Goal: Information Seeking & Learning: Learn about a topic

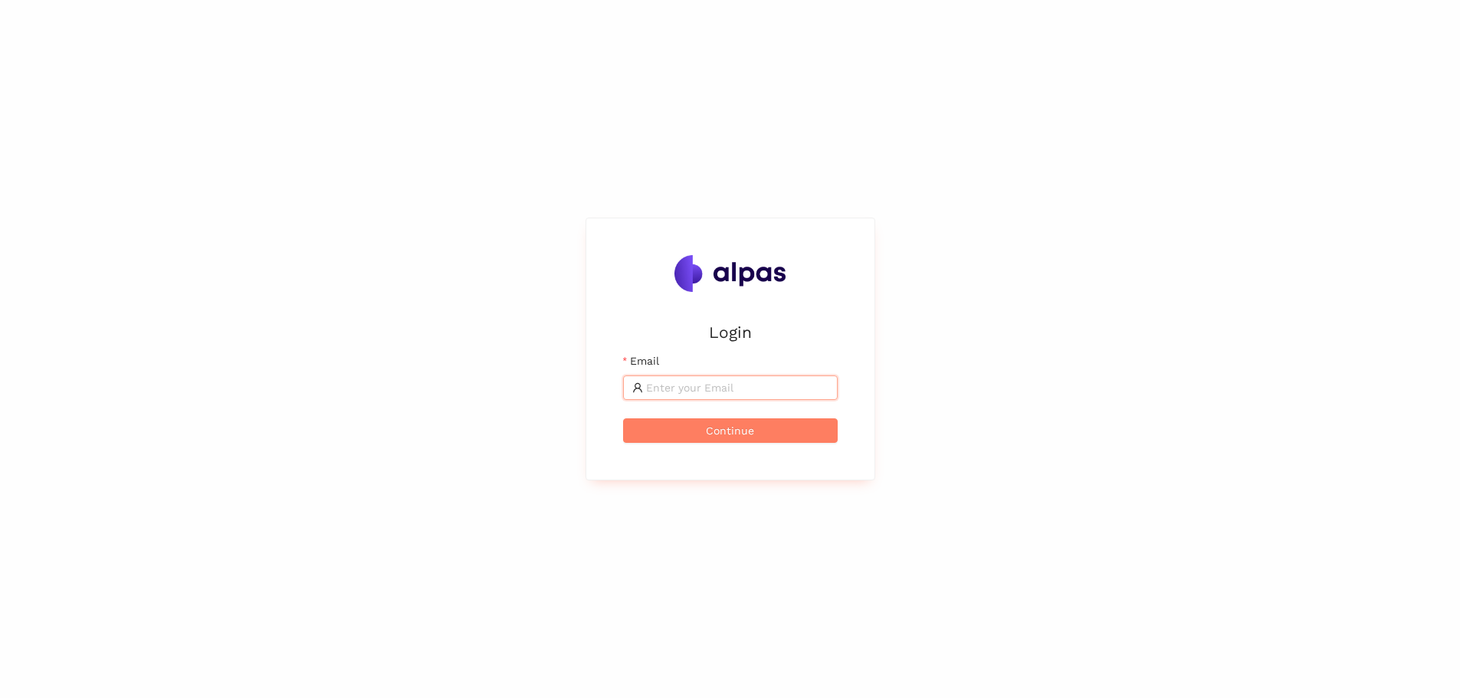
type input "[EMAIL_ADDRESS][DOMAIN_NAME]"
click at [735, 438] on button "Continue" at bounding box center [730, 430] width 215 height 25
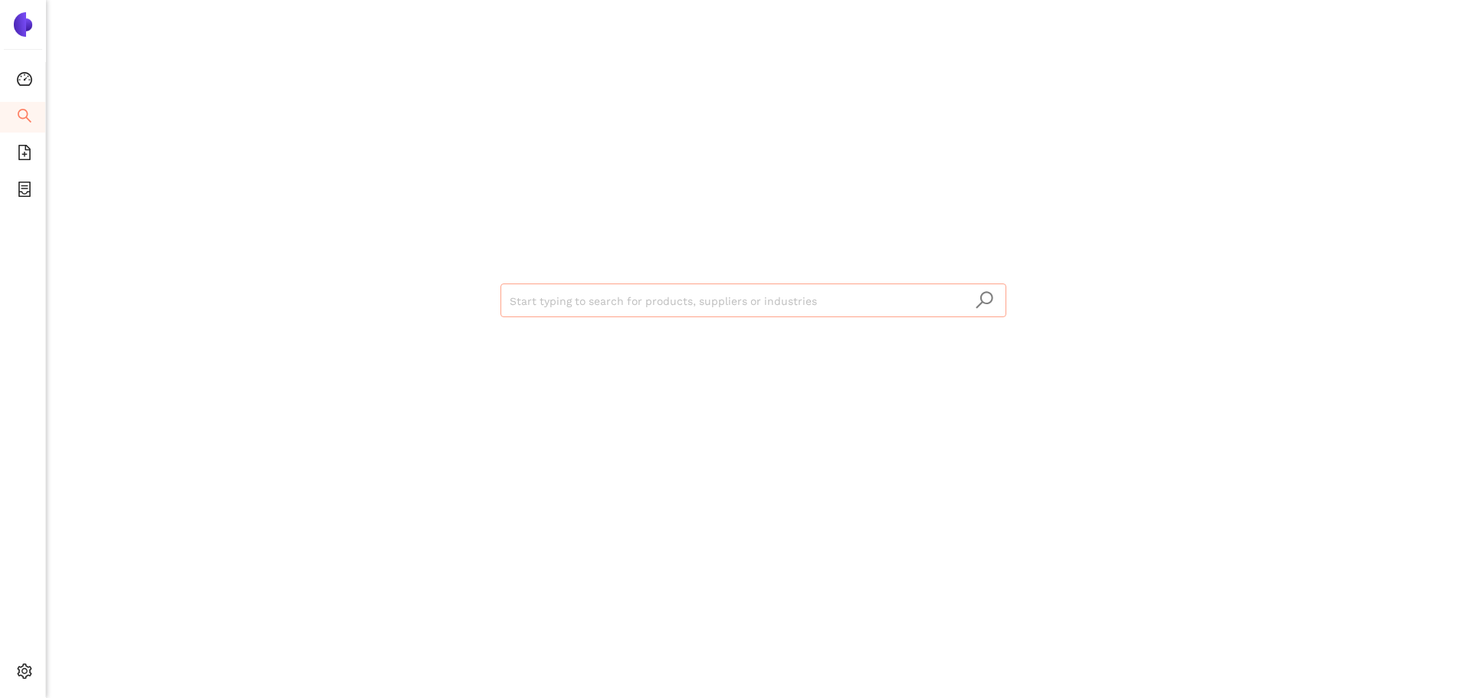
click at [696, 303] on input "search" at bounding box center [753, 301] width 487 height 34
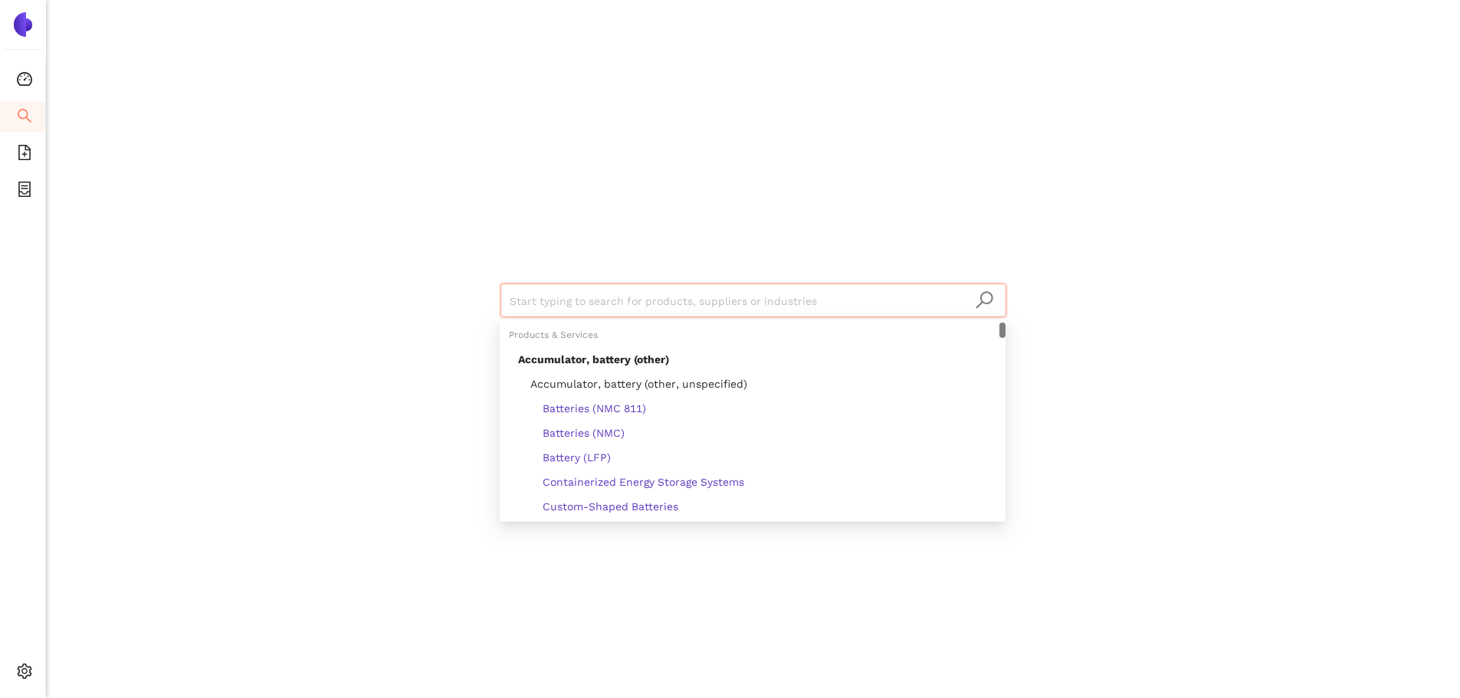
paste input "NICERELAY Wenzhou NCR Industrial Co., Ltd."
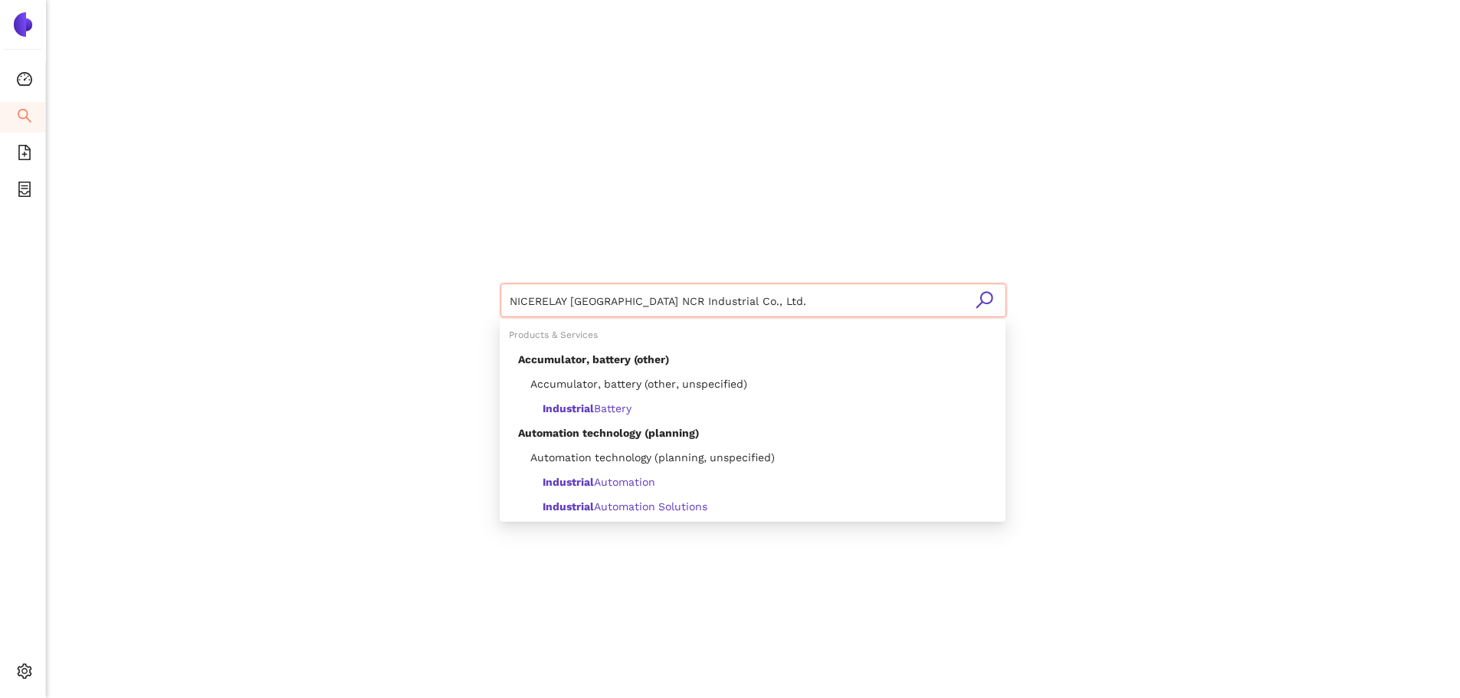
type input "NICERELAY Wenzhou NCR Industrial Co., Ltd."
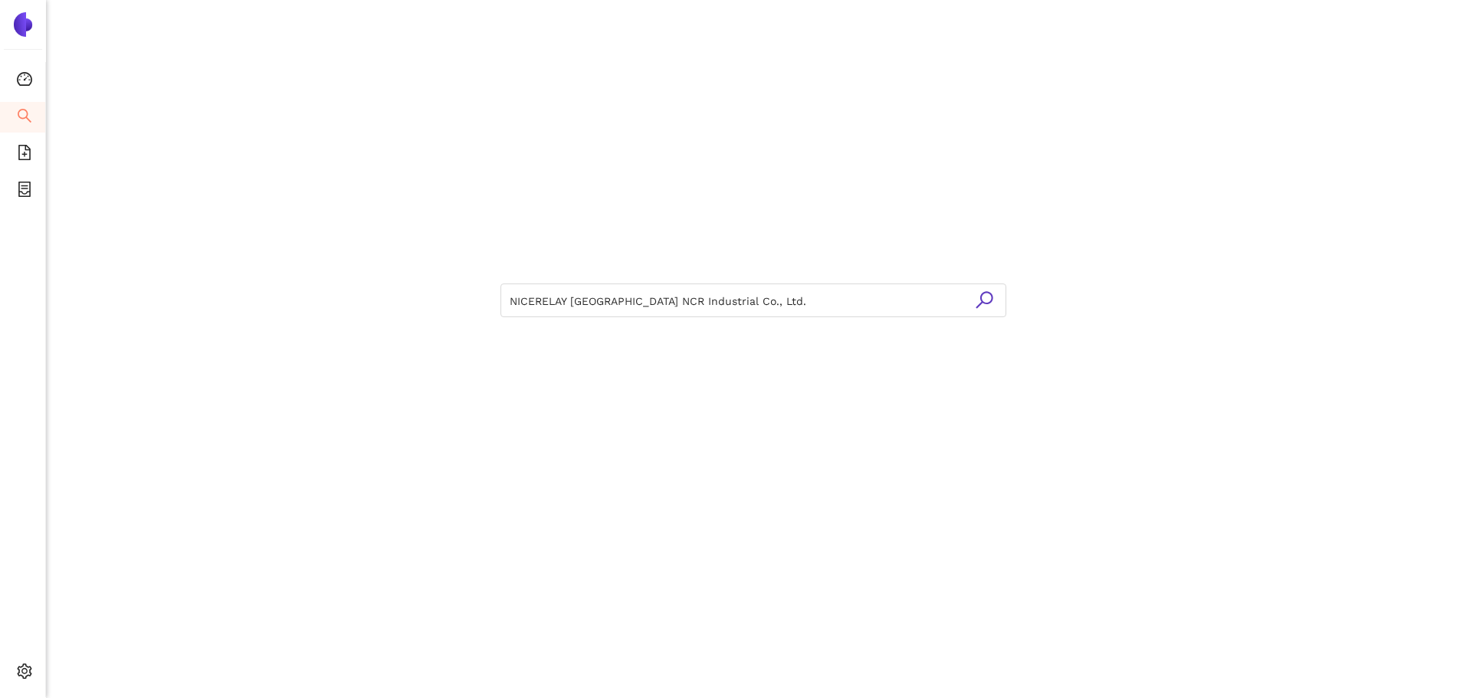
click at [983, 294] on icon "search" at bounding box center [984, 299] width 19 height 19
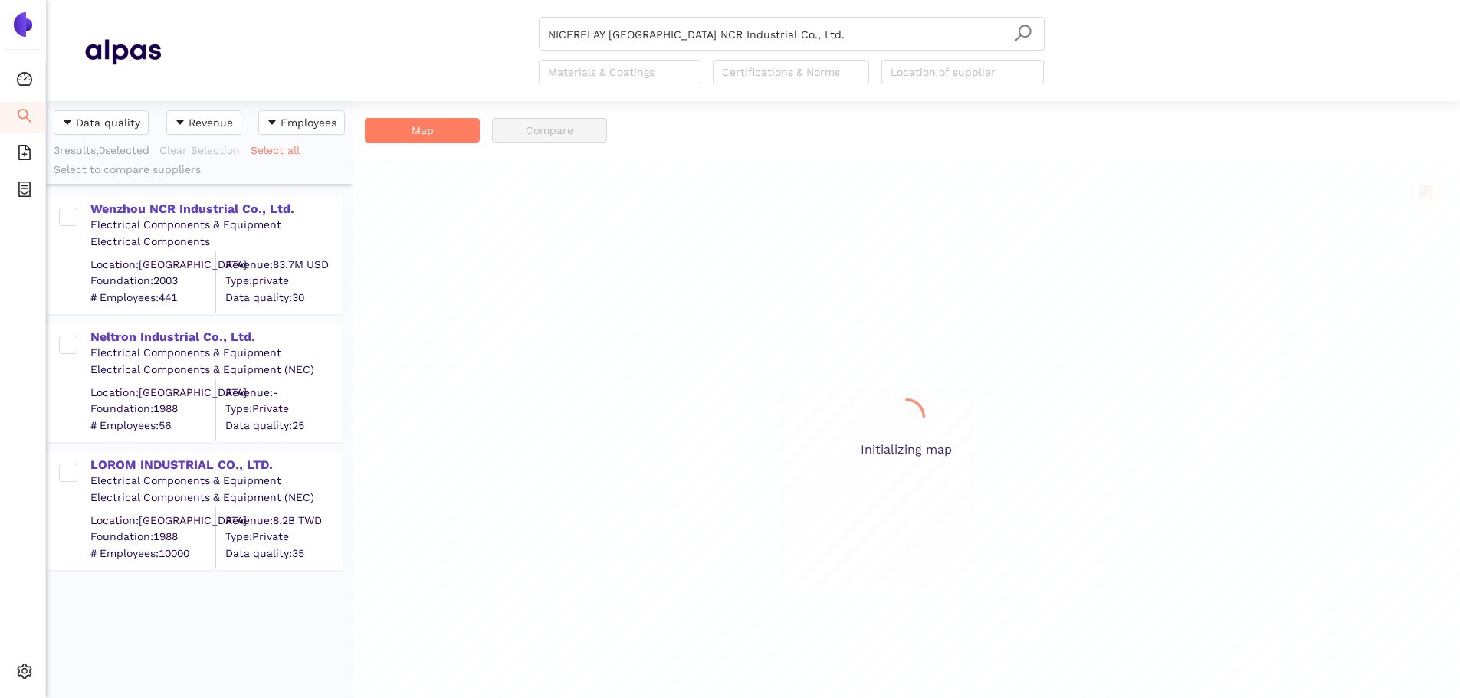
scroll to position [586, 295]
drag, startPoint x: 620, startPoint y: 35, endPoint x: 933, endPoint y: 26, distance: 313.6
click at [933, 26] on input "NICERELAY Wenzhou NCR Industrial Co., Ltd." at bounding box center [791, 35] width 487 height 34
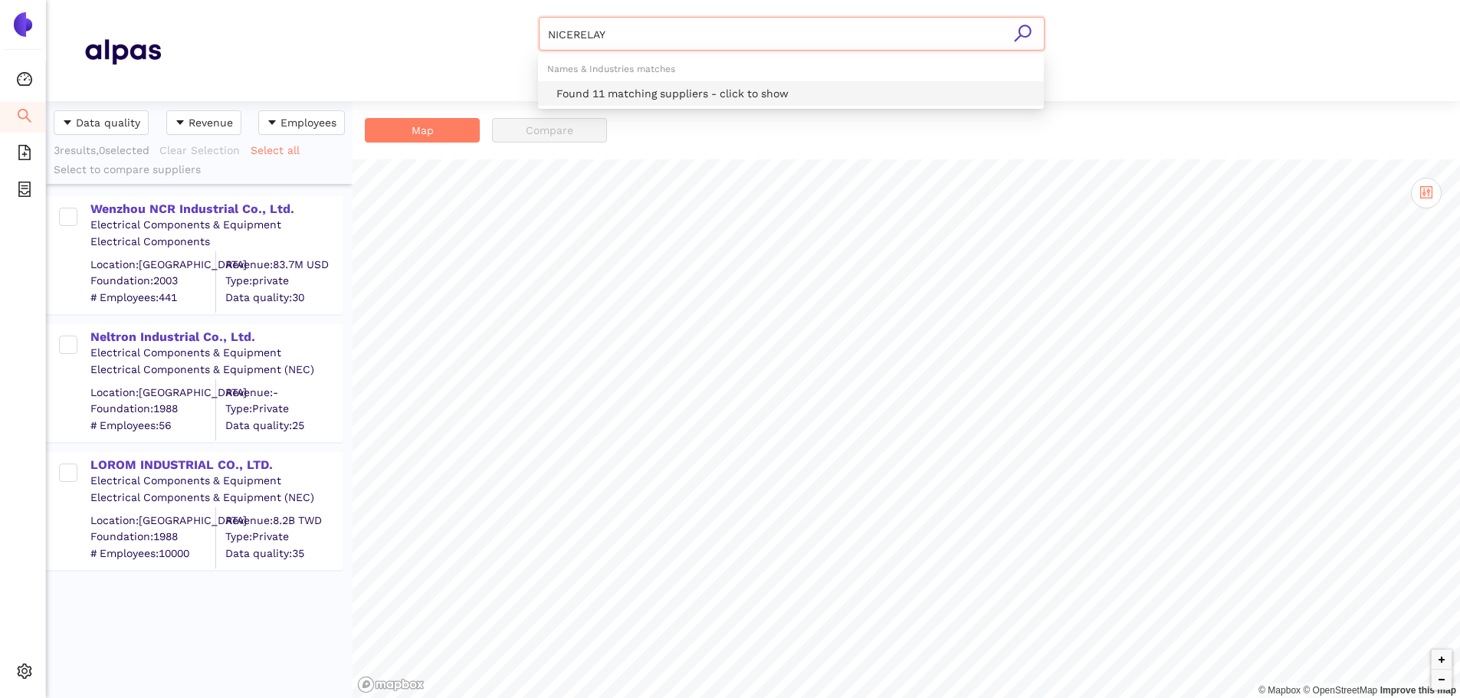
click at [1030, 38] on icon "search" at bounding box center [1022, 33] width 19 height 19
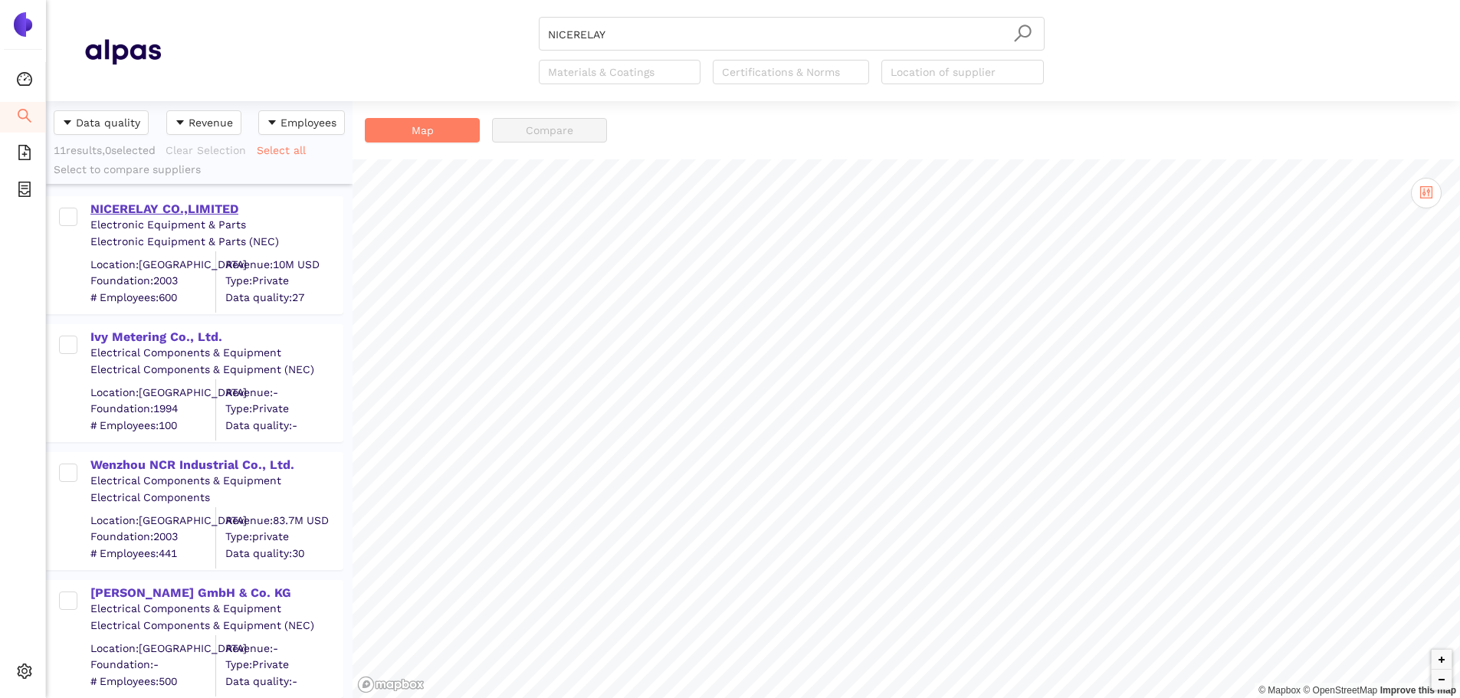
click at [179, 202] on div "NICERELAY CO.,LIMITED" at bounding box center [215, 209] width 251 height 17
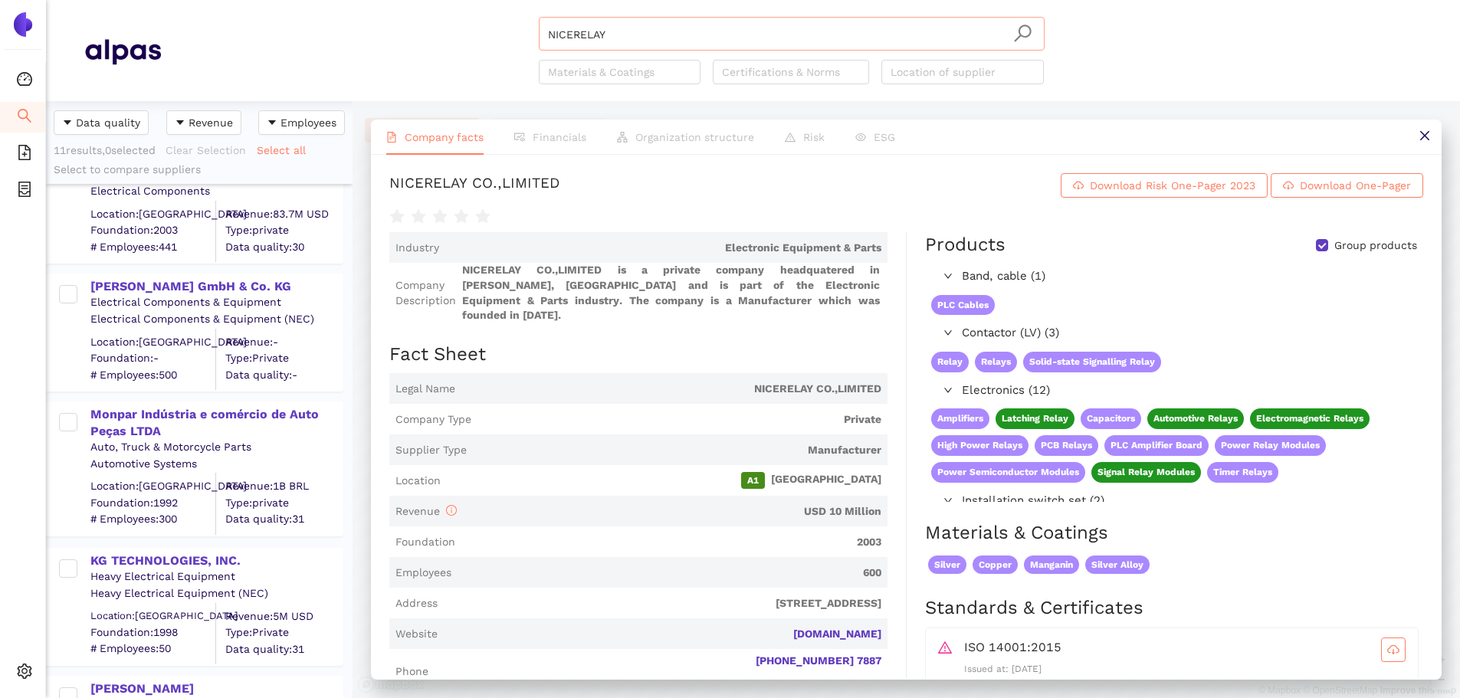
click at [632, 27] on input "NICERELAY" at bounding box center [791, 35] width 487 height 34
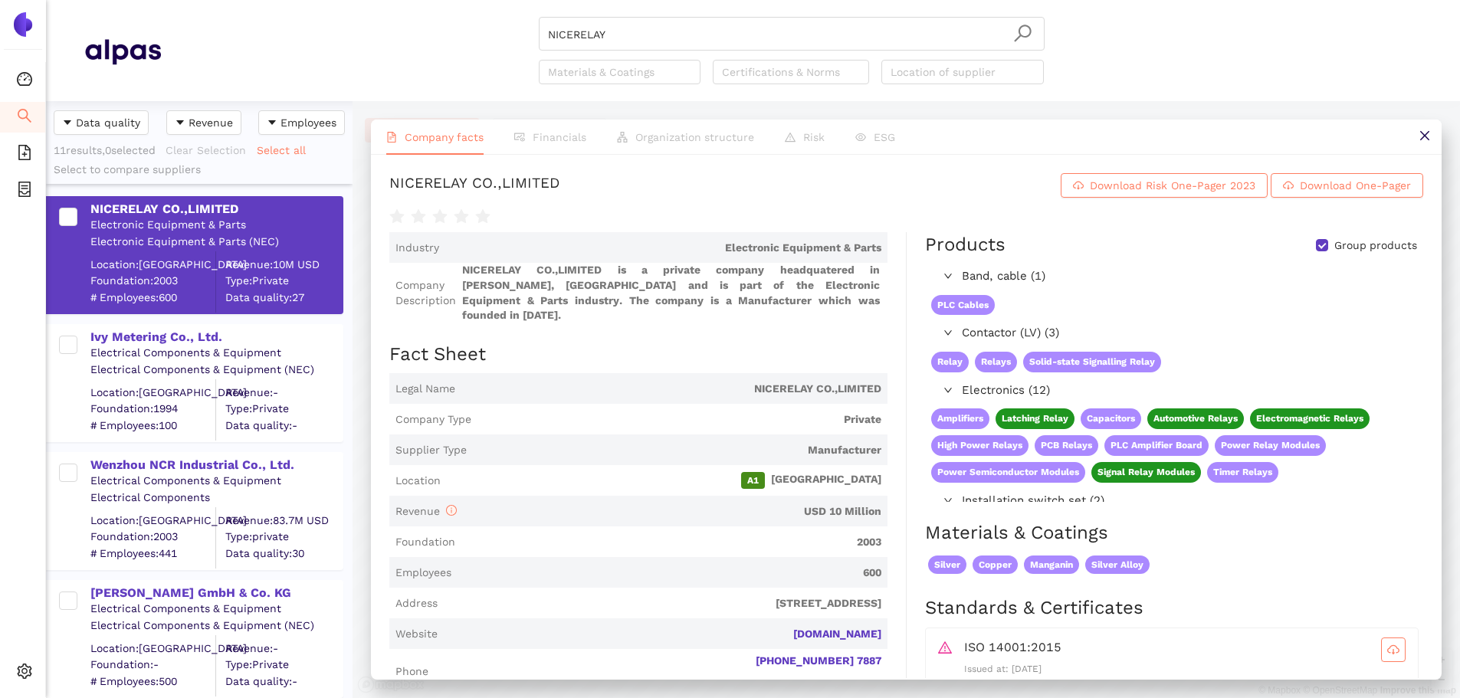
drag, startPoint x: 178, startPoint y: 462, endPoint x: 4, endPoint y: 469, distance: 174.1
click at [178, 462] on div "Wenzhou NCR Industrial Co., Ltd." at bounding box center [215, 465] width 251 height 17
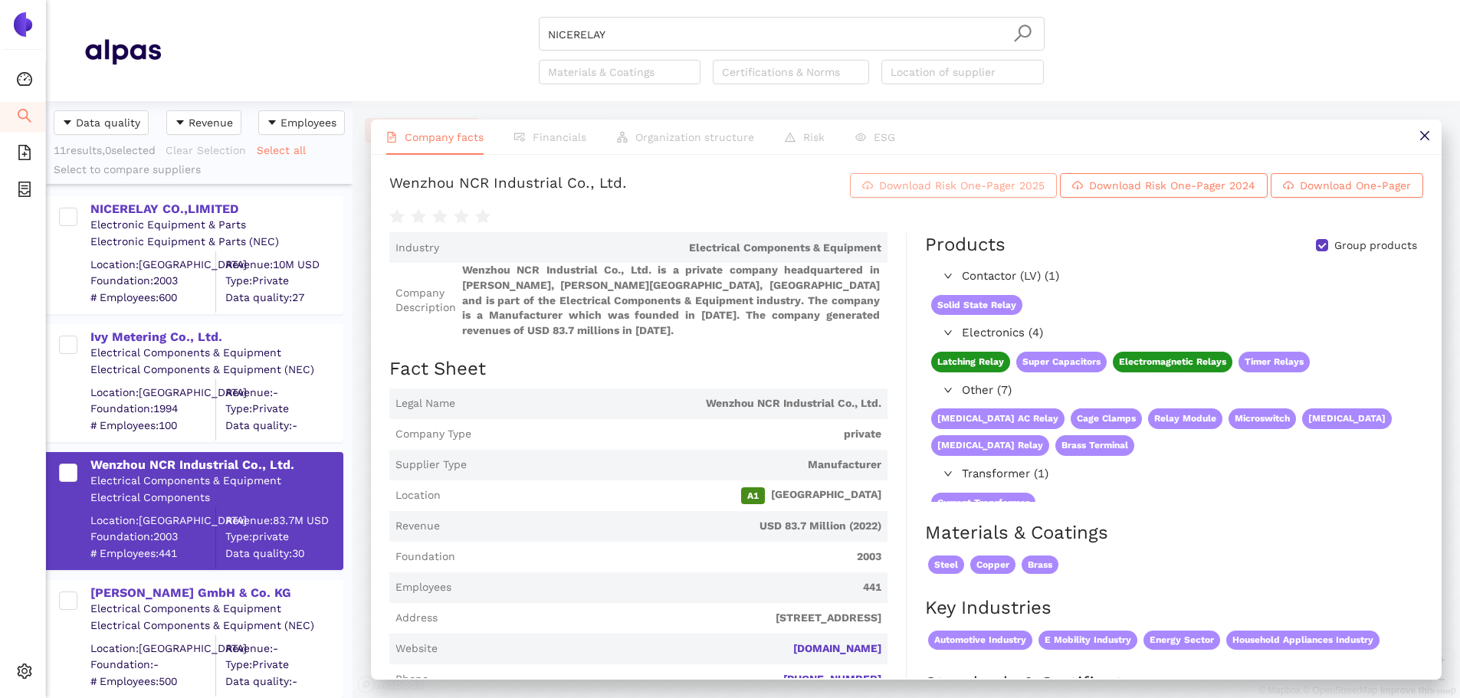
click at [979, 194] on span "Download Risk One-Pager 2025" at bounding box center [962, 185] width 166 height 17
click at [638, 41] on input "NICERELAY" at bounding box center [791, 35] width 487 height 34
drag, startPoint x: 625, startPoint y: 31, endPoint x: 468, endPoint y: 43, distance: 157.5
click at [468, 43] on div "NICERELAY Materials & Coatings Certifications & Norms Location of supplier" at bounding box center [791, 50] width 1261 height 67
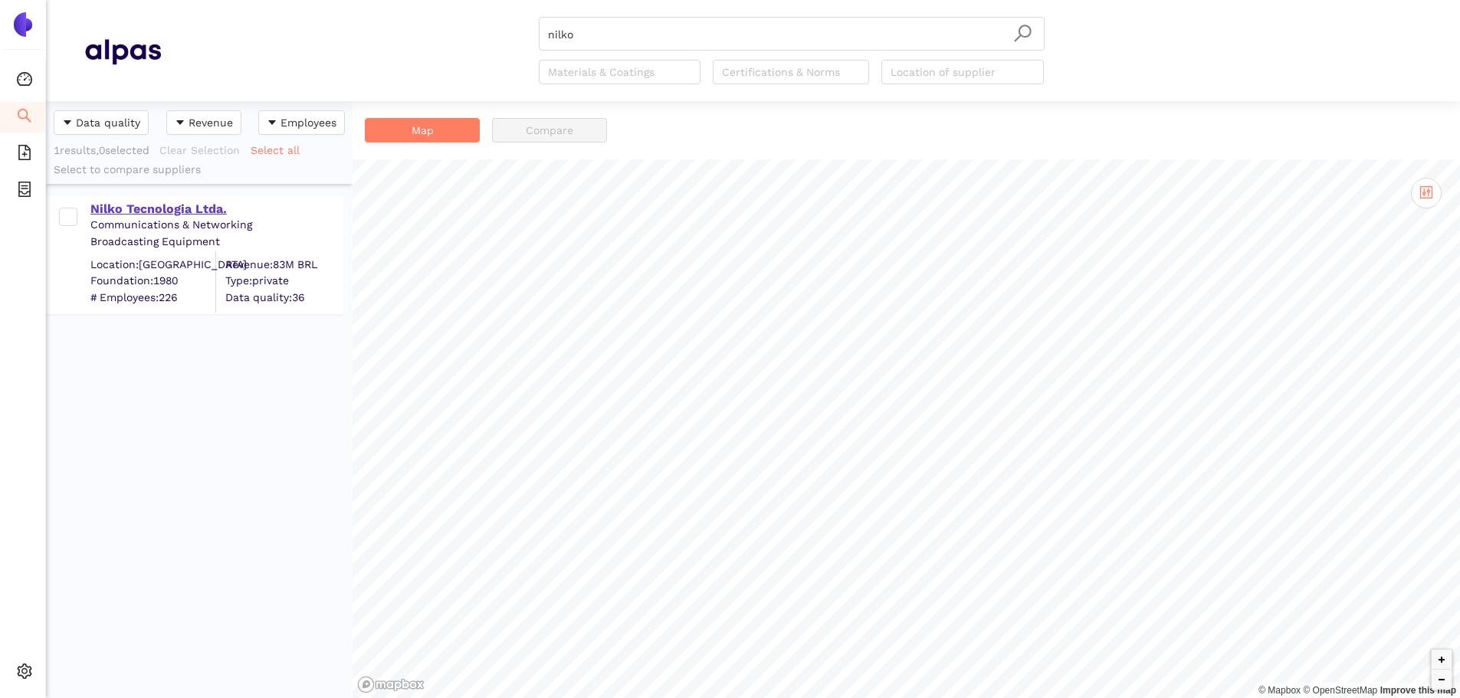
click at [174, 210] on div "Nilko Tecnologia Ltda." at bounding box center [215, 209] width 251 height 17
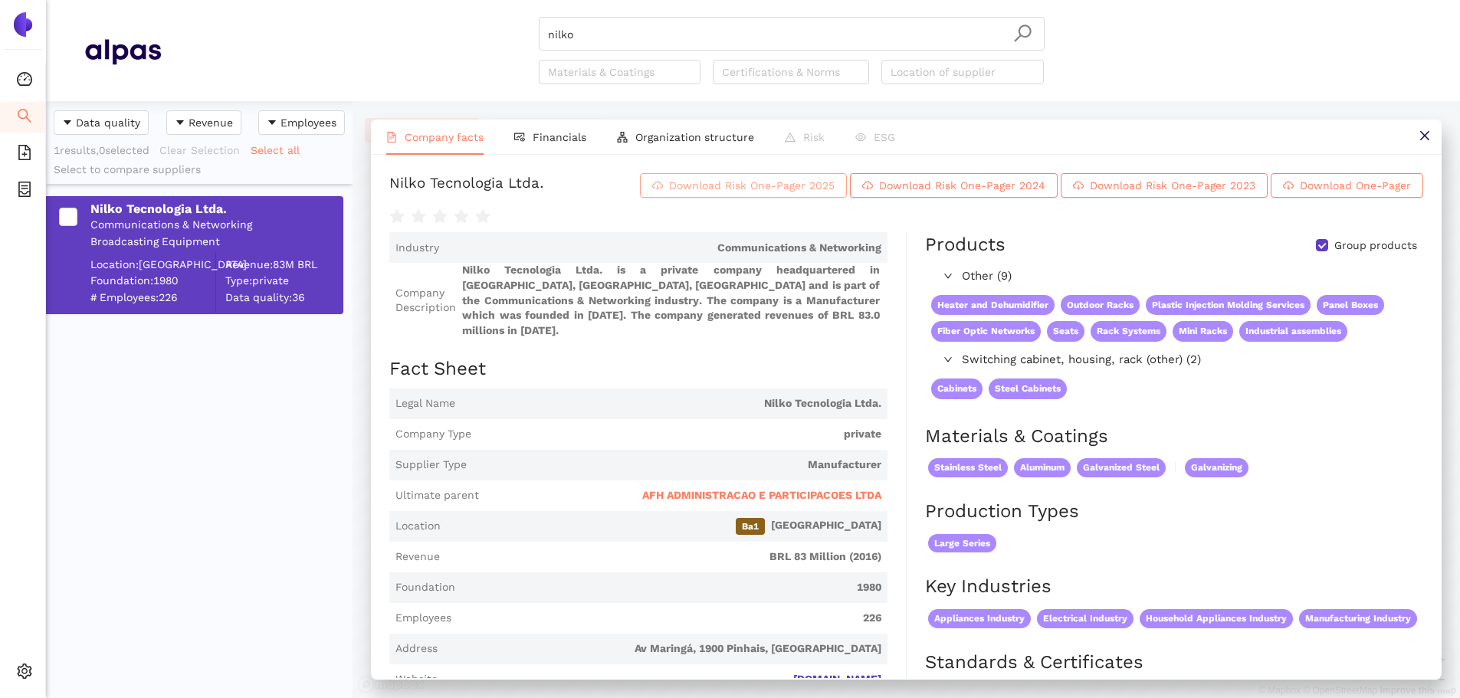
click at [799, 194] on span "Download Risk One-Pager 2025" at bounding box center [752, 185] width 166 height 17
click at [605, 6] on header "nilko Materials & Coatings Certifications & Norms Location of supplier" at bounding box center [753, 50] width 1414 height 101
drag, startPoint x: 593, startPoint y: 27, endPoint x: 587, endPoint y: 32, distance: 8.1
click at [592, 28] on input "nilko" at bounding box center [791, 35] width 487 height 34
click at [505, 38] on div "nilko Materials & Coatings Certifications & Norms Location of supplier" at bounding box center [791, 50] width 1261 height 67
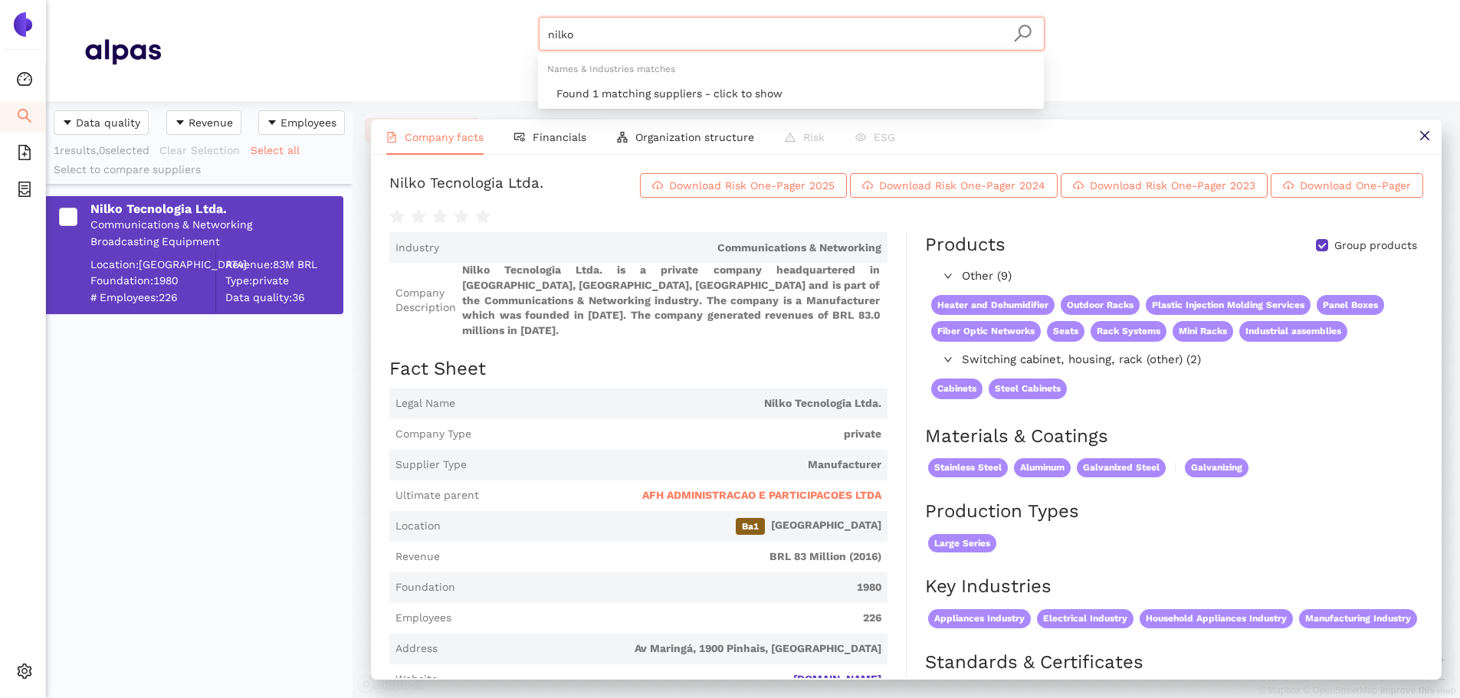
paste input "Shantou Goworld Display Co., Ltd."
click at [1024, 26] on icon "search" at bounding box center [1022, 33] width 17 height 17
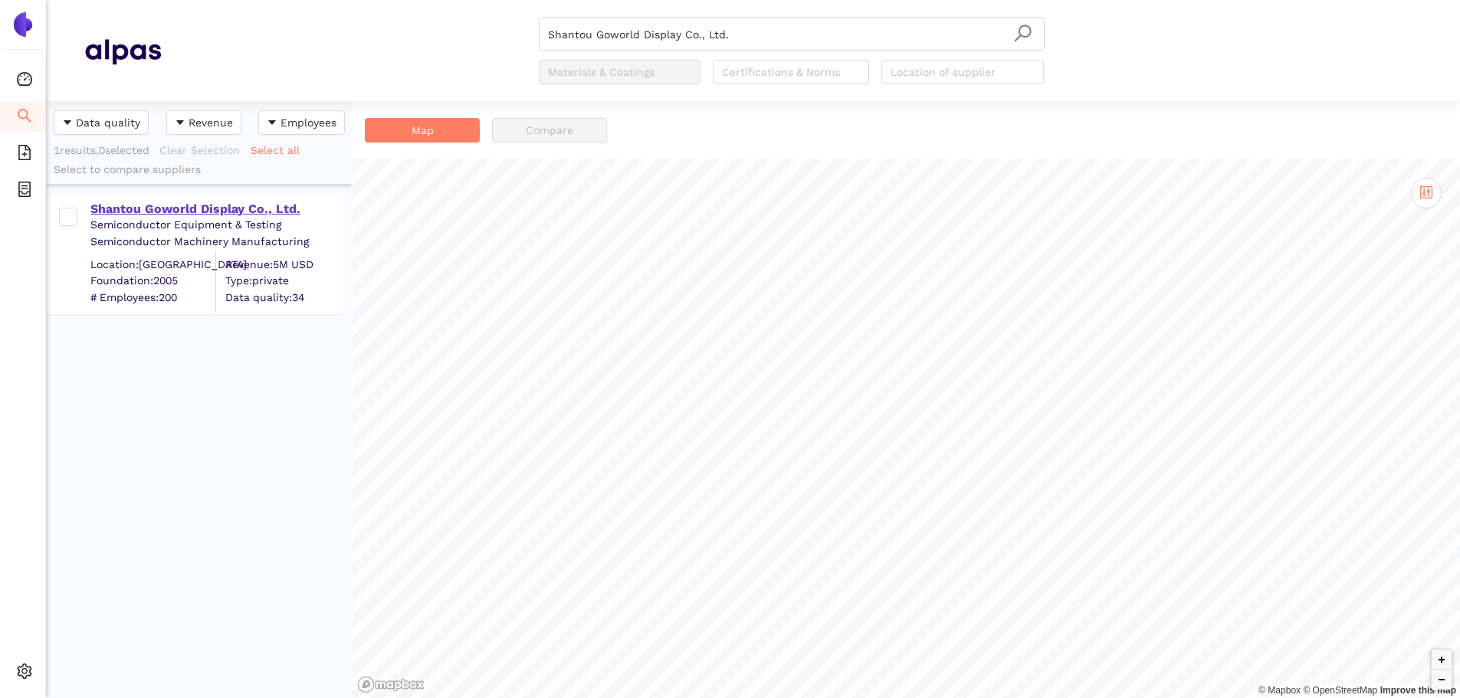
click at [172, 209] on div "Shantou Goworld Display Co., Ltd." at bounding box center [215, 209] width 251 height 17
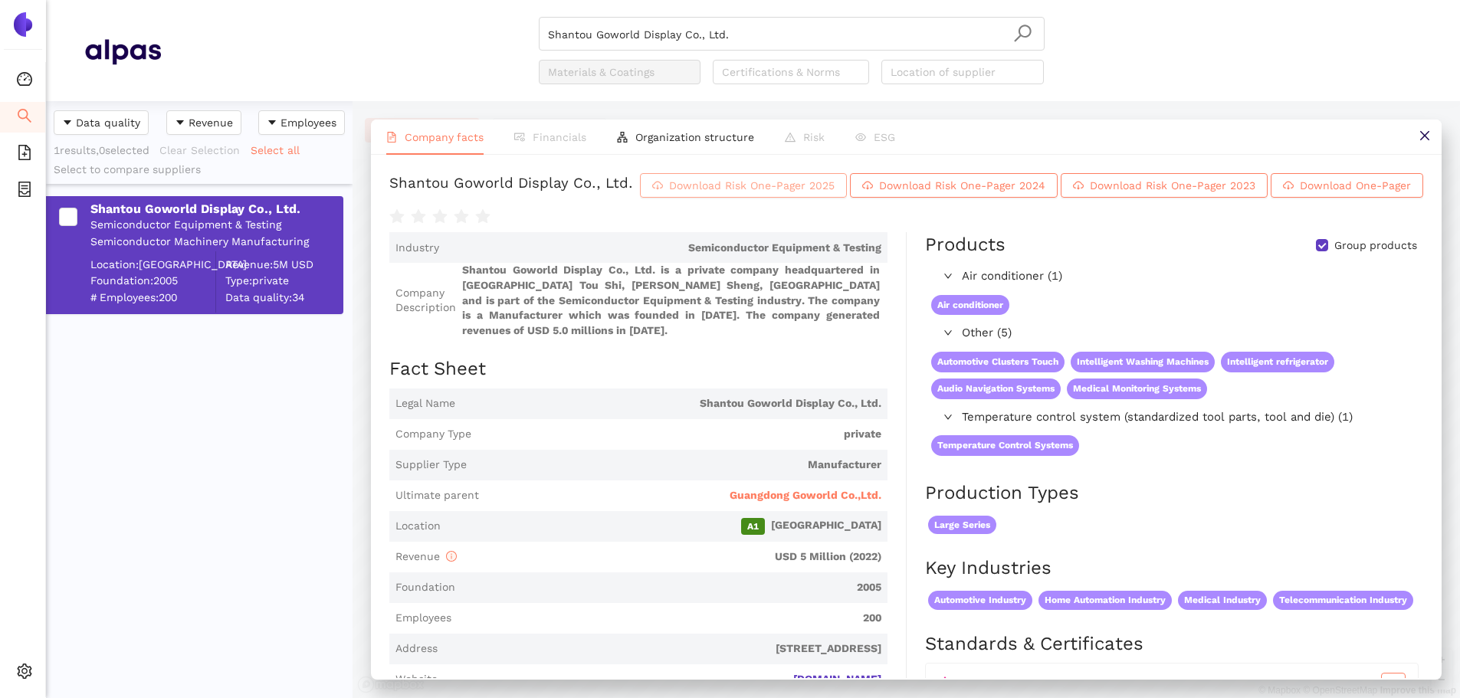
click at [835, 194] on span "Download Risk One-Pager 2025" at bounding box center [752, 185] width 166 height 17
click at [769, 33] on input "Shantou Goworld Display Co., Ltd." at bounding box center [791, 35] width 487 height 34
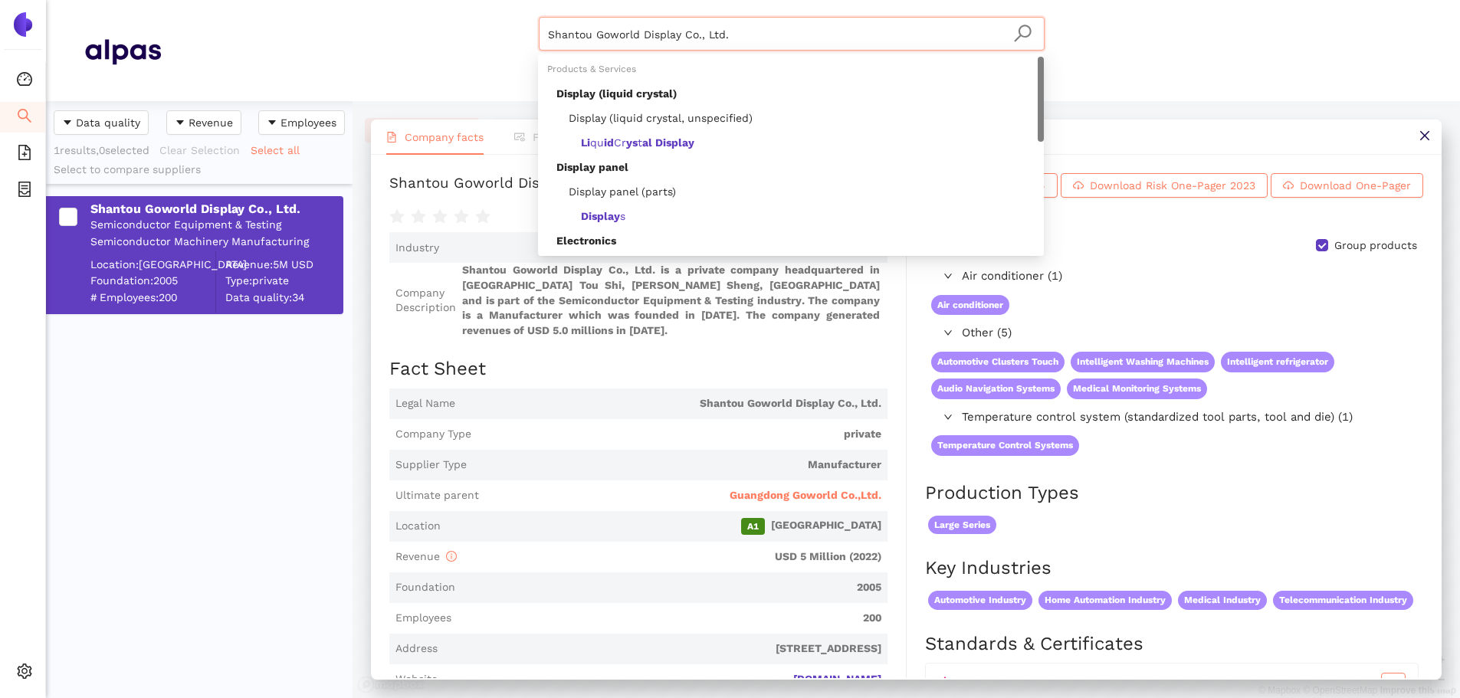
drag, startPoint x: 635, startPoint y: 26, endPoint x: 385, endPoint y: 26, distance: 249.8
click at [385, 26] on div "Shantou Goworld Display Co., Ltd. Materials & Coatings Certifications & Norms L…" at bounding box center [791, 50] width 1261 height 67
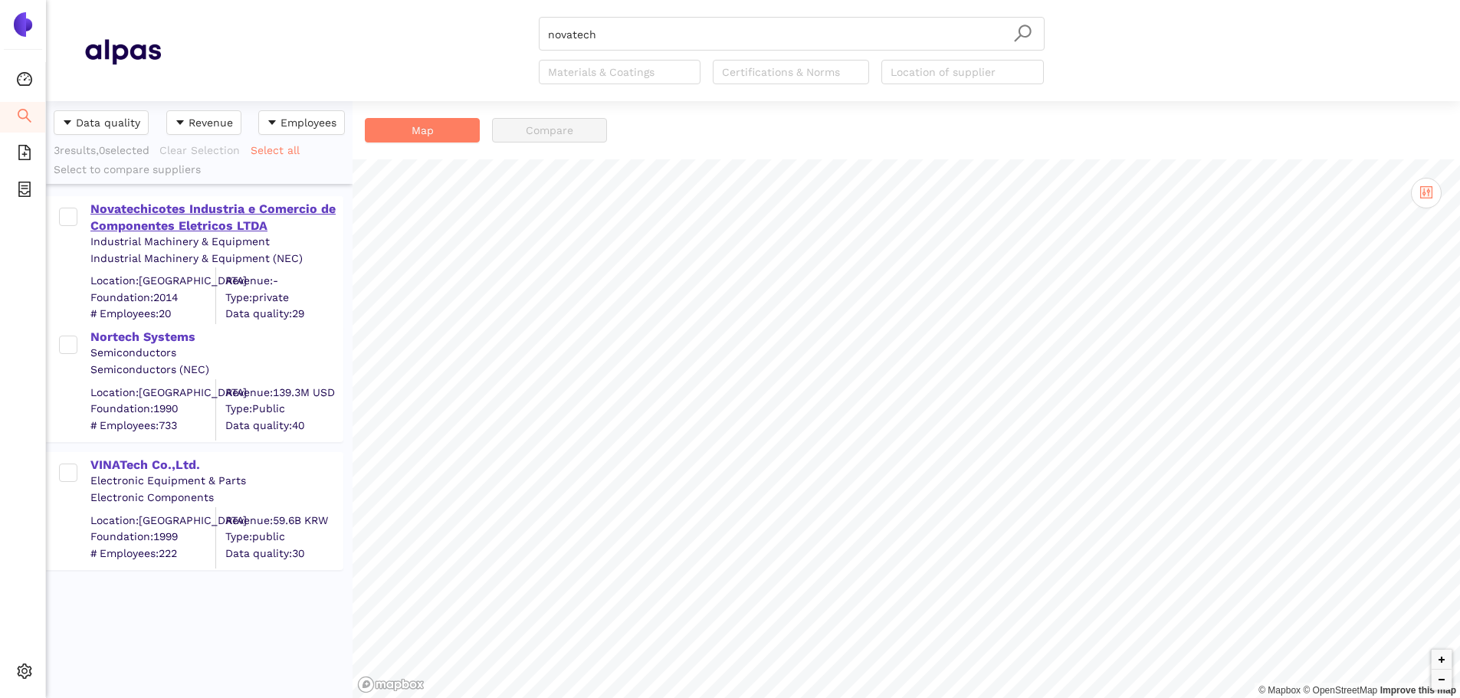
click at [238, 217] on div "Novatechicotes Industria e Comercio de Componentes Eletricos LTDA" at bounding box center [215, 218] width 251 height 34
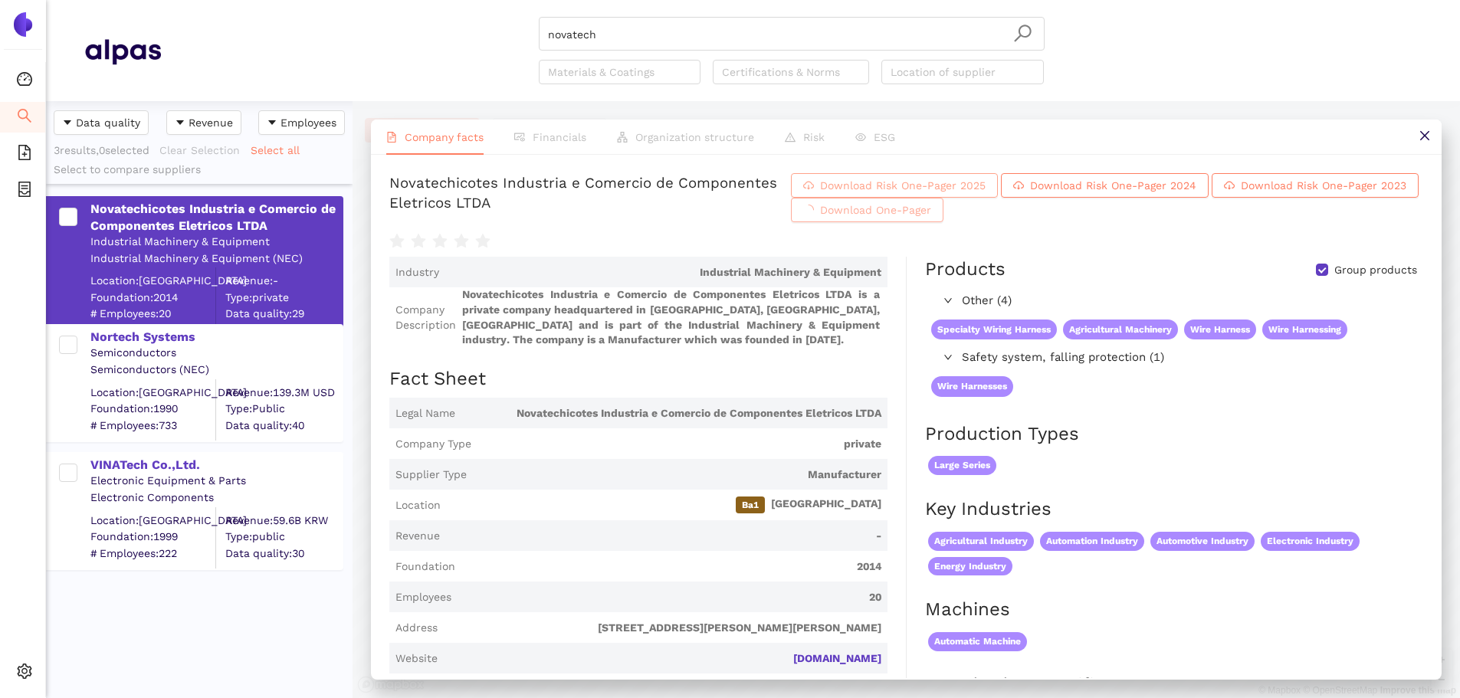
click at [814, 190] on icon "cloud-download" at bounding box center [808, 185] width 11 height 11
click at [602, 33] on input "novatech" at bounding box center [791, 35] width 487 height 34
drag, startPoint x: 606, startPoint y: 38, endPoint x: 435, endPoint y: 16, distance: 173.0
click at [435, 16] on header "novatech Materials & Coatings Certifications & Norms Location of supplier" at bounding box center [753, 50] width 1414 height 101
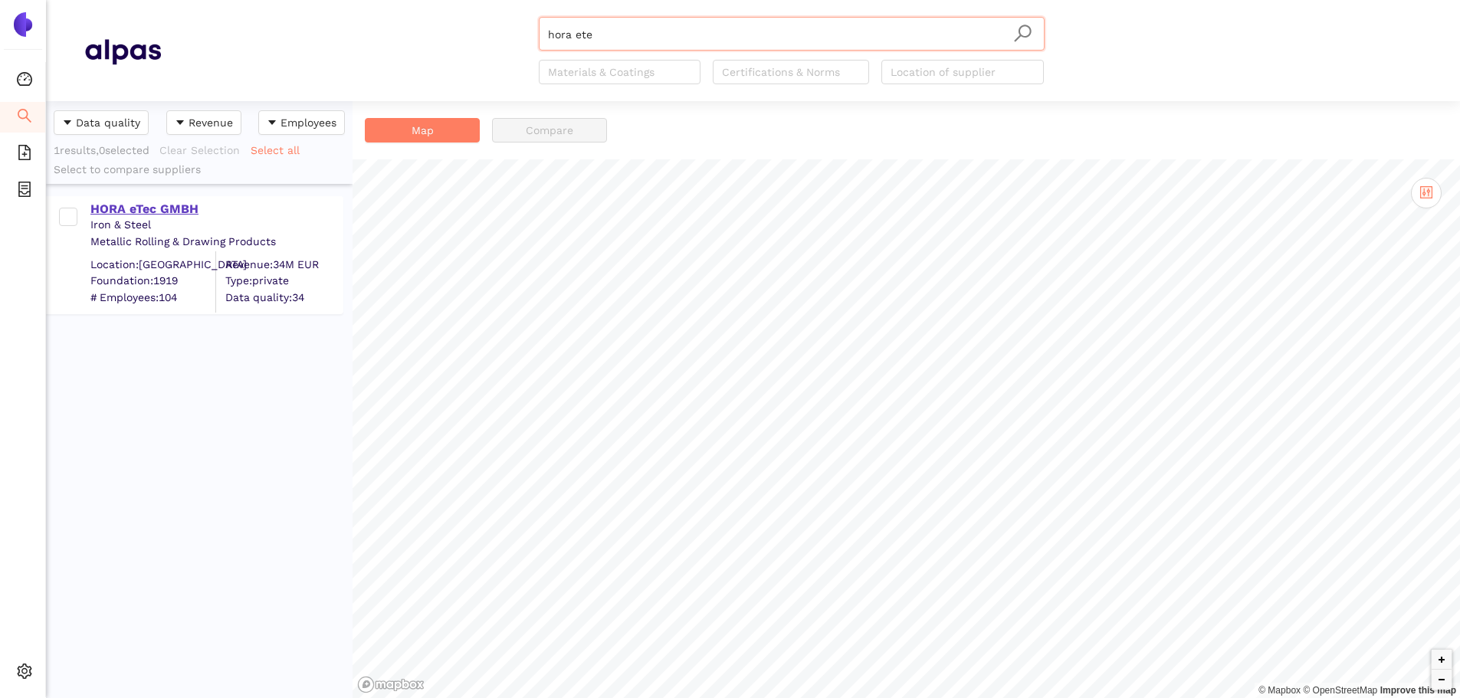
click at [181, 199] on div "HORA eTec GMBH" at bounding box center [215, 208] width 251 height 20
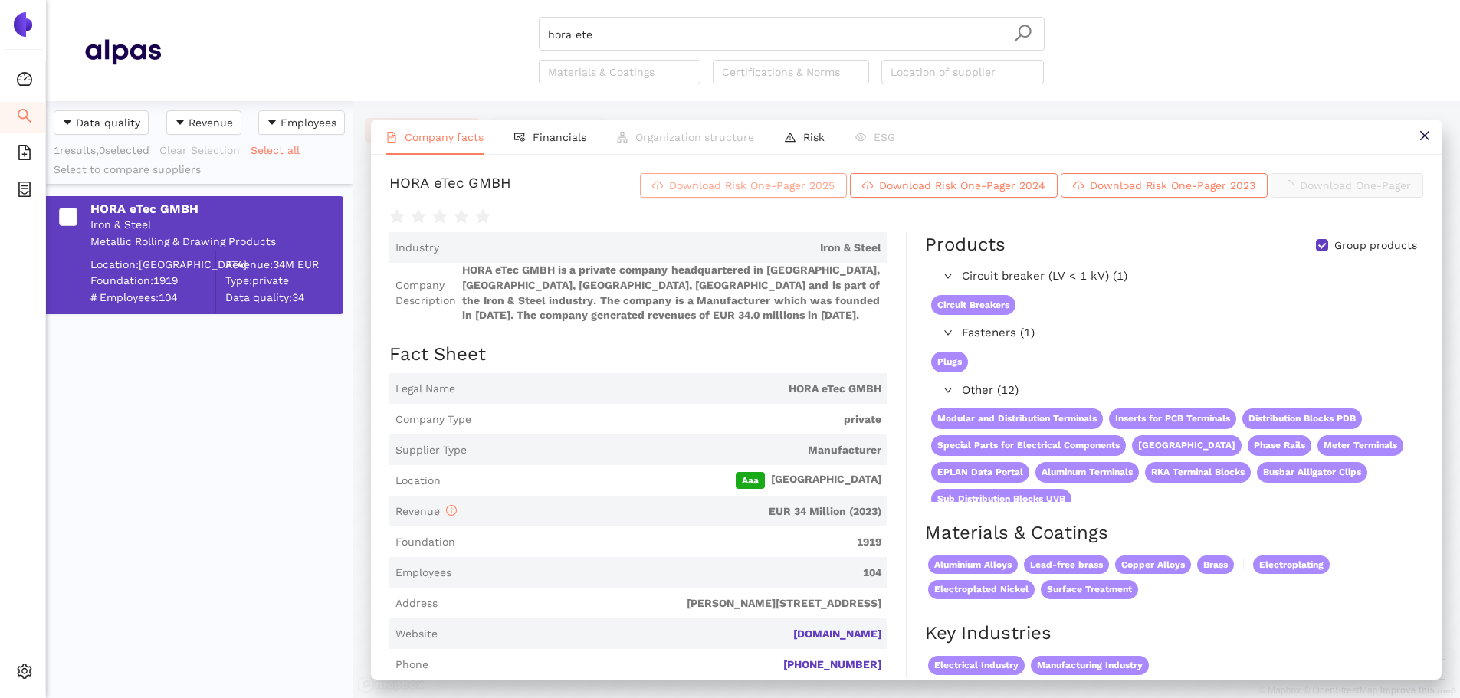
click at [792, 194] on span "Download Risk One-Pager 2025" at bounding box center [752, 185] width 166 height 17
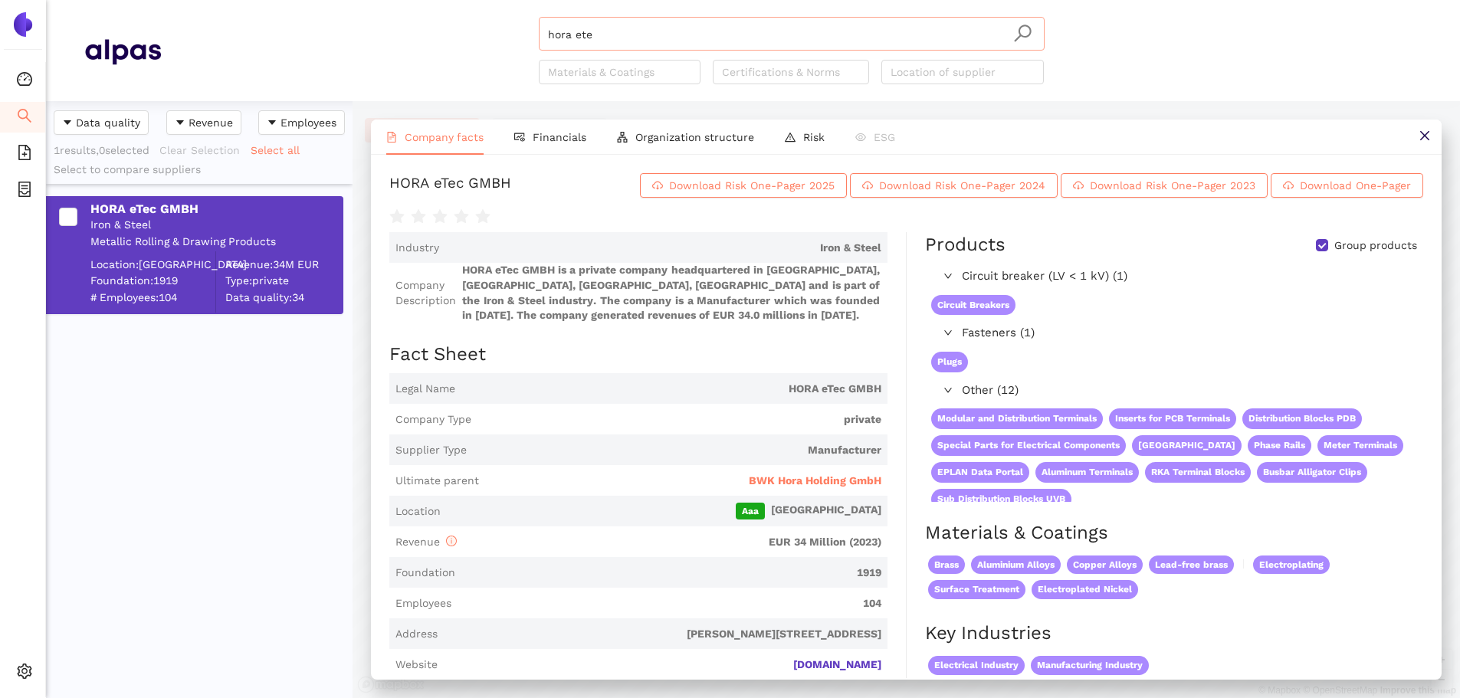
click at [622, 32] on input "hora ete" at bounding box center [791, 35] width 487 height 34
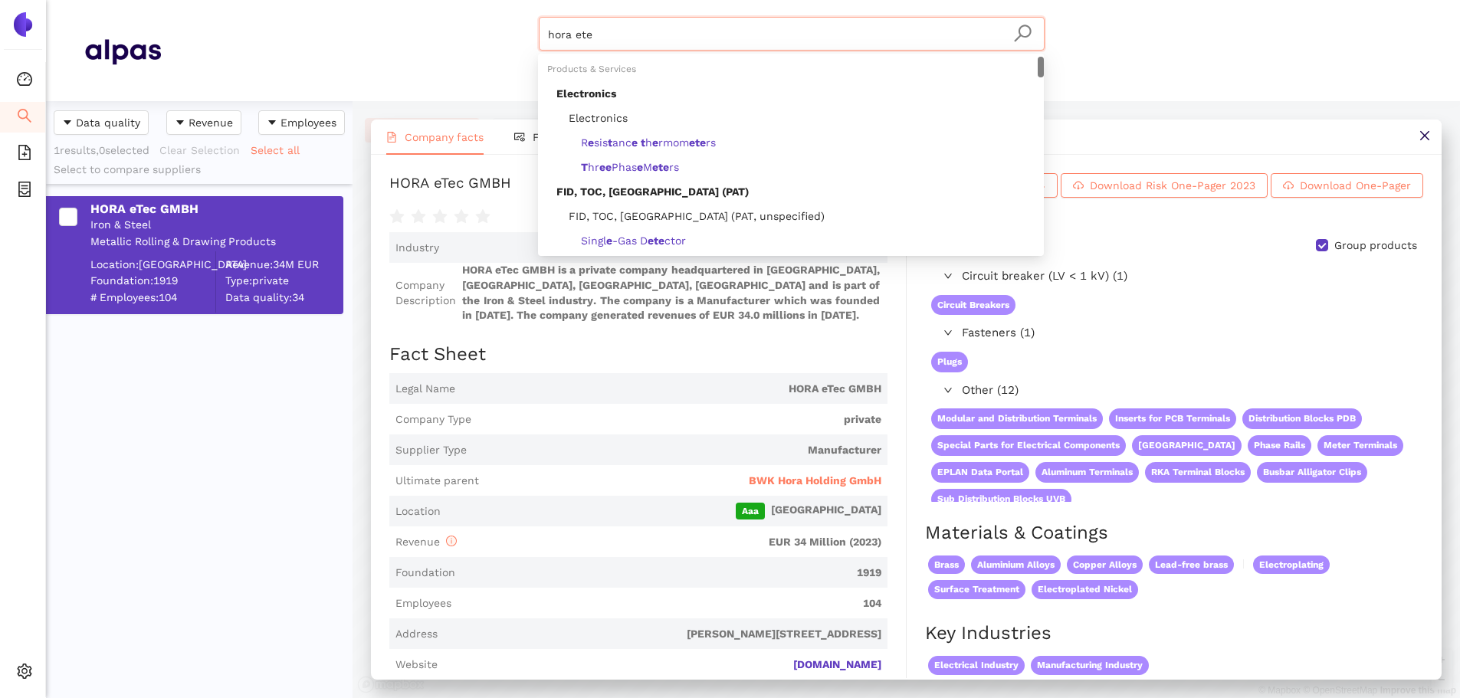
drag, startPoint x: 617, startPoint y: 36, endPoint x: 343, endPoint y: -5, distance: 276.7
click at [343, 0] on html "Dashboard Search eSourcing Templates eSourcing Projects Settings hora ete Mater…" at bounding box center [730, 349] width 1460 height 698
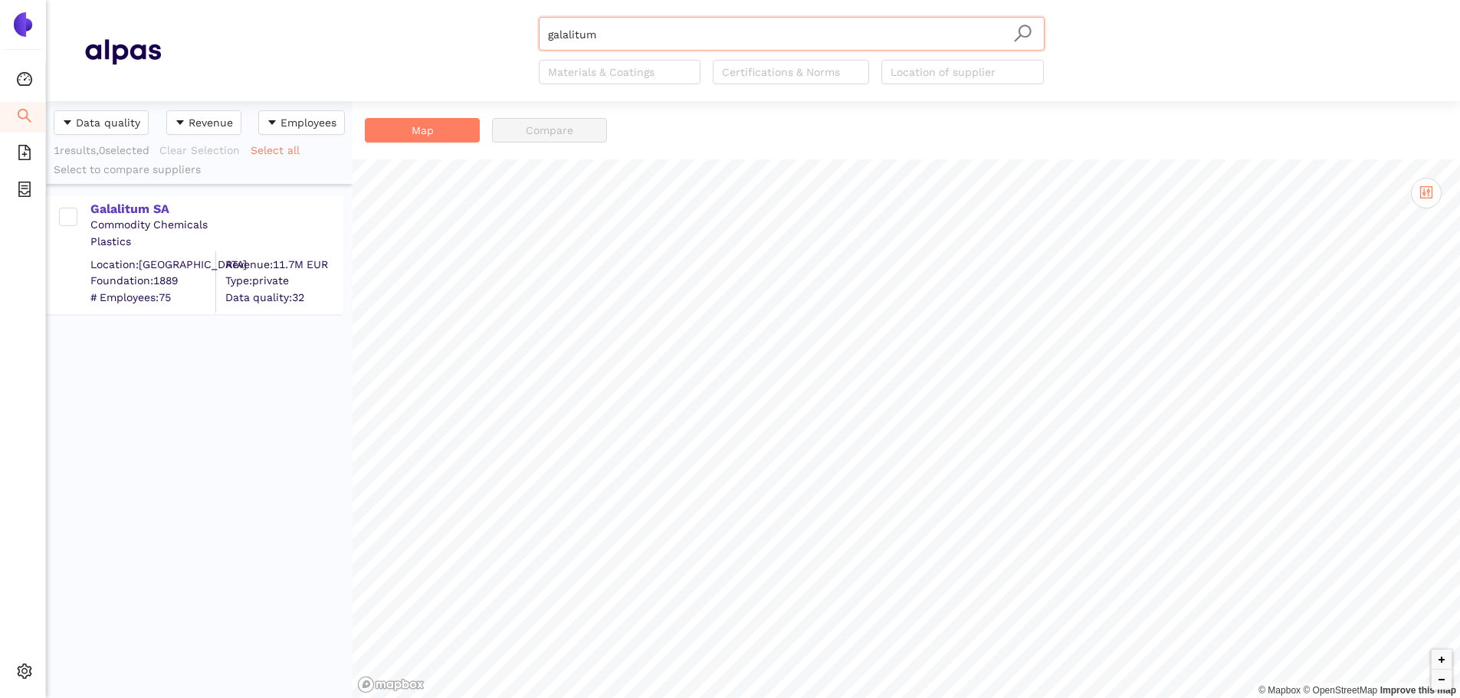
drag, startPoint x: 139, startPoint y: 201, endPoint x: 330, endPoint y: 252, distance: 198.4
click at [139, 200] on div "Galalitum SA" at bounding box center [215, 208] width 251 height 20
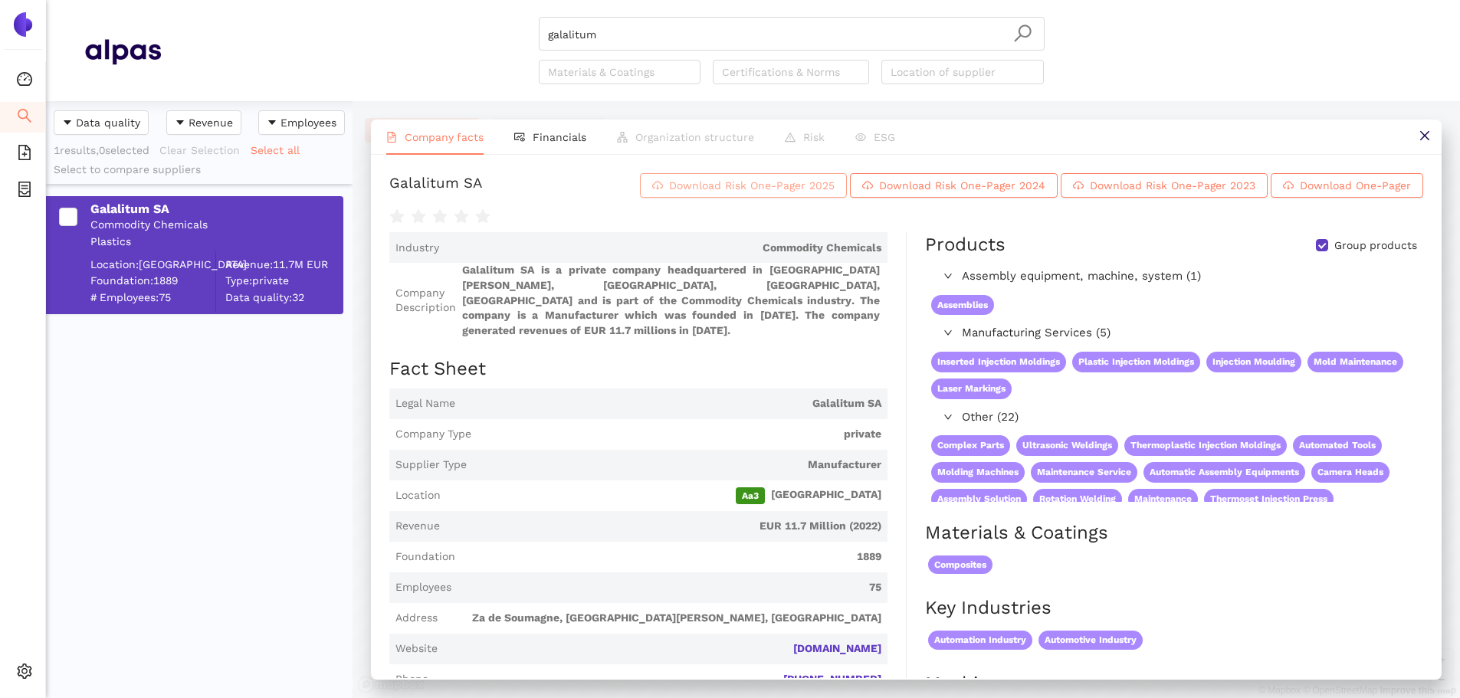
click at [671, 194] on span "Download Risk One-Pager 2025" at bounding box center [752, 185] width 166 height 17
drag, startPoint x: 625, startPoint y: 21, endPoint x: 626, endPoint y: 34, distance: 13.1
click at [625, 24] on input "galalitum" at bounding box center [791, 35] width 487 height 34
drag, startPoint x: 438, startPoint y: 40, endPoint x: 281, endPoint y: 5, distance: 160.1
click at [303, 8] on header "galalitum Materials & Coatings Certifications & Norms Location of supplier" at bounding box center [753, 50] width 1414 height 101
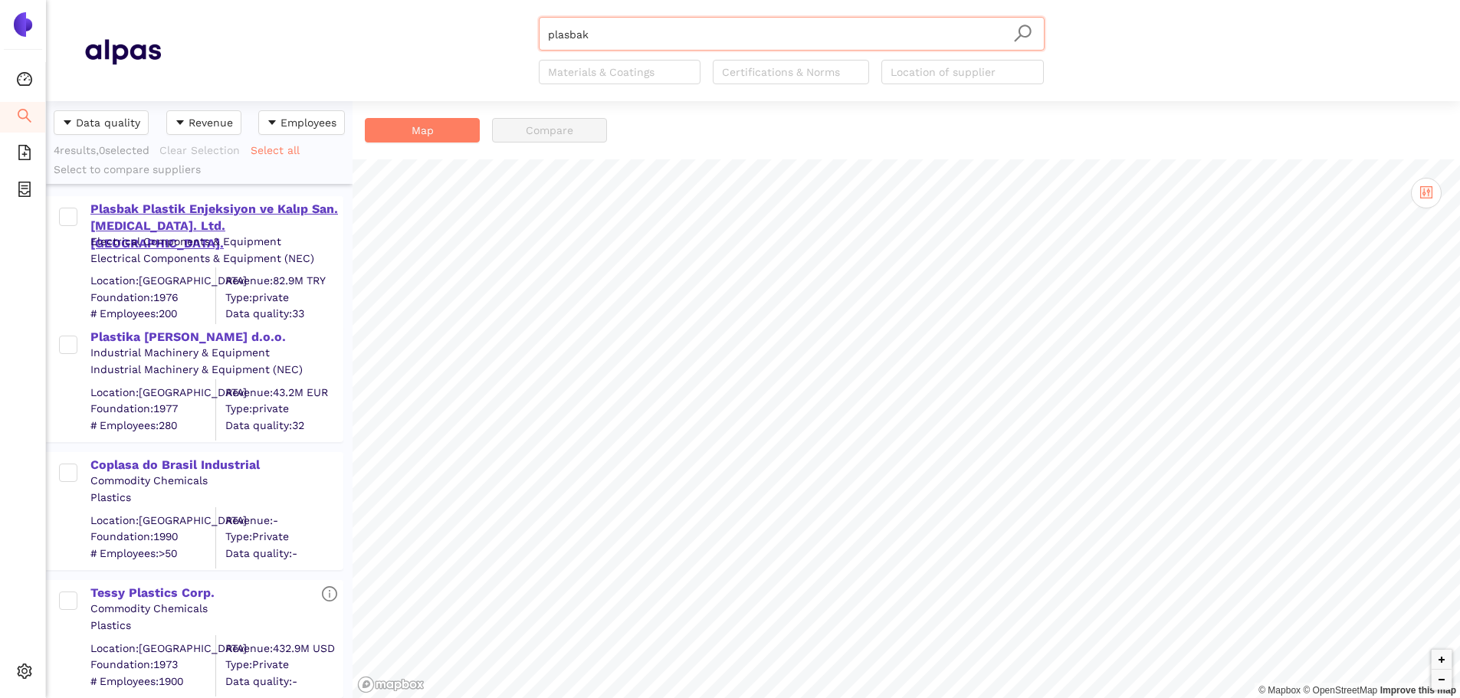
click at [181, 214] on div "Plasbak Plastik Enjeksiyon ve Kalıp San. Tic. Ltd. Şti." at bounding box center [215, 226] width 251 height 51
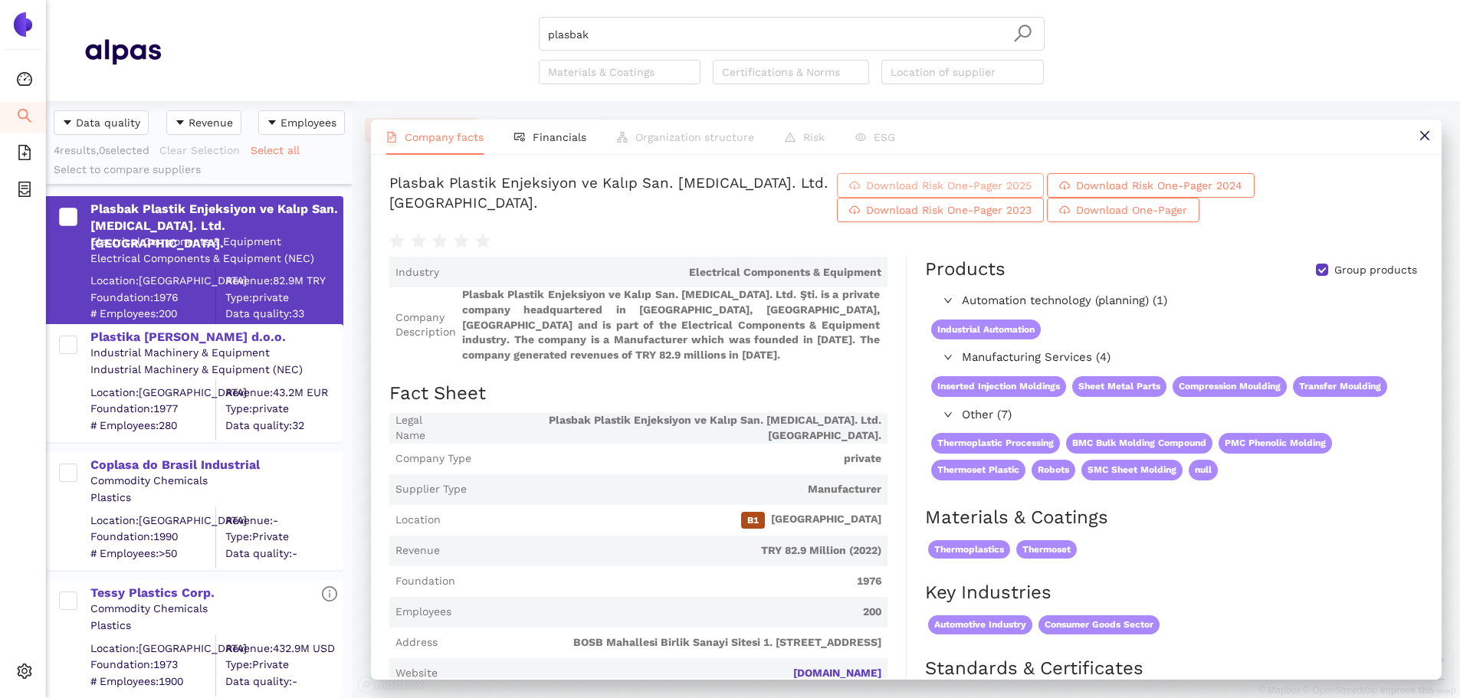
click at [947, 192] on span "Download Risk One-Pager 2025" at bounding box center [949, 185] width 166 height 17
click at [141, 338] on div "Plastika Skaza d.o.o." at bounding box center [215, 337] width 251 height 17
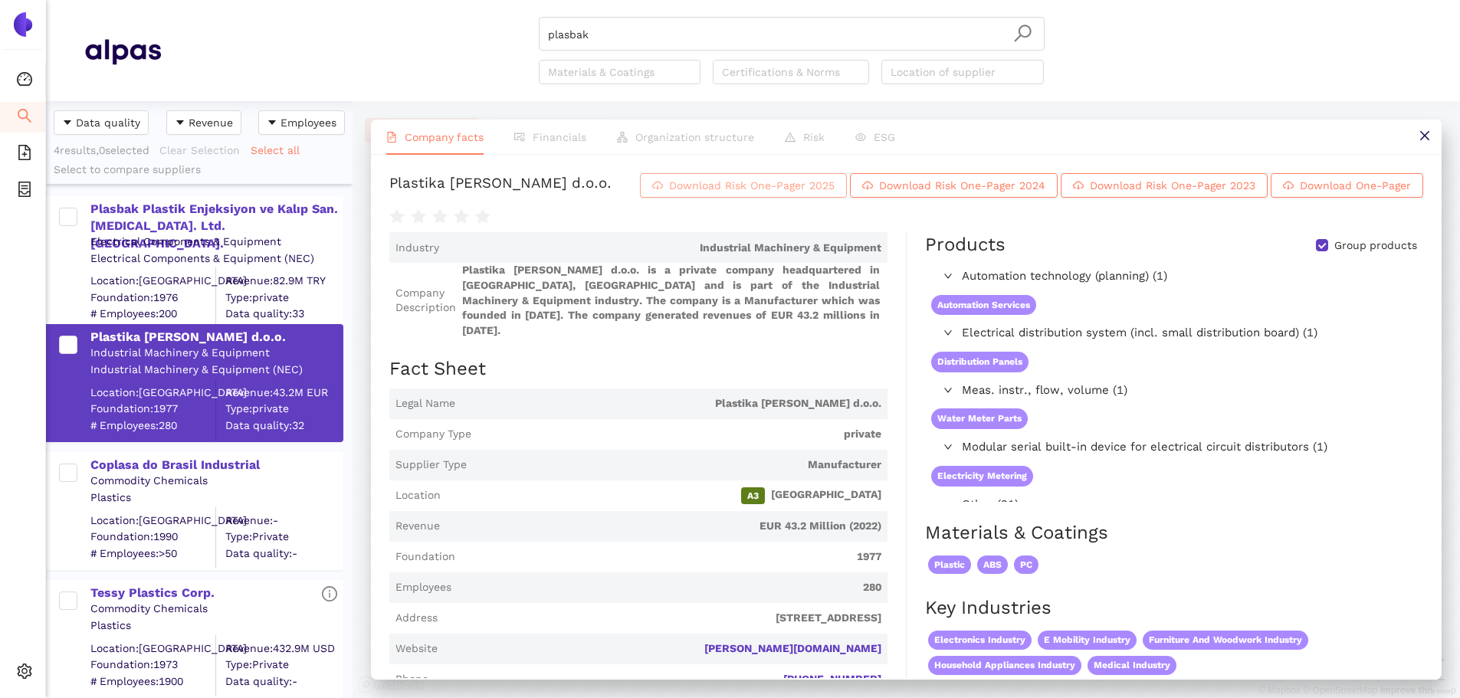
click at [815, 194] on span "Download Risk One-Pager 2025" at bounding box center [752, 185] width 166 height 17
drag, startPoint x: 590, startPoint y: 26, endPoint x: 596, endPoint y: 34, distance: 10.4
click at [590, 28] on input "plasbak" at bounding box center [791, 35] width 487 height 34
drag, startPoint x: 507, startPoint y: 30, endPoint x: 446, endPoint y: 25, distance: 61.5
click at [446, 25] on div "plasbak Materials & Coatings Certifications & Norms Location of supplier" at bounding box center [791, 50] width 1261 height 67
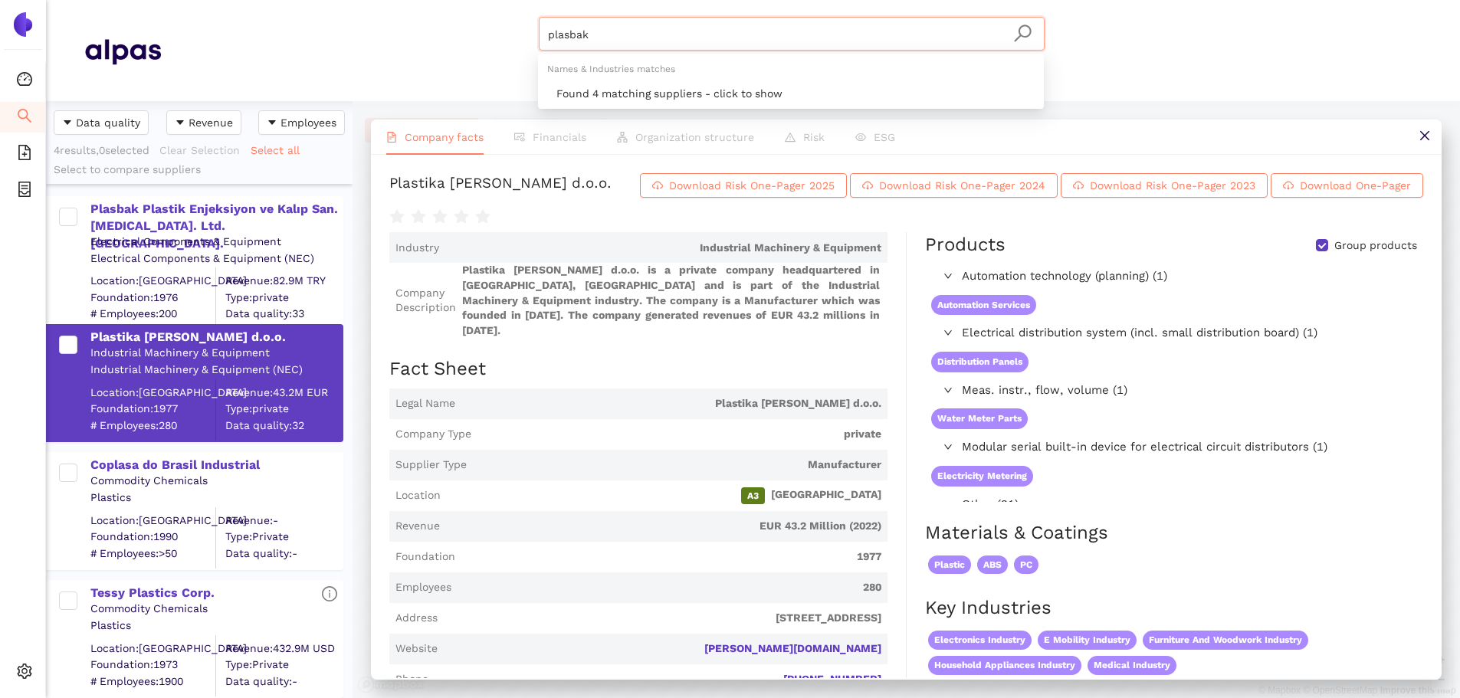
paste input "CeramTec GmbH"
drag, startPoint x: 599, startPoint y: 43, endPoint x: 753, endPoint y: 20, distance: 156.5
click at [750, 20] on input "CeramTec GmbH" at bounding box center [791, 35] width 487 height 34
click at [1019, 34] on icon "search" at bounding box center [1022, 33] width 19 height 19
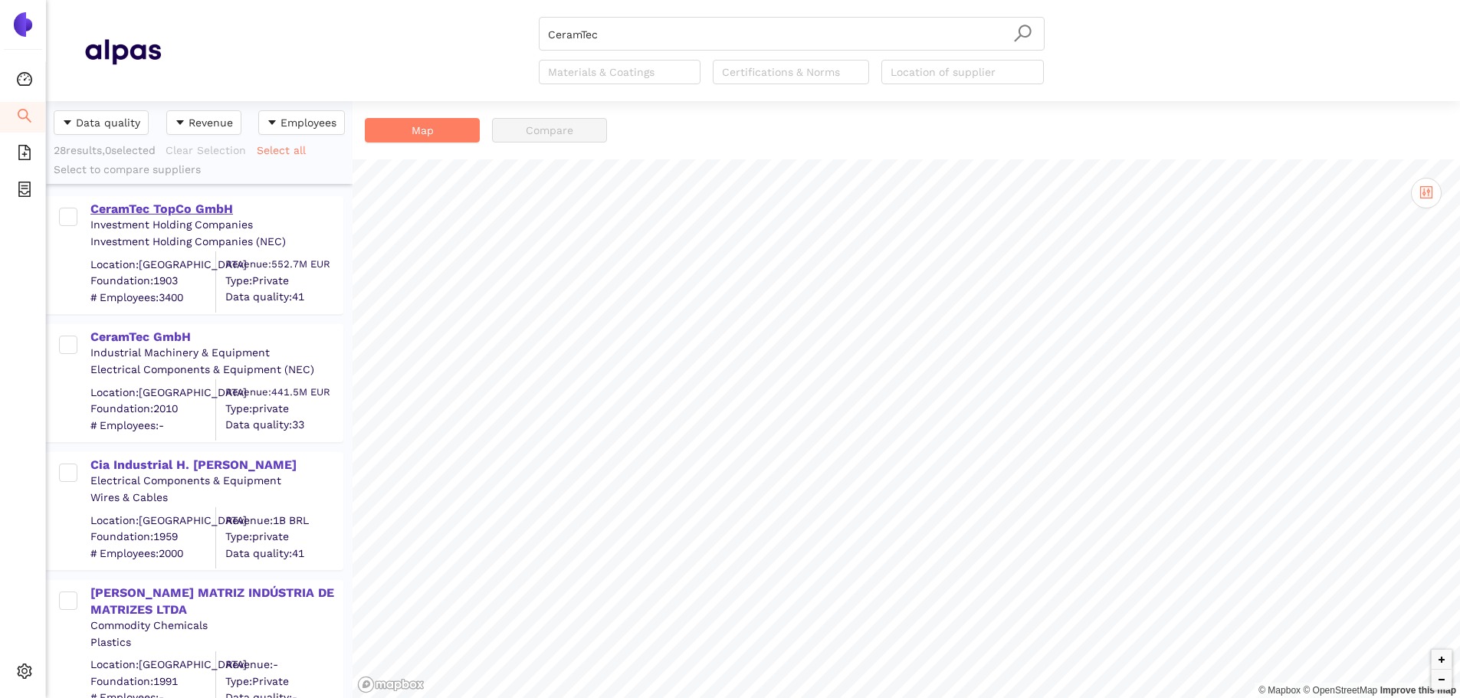
click at [186, 208] on div "CeramTec TopCo GmbH" at bounding box center [215, 209] width 251 height 17
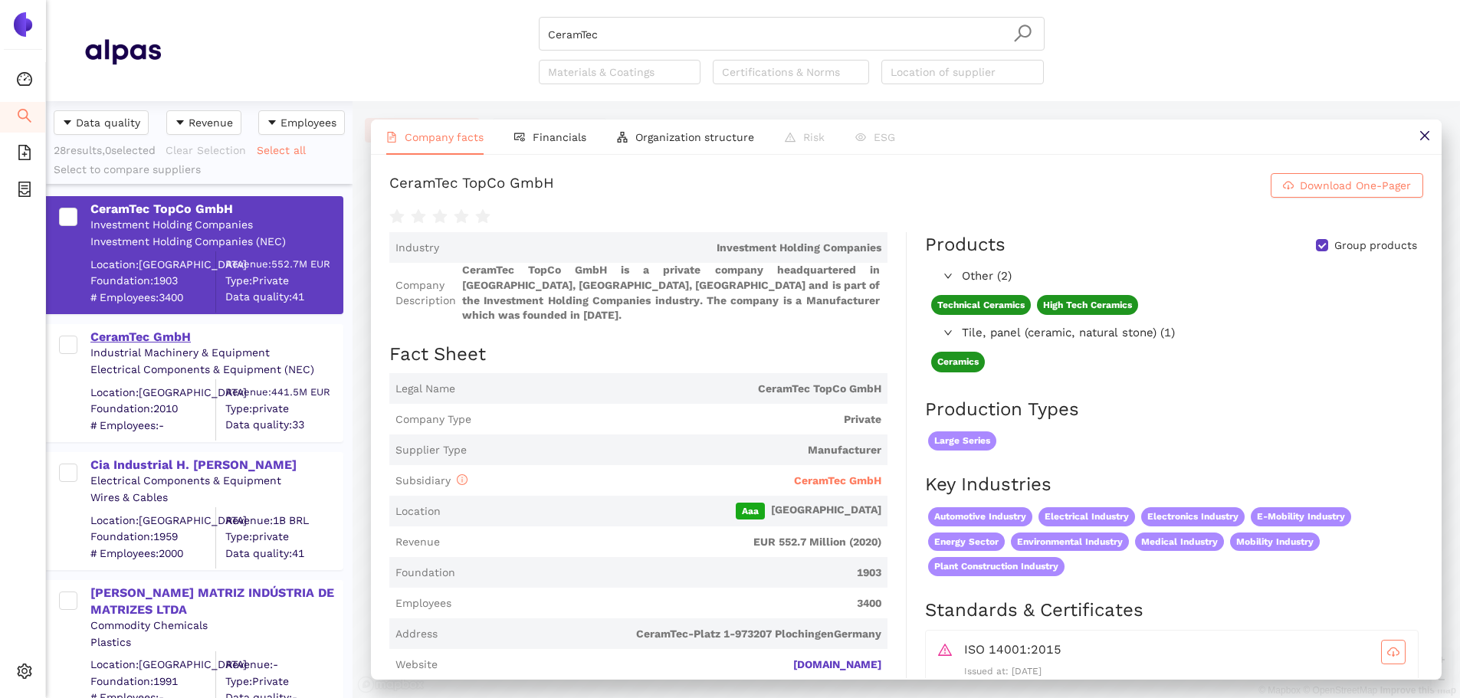
click at [165, 342] on div "CeramTec GmbH" at bounding box center [215, 337] width 251 height 17
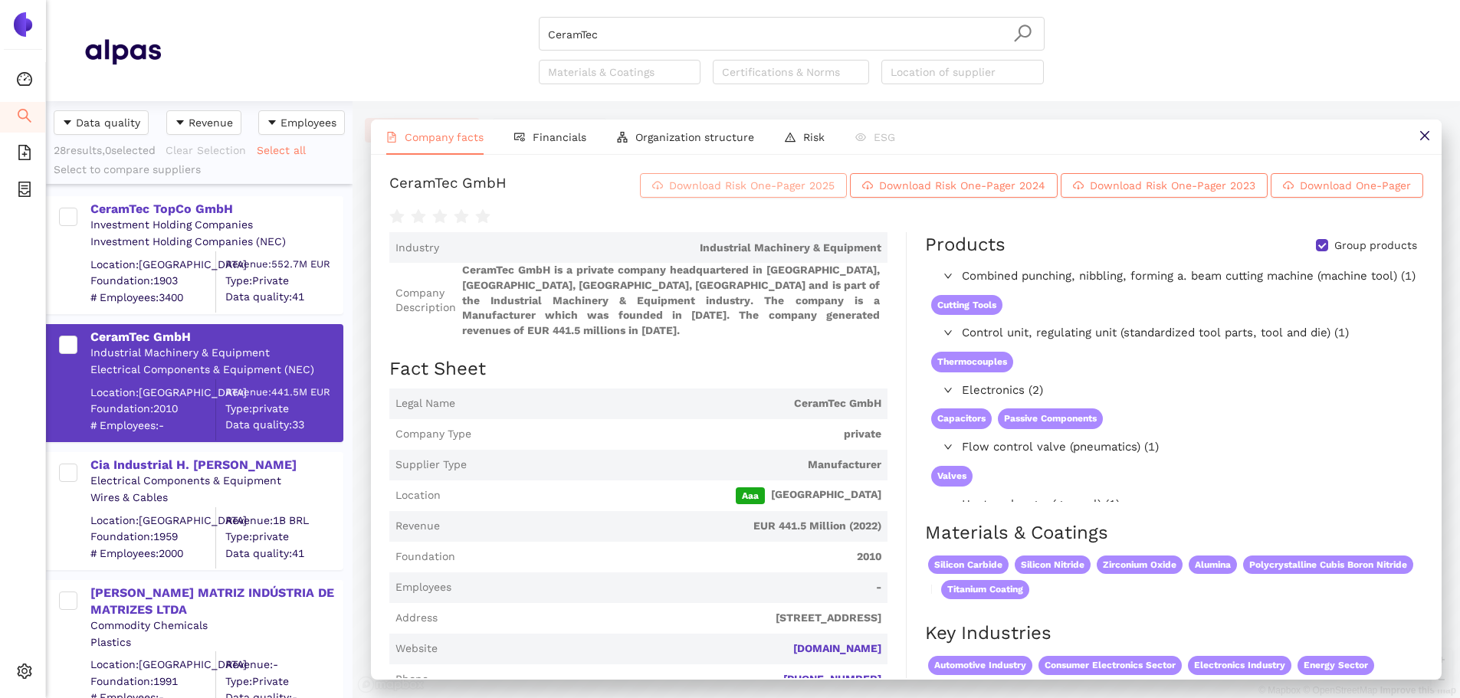
click at [672, 194] on span "Download Risk One-Pager 2025" at bounding box center [752, 185] width 166 height 17
click at [612, 38] on input "CeramTec" at bounding box center [791, 35] width 487 height 34
drag, startPoint x: 587, startPoint y: 35, endPoint x: 481, endPoint y: 28, distance: 106.8
click at [481, 28] on div "CeramTec Materials & Coatings Certifications & Norms Location of supplier" at bounding box center [791, 50] width 1261 height 67
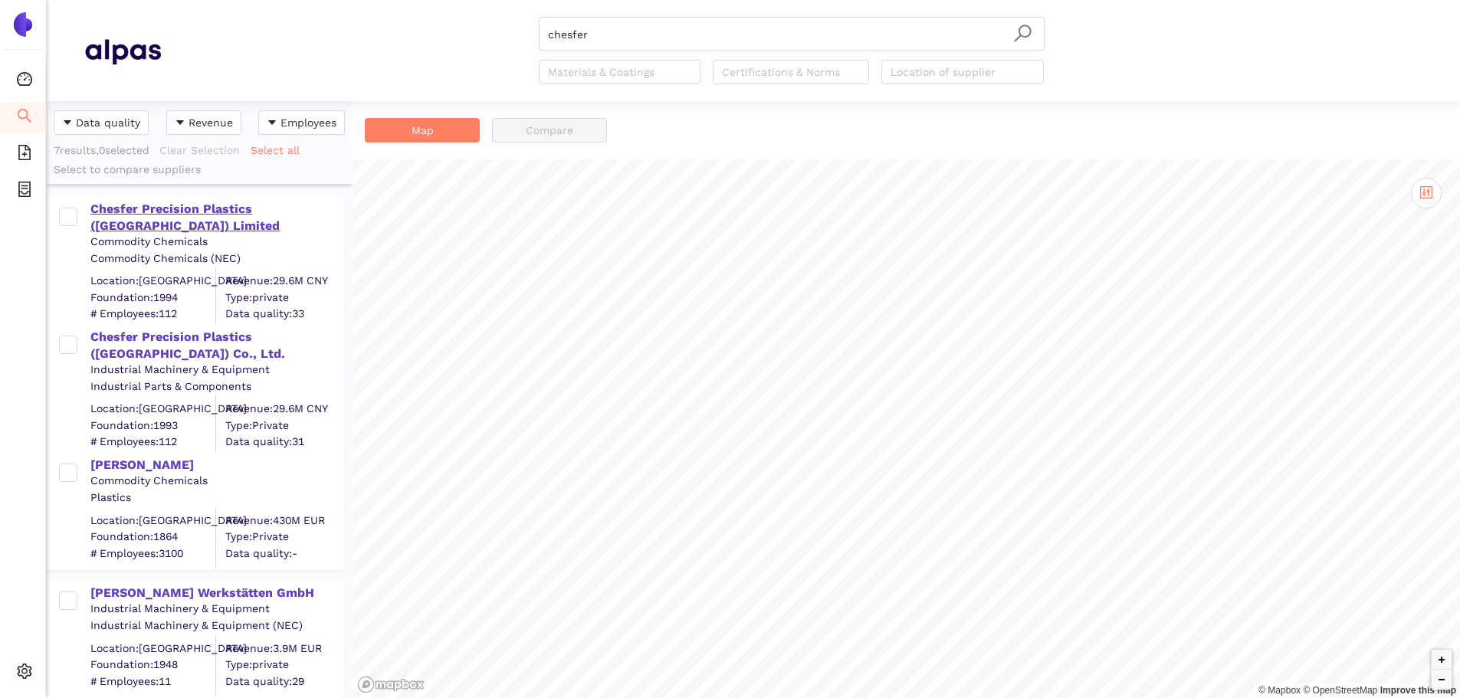
click at [171, 214] on div "Chesfer Precision Plastics (China) Limited" at bounding box center [215, 218] width 251 height 34
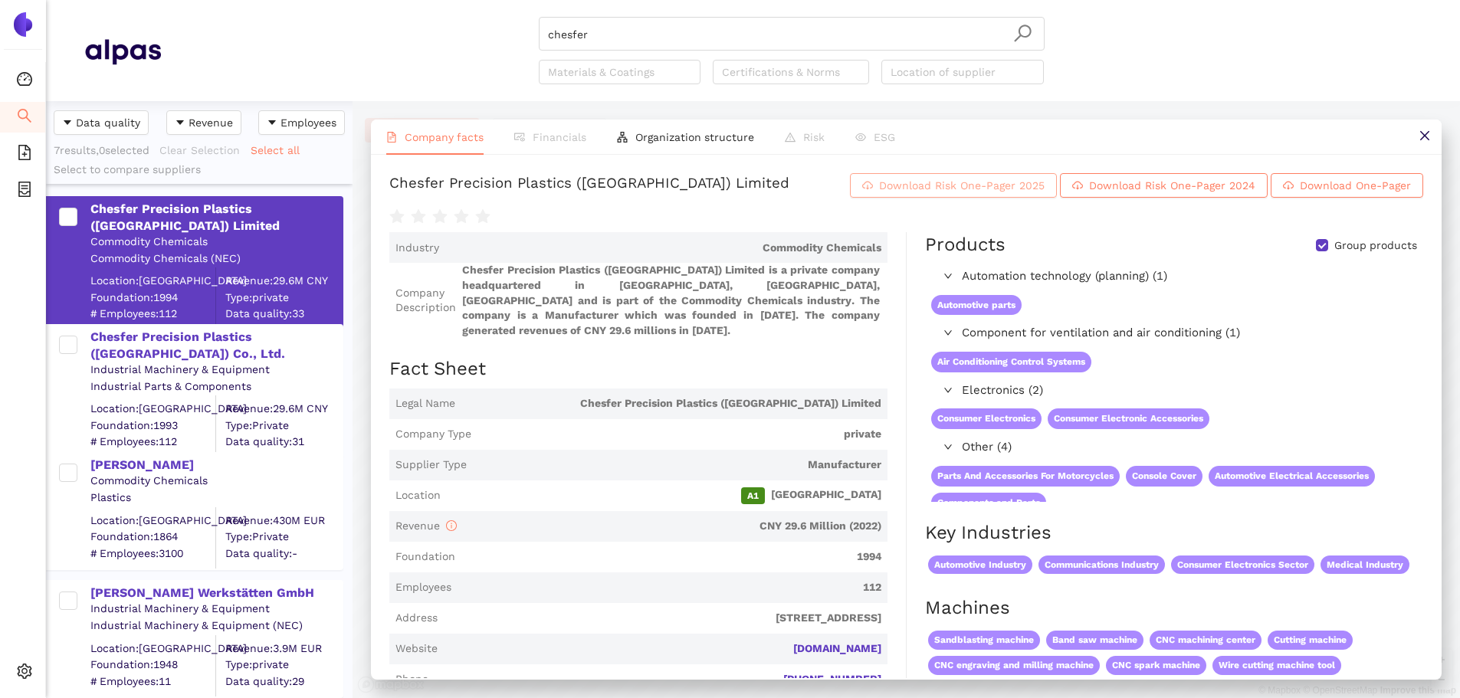
click at [1045, 192] on span "Download Risk One-Pager 2025" at bounding box center [962, 185] width 166 height 17
click at [617, 9] on header "chesfer Materials & Coatings Certifications & Norms Location of supplier" at bounding box center [753, 50] width 1414 height 101
click at [607, 28] on input "chesfer" at bounding box center [791, 35] width 487 height 34
drag, startPoint x: 534, startPoint y: 34, endPoint x: 453, endPoint y: 42, distance: 81.6
click at [453, 42] on div "chesfer Materials & Coatings Certifications & Norms Location of supplier" at bounding box center [791, 50] width 1261 height 67
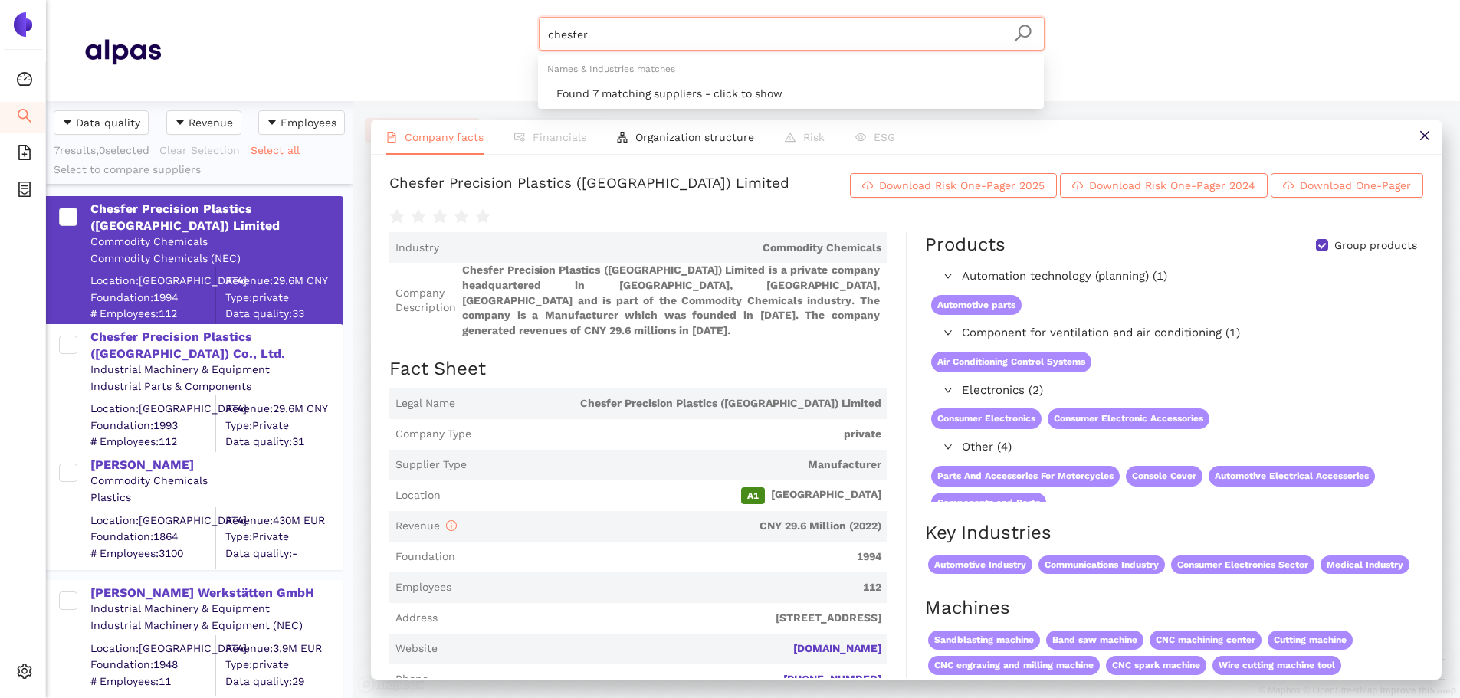
paste input "Qualitermo Soluções em Plásticos de Engenharia Ltda"
click at [1021, 30] on icon "search" at bounding box center [1022, 33] width 19 height 19
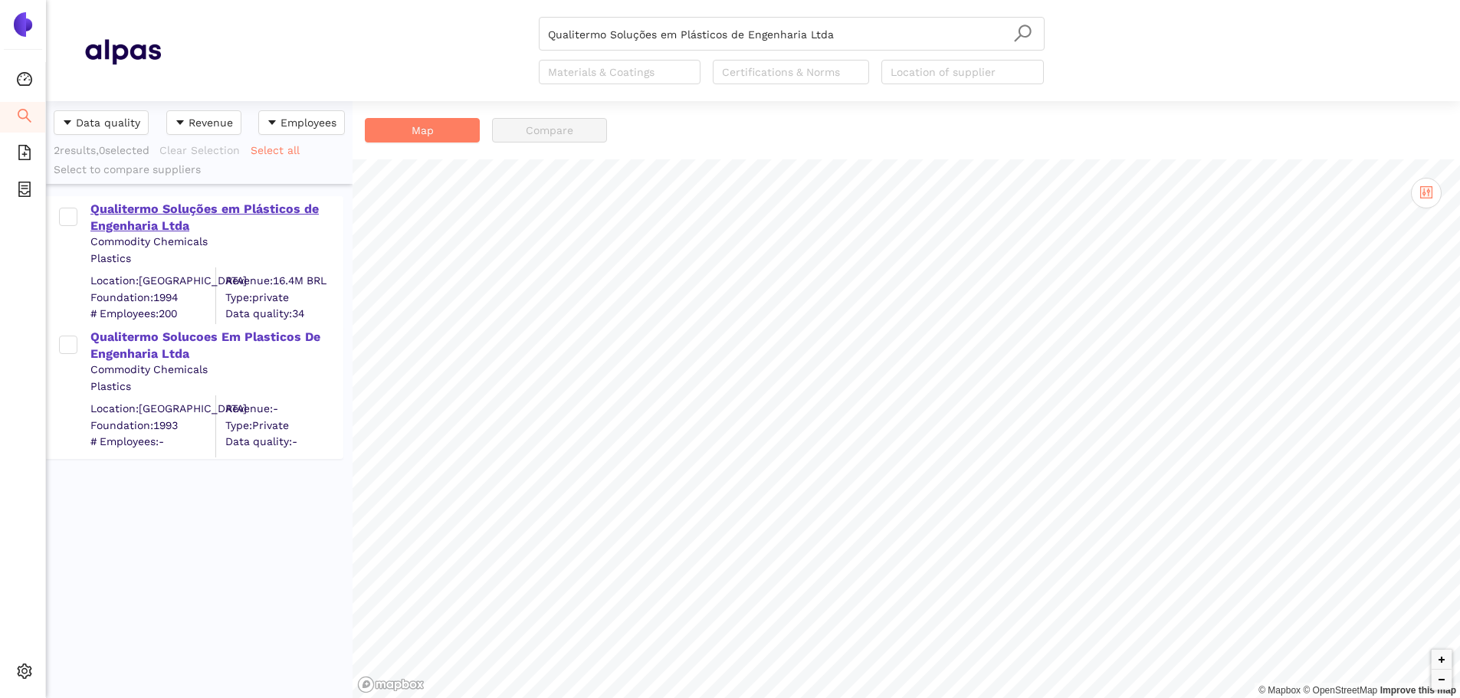
click at [185, 221] on div "Qualitermo Soluções em Plásticos de Engenharia Ltda" at bounding box center [215, 218] width 251 height 34
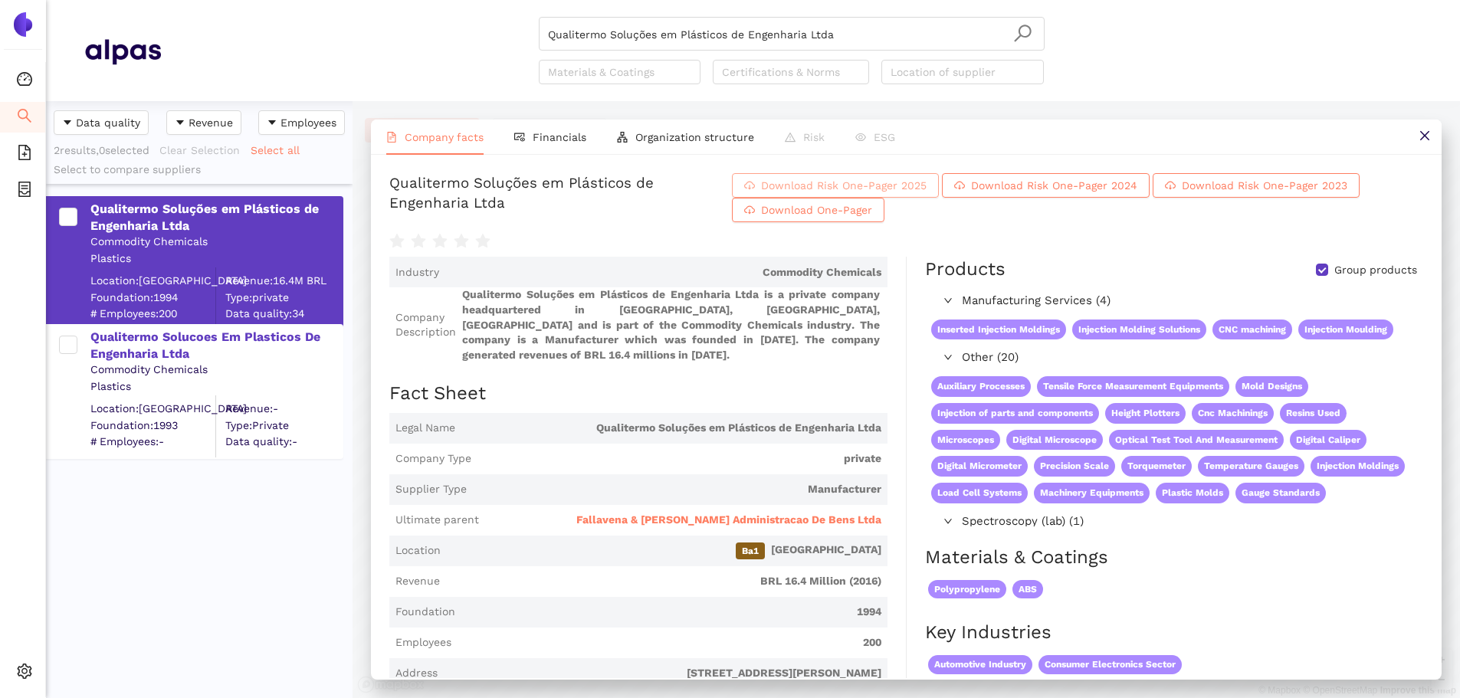
click at [900, 194] on span "Download Risk One-Pager 2025" at bounding box center [844, 185] width 166 height 17
click at [868, 36] on input "Qualitermo Soluções em Plásticos de Engenharia Ltda" at bounding box center [791, 35] width 487 height 34
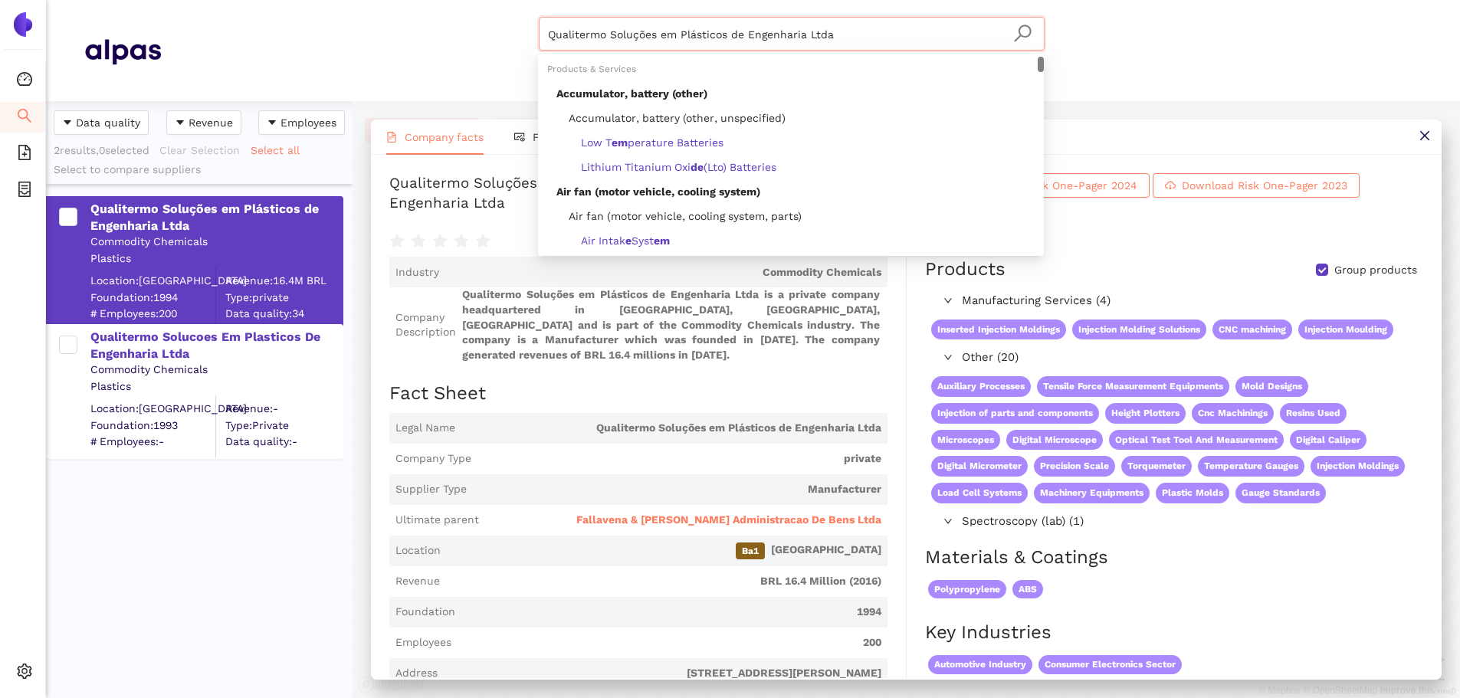
drag, startPoint x: 856, startPoint y: 44, endPoint x: 406, endPoint y: 18, distance: 450.6
click at [406, 18] on div "Qualitermo Soluções em Plásticos de Engenharia Ltda Materials & Coatings Certif…" at bounding box center [791, 50] width 1261 height 67
paste input "PERMANENT MAGNETS LIMITED"
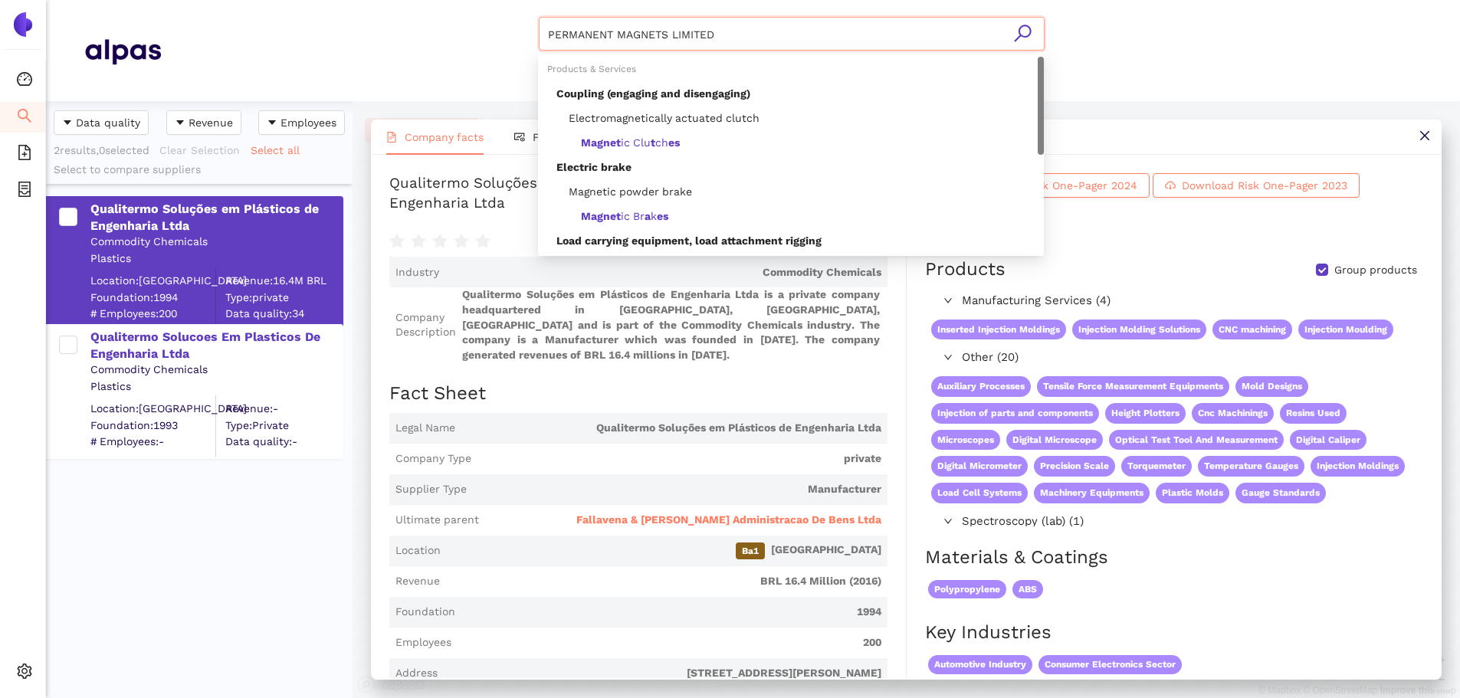
click at [1017, 32] on icon "search" at bounding box center [1022, 33] width 19 height 19
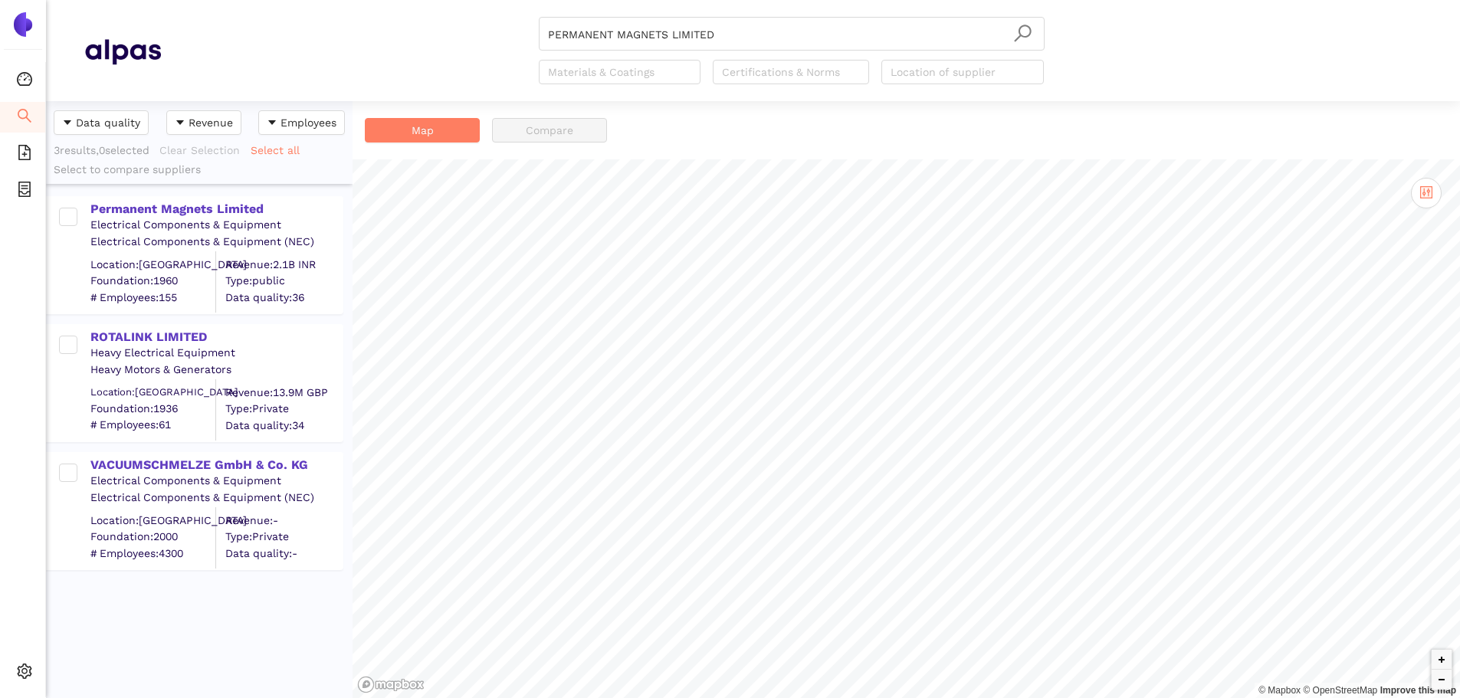
drag, startPoint x: 197, startPoint y: 208, endPoint x: 680, endPoint y: 1, distance: 525.6
click at [197, 208] on div "Permanent Magnets Limited" at bounding box center [215, 209] width 251 height 17
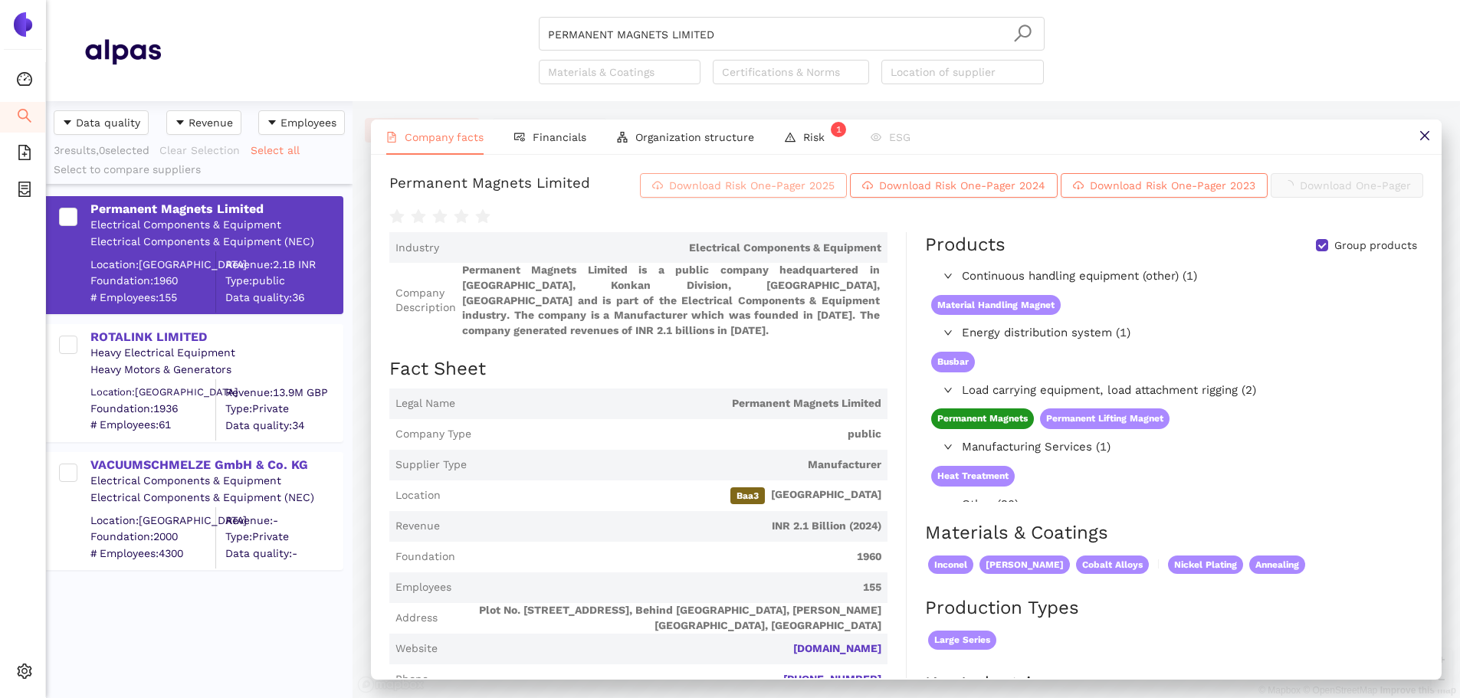
click at [835, 194] on span "Download Risk One-Pager 2025" at bounding box center [752, 185] width 166 height 17
drag, startPoint x: 717, startPoint y: 13, endPoint x: 725, endPoint y: 25, distance: 13.8
click at [723, 24] on header "PERMANENT MAGNETS LIMITED Materials & Coatings Certifications & Norms Location …" at bounding box center [753, 50] width 1414 height 101
click at [730, 31] on input "PERMANENT MAGNETS LIMITED" at bounding box center [791, 35] width 487 height 34
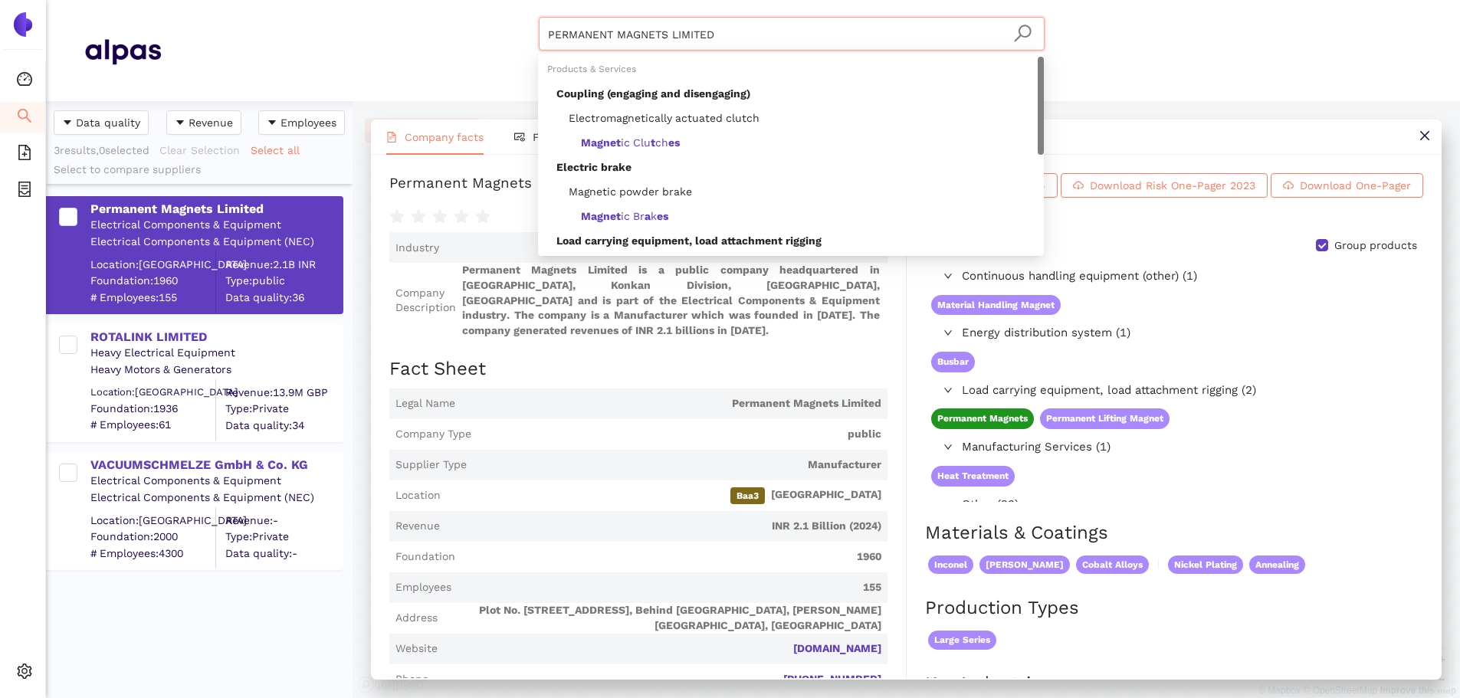
drag, startPoint x: 517, startPoint y: 53, endPoint x: 487, endPoint y: 71, distance: 34.7
click at [468, 61] on div "PERMANENT MAGNETS LIMITED Materials & Coatings Certifications & Norms Location …" at bounding box center [791, 50] width 1261 height 67
paste input "MinebeaMitsumi Inc."
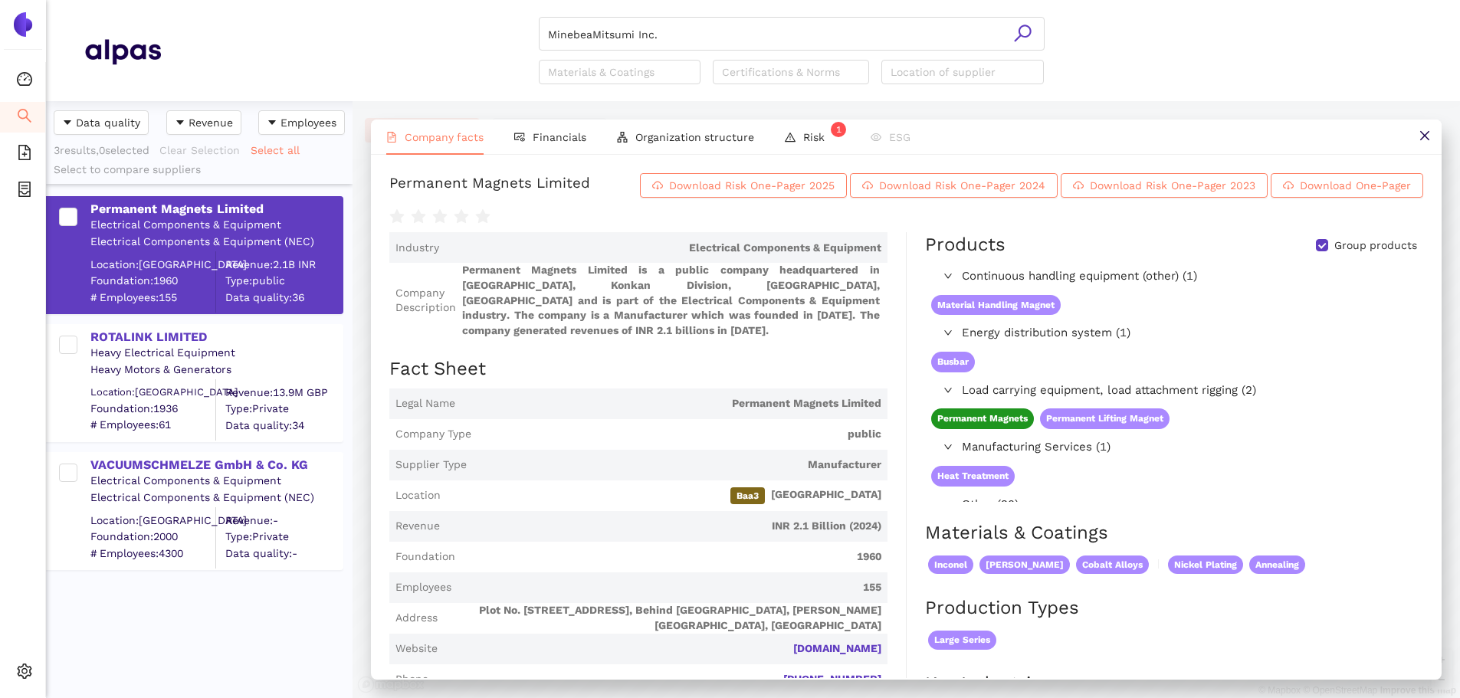
click at [1029, 31] on icon "search" at bounding box center [1022, 33] width 19 height 19
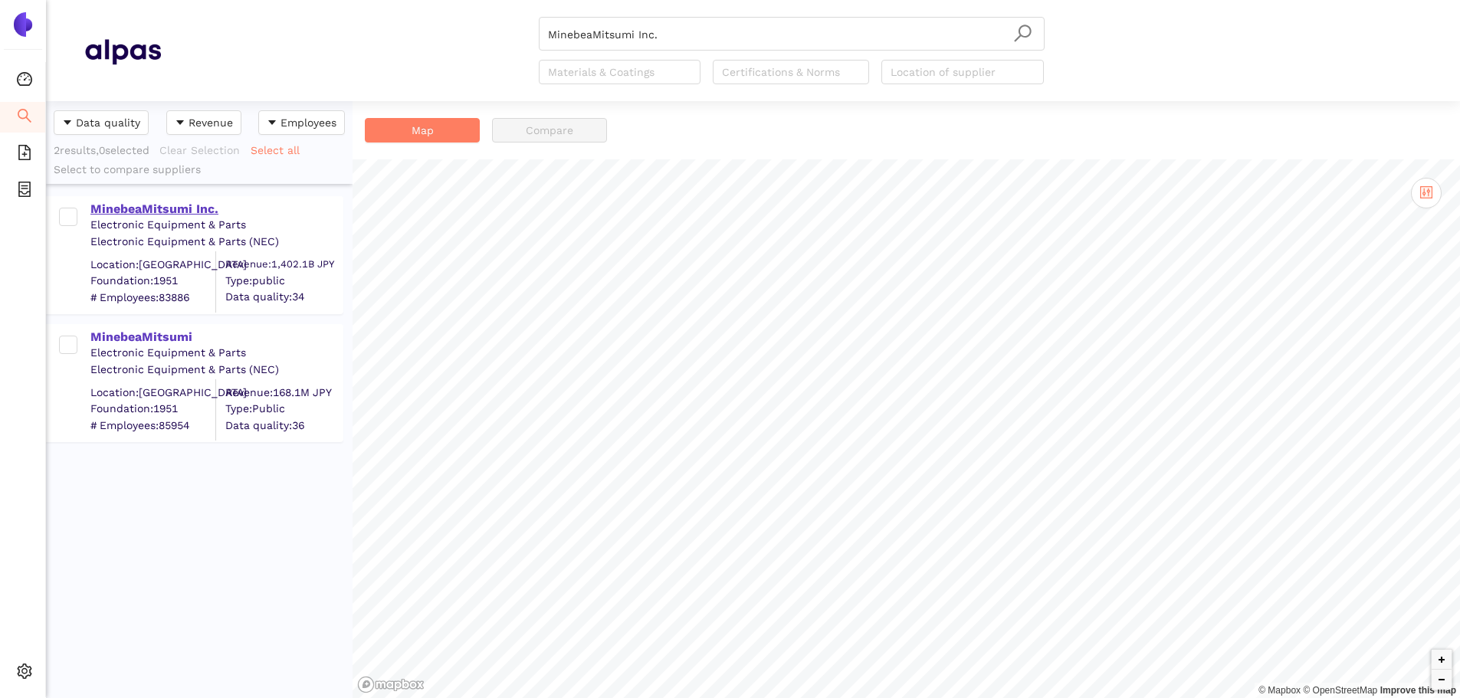
click at [157, 208] on div "MinebeaMitsumi Inc." at bounding box center [215, 209] width 251 height 17
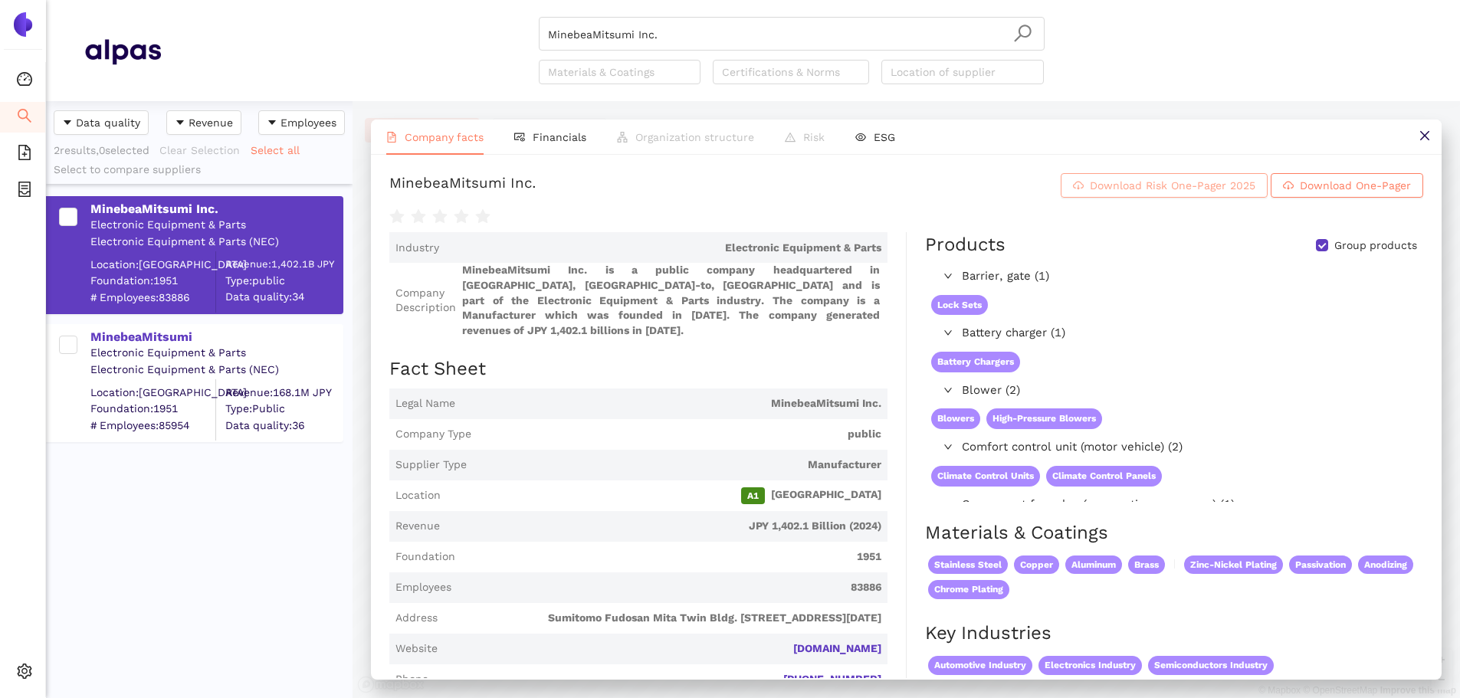
click at [1140, 194] on span "Download Risk One-Pager 2025" at bounding box center [1173, 185] width 166 height 17
drag, startPoint x: 714, startPoint y: 17, endPoint x: 700, endPoint y: 31, distance: 19.5
click at [705, 27] on div "MinebeaMitsumi Inc." at bounding box center [792, 34] width 506 height 34
drag, startPoint x: 662, startPoint y: 64, endPoint x: 664, endPoint y: 55, distance: 8.6
click at [661, 62] on div "Names & Industries matches" at bounding box center [791, 69] width 506 height 25
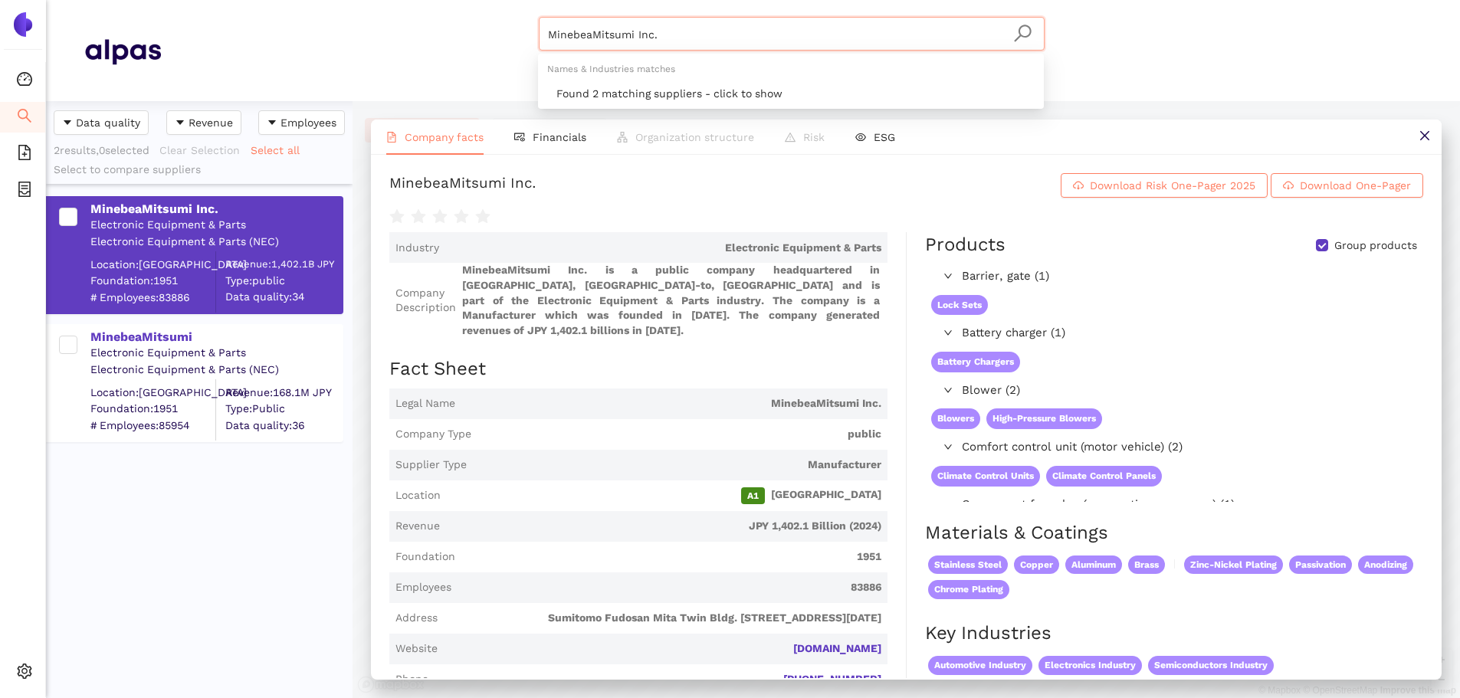
drag, startPoint x: 679, startPoint y: 34, endPoint x: 458, endPoint y: 52, distance: 222.2
click at [458, 52] on div "MinebeaMitsumi Inc. Materials & Coatings Certifications & Norms Location of sup…" at bounding box center [791, 50] width 1261 height 67
paste input "RAM Electronics Industries"
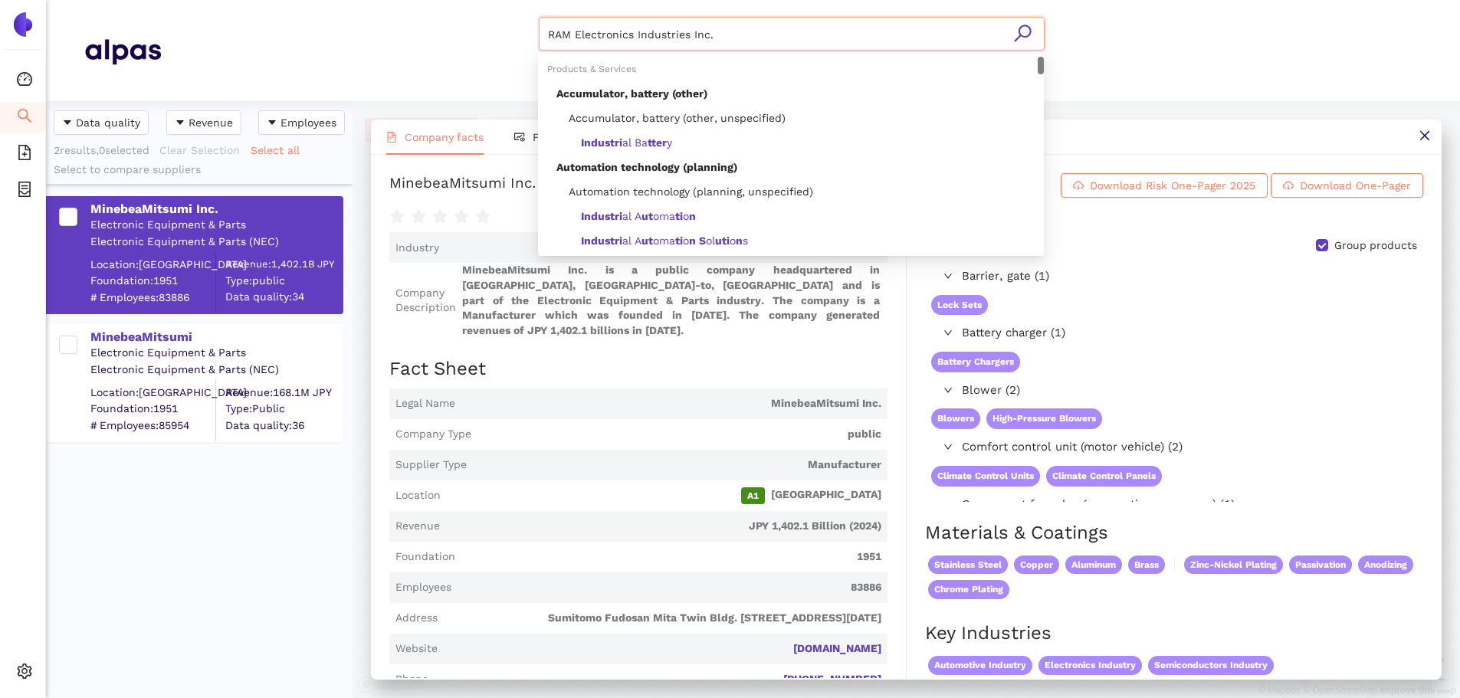
drag, startPoint x: 576, startPoint y: 31, endPoint x: 773, endPoint y: 25, distance: 196.3
click at [773, 22] on input "RAM Electronics Industries Inc." at bounding box center [791, 35] width 487 height 34
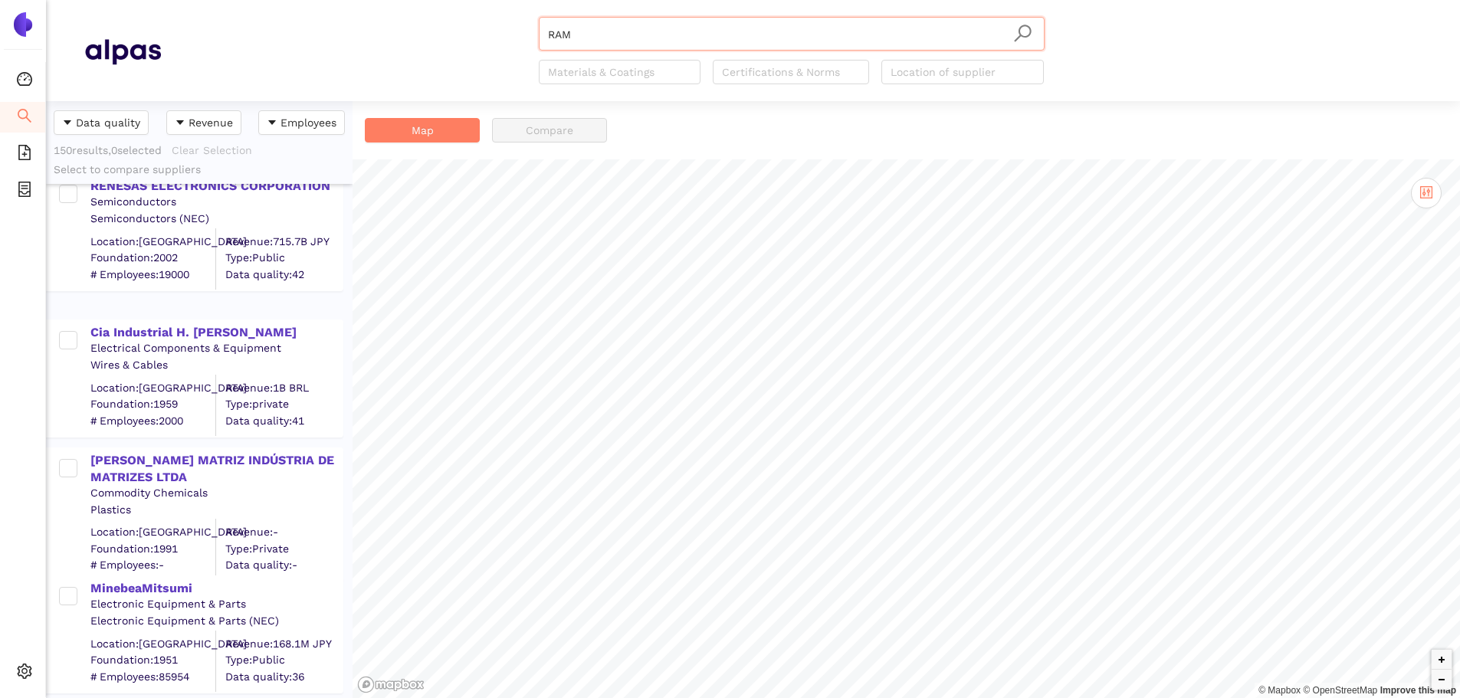
scroll to position [536, 0]
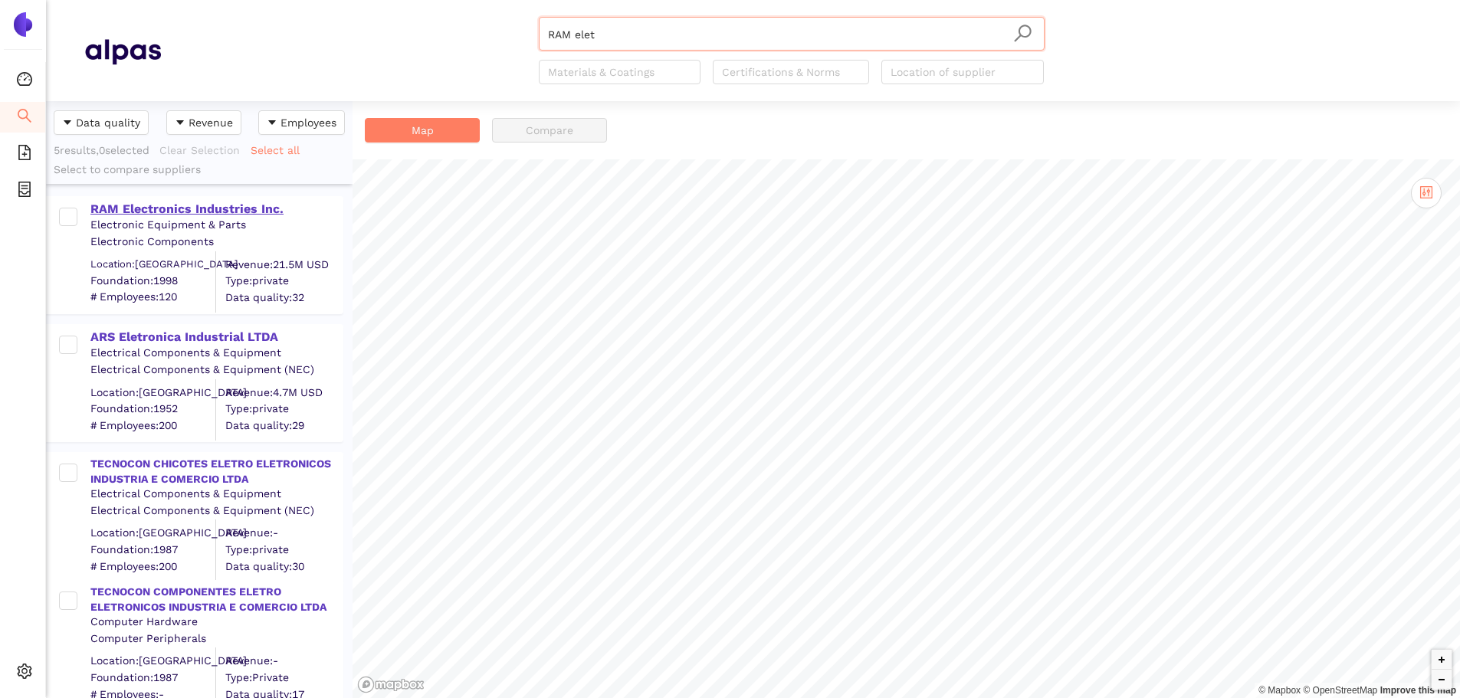
click at [191, 206] on div "RAM Electronics Industries Inc." at bounding box center [215, 209] width 251 height 17
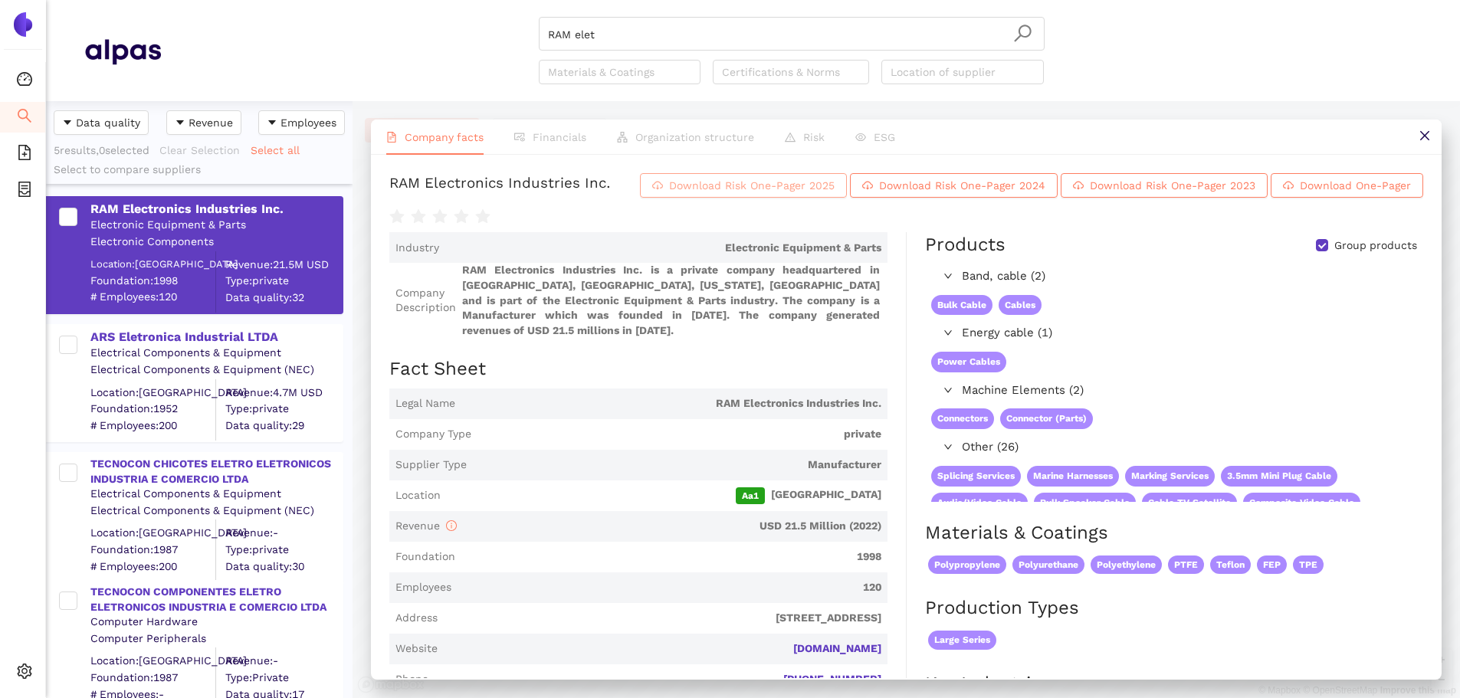
click at [835, 192] on span "Download Risk One-Pager 2025" at bounding box center [752, 185] width 166 height 17
click at [658, 46] on input "RAM elet" at bounding box center [791, 35] width 487 height 34
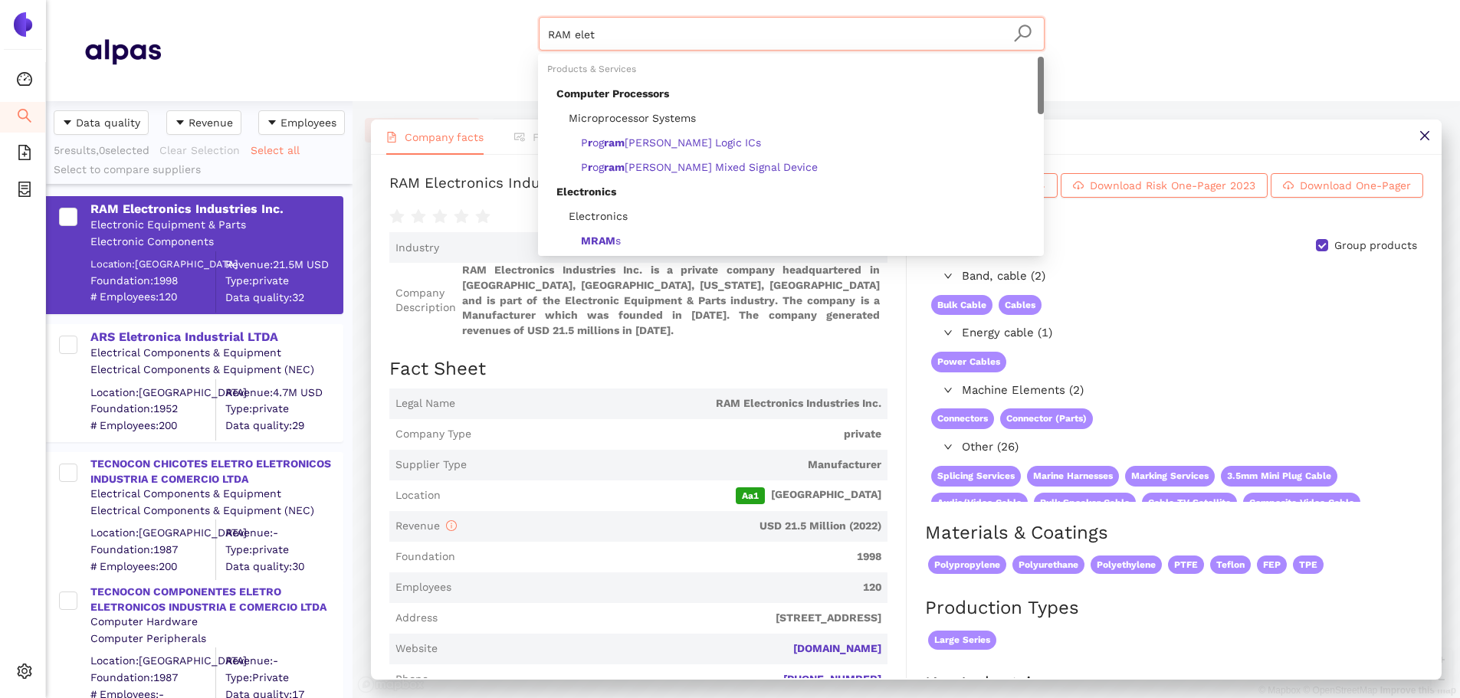
drag, startPoint x: 550, startPoint y: 33, endPoint x: 428, endPoint y: 32, distance: 121.9
click at [428, 32] on div "RAM elet Materials & Coatings Certifications & Norms Location of supplier" at bounding box center [791, 50] width 1261 height 67
paste input "SOFIA MED SA"
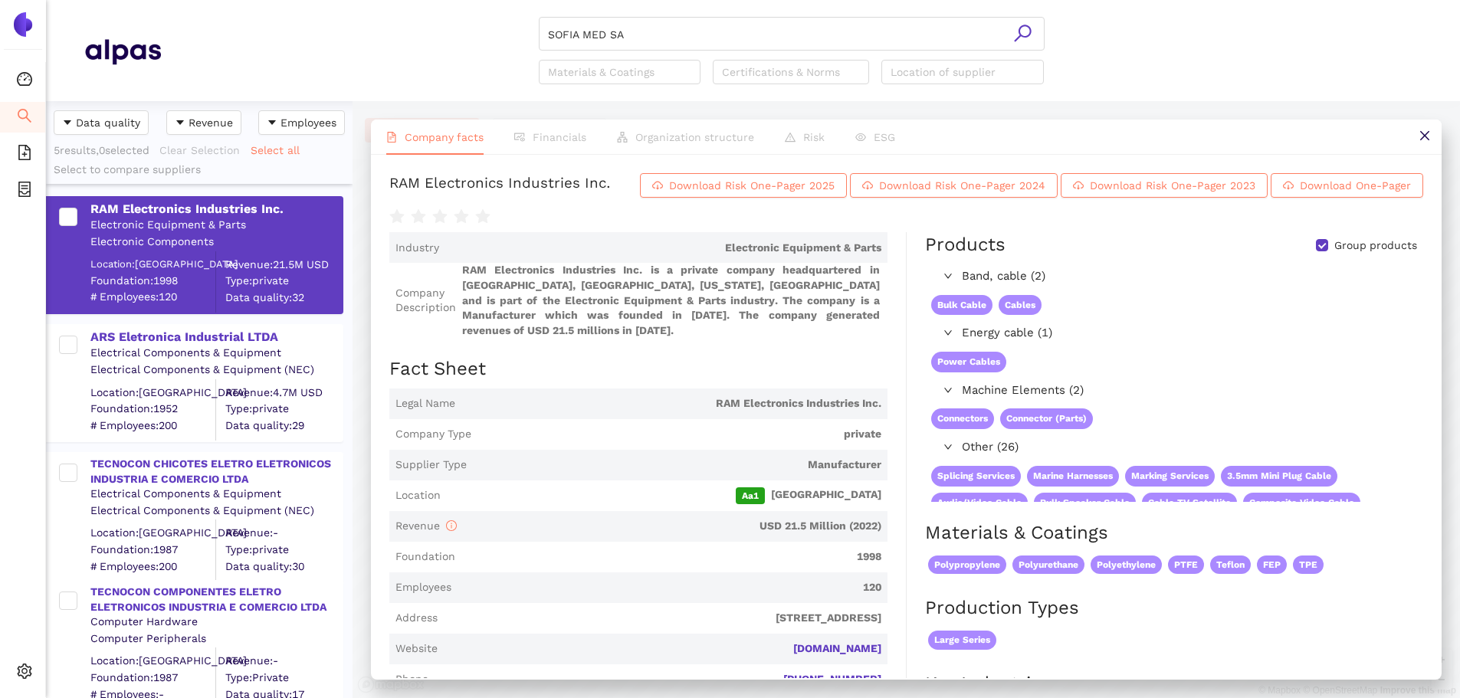
click at [1025, 25] on icon "search" at bounding box center [1022, 33] width 19 height 19
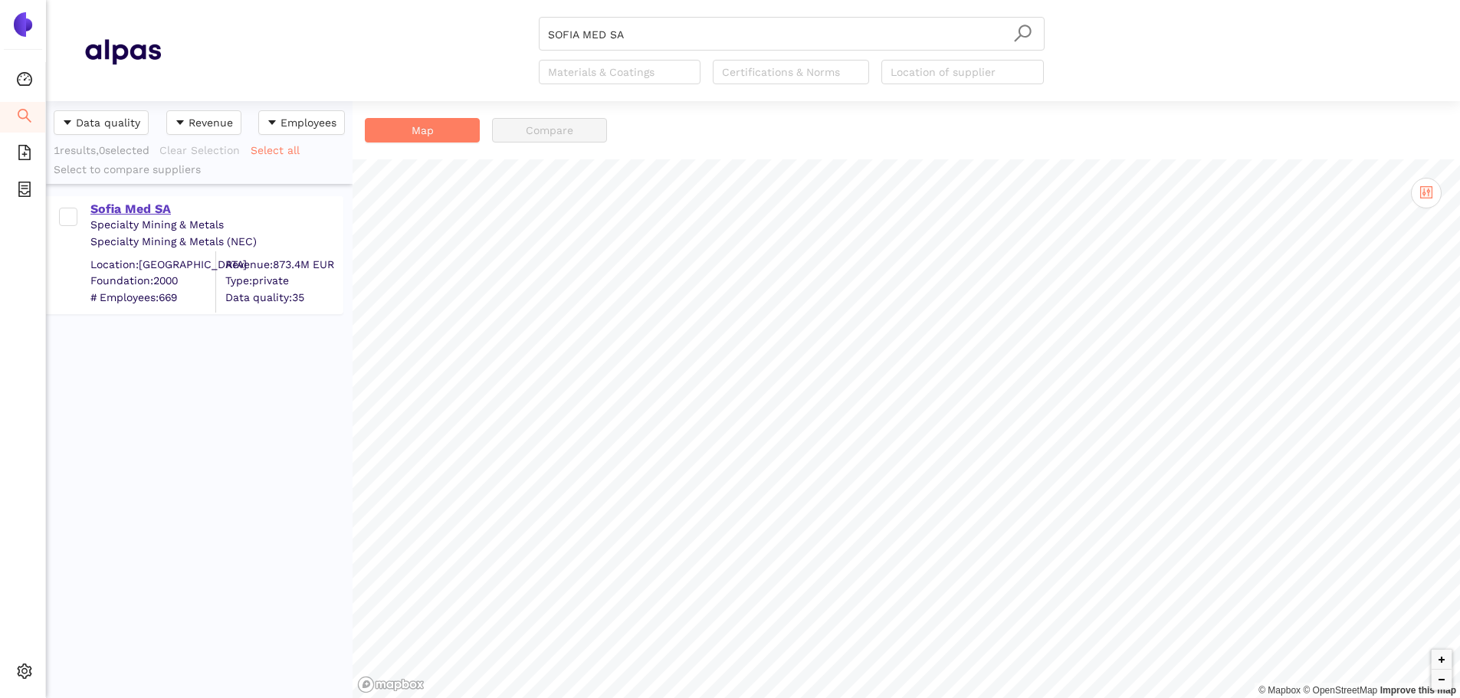
click at [136, 203] on div "Sofia Med SA" at bounding box center [215, 209] width 251 height 17
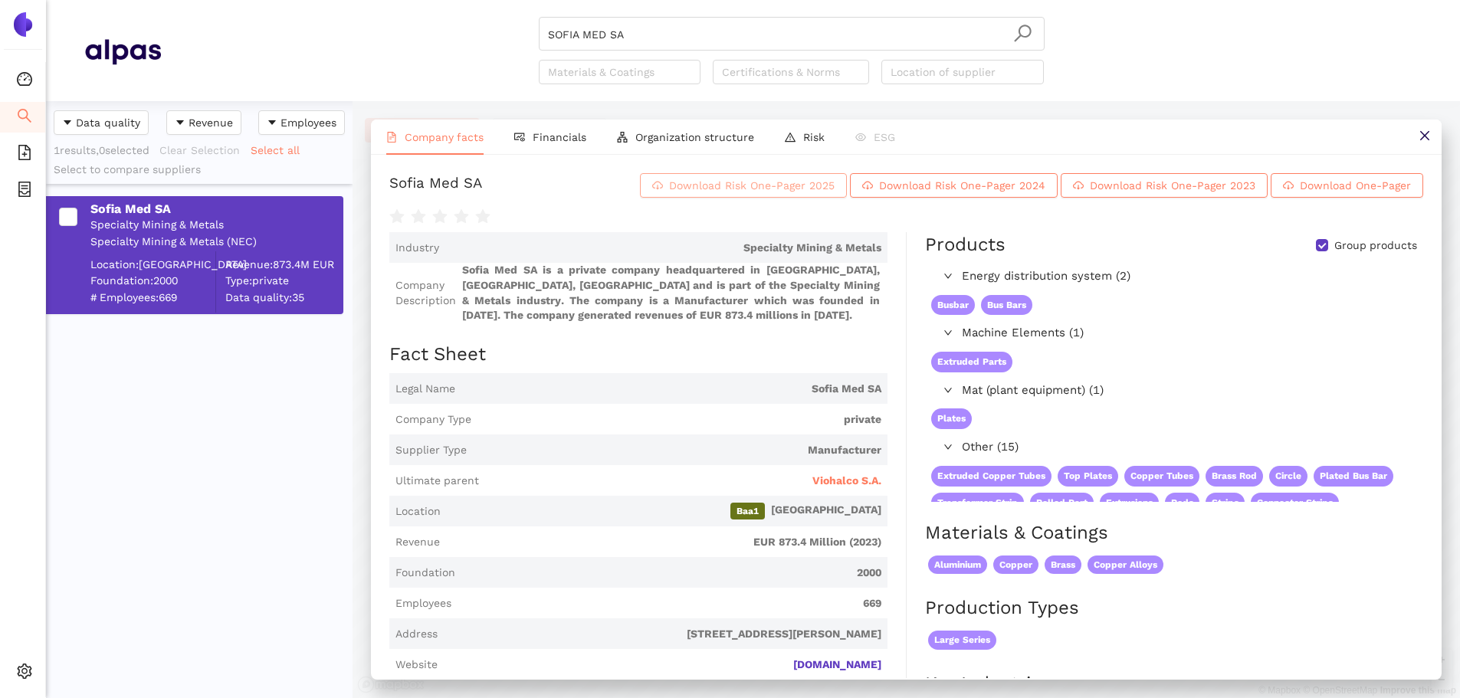
click at [733, 194] on span "Download Risk One-Pager 2025" at bounding box center [752, 185] width 166 height 17
click at [645, 29] on input "SOFIA MED SA" at bounding box center [791, 35] width 487 height 34
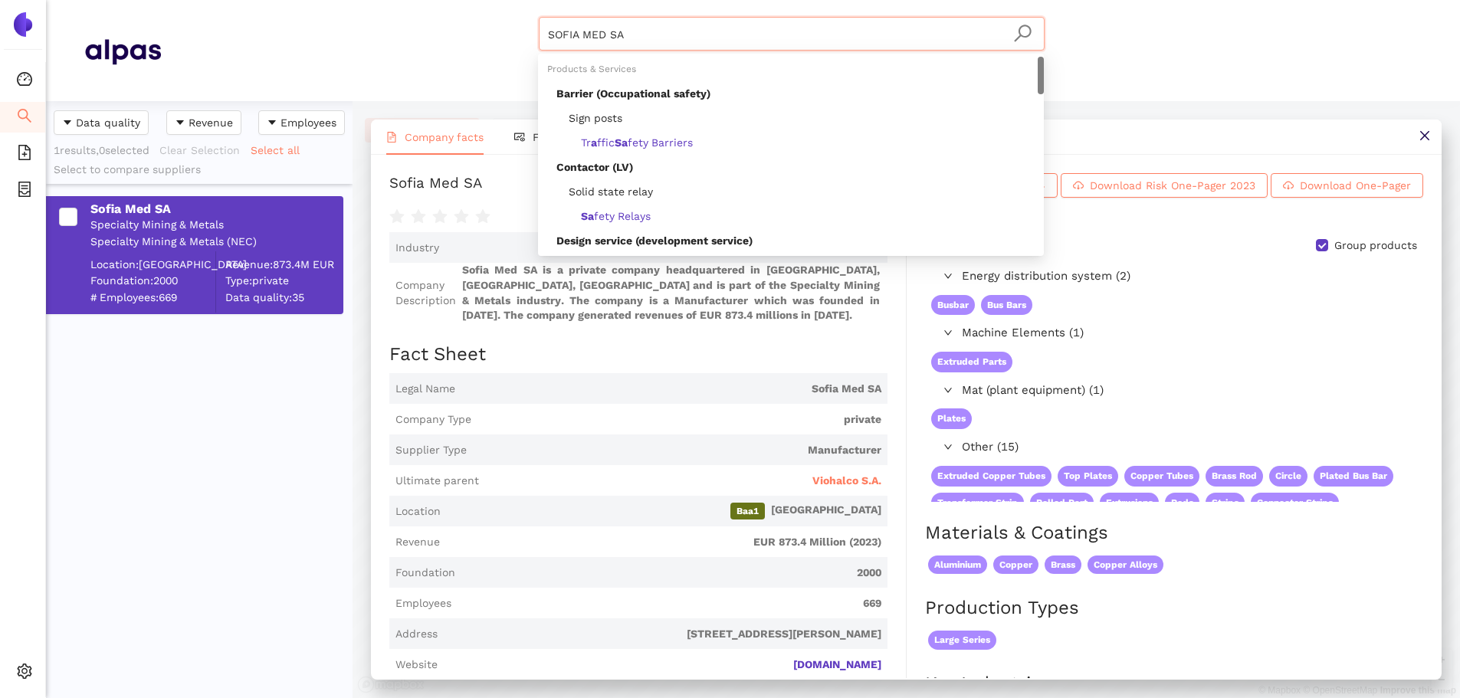
drag, startPoint x: 533, startPoint y: 28, endPoint x: 416, endPoint y: -17, distance: 124.7
click at [416, 0] on html "Dashboard Search eSourcing Templates eSourcing Projects Settings SOFIA MED SA M…" at bounding box center [730, 349] width 1460 height 698
paste input "Vision Plastics, Inc."
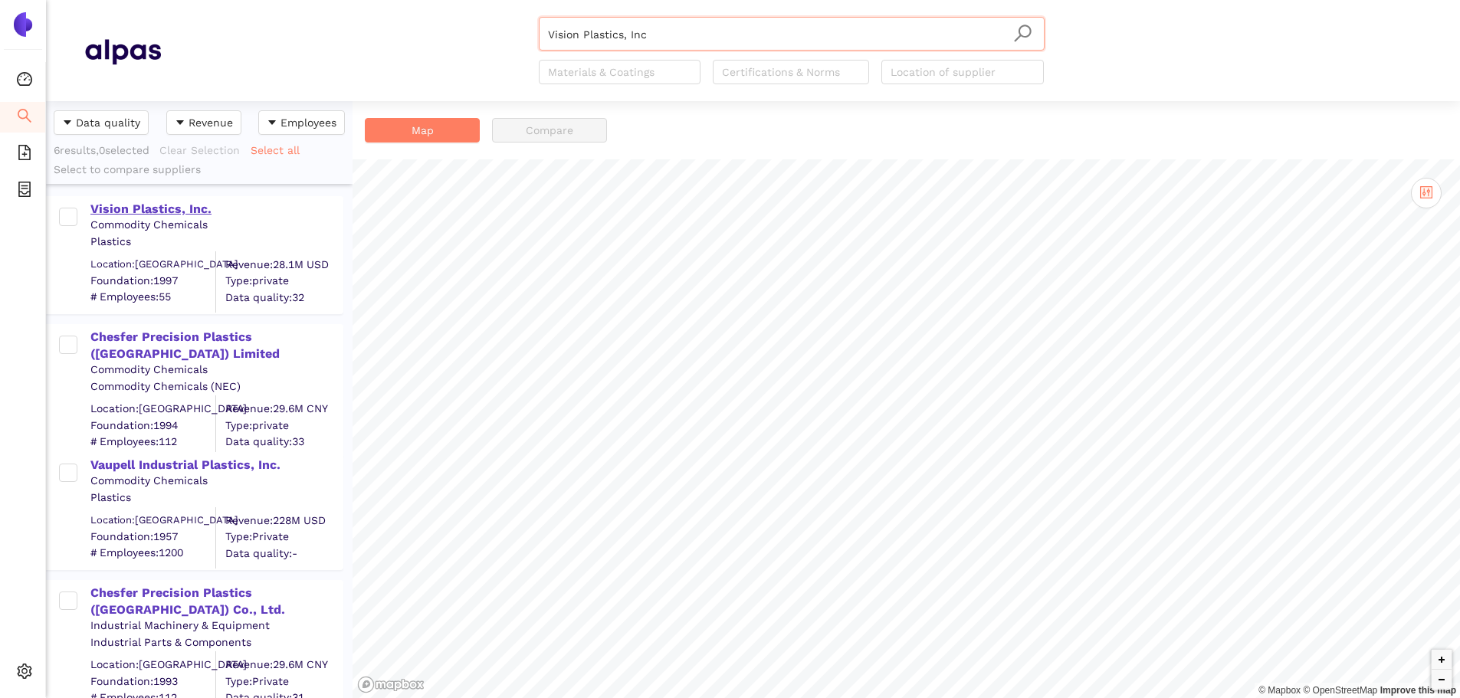
click at [183, 210] on div "Vision Plastics, Inc." at bounding box center [215, 209] width 251 height 17
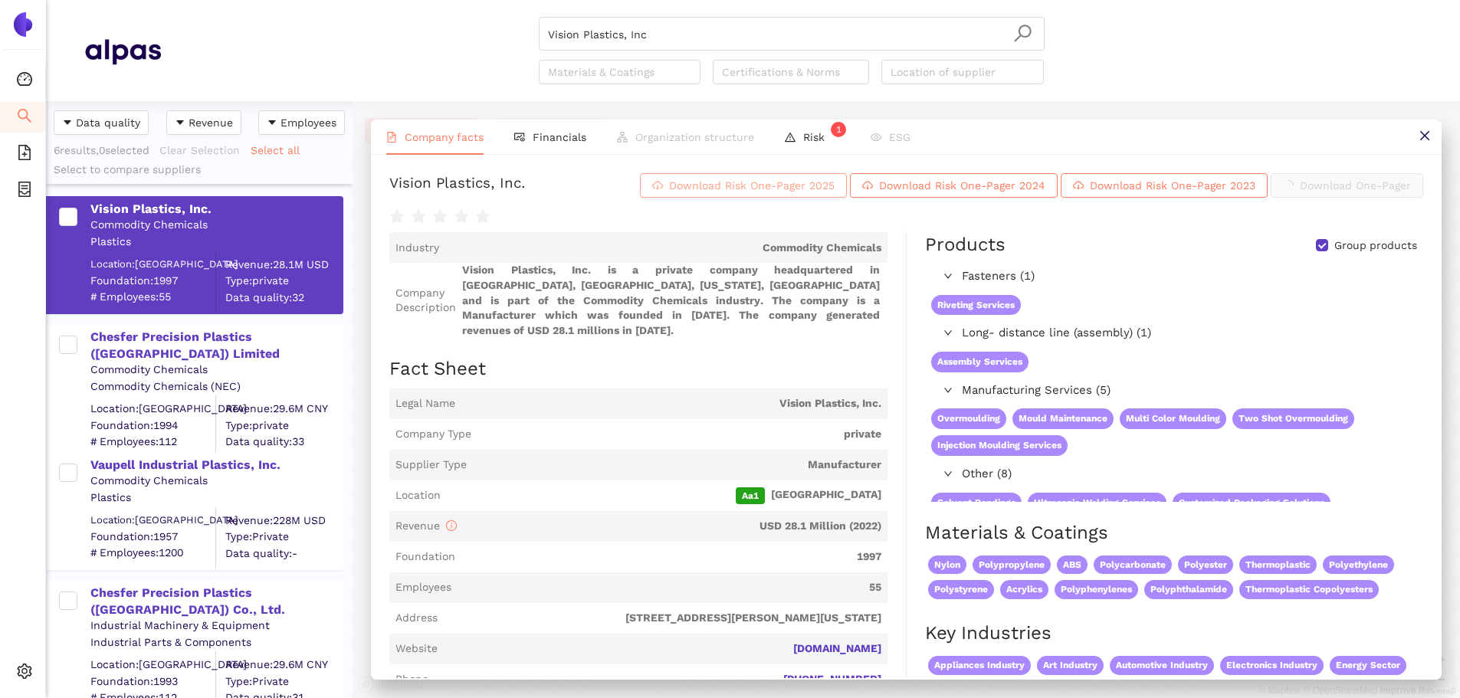
click at [734, 194] on span "Download Risk One-Pager 2025" at bounding box center [752, 185] width 166 height 17
click at [676, 43] on input "Vision Plastics, Inc" at bounding box center [791, 35] width 487 height 34
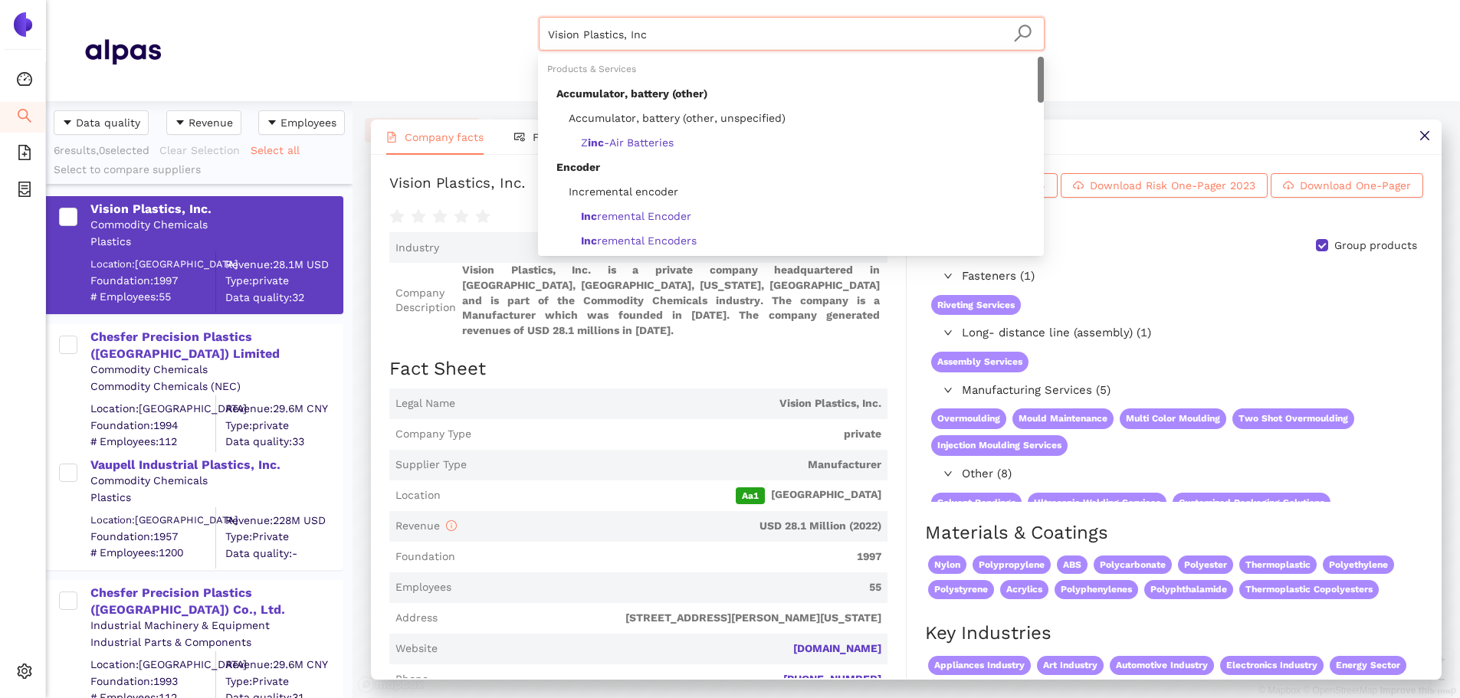
drag, startPoint x: 602, startPoint y: 50, endPoint x: 431, endPoint y: 54, distance: 171.0
click at [431, 56] on div "Vision Plastics, Inc Materials & Coatings Certifications & Norms Location of su…" at bounding box center [791, 50] width 1261 height 67
paste input "SHENZHEN H&T INTELLIGENT CONTROL CO.,Ltd"
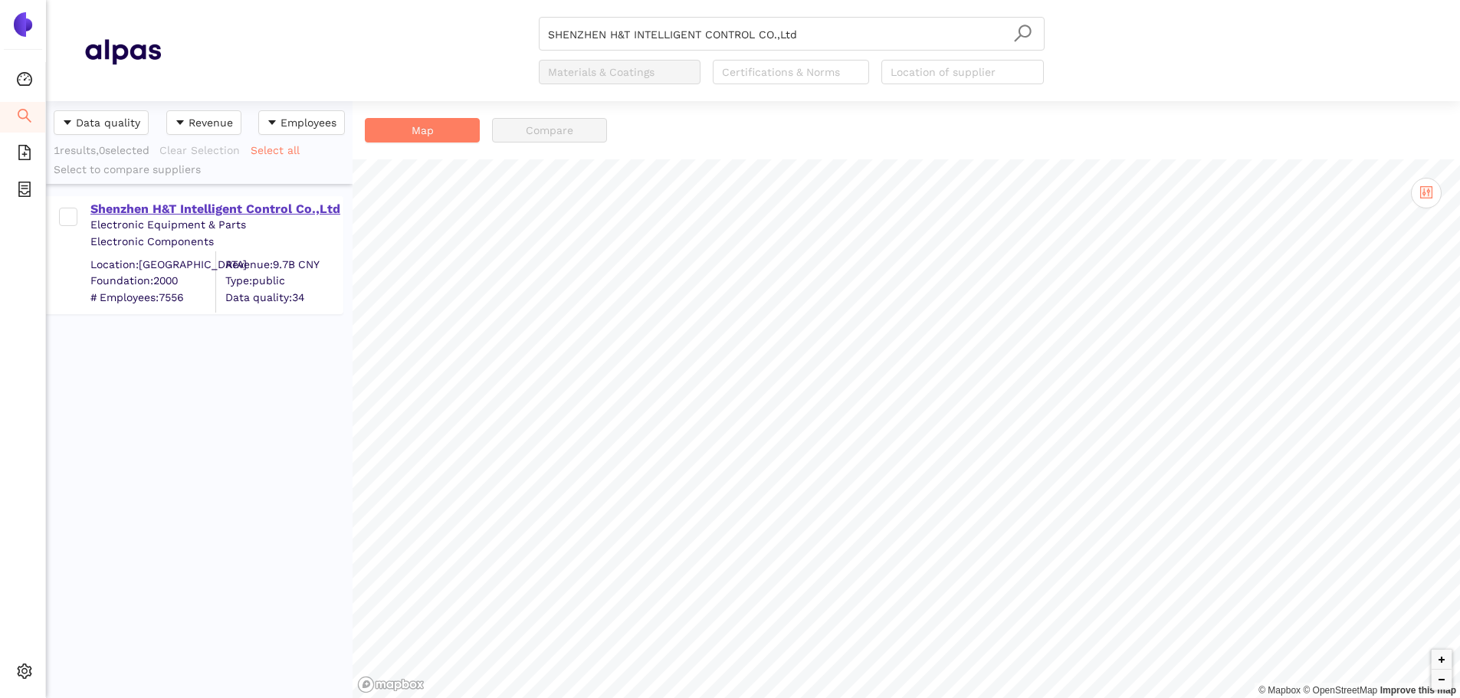
click at [248, 208] on div "Shenzhen H&T Intelligent Control Co.,Ltd" at bounding box center [215, 209] width 251 height 17
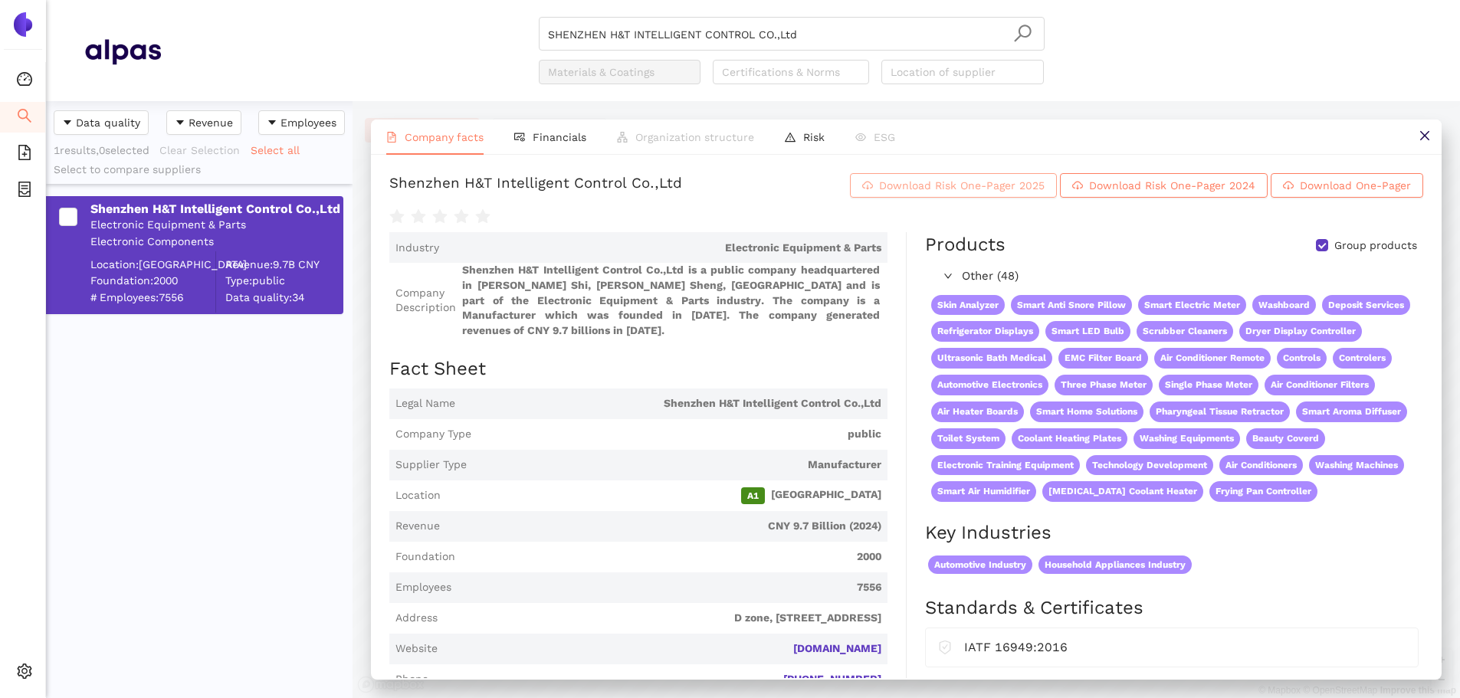
click at [996, 188] on span "Download Risk One-Pager 2025" at bounding box center [962, 185] width 166 height 17
click at [802, 20] on input "SHENZHEN H&T INTELLIGENT CONTROL CO.,Ltd" at bounding box center [791, 35] width 487 height 34
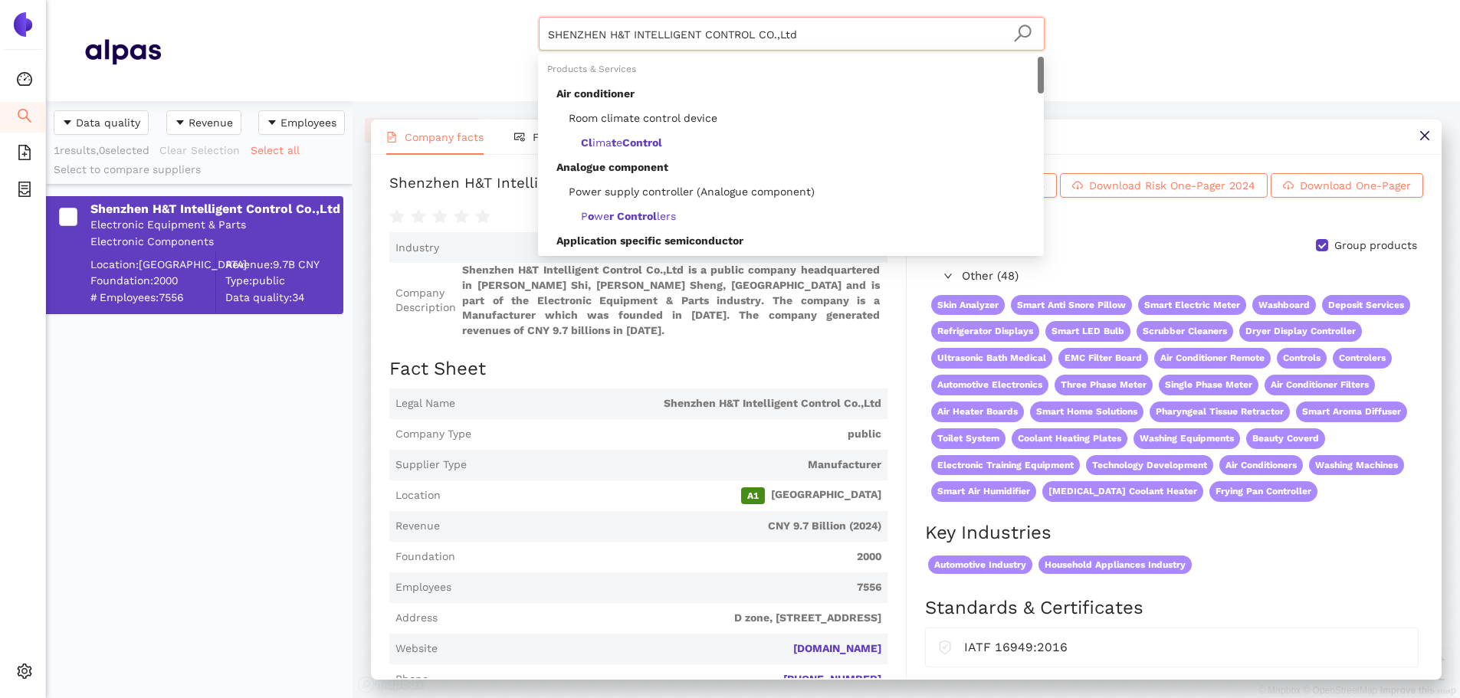
drag, startPoint x: 667, startPoint y: 52, endPoint x: 507, endPoint y: 51, distance: 160.2
click at [507, 51] on div "SHENZHEN H&T INTELLIGENT CONTROL CO.,Ltd Materials & Coatings Certifications & …" at bounding box center [791, 50] width 1261 height 67
paste input "umer D.O.O."
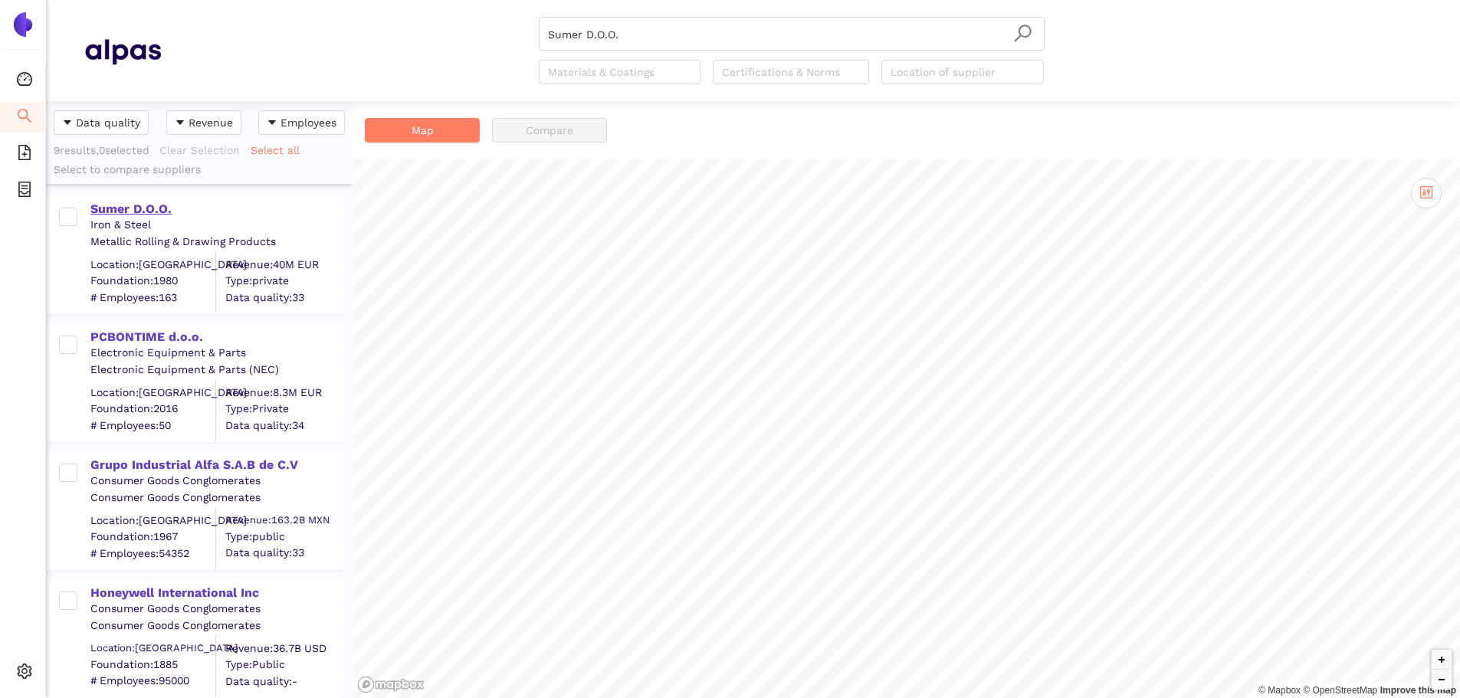
click at [156, 207] on div "Sumer D.O.O." at bounding box center [215, 209] width 251 height 17
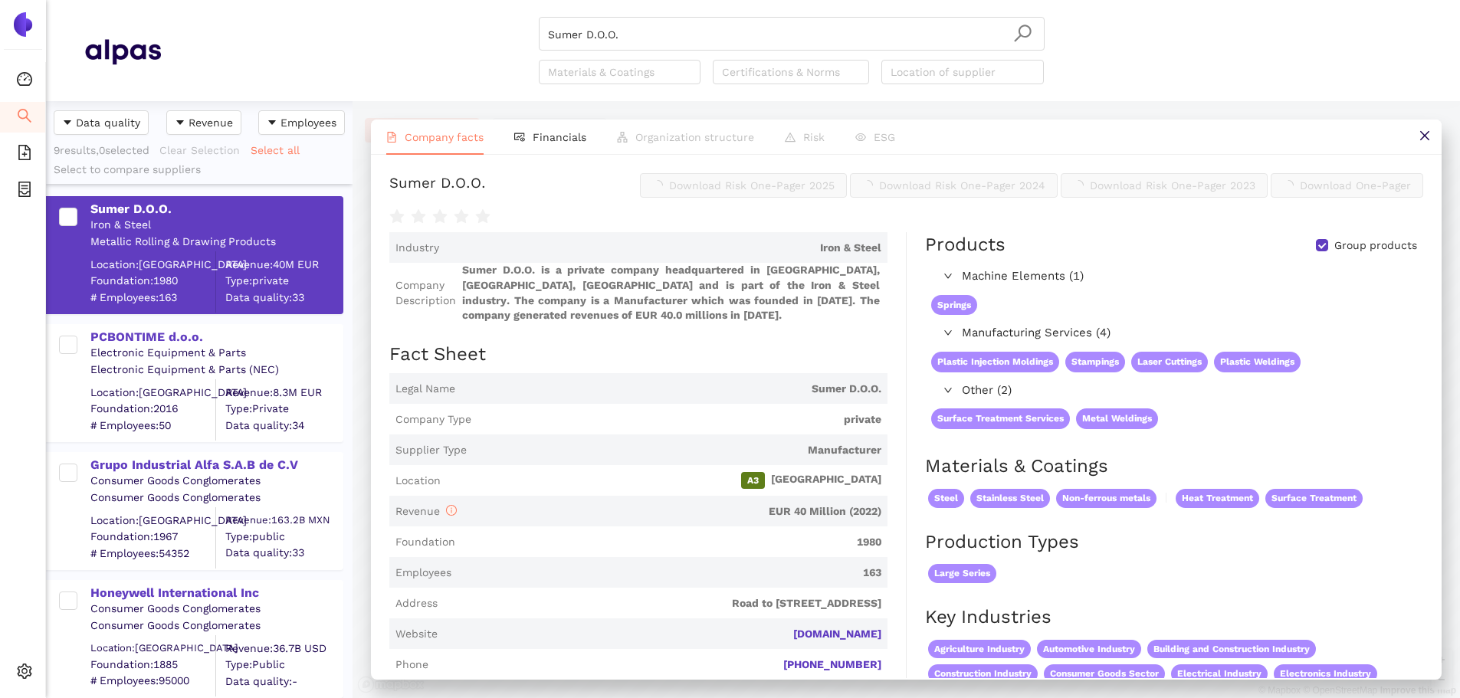
click at [718, 194] on span "Download Risk One-Pager 2025" at bounding box center [752, 185] width 166 height 17
click at [703, 31] on input "Sumer D.O.O." at bounding box center [791, 35] width 487 height 34
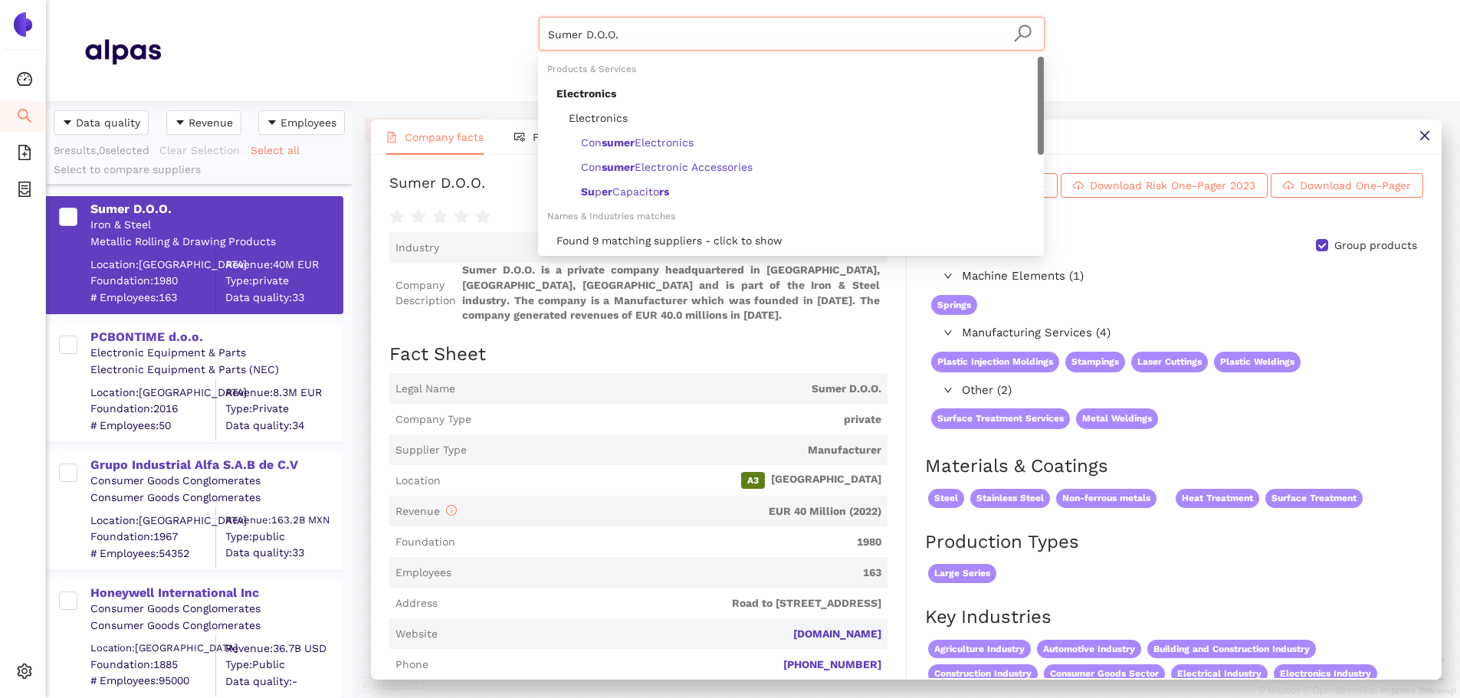
drag, startPoint x: 600, startPoint y: 41, endPoint x: 417, endPoint y: 34, distance: 183.3
click at [417, 34] on div "Sumer D.O.O. Materials & Coatings Certifications & Norms Location of supplier" at bounding box center [791, 50] width 1261 height 67
paste input "MGE Medições Elétricas Ltda"
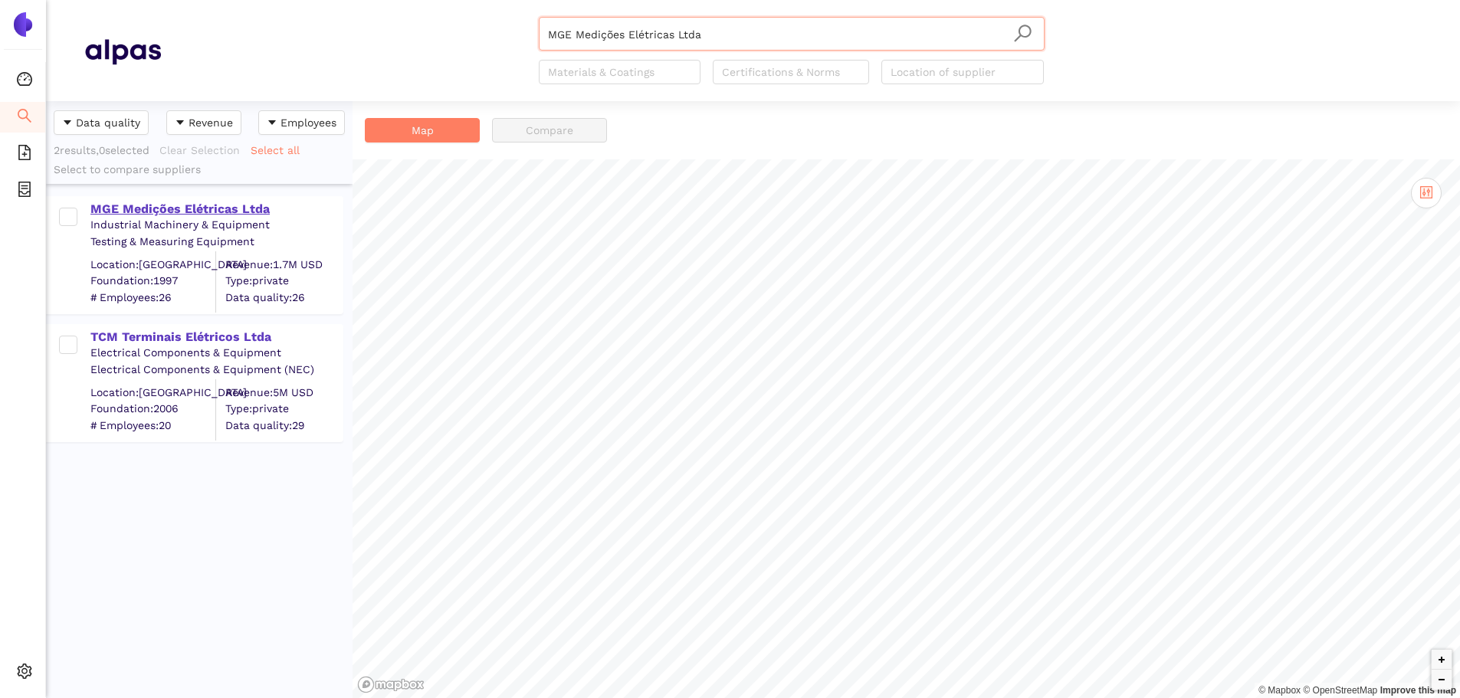
click at [205, 202] on div "MGE Medições Elétricas Ltda" at bounding box center [215, 209] width 251 height 17
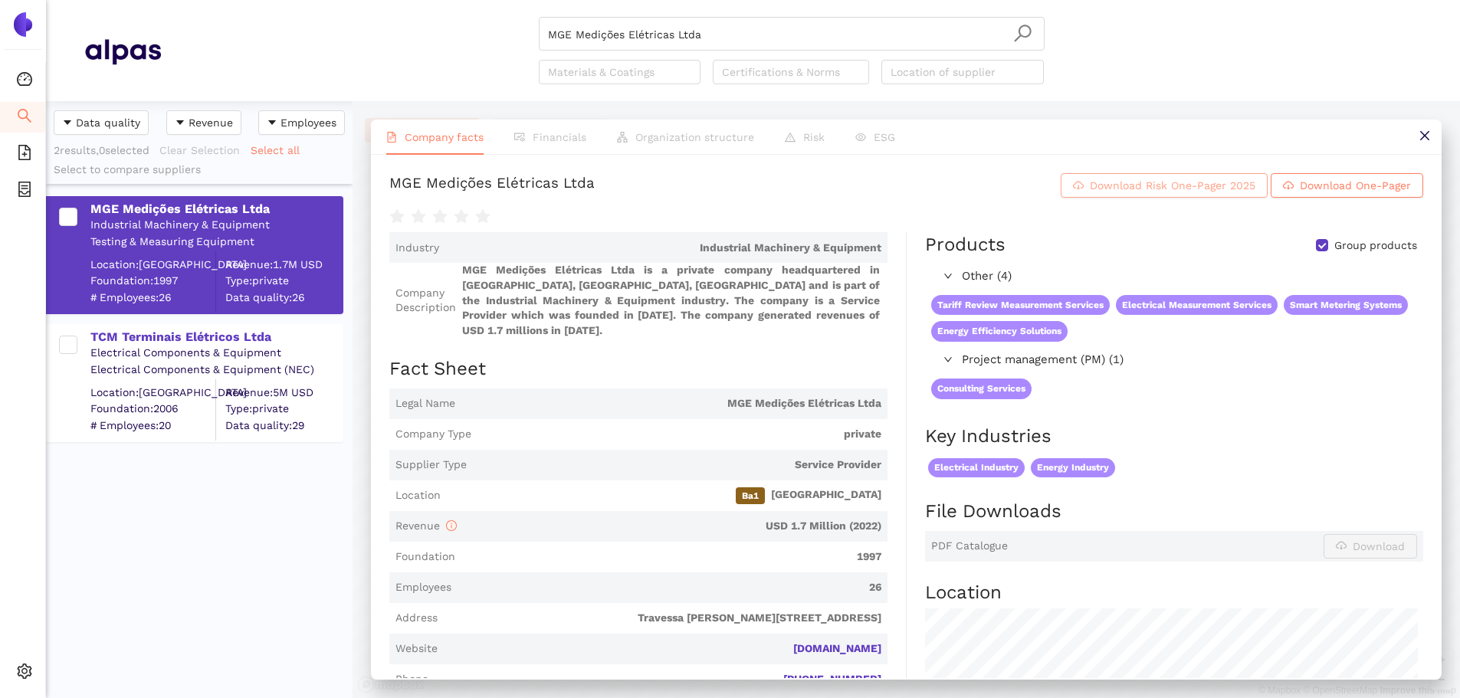
click at [1090, 193] on span "Download Risk One-Pager 2025" at bounding box center [1173, 185] width 166 height 17
click at [742, 12] on header "MGE Medições Elétricas Ltda Materials & Coatings Certifications & Norms Locatio…" at bounding box center [753, 50] width 1414 height 101
drag, startPoint x: 726, startPoint y: 30, endPoint x: 704, endPoint y: 40, distance: 23.7
click at [723, 32] on input "MGE Medições Elétricas Ltda" at bounding box center [791, 35] width 487 height 34
drag, startPoint x: 685, startPoint y: 44, endPoint x: 437, endPoint y: 55, distance: 248.5
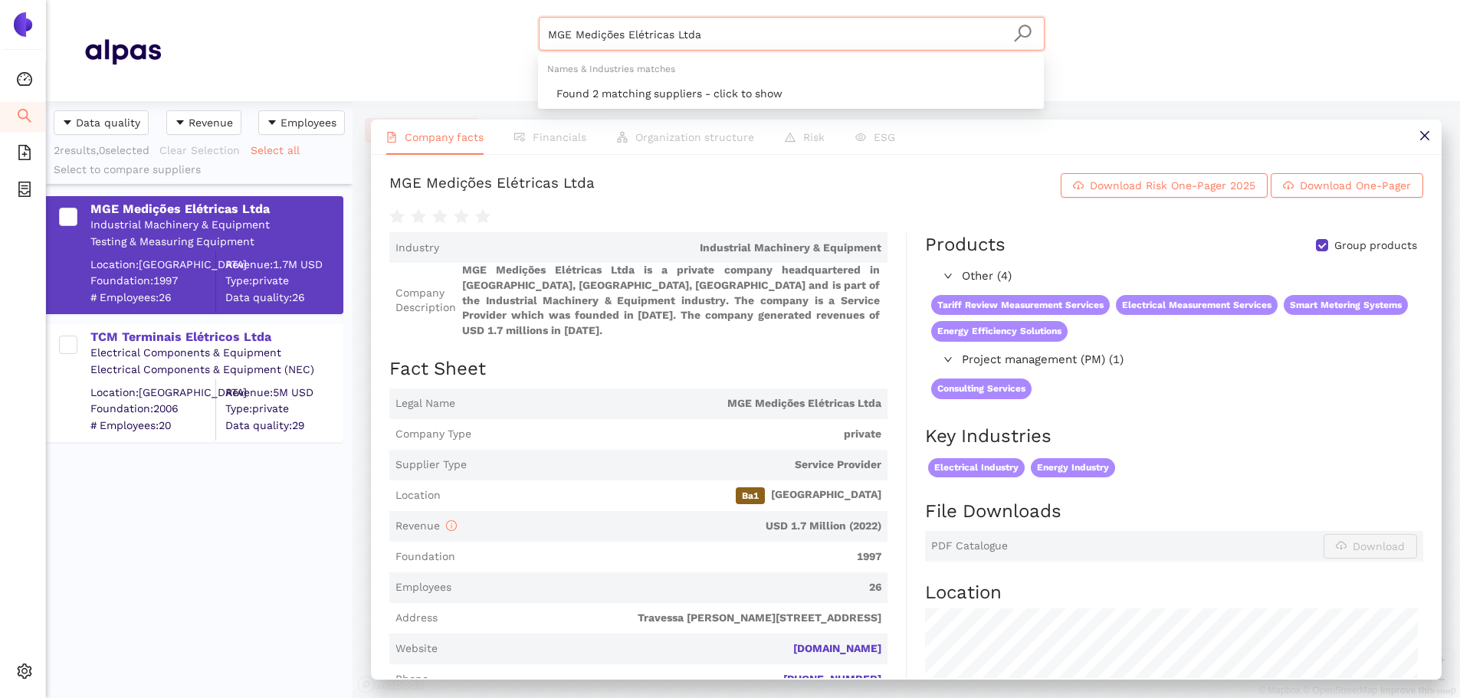
click at [437, 55] on div "MGE Medições Elétricas Ltda Materials & Coatings Certifications & Norms Locatio…" at bounding box center [791, 50] width 1261 height 67
paste input "Tadiran Batteries Ltd."
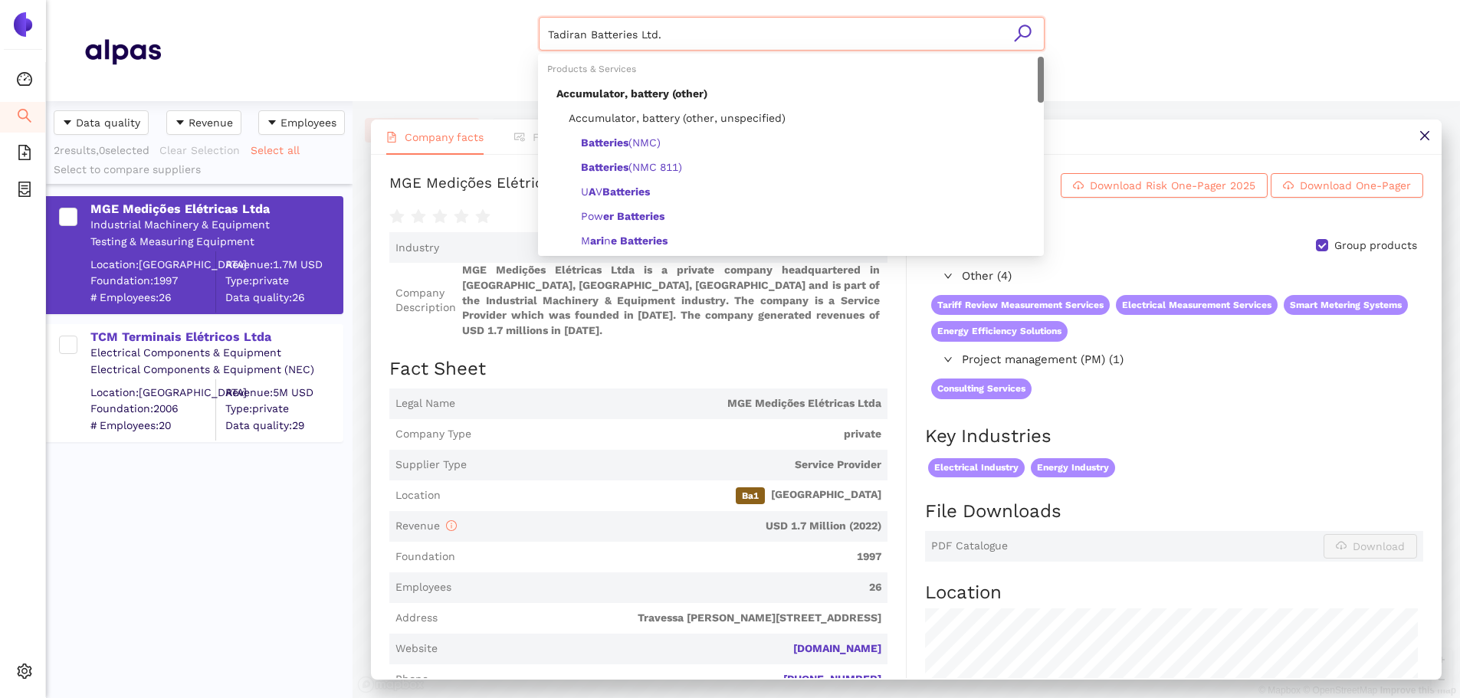
type input "Tadiran Batteries Ltd."
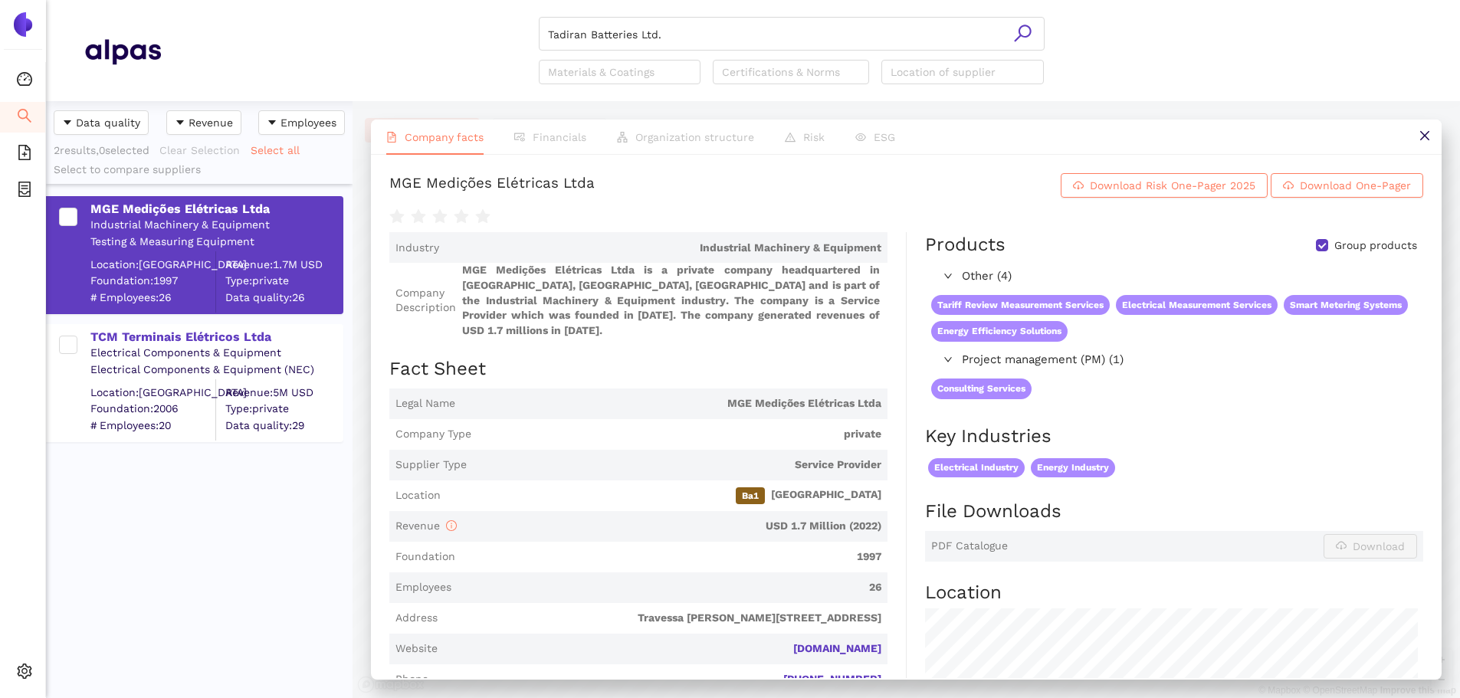
click at [1022, 31] on icon "search" at bounding box center [1022, 33] width 19 height 19
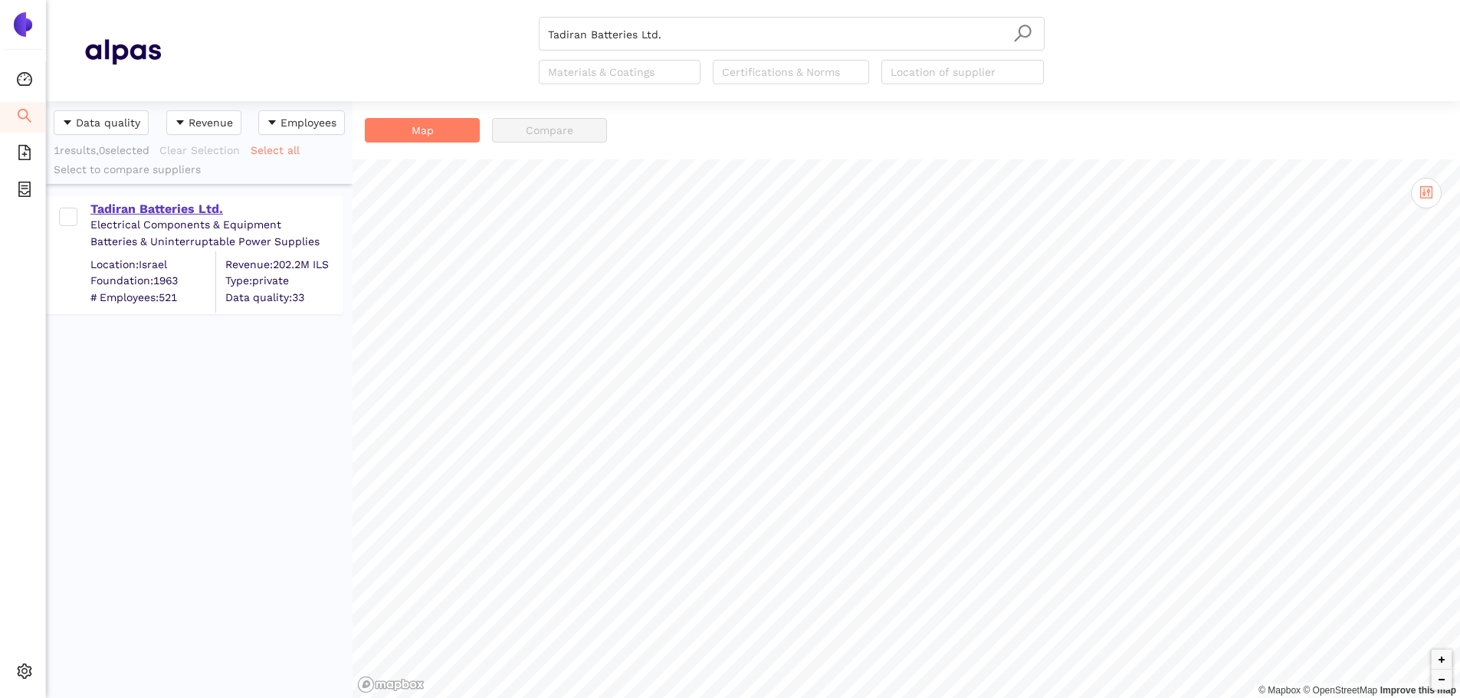
click at [125, 203] on div "Tadiran Batteries Ltd." at bounding box center [215, 209] width 251 height 17
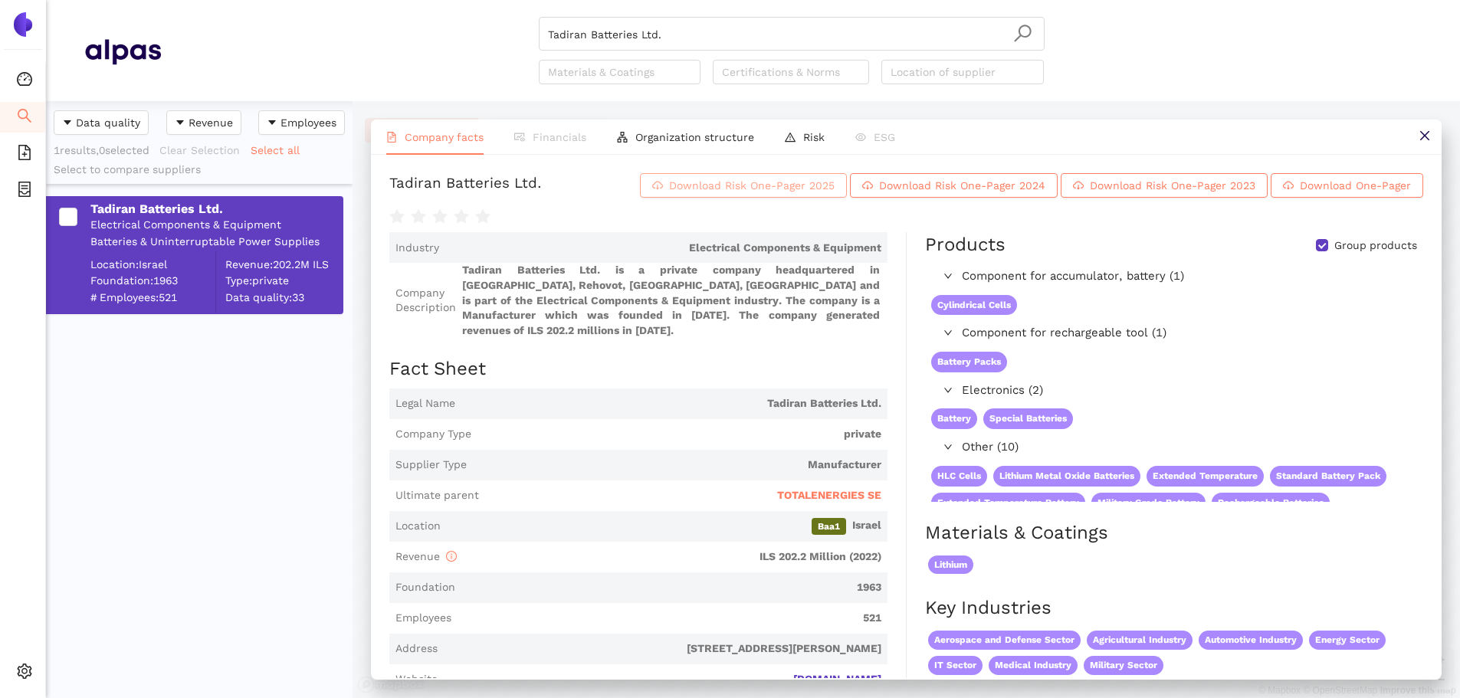
click at [807, 192] on span "Download Risk One-Pager 2025" at bounding box center [752, 185] width 166 height 17
drag, startPoint x: 676, startPoint y: 16, endPoint x: 674, endPoint y: 28, distance: 11.7
click at [674, 25] on header "Tadiran Batteries Ltd. Materials & Coatings Certifications & Norms Location of …" at bounding box center [753, 50] width 1414 height 101
click at [671, 34] on input "Tadiran Batteries Ltd." at bounding box center [791, 35] width 487 height 34
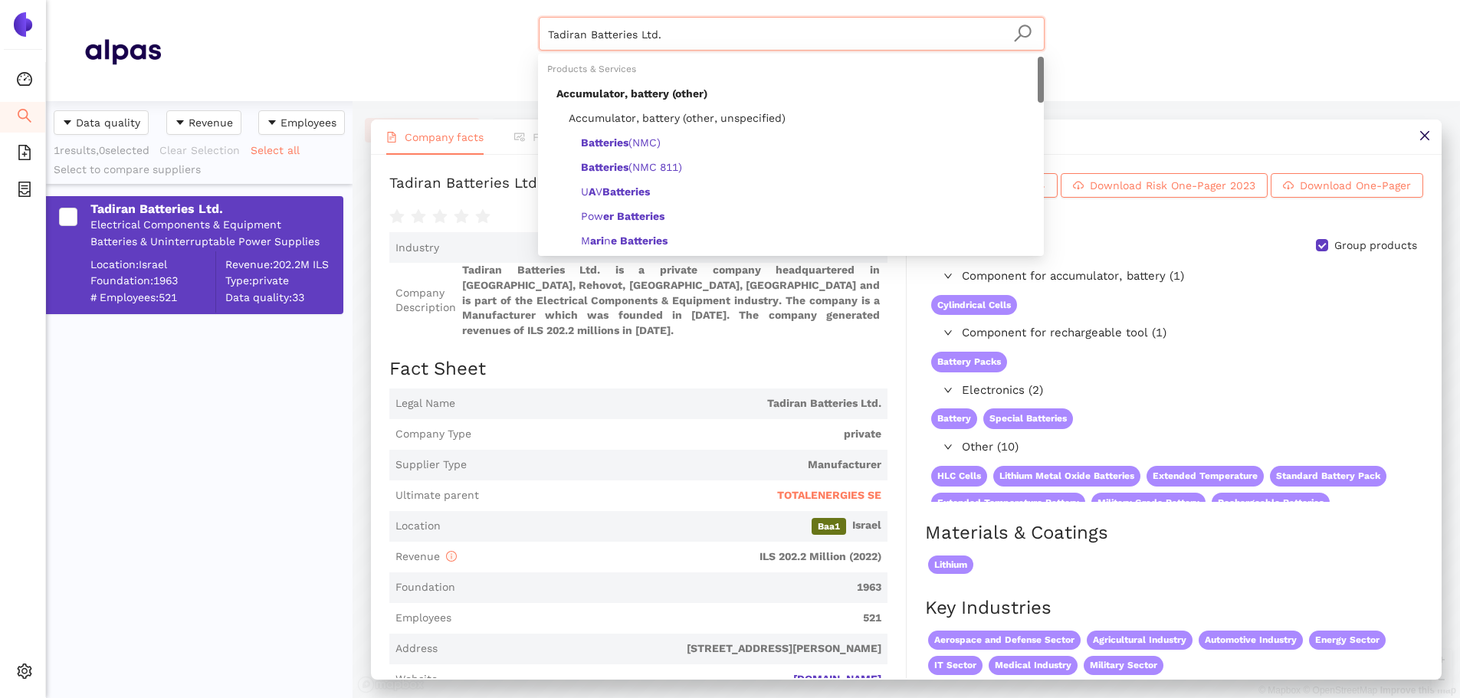
drag, startPoint x: 676, startPoint y: 37, endPoint x: 467, endPoint y: 59, distance: 210.4
click at [467, 59] on div "Tadiran Batteries Ltd. Materials & Coatings Certifications & Norms Location of …" at bounding box center [791, 50] width 1261 height 67
paste input "CELL-CON, INC"
drag, startPoint x: 605, startPoint y: 30, endPoint x: 700, endPoint y: 18, distance: 95.0
click at [700, 18] on input "CELL-CON, INC." at bounding box center [791, 35] width 487 height 34
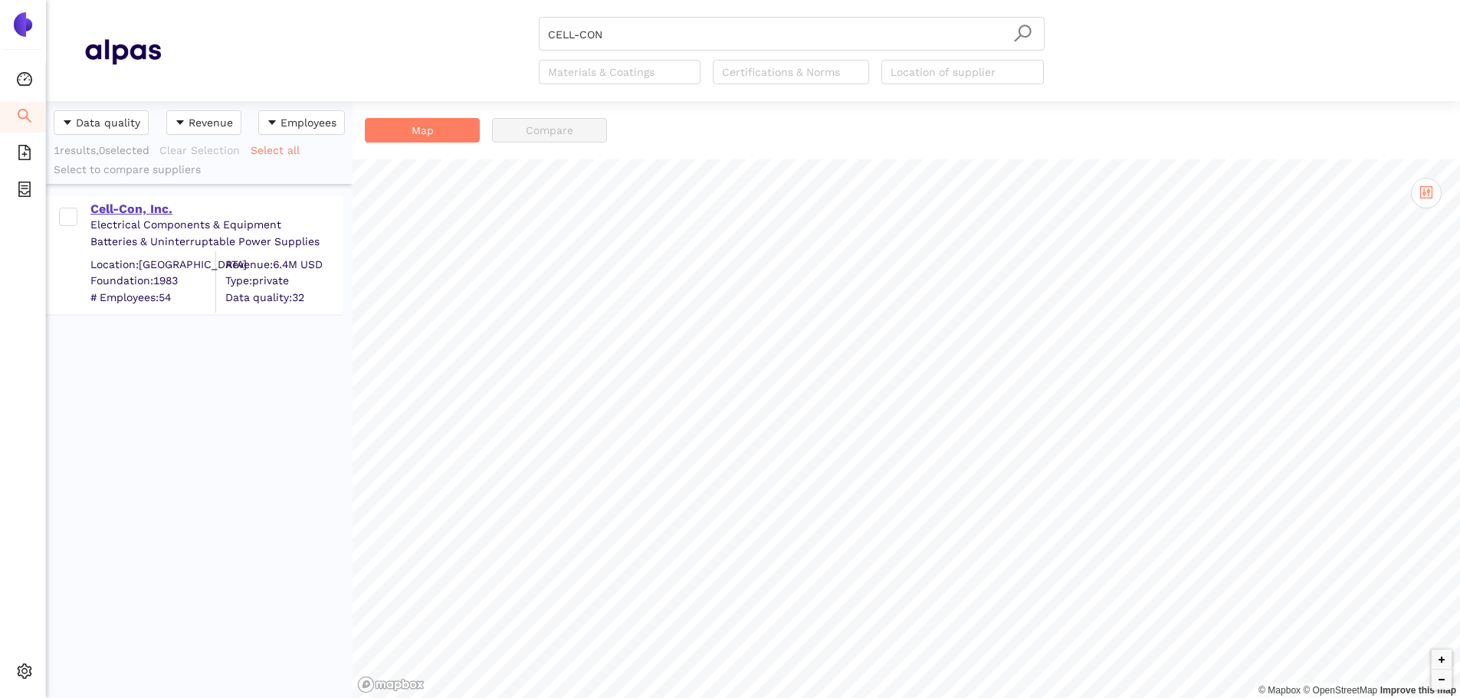
click at [139, 205] on div "Cell-Con, Inc." at bounding box center [215, 209] width 251 height 17
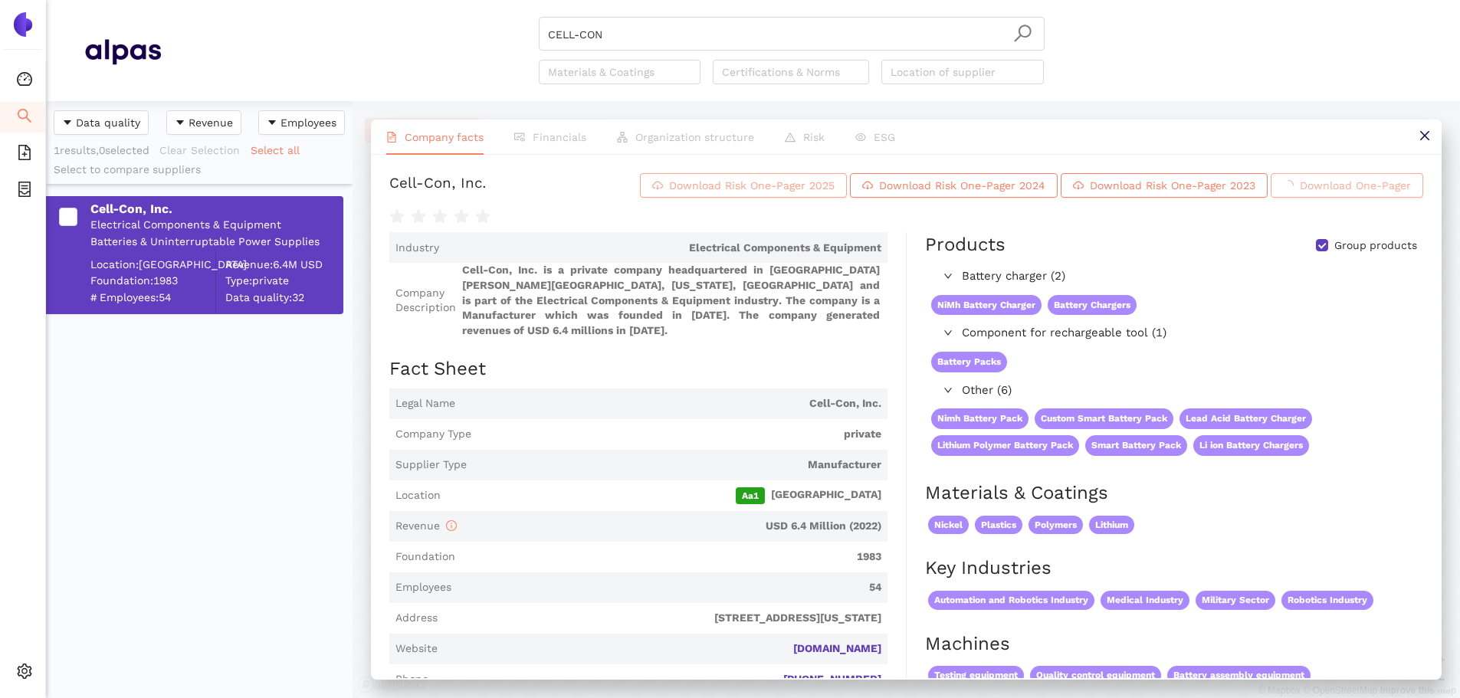
click at [674, 190] on span "Download Risk One-Pager 2025" at bounding box center [752, 185] width 166 height 17
click at [655, 26] on input "CELL-CON" at bounding box center [791, 35] width 487 height 34
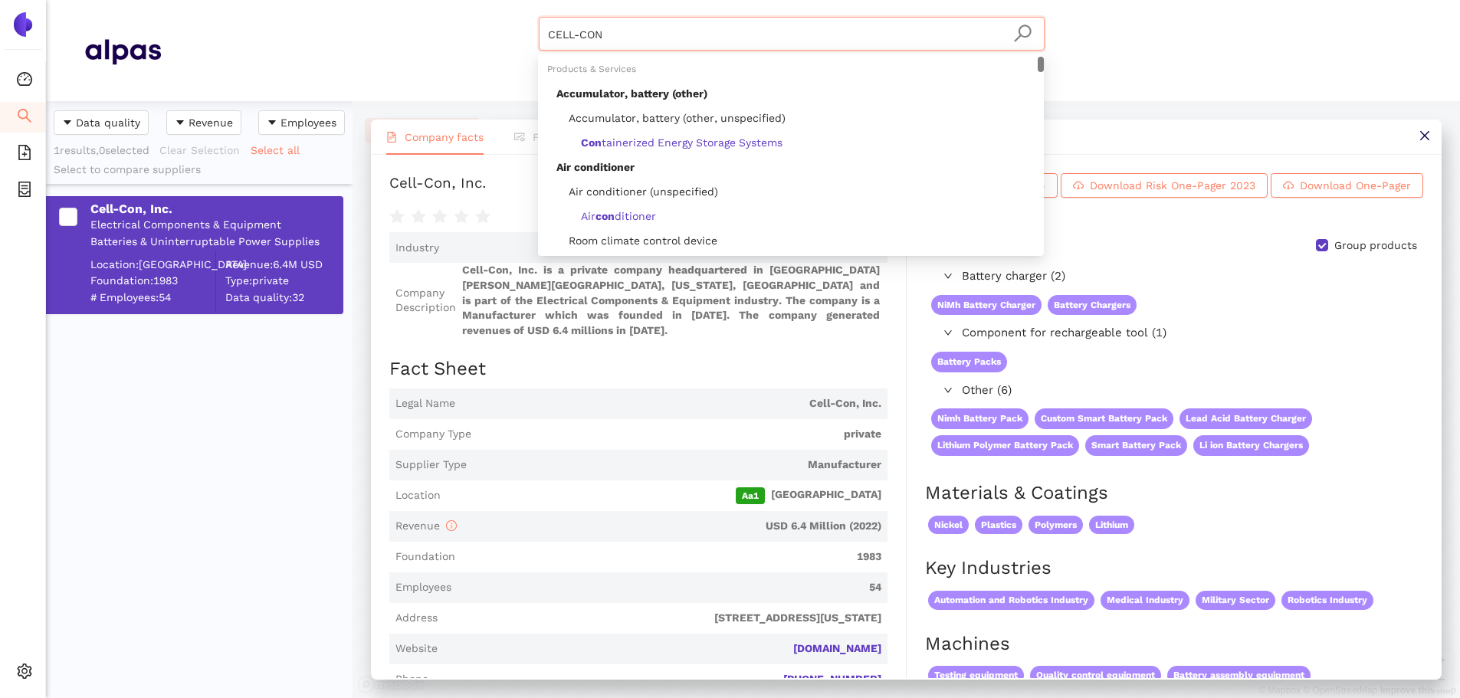
drag, startPoint x: 619, startPoint y: 38, endPoint x: 464, endPoint y: 34, distance: 155.6
click at [464, 34] on div "CELL-CON Materials & Coatings Certifications & Norms Location of supplier" at bounding box center [791, 50] width 1261 height 67
paste input "Arrow Altech Distribution (Pty) Ltd"
click at [1023, 33] on icon "search" at bounding box center [1022, 33] width 19 height 19
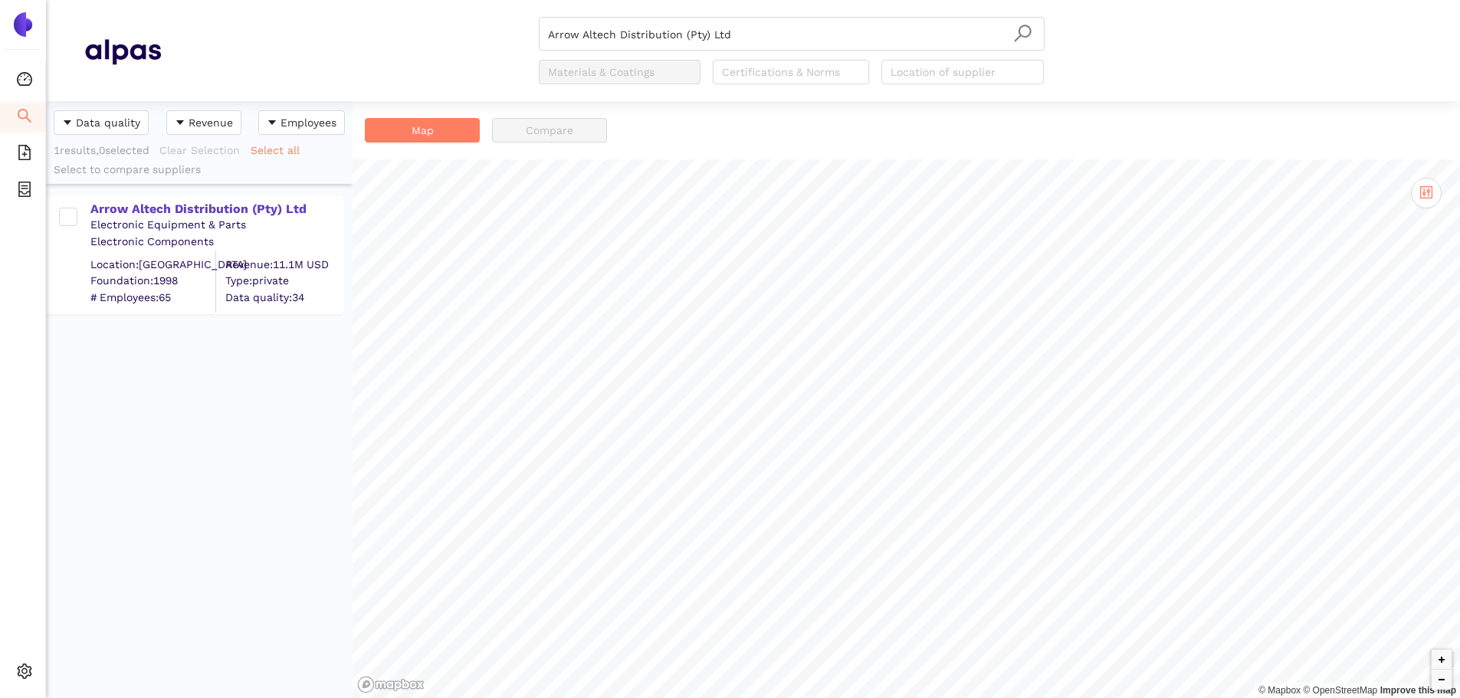
click at [228, 195] on div "Arrow Altech Distribution (Pty) Ltd Electronic Equipment & Parts Electronic Com…" at bounding box center [199, 248] width 307 height 128
click at [234, 210] on div "Arrow Altech Distribution (Pty) Ltd" at bounding box center [215, 209] width 251 height 17
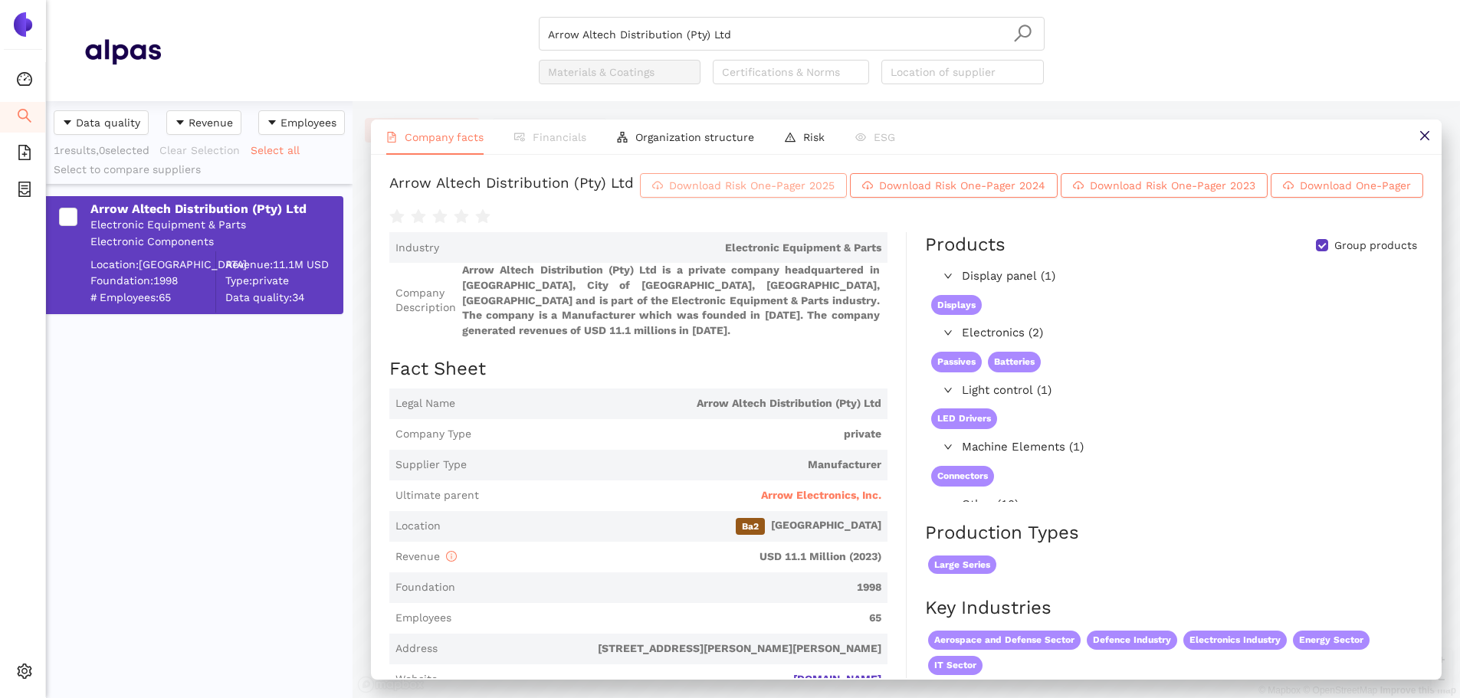
click at [835, 194] on span "Download Risk One-Pager 2025" at bounding box center [752, 185] width 166 height 17
drag, startPoint x: 738, startPoint y: 18, endPoint x: 736, endPoint y: 34, distance: 17.0
click at [738, 28] on input "Arrow Altech Distribution (Pty) Ltd" at bounding box center [791, 35] width 487 height 34
click at [736, 35] on input "Arrow Altech Distribution (Pty) Ltd" at bounding box center [791, 35] width 487 height 34
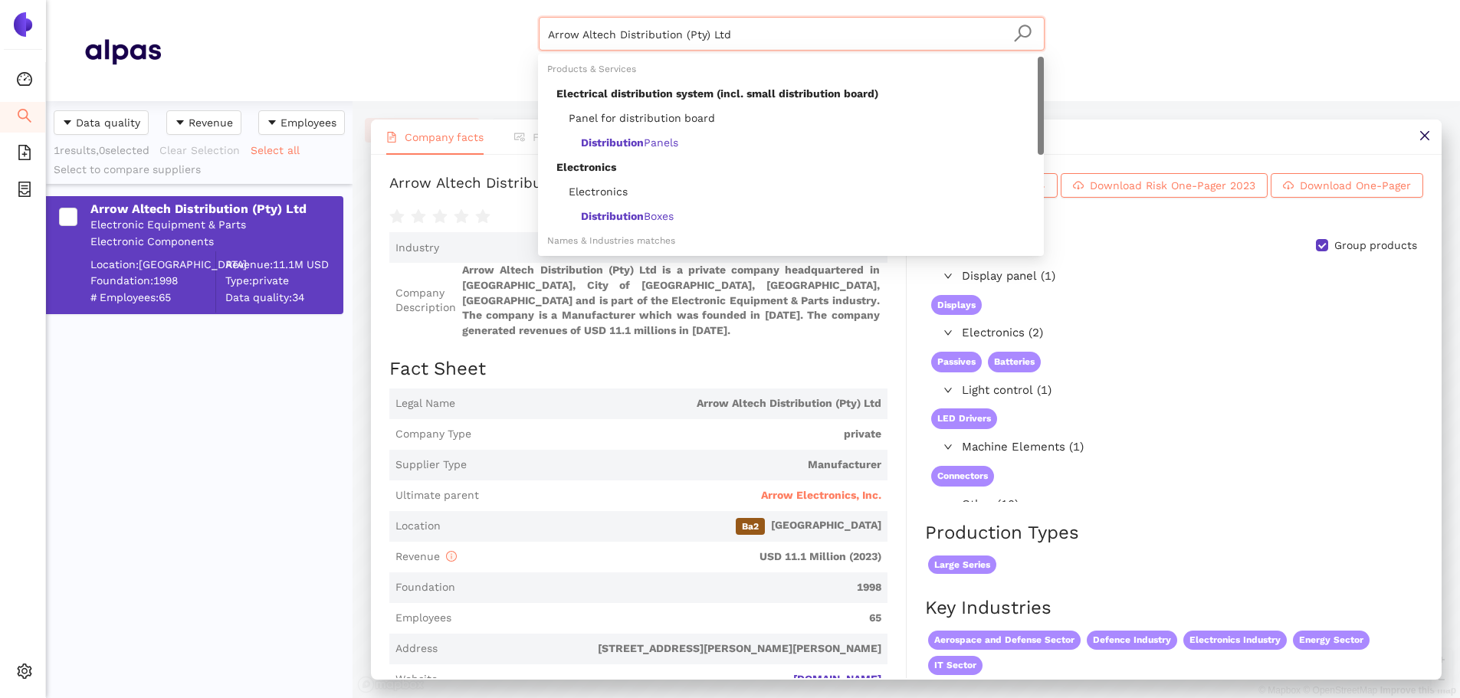
drag, startPoint x: 714, startPoint y: 34, endPoint x: 475, endPoint y: 51, distance: 239.0
click at [475, 51] on div "Arrow Altech Distribution (Pty) Ltd Materials & Coatings Certifications & Norms…" at bounding box center [791, 50] width 1261 height 67
paste input "VNET INC"
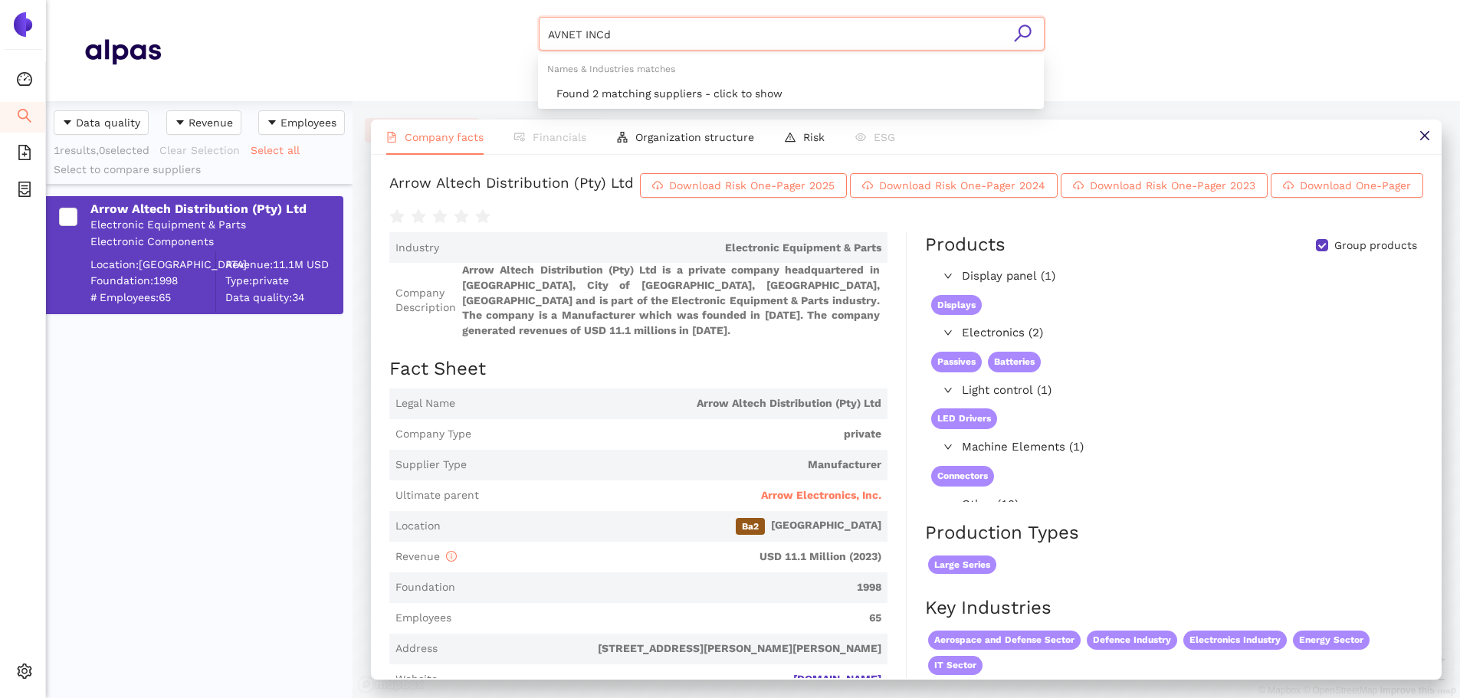
drag, startPoint x: 585, startPoint y: 34, endPoint x: 740, endPoint y: 19, distance: 156.3
click at [740, 19] on input "AVNET INCd" at bounding box center [791, 35] width 487 height 34
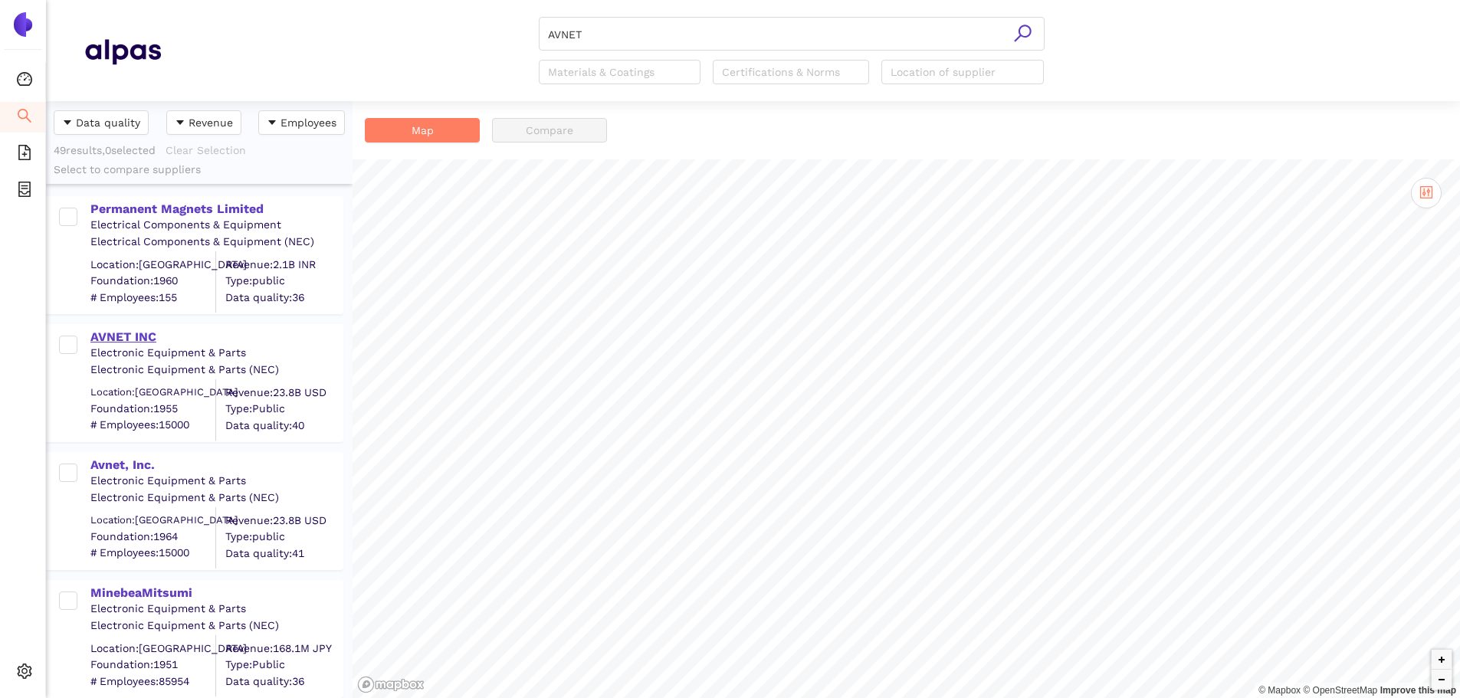
click at [119, 338] on div "AVNET INC" at bounding box center [215, 337] width 251 height 17
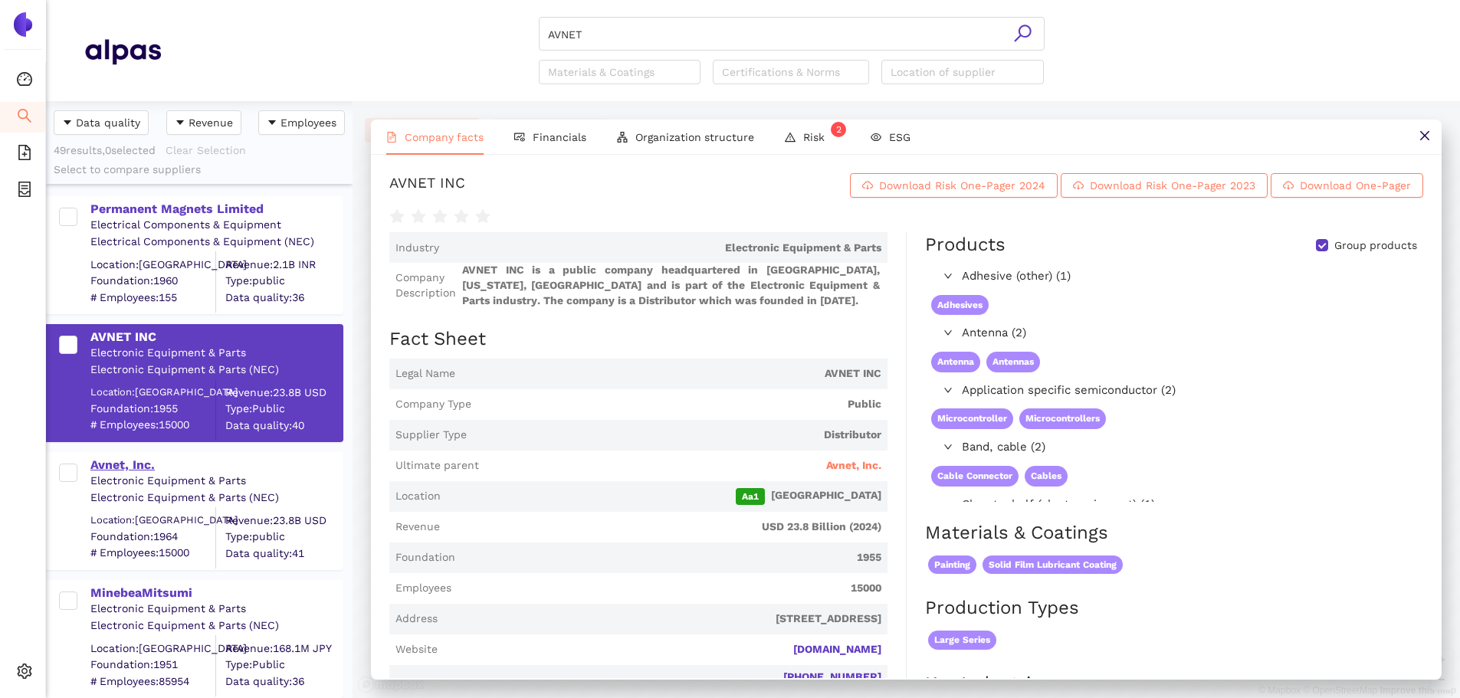
click at [139, 466] on div "Avnet, Inc." at bounding box center [215, 465] width 251 height 17
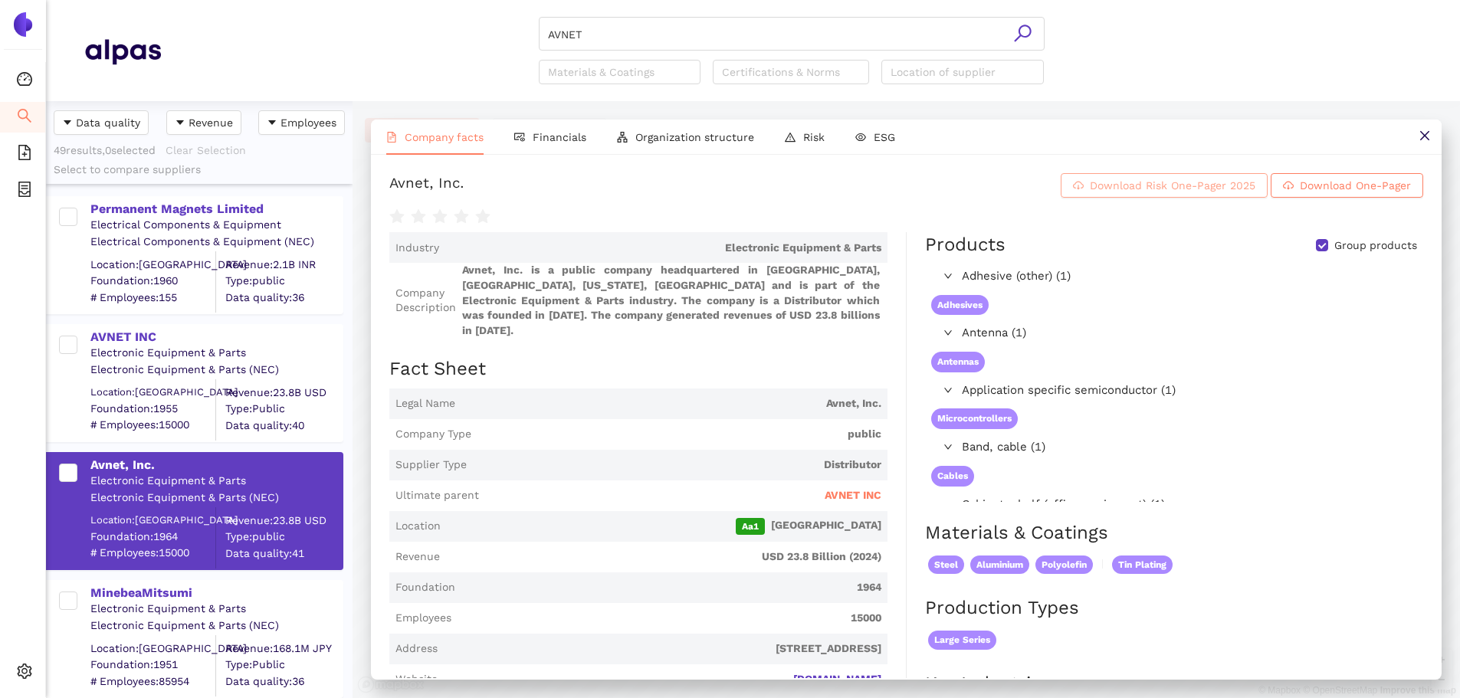
click at [1111, 194] on span "Download Risk One-Pager 2025" at bounding box center [1173, 185] width 166 height 17
click at [611, 28] on input "AVNET" at bounding box center [791, 35] width 487 height 34
drag, startPoint x: 527, startPoint y: 47, endPoint x: 475, endPoint y: 51, distance: 52.3
click at [475, 51] on div "AVNET Materials & Coatings Certifications & Norms Location of supplier" at bounding box center [791, 50] width 1261 height 67
paste input "DV PLASTICS (PTY) LTD"
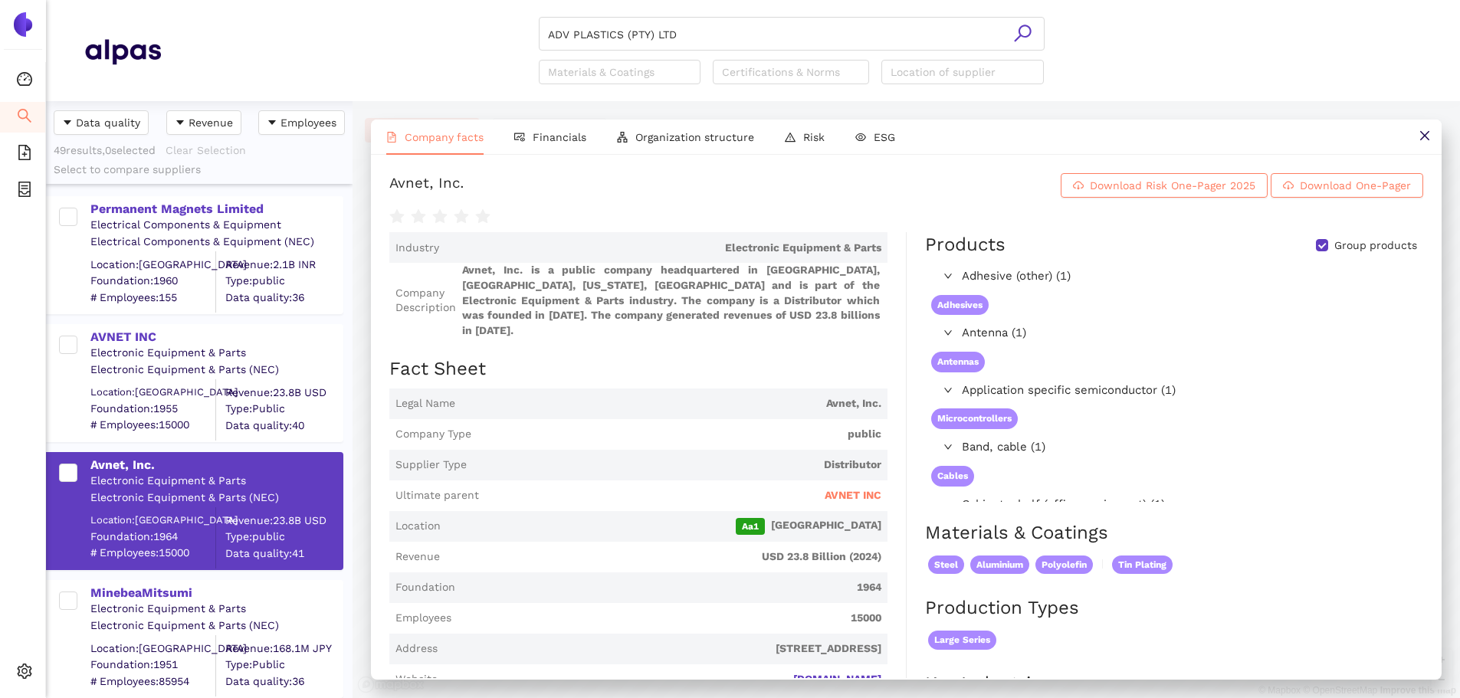
click at [1017, 28] on icon "search" at bounding box center [1022, 33] width 19 height 19
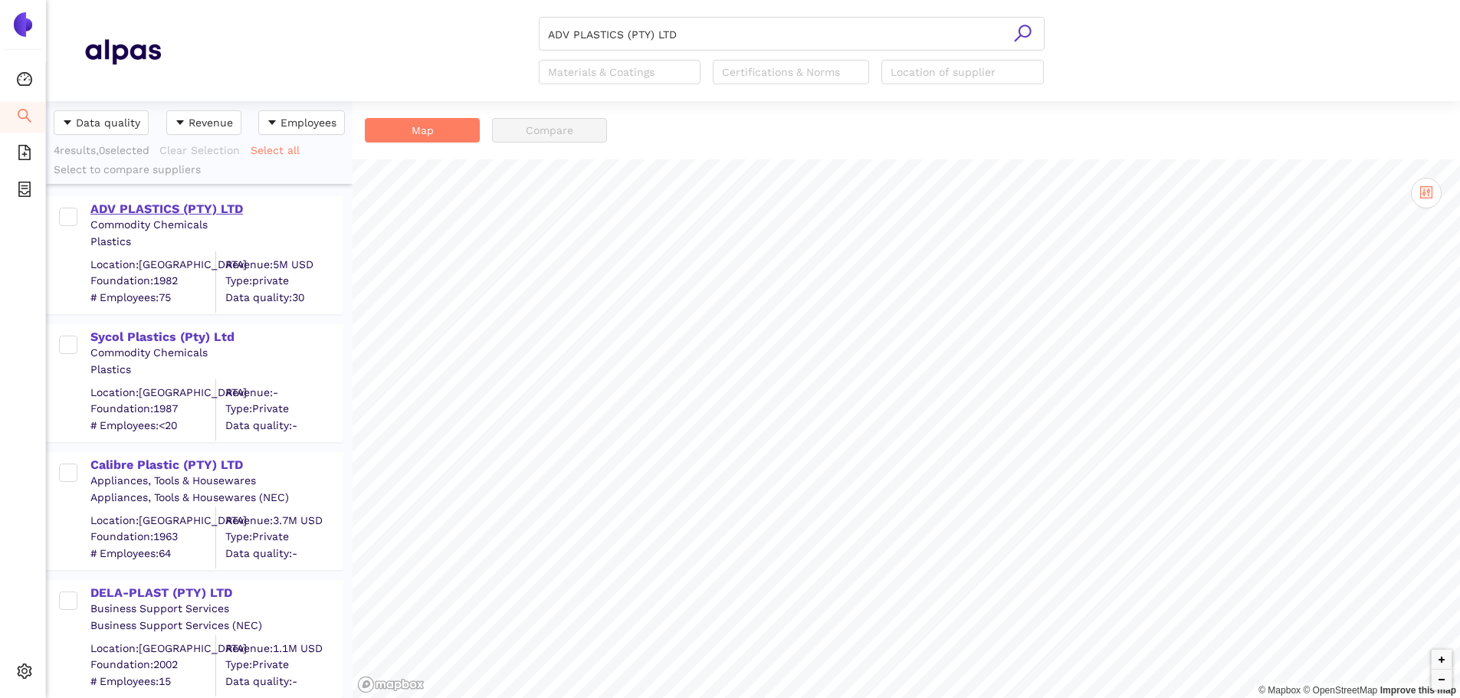
click at [149, 214] on div "ADV PLASTICS (PTY) LTD" at bounding box center [215, 209] width 251 height 17
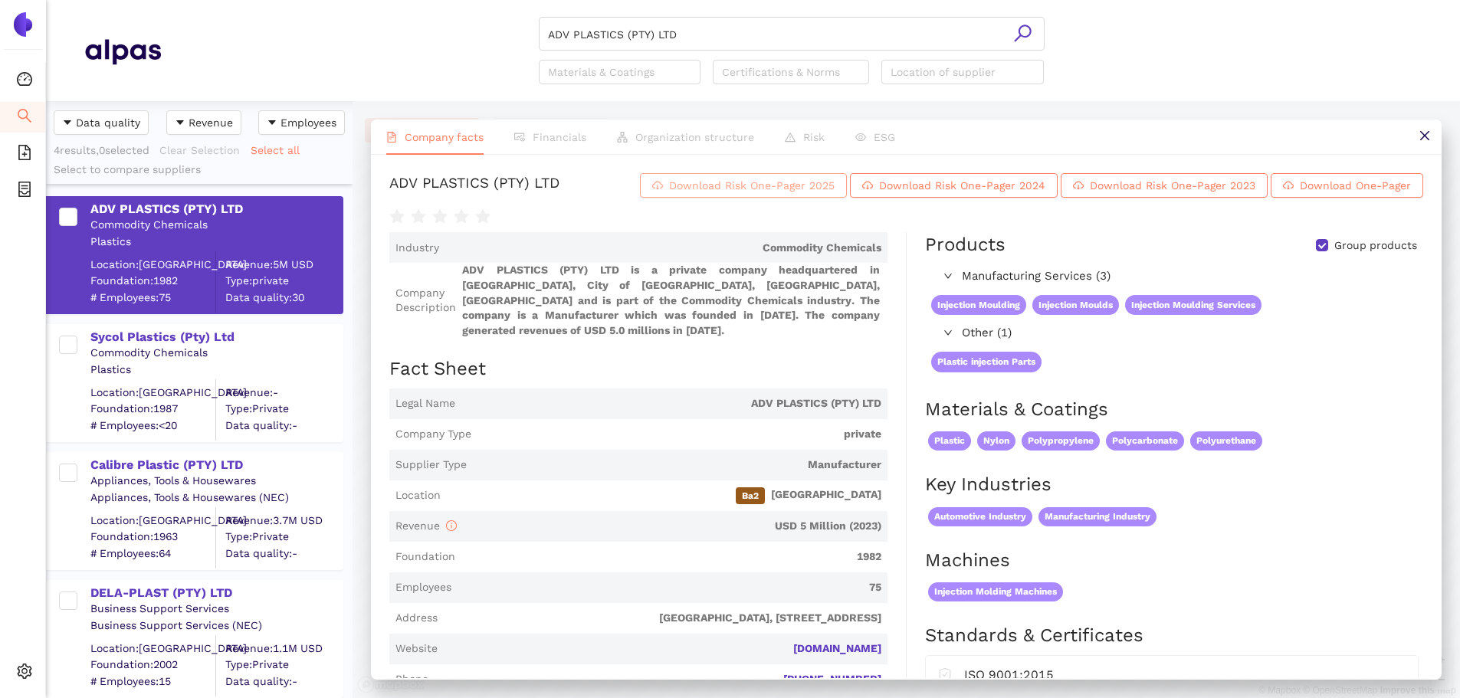
click at [812, 194] on span "Download Risk One-Pager 2025" at bounding box center [752, 185] width 166 height 17
drag, startPoint x: 687, startPoint y: 23, endPoint x: 691, endPoint y: 32, distance: 10.0
click at [691, 31] on input "ADV PLASTICS (PTY) LTD" at bounding box center [791, 35] width 487 height 34
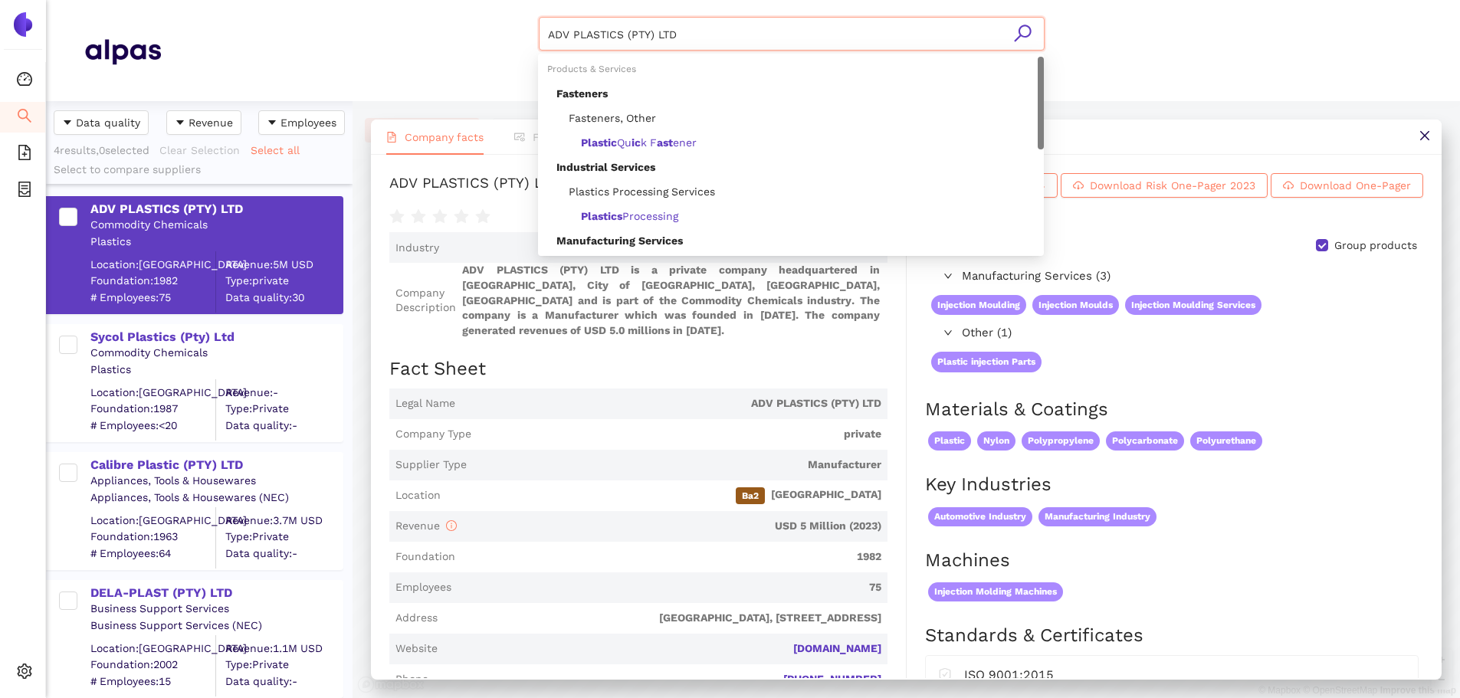
drag, startPoint x: 691, startPoint y: 33, endPoint x: 699, endPoint y: 18, distance: 17.1
click at [436, 24] on div "ADV PLASTICS (PTY) LTD Materials & Coatings Certifications & Norms Location of …" at bounding box center [791, 50] width 1261 height 67
paste input "Technimark LLC"
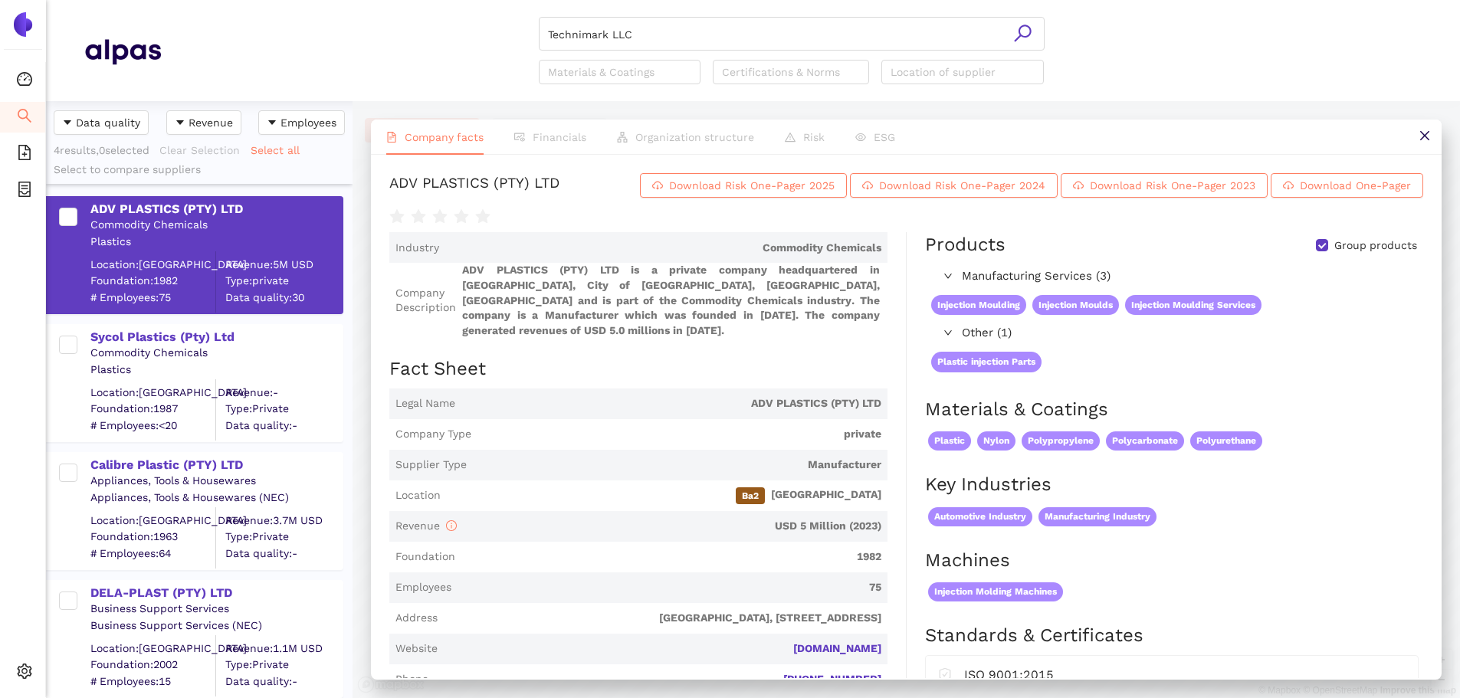
click at [1026, 29] on icon "search" at bounding box center [1022, 33] width 19 height 19
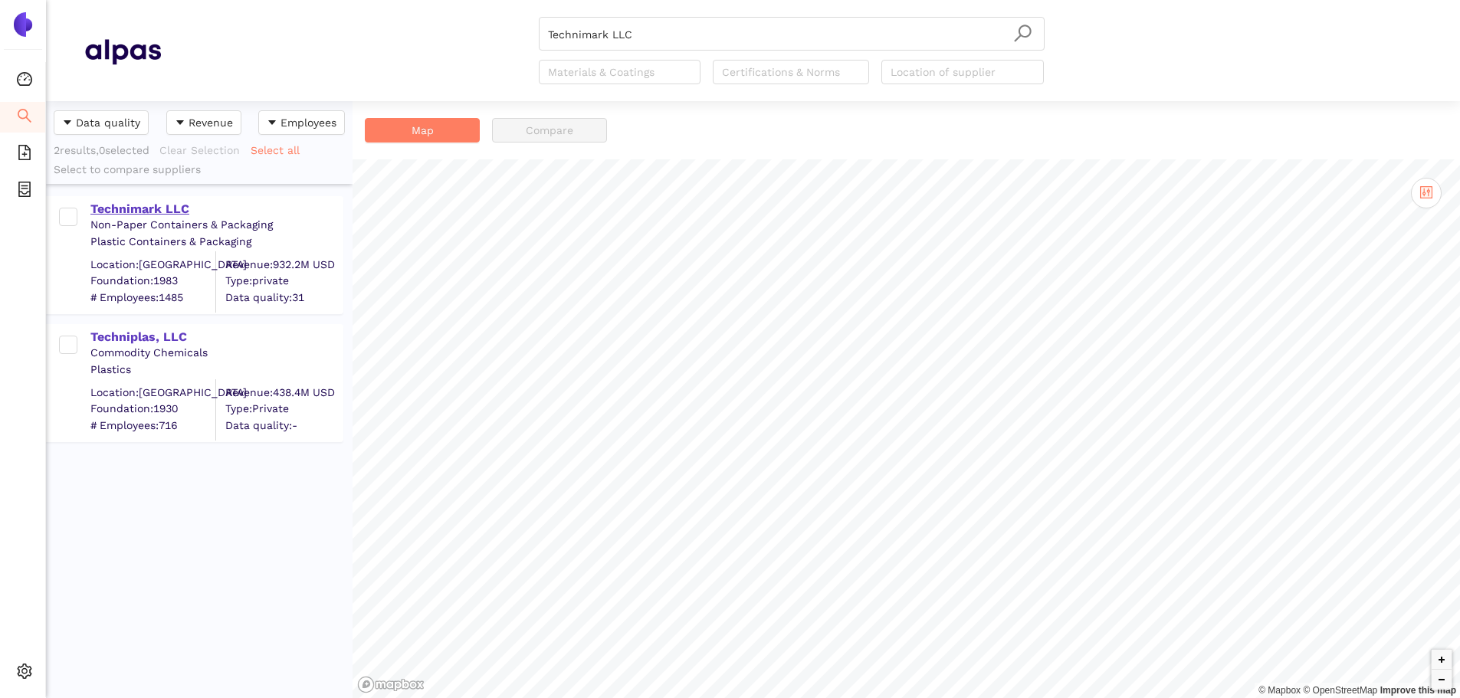
click at [163, 211] on div "Technimark LLC" at bounding box center [215, 209] width 251 height 17
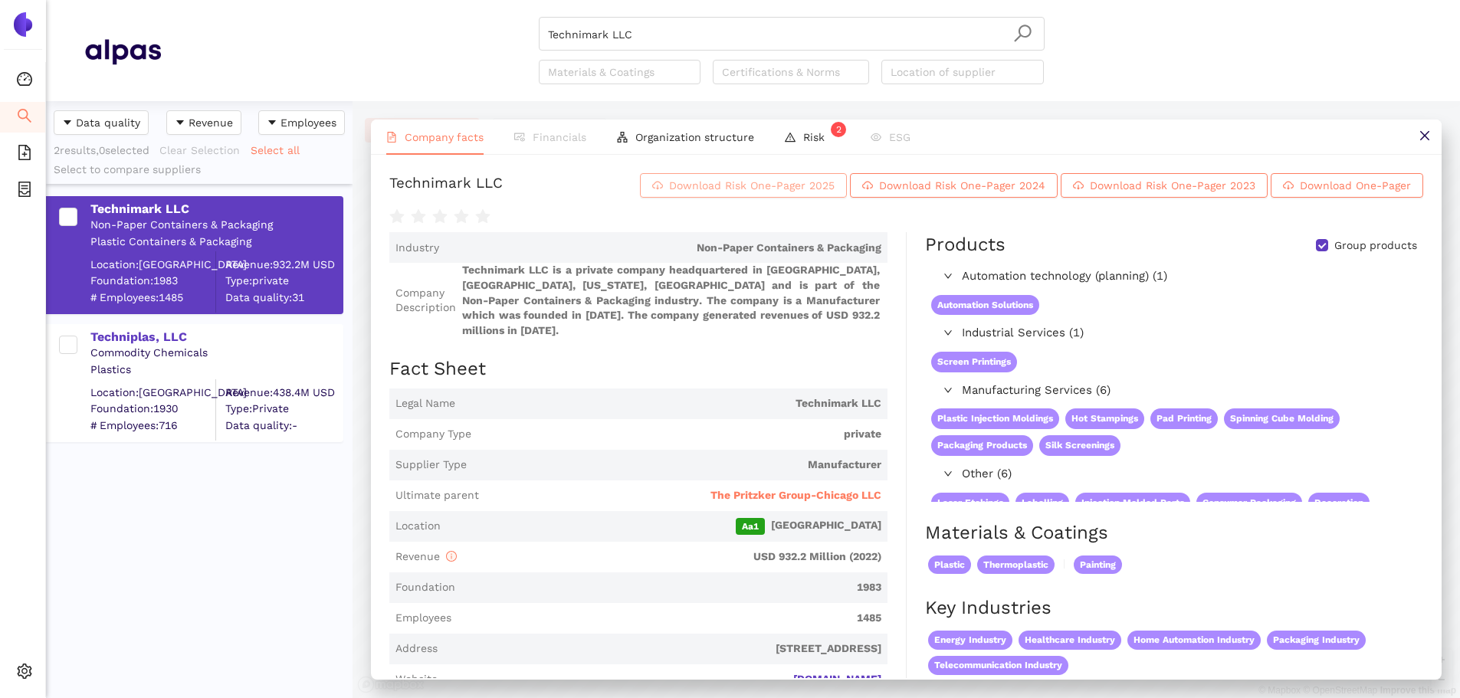
click at [669, 193] on span "Download Risk One-Pager 2025" at bounding box center [752, 185] width 166 height 17
click at [651, 25] on input "Technimark LLC" at bounding box center [791, 35] width 487 height 34
click at [645, 34] on input "Technimark LLC" at bounding box center [791, 35] width 487 height 34
drag, startPoint x: 415, startPoint y: 51, endPoint x: 388, endPoint y: 50, distance: 27.6
click at [388, 50] on div "Technimark LLC Materials & Coatings Certifications & Norms Location of supplier" at bounding box center [791, 50] width 1261 height 67
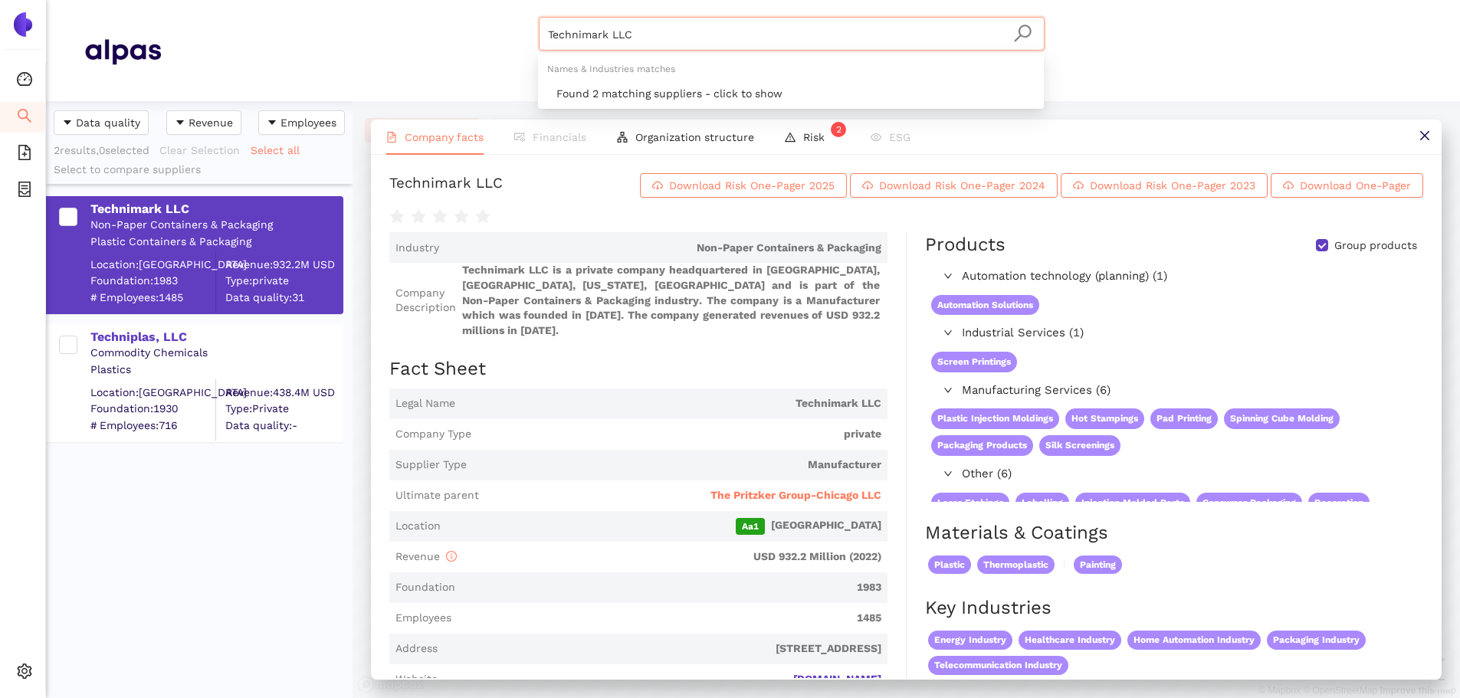
paste input "Bossard Holding AG"
click at [1031, 27] on icon "search" at bounding box center [1022, 33] width 19 height 19
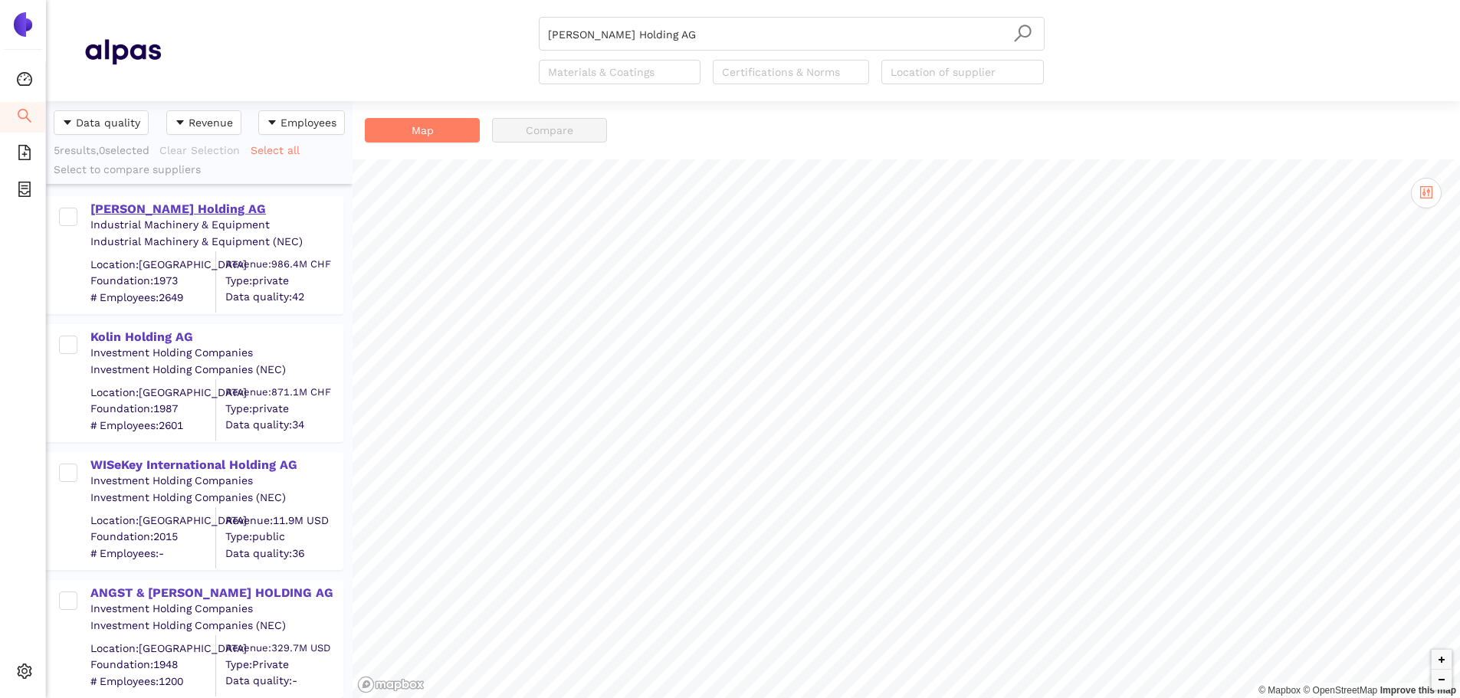
click at [146, 208] on div "Bossard Holding AG" at bounding box center [215, 209] width 251 height 17
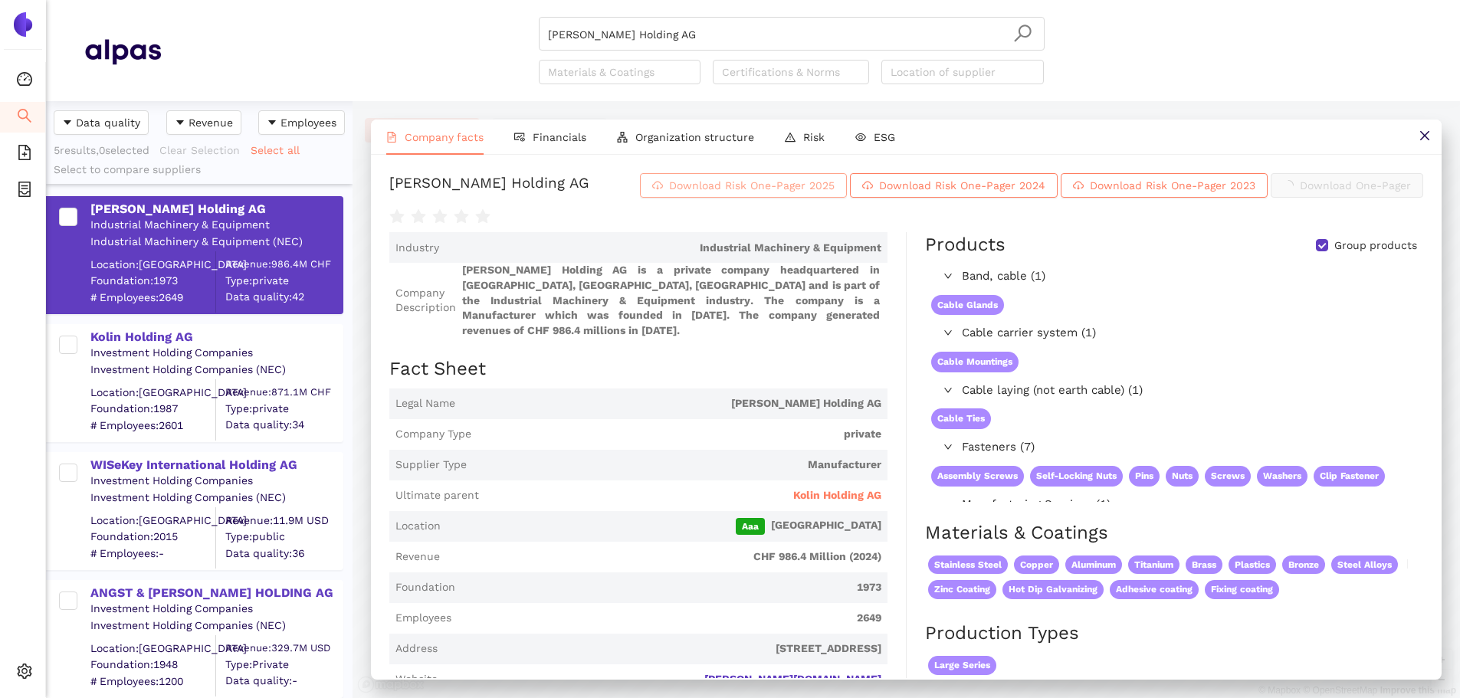
click at [676, 187] on span "Download Risk One-Pager 2025" at bounding box center [752, 185] width 166 height 17
drag, startPoint x: 693, startPoint y: 36, endPoint x: 682, endPoint y: 41, distance: 11.7
click at [688, 38] on input "Bossard Holding AG" at bounding box center [791, 35] width 487 height 34
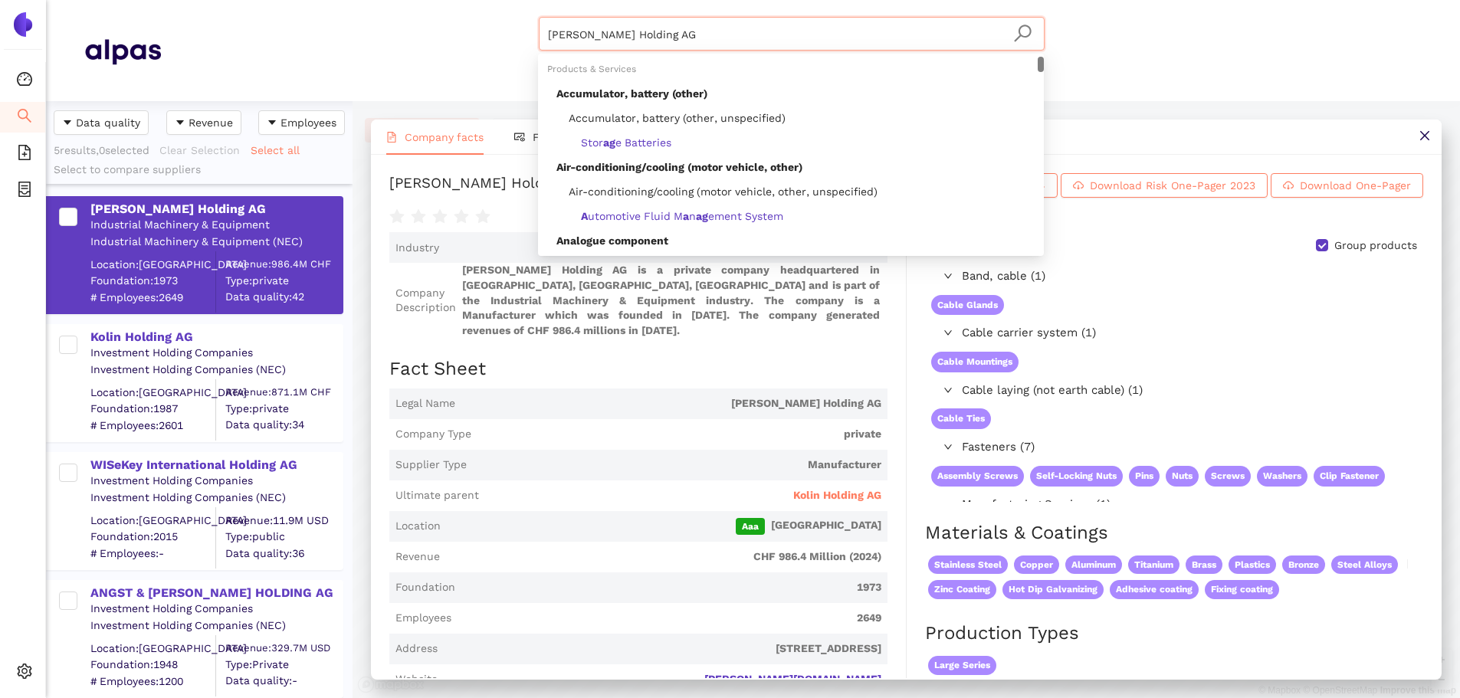
drag, startPoint x: 573, startPoint y: 36, endPoint x: 464, endPoint y: 54, distance: 110.4
click at [441, 51] on div "Bossard Holding AG Materials & Coatings Certifications & Norms Location of supp…" at bounding box center [791, 50] width 1261 height 67
paste input "Ultratech, Inc."
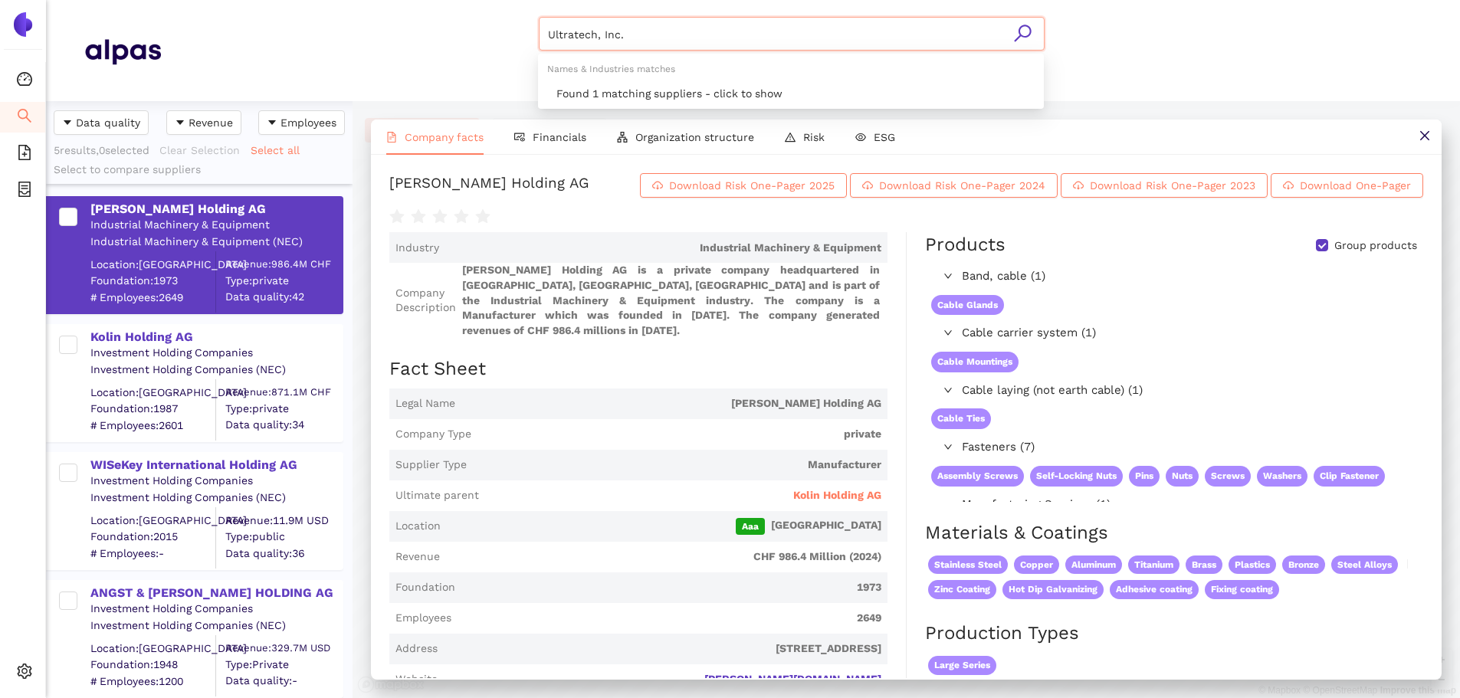
click at [1022, 32] on icon "search" at bounding box center [1022, 33] width 19 height 19
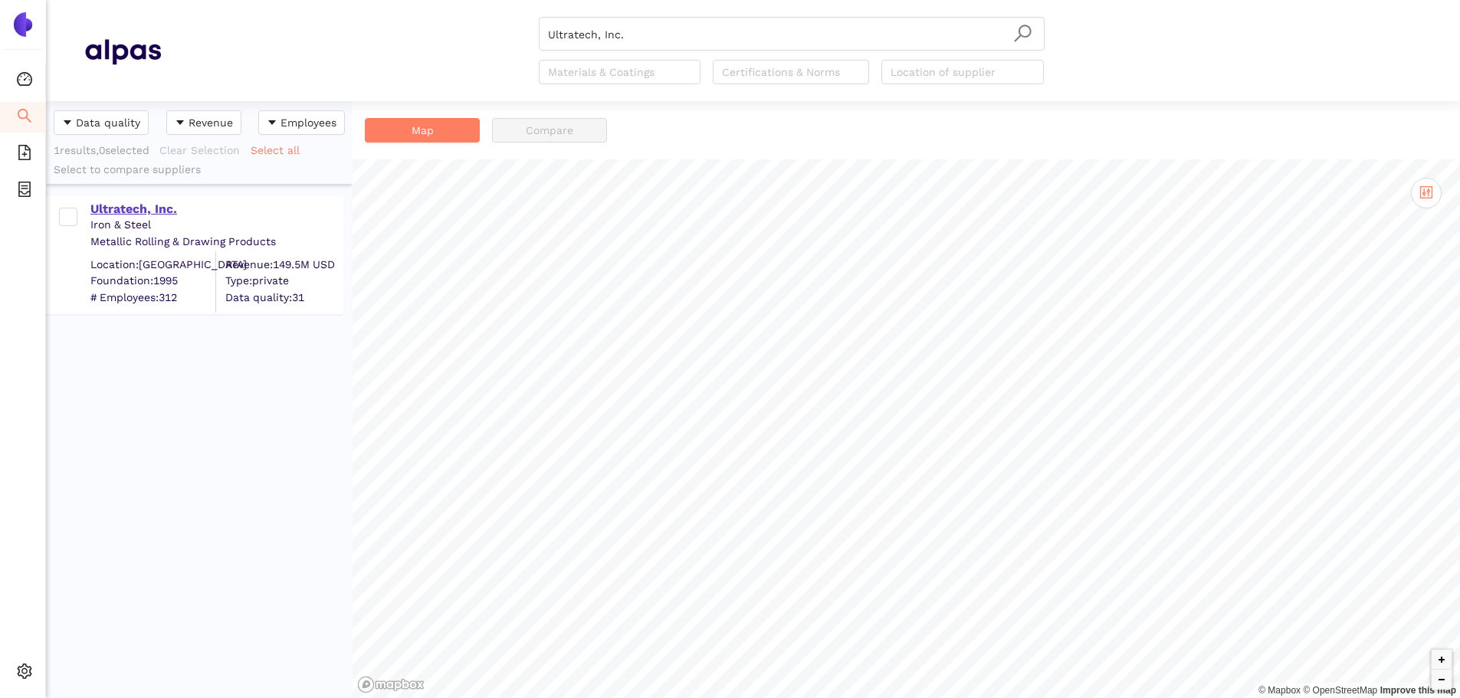
drag, startPoint x: 1022, startPoint y: 33, endPoint x: 151, endPoint y: 211, distance: 888.6
click at [148, 214] on div "Ultratech, Inc." at bounding box center [215, 209] width 251 height 17
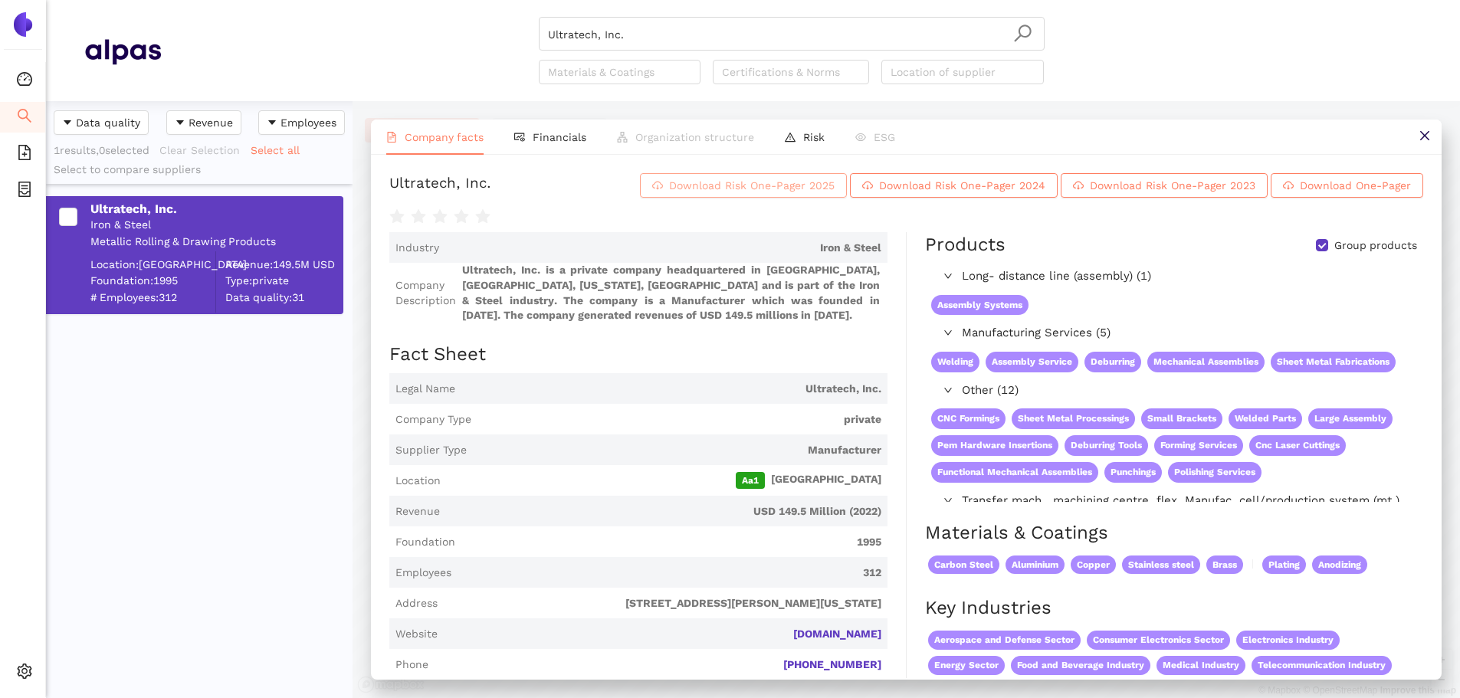
click at [720, 194] on span "Download Risk One-Pager 2025" at bounding box center [752, 185] width 166 height 17
drag, startPoint x: 665, startPoint y: 2, endPoint x: 645, endPoint y: 34, distance: 37.9
click at [654, 22] on header "Ultratech, Inc. Materials & Coatings Certifications & Norms Location of supplier" at bounding box center [753, 50] width 1414 height 101
click at [645, 34] on input "Ultratech, Inc." at bounding box center [791, 35] width 487 height 34
drag, startPoint x: 634, startPoint y: 34, endPoint x: 402, endPoint y: 18, distance: 232.8
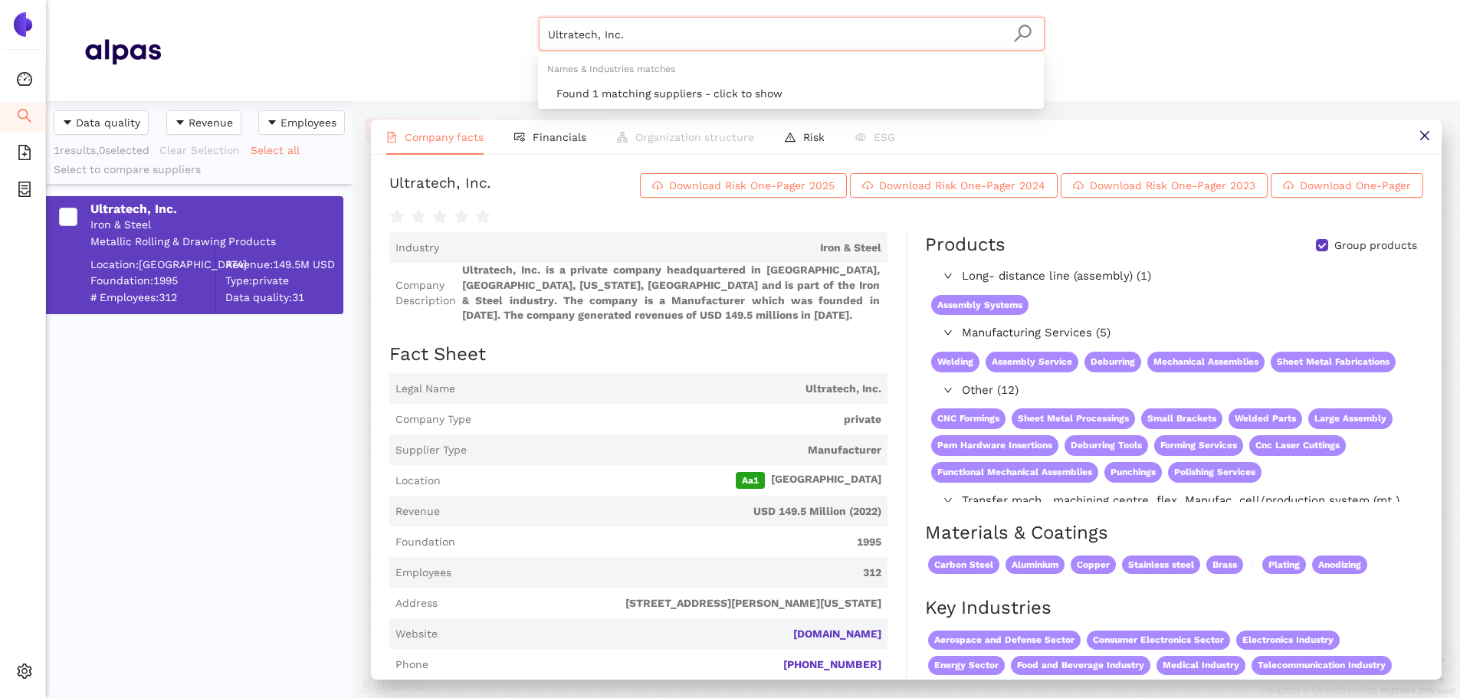
click at [402, 18] on div "Ultratech, Inc. Materials & Coatings Certifications & Norms Location of supplier" at bounding box center [791, 50] width 1261 height 67
paste input "JAY INTERNATIONAL"
drag, startPoint x: 1018, startPoint y: 35, endPoint x: 947, endPoint y: 94, distance: 92.5
click at [1017, 35] on icon "search" at bounding box center [1022, 33] width 19 height 19
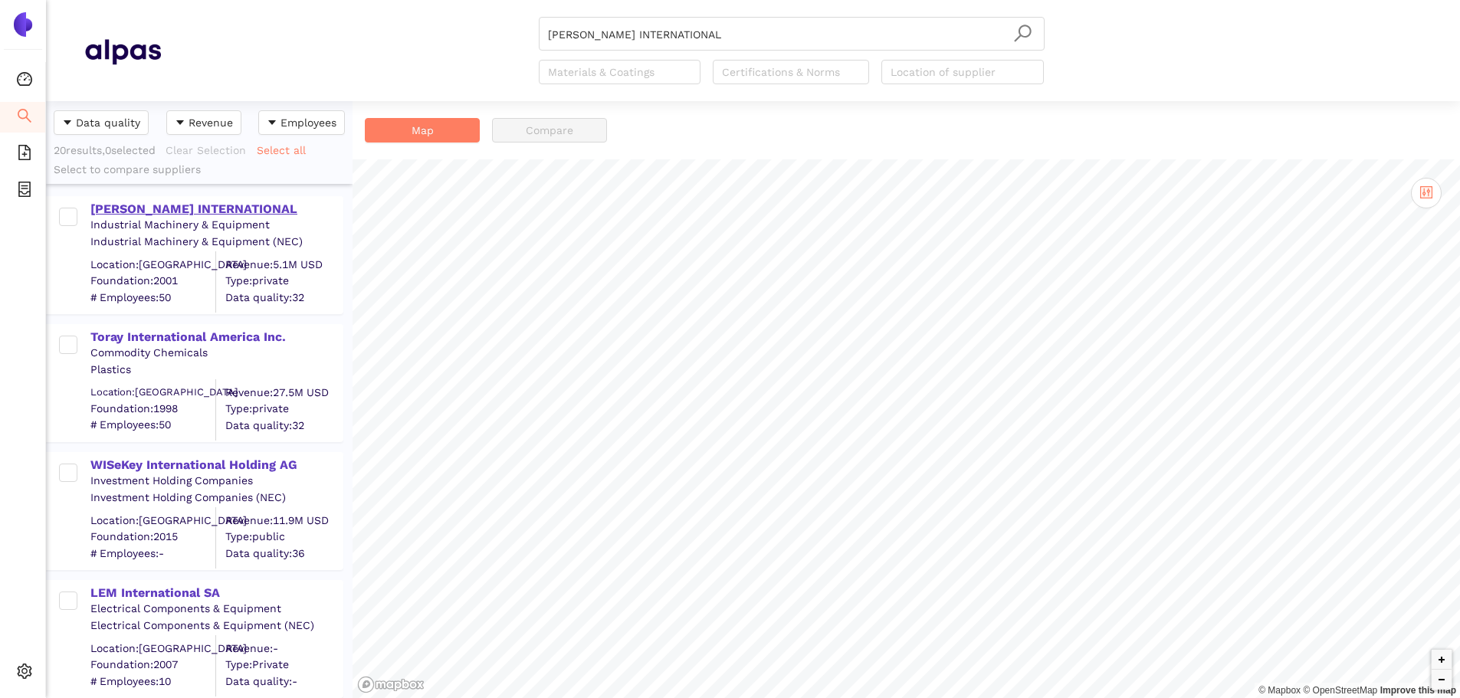
click at [171, 211] on div "JAY INTERNATIONAL" at bounding box center [215, 209] width 251 height 17
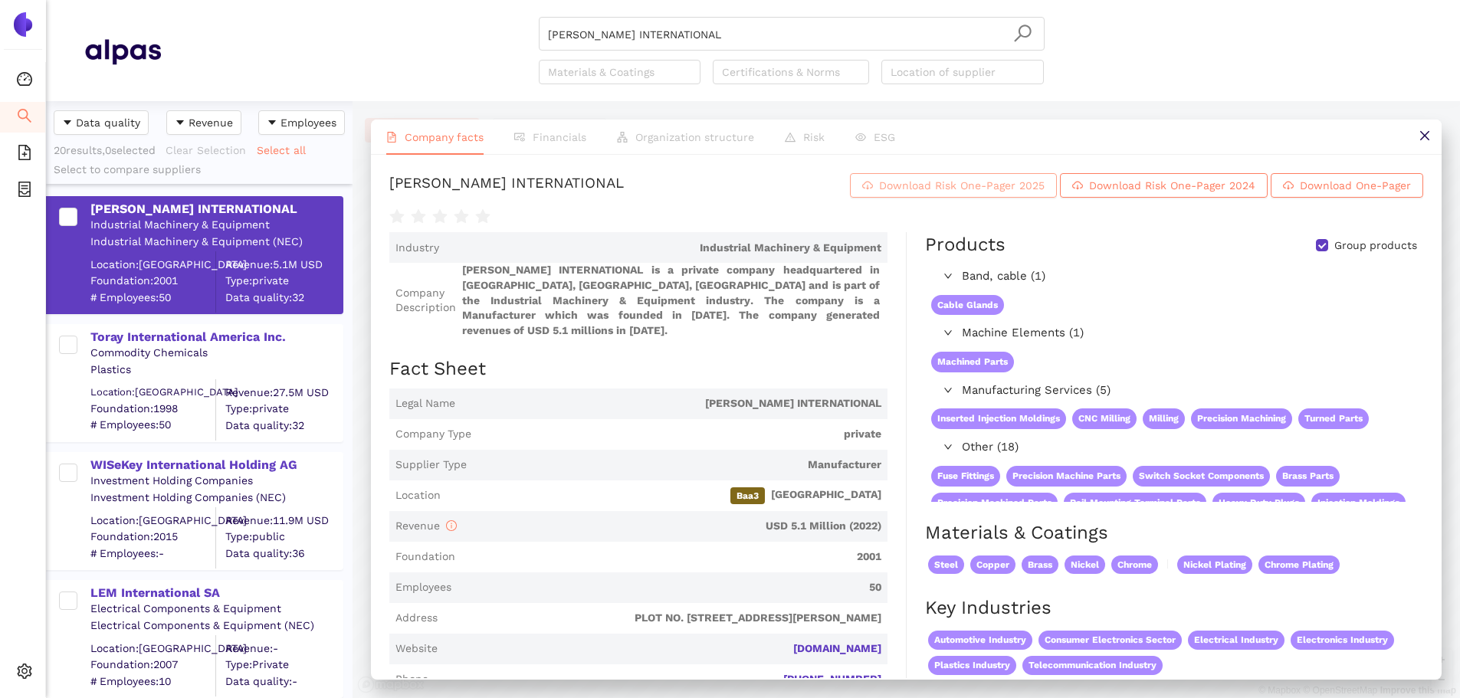
click at [951, 194] on span "Download Risk One-Pager 2025" at bounding box center [962, 185] width 166 height 17
drag, startPoint x: 670, startPoint y: 15, endPoint x: 673, endPoint y: 24, distance: 9.7
click at [671, 16] on header "JAY INTERNATIONAL Materials & Coatings Certifications & Norms Location of suppl…" at bounding box center [753, 50] width 1414 height 101
click at [674, 28] on input "JAY INTERNATIONAL" at bounding box center [791, 35] width 487 height 34
drag, startPoint x: 656, startPoint y: 36, endPoint x: 454, endPoint y: 51, distance: 202.1
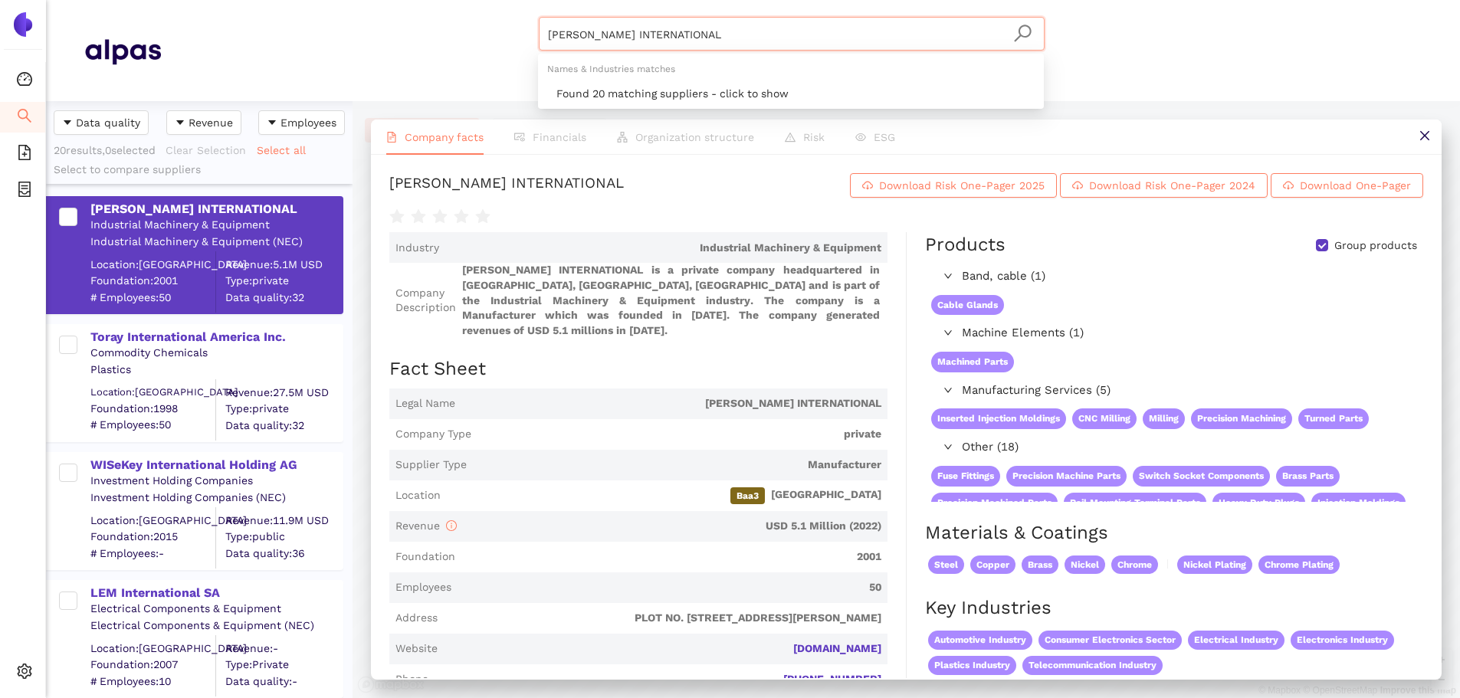
click at [454, 51] on div "JAY INTERNATIONAL Materials & Coatings Certifications & Norms Location of suppl…" at bounding box center [791, 50] width 1261 height 67
paste input "Future Electronics Corp."
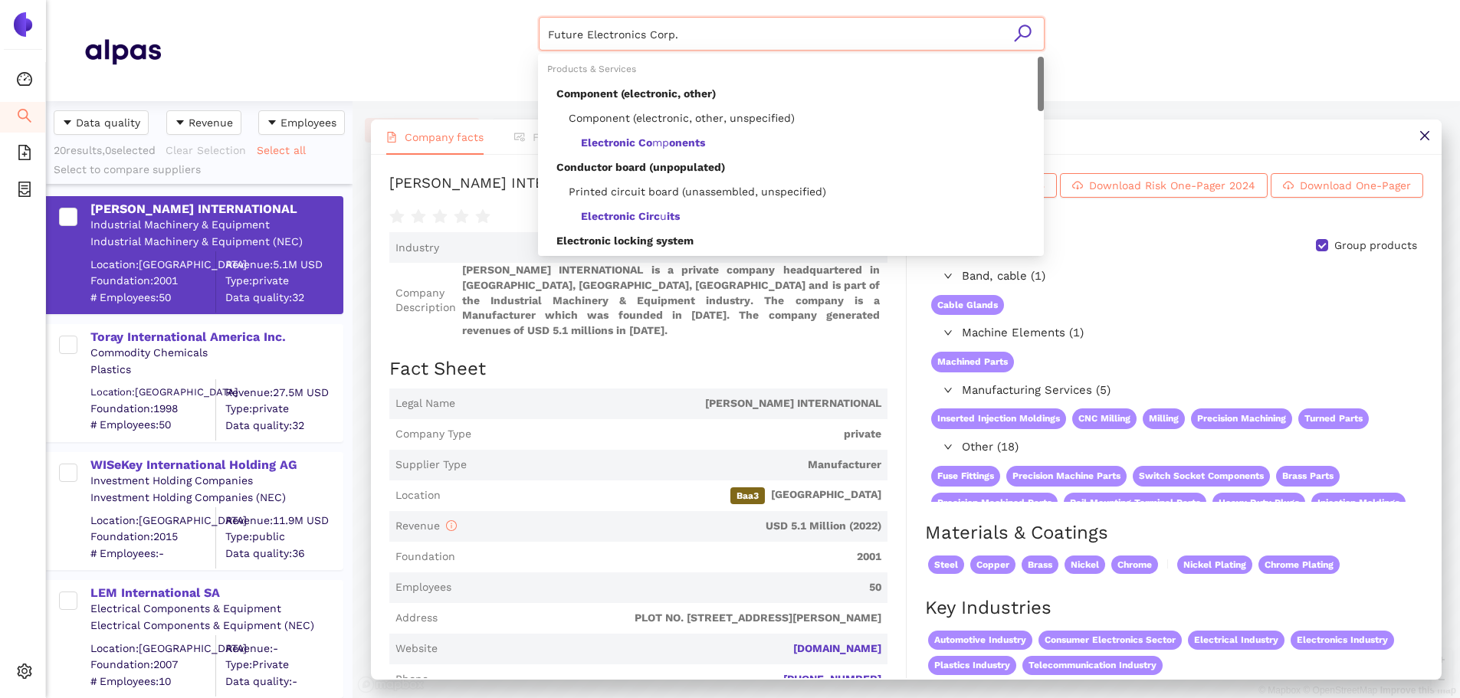
type input "Future Electronics Corp."
click at [1026, 31] on icon "search" at bounding box center [1022, 33] width 19 height 19
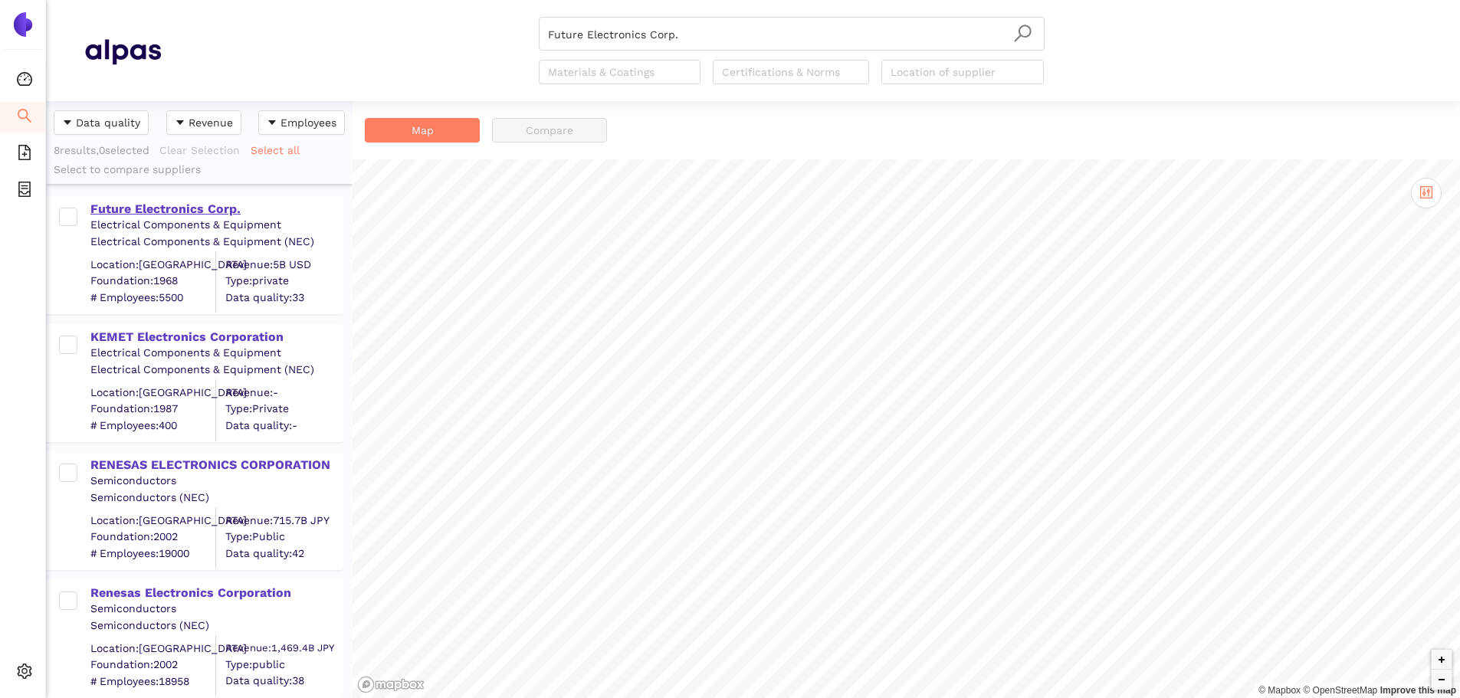
click at [219, 210] on div "Future Electronics Corp." at bounding box center [215, 209] width 251 height 17
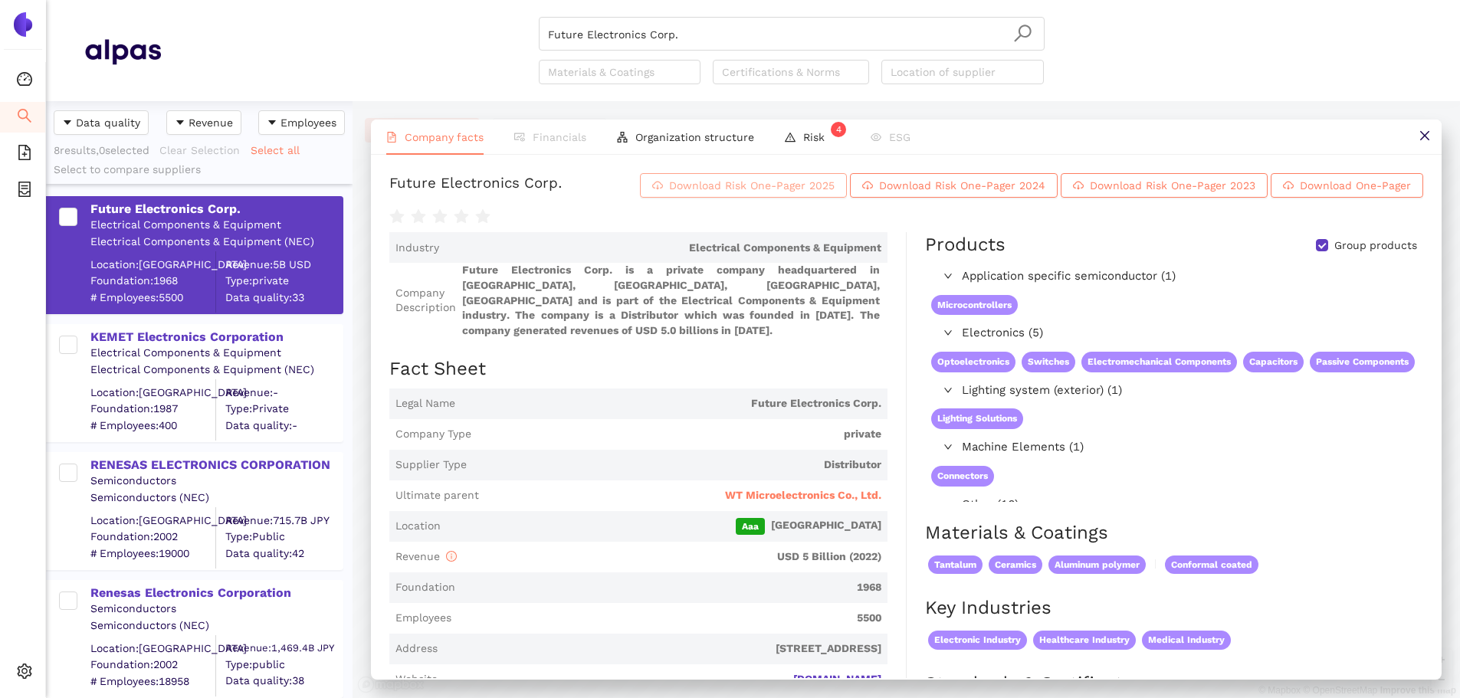
click at [829, 189] on span "Download Risk One-Pager 2025" at bounding box center [752, 185] width 166 height 17
drag, startPoint x: 689, startPoint y: 48, endPoint x: 690, endPoint y: 37, distance: 10.8
click at [690, 40] on input "Future Electronics Corp." at bounding box center [791, 35] width 487 height 34
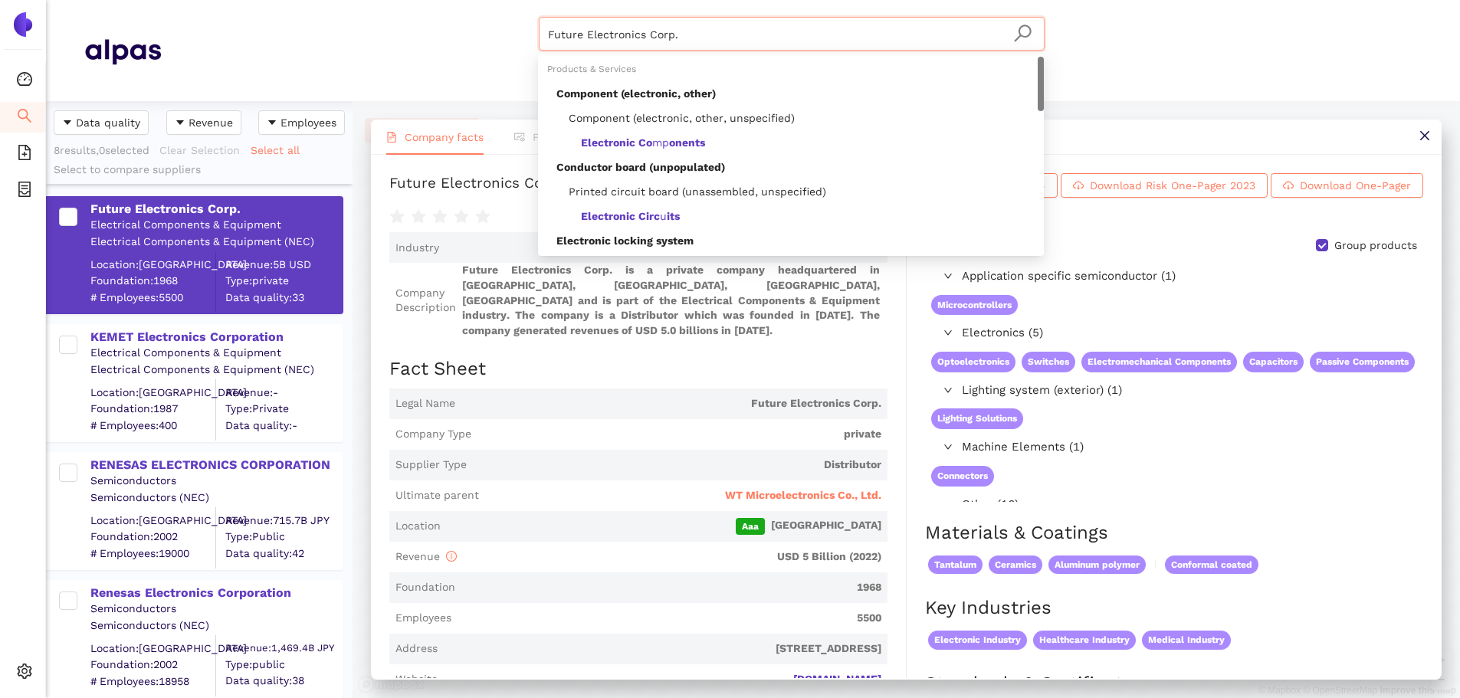
drag, startPoint x: 691, startPoint y: 30, endPoint x: 444, endPoint y: 51, distance: 247.7
click at [444, 51] on div "Future Electronics Corp. Materials & Coatings Certifications & Norms Location o…" at bounding box center [791, 50] width 1261 height 67
paste input "International Plastics, LLC"
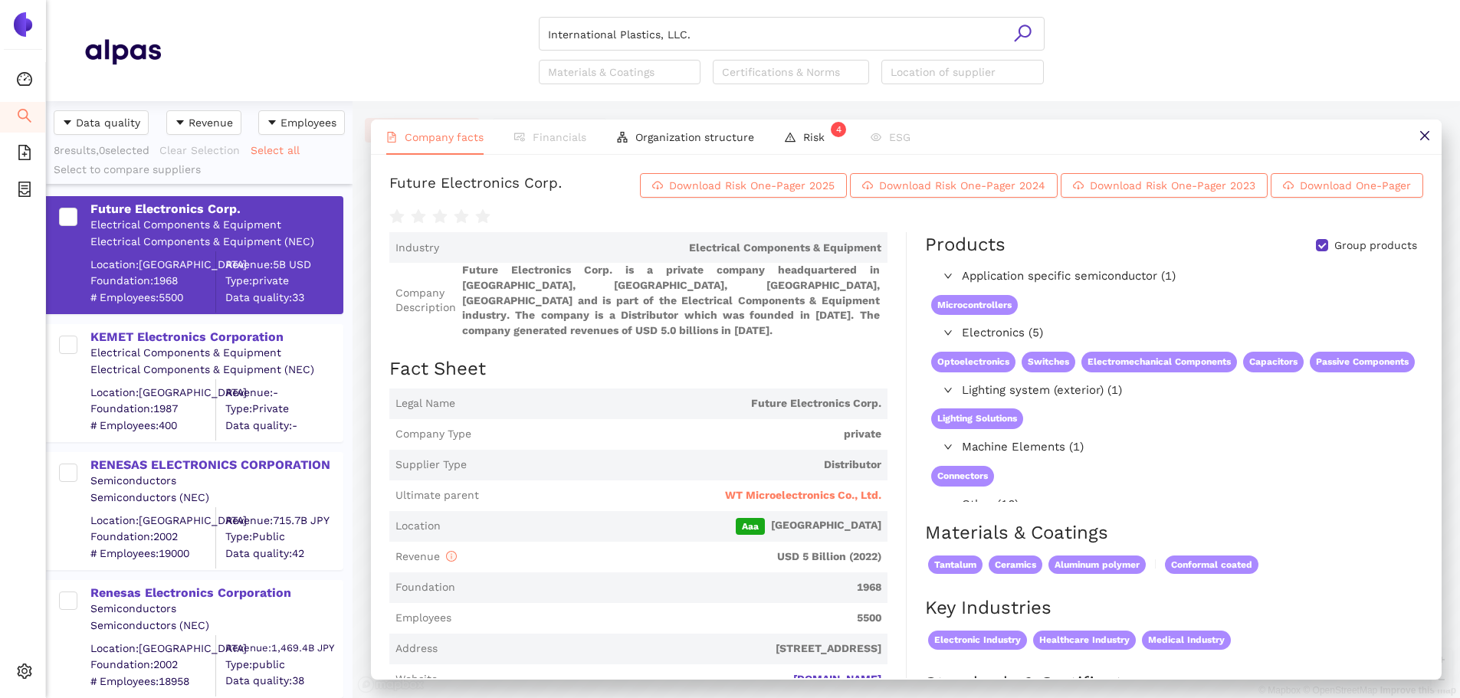
click at [1025, 32] on icon "search" at bounding box center [1022, 33] width 19 height 19
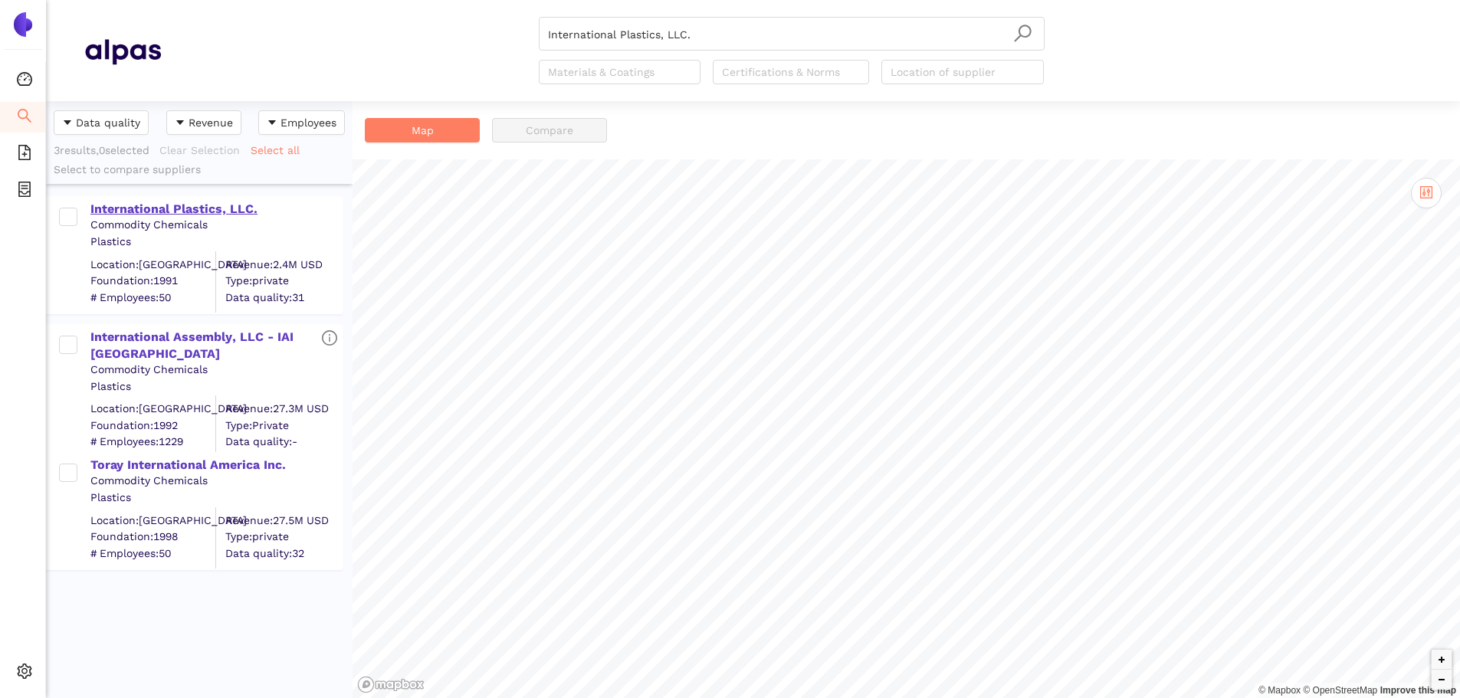
click at [209, 208] on div "International Plastics, LLC." at bounding box center [215, 209] width 251 height 17
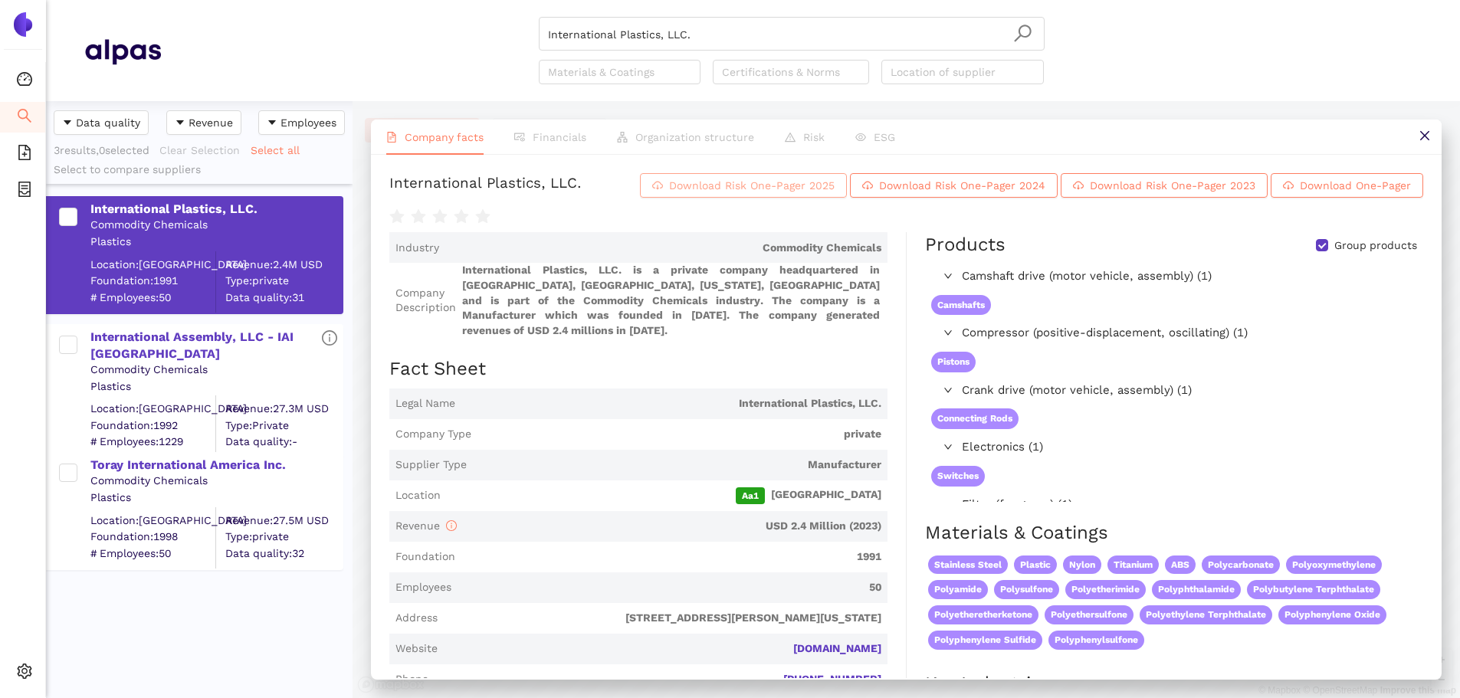
click at [835, 194] on span "Download Risk One-Pager 2025" at bounding box center [752, 185] width 166 height 17
click at [680, 28] on input "International Plastics, LLC." at bounding box center [791, 35] width 487 height 34
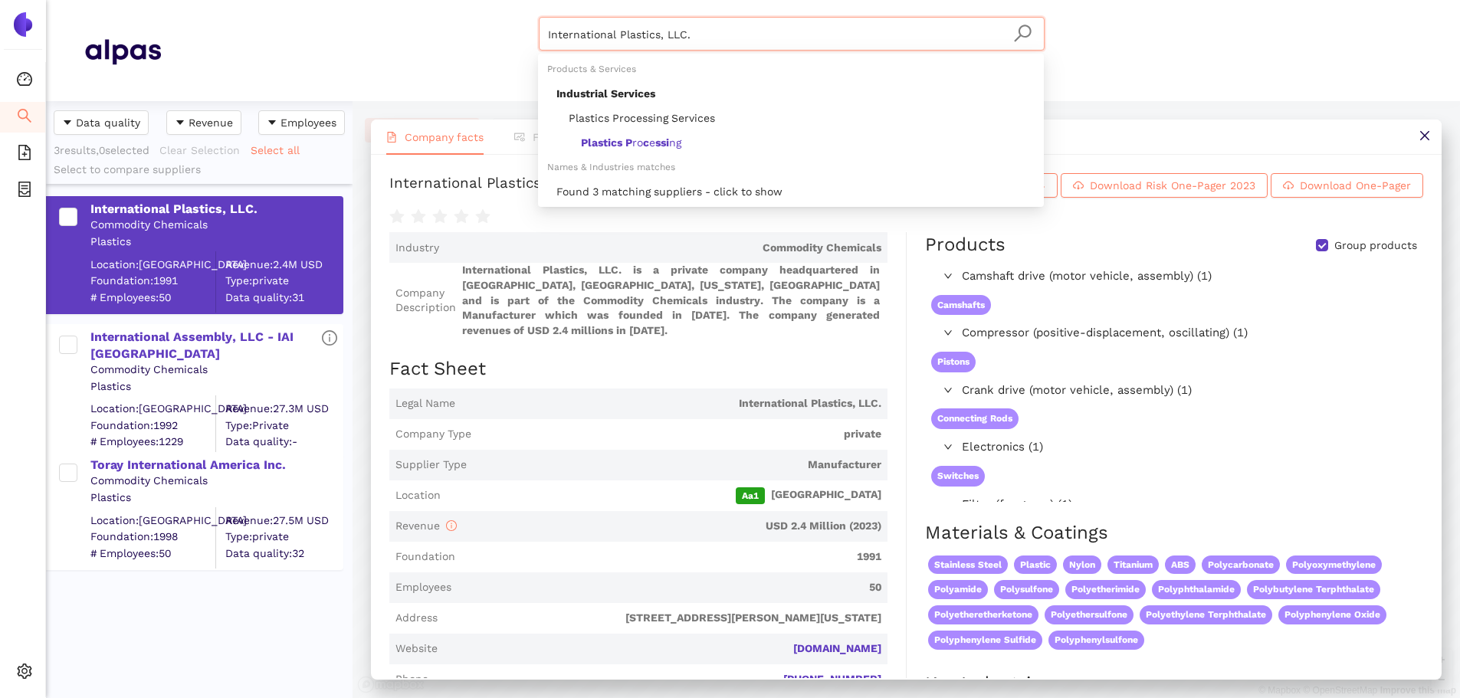
drag, startPoint x: 703, startPoint y: 28, endPoint x: 389, endPoint y: 54, distance: 315.2
click at [389, 53] on div "International Plastics, LLC. Materials & Coatings Certifications & Norms Locati…" at bounding box center [791, 50] width 1261 height 67
paste input "Microtronix Manufacturing (Pty) Ltd"
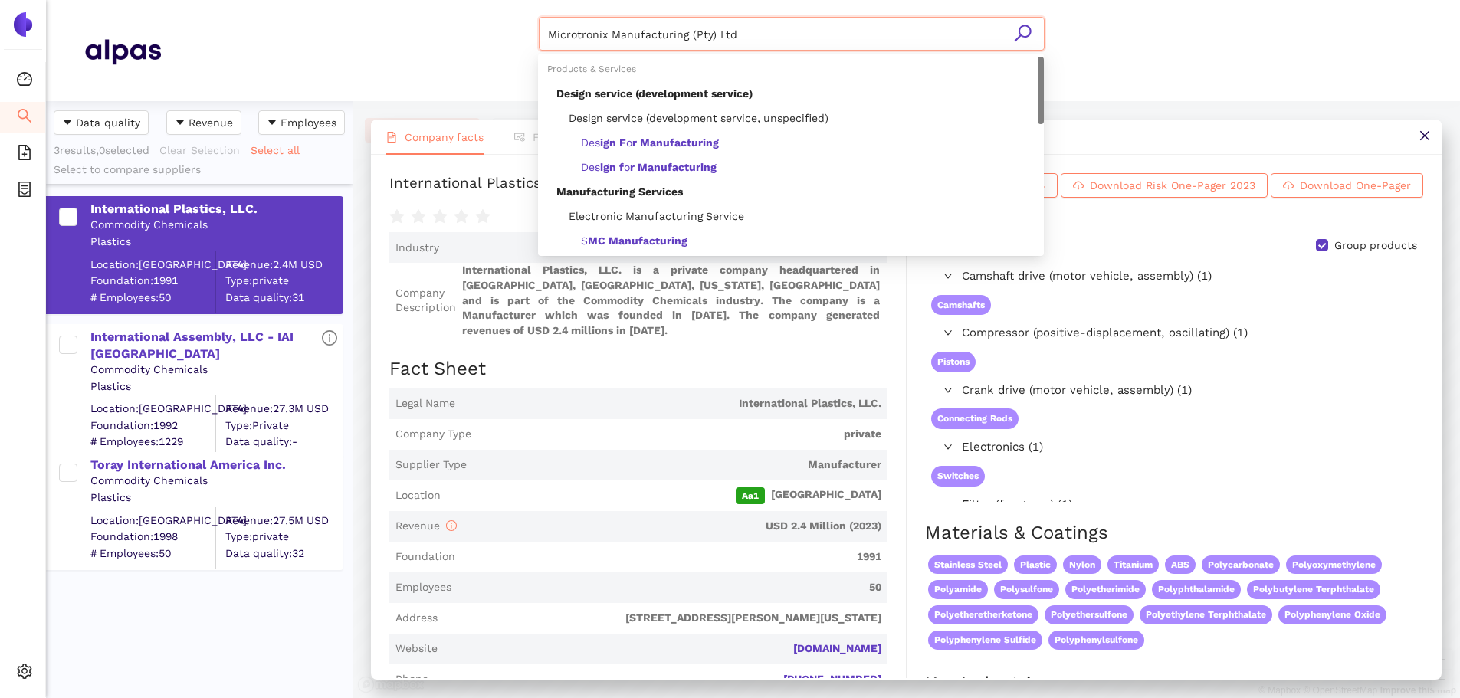
click at [1024, 22] on input "Microtronix Manufacturing (Pty) Ltd" at bounding box center [791, 35] width 487 height 34
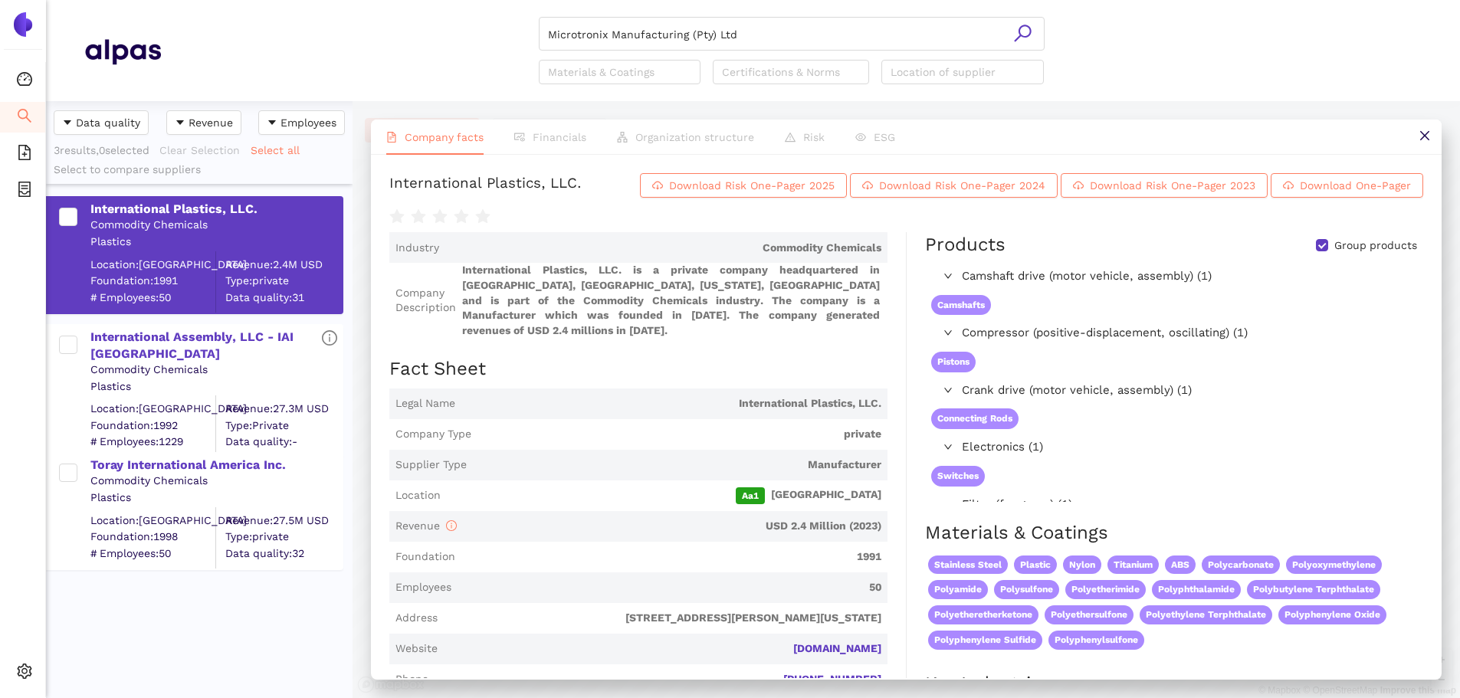
click at [1024, 28] on icon "search" at bounding box center [1022, 33] width 19 height 19
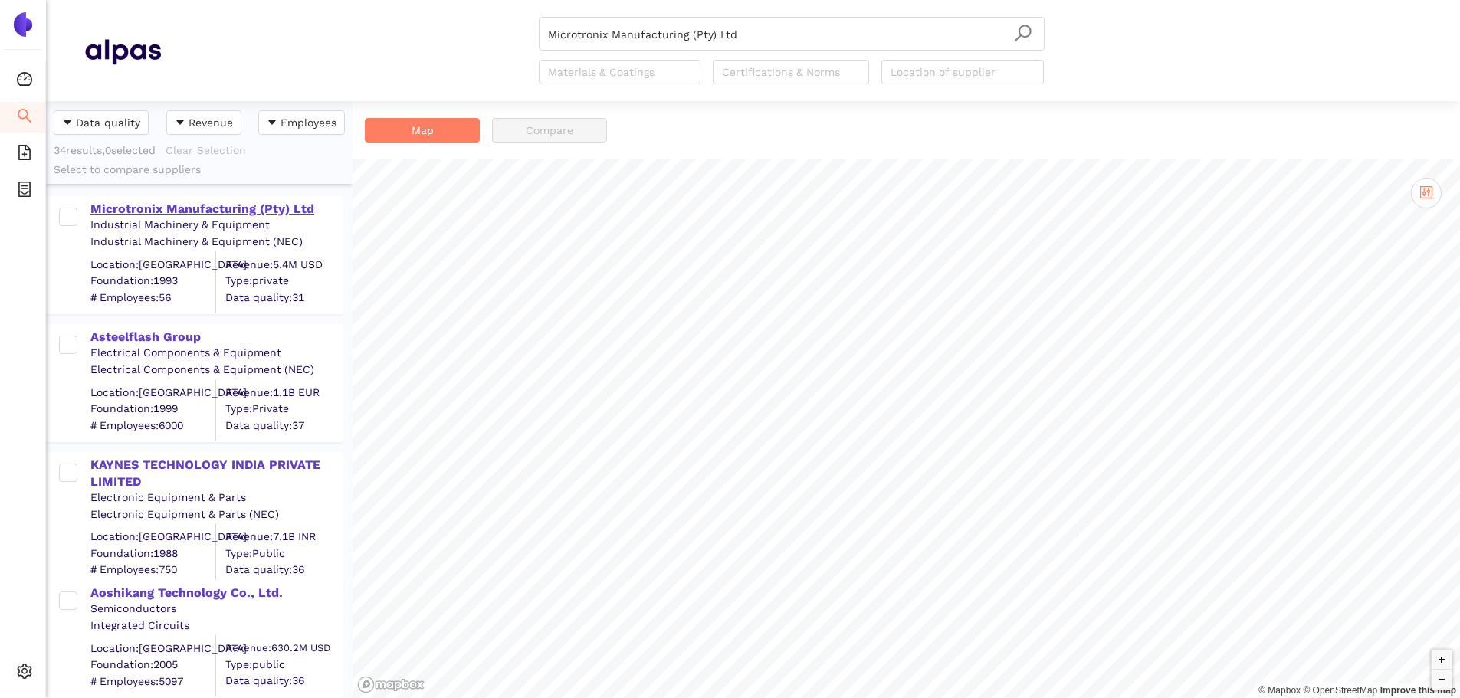
click at [268, 209] on div "Microtronix Manufacturing (Pty) Ltd" at bounding box center [215, 209] width 251 height 17
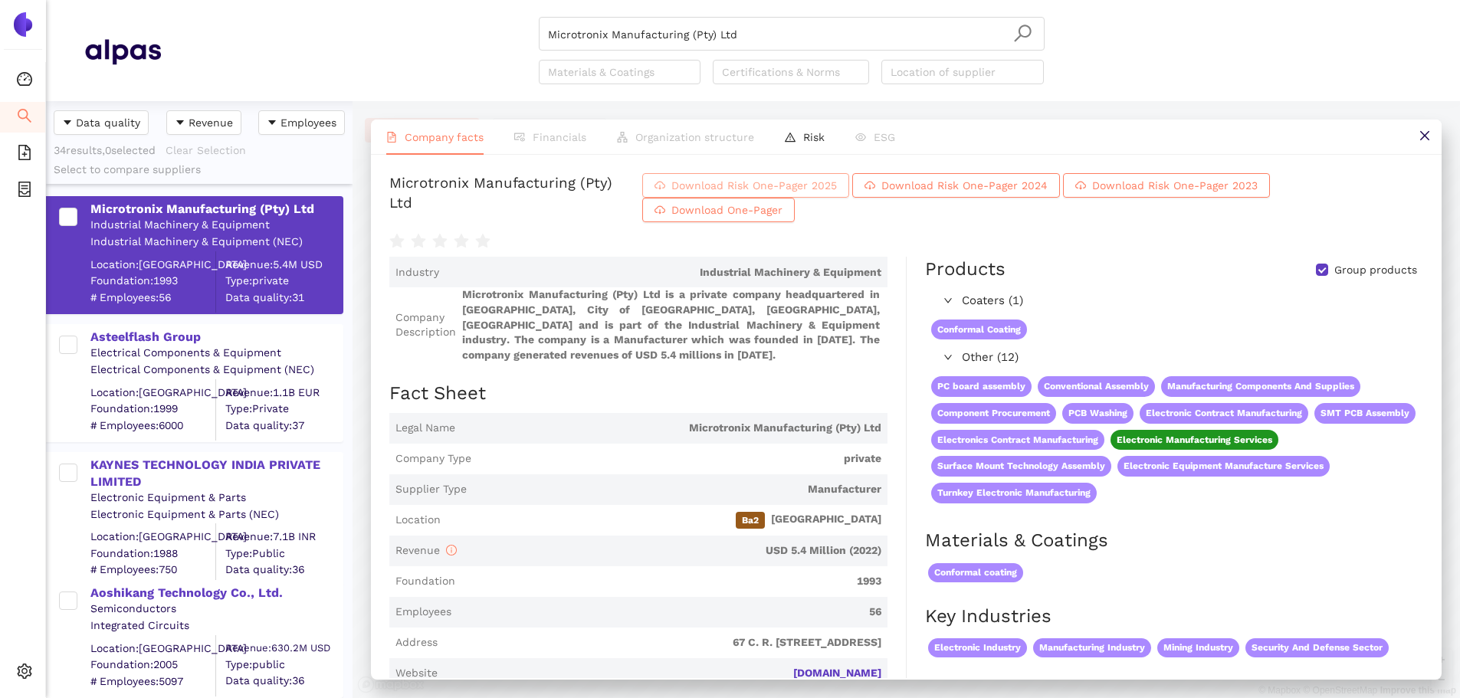
click at [837, 192] on span "Download Risk One-Pager 2025" at bounding box center [754, 185] width 166 height 17
click at [678, 30] on input "Microtronix Manufacturing (Pty) Ltd" at bounding box center [791, 35] width 487 height 34
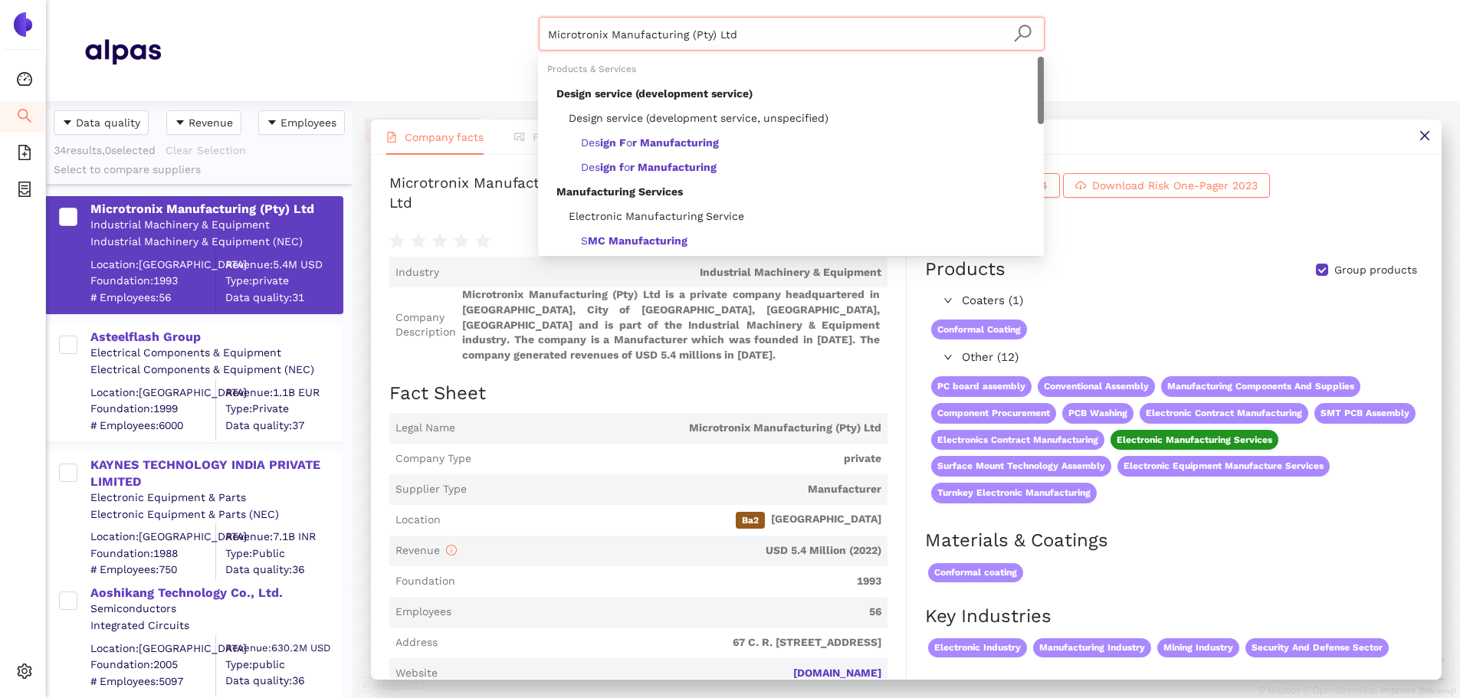
drag, startPoint x: 715, startPoint y: 38, endPoint x: 292, endPoint y: 8, distance: 424.1
click at [292, 8] on header "Microtronix Manufacturing (Pty) Ltd Materials & Coatings Certifications & Norms…" at bounding box center [753, 50] width 1414 height 101
paste input "Fischer Reinach AG"
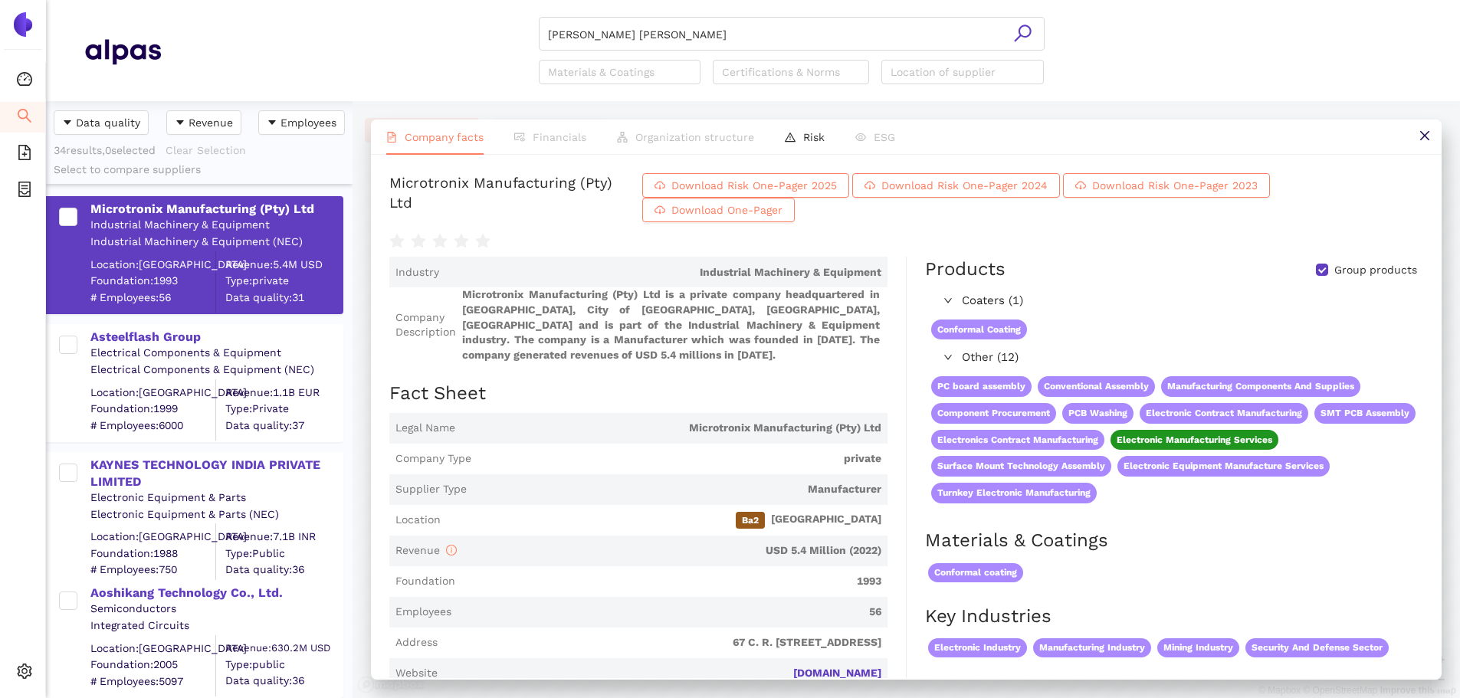
click at [1015, 34] on icon "search" at bounding box center [1022, 33] width 19 height 19
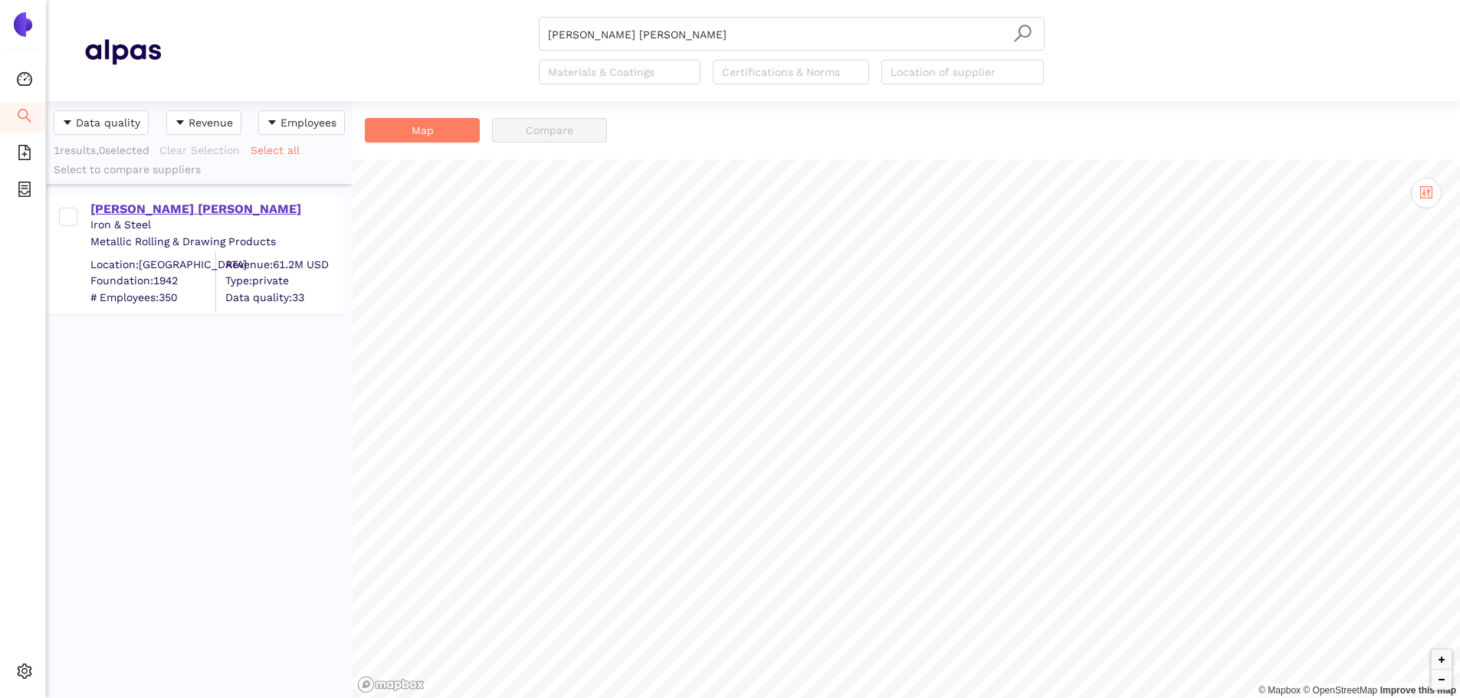
click at [165, 209] on div "Fischer Reinach AG" at bounding box center [215, 209] width 251 height 17
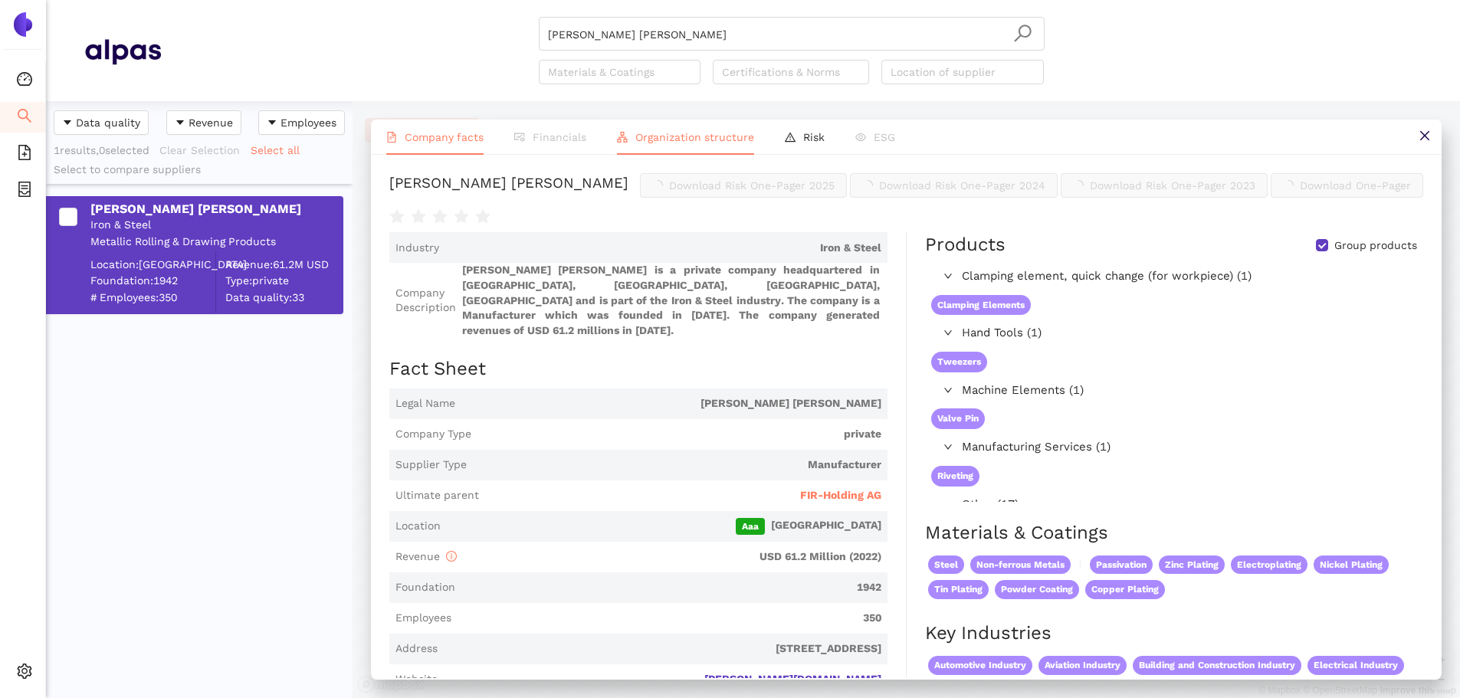
click at [669, 189] on span "Download Risk One-Pager 2025" at bounding box center [752, 185] width 166 height 17
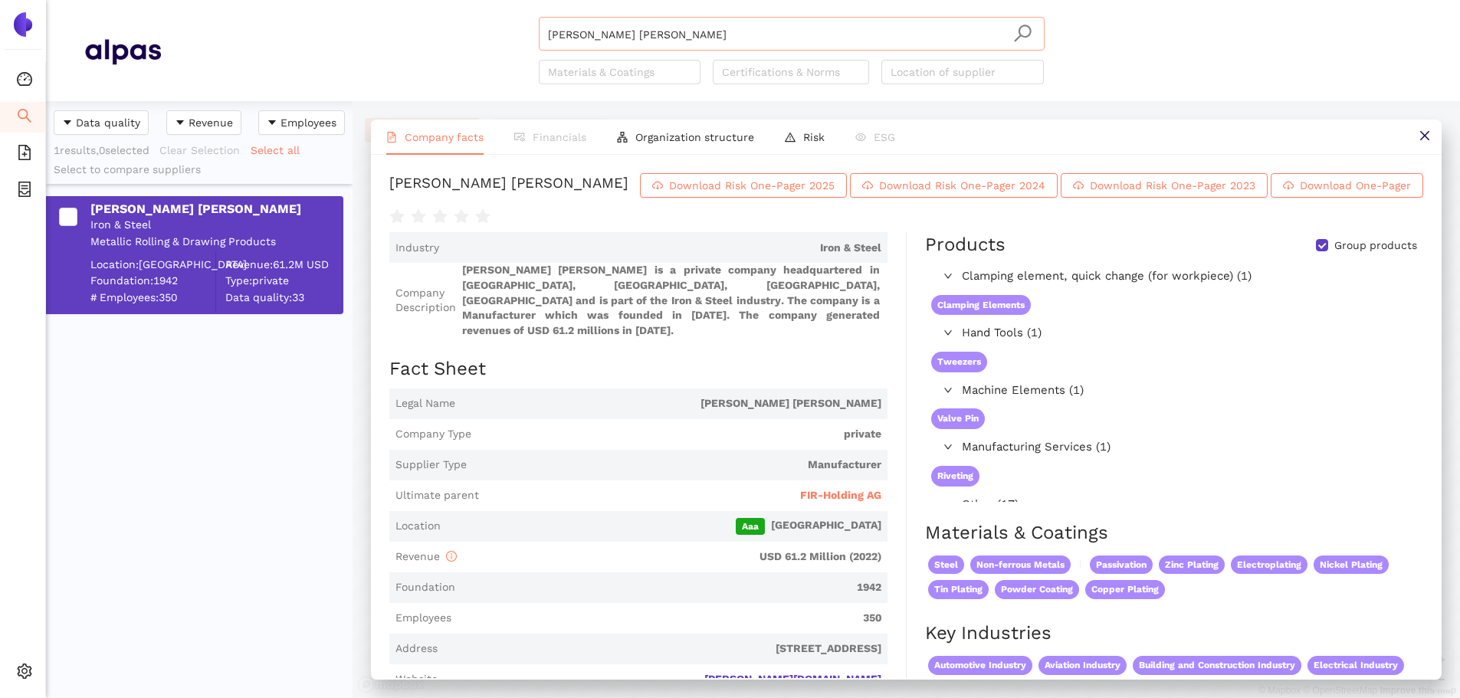
click at [662, 43] on input "Fischer Reinach AG" at bounding box center [791, 35] width 487 height 34
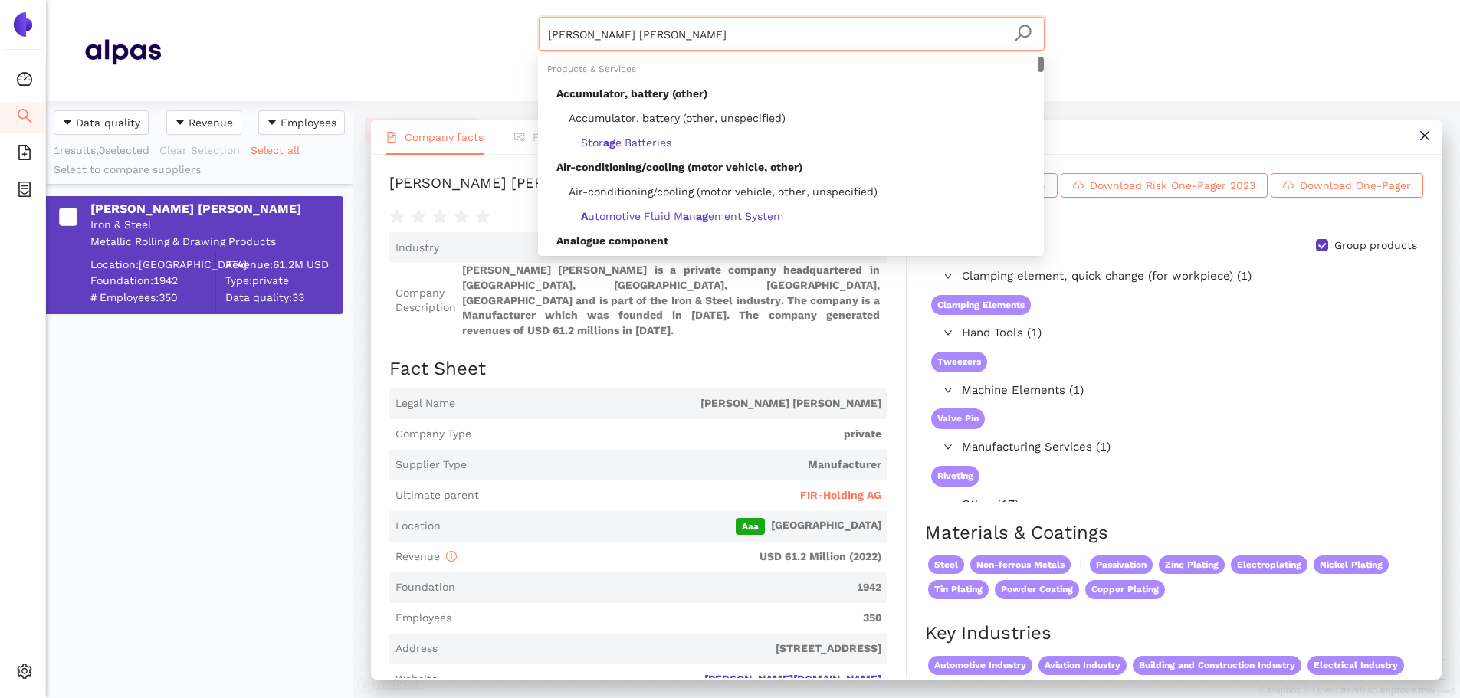
drag, startPoint x: 663, startPoint y: 32, endPoint x: 424, endPoint y: 80, distance: 243.9
click at [356, 66] on div "Fischer Reinach AG Materials & Coatings Certifications & Norms Location of supp…" at bounding box center [791, 50] width 1261 height 67
paste input "Vitzro Cell, Co., Ltd."
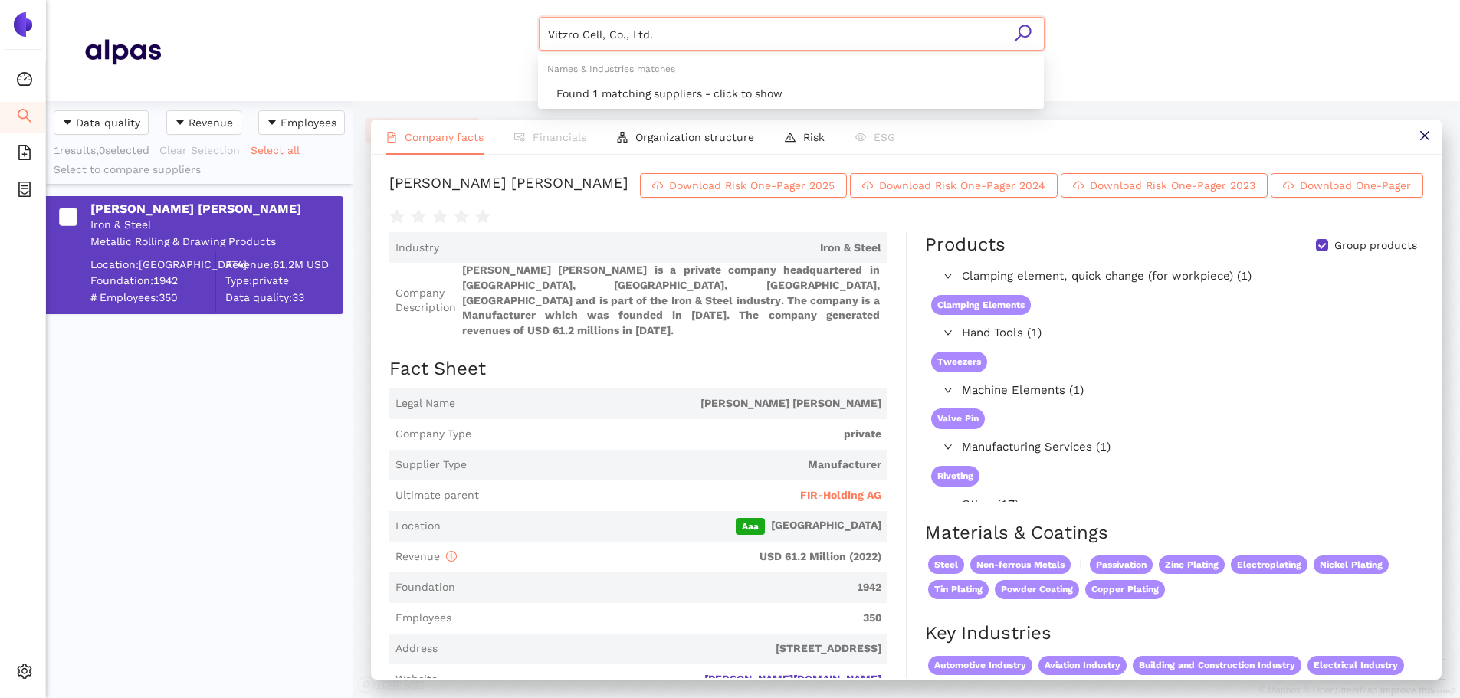
click at [1015, 27] on div "Vitzro Cell, Co., Ltd." at bounding box center [792, 32] width 506 height 31
click at [1019, 28] on icon "search" at bounding box center [1022, 33] width 19 height 19
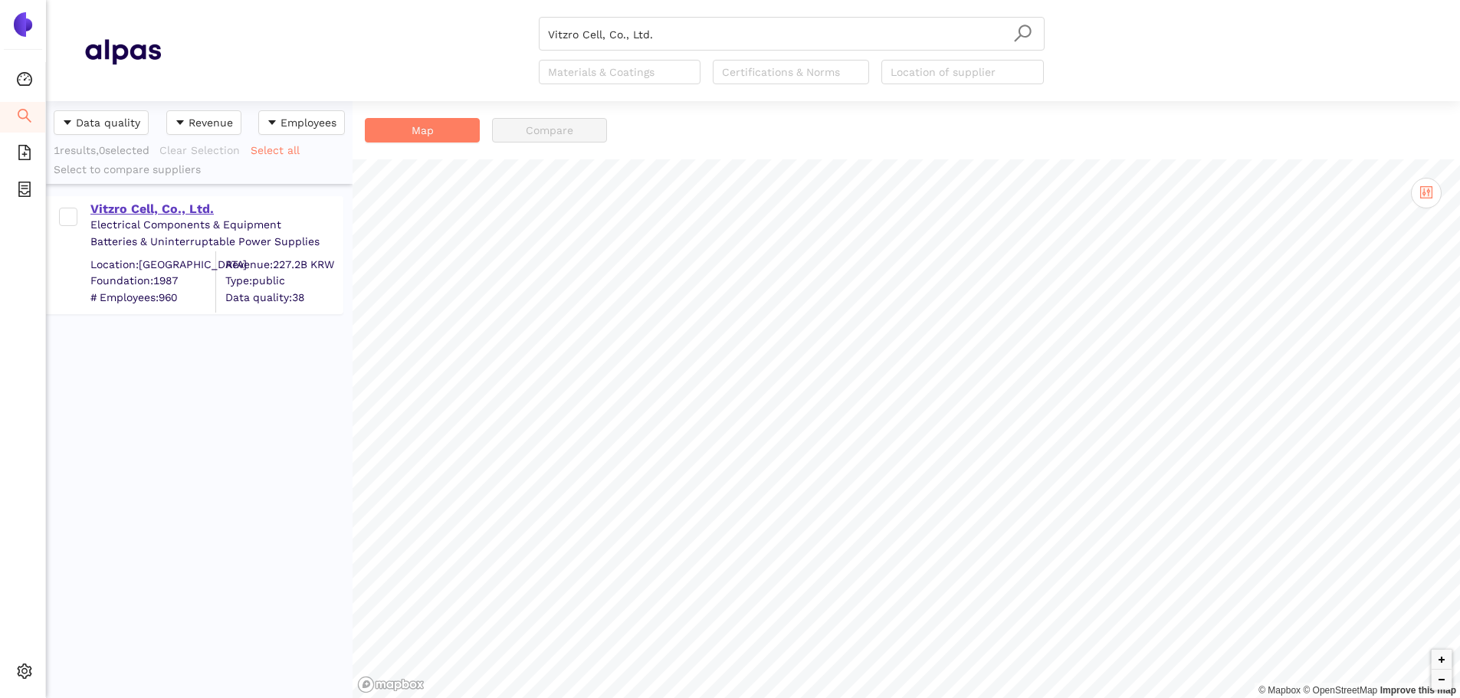
click at [175, 204] on div "Vitzro Cell, Co., Ltd." at bounding box center [215, 209] width 251 height 17
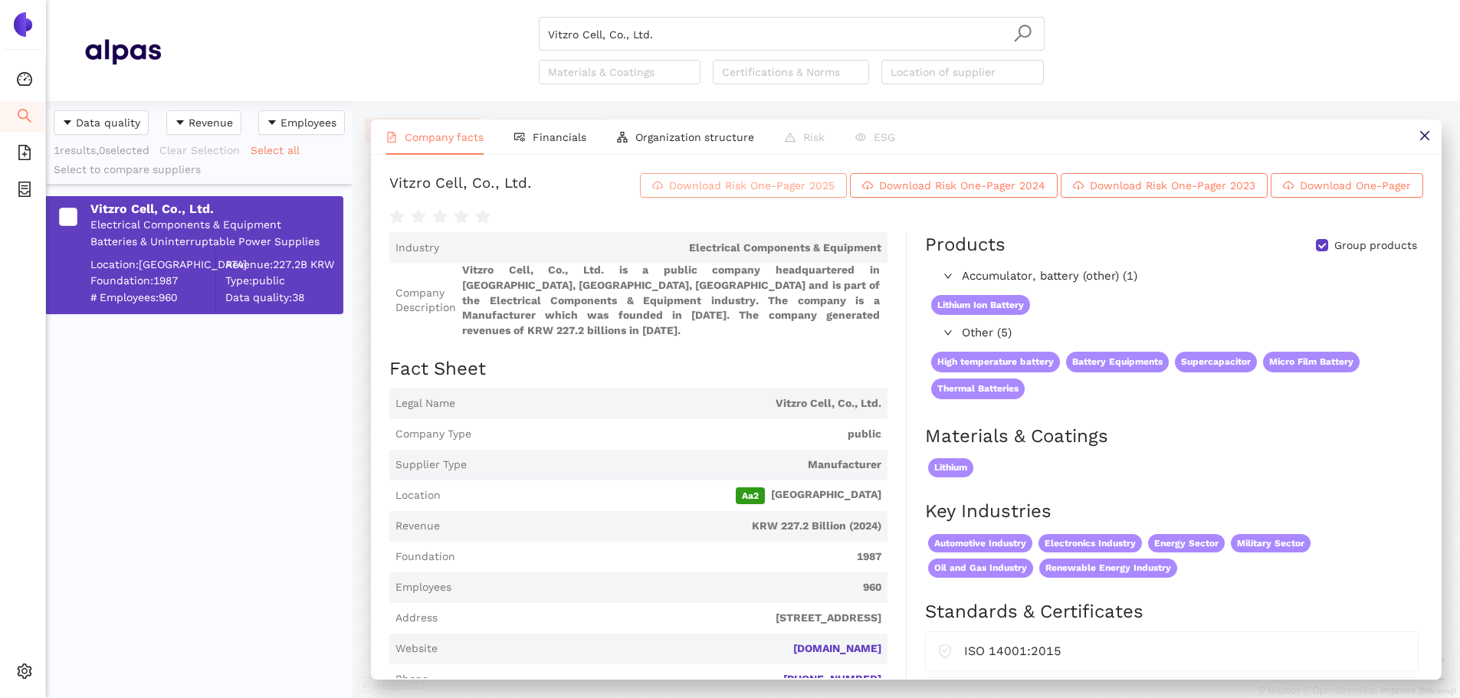
click at [692, 191] on span "Download Risk One-Pager 2025" at bounding box center [752, 185] width 166 height 17
drag, startPoint x: 691, startPoint y: 14, endPoint x: 679, endPoint y: 38, distance: 26.4
click at [684, 28] on header "Vitzro Cell, Co., Ltd. Materials & Coatings Certifications & Norms Location of …" at bounding box center [753, 50] width 1414 height 101
click at [678, 37] on input "Vitzro Cell, Co., Ltd." at bounding box center [791, 35] width 487 height 34
drag, startPoint x: 536, startPoint y: 27, endPoint x: 670, endPoint y: 31, distance: 134.2
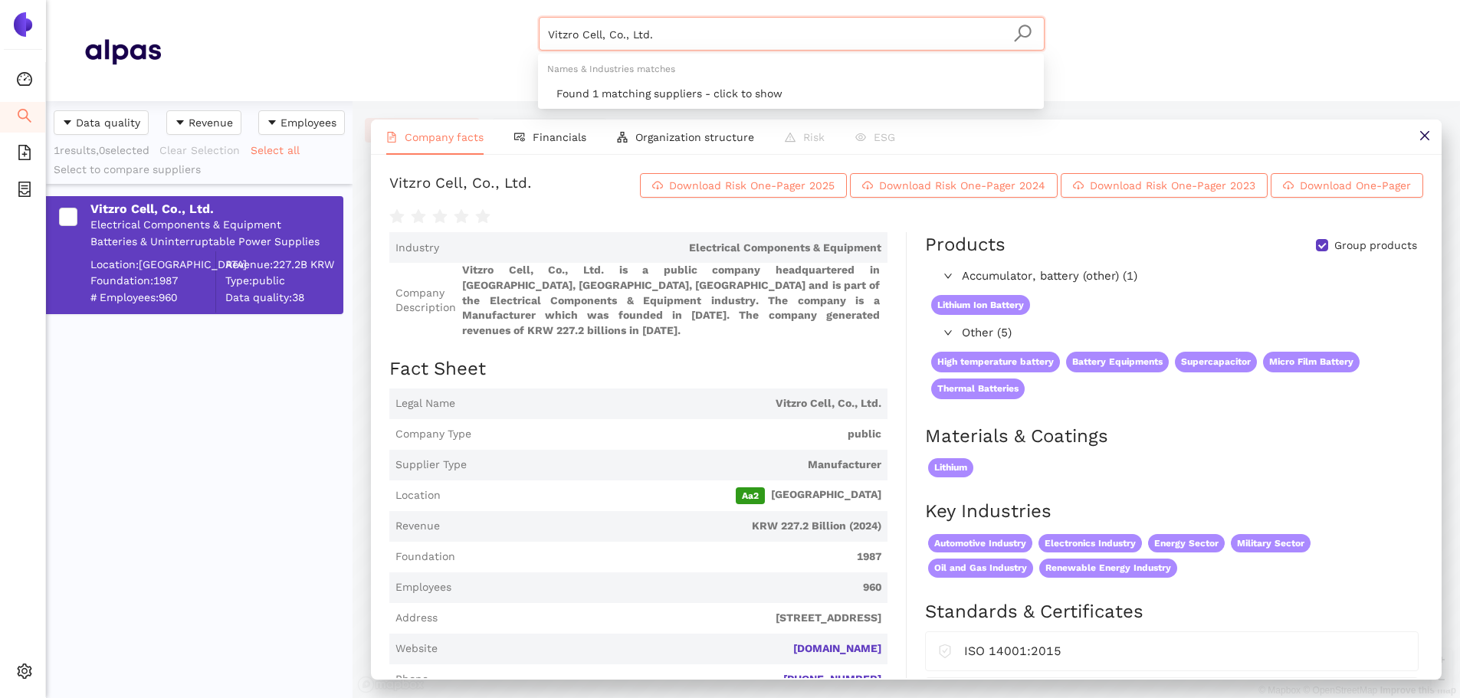
click at [369, 43] on div "Vitzro Cell, Co., Ltd. Materials & Coatings Certifications & Norms Location of …" at bounding box center [791, 50] width 1261 height 67
paste input "Telit Communications S.p.A"
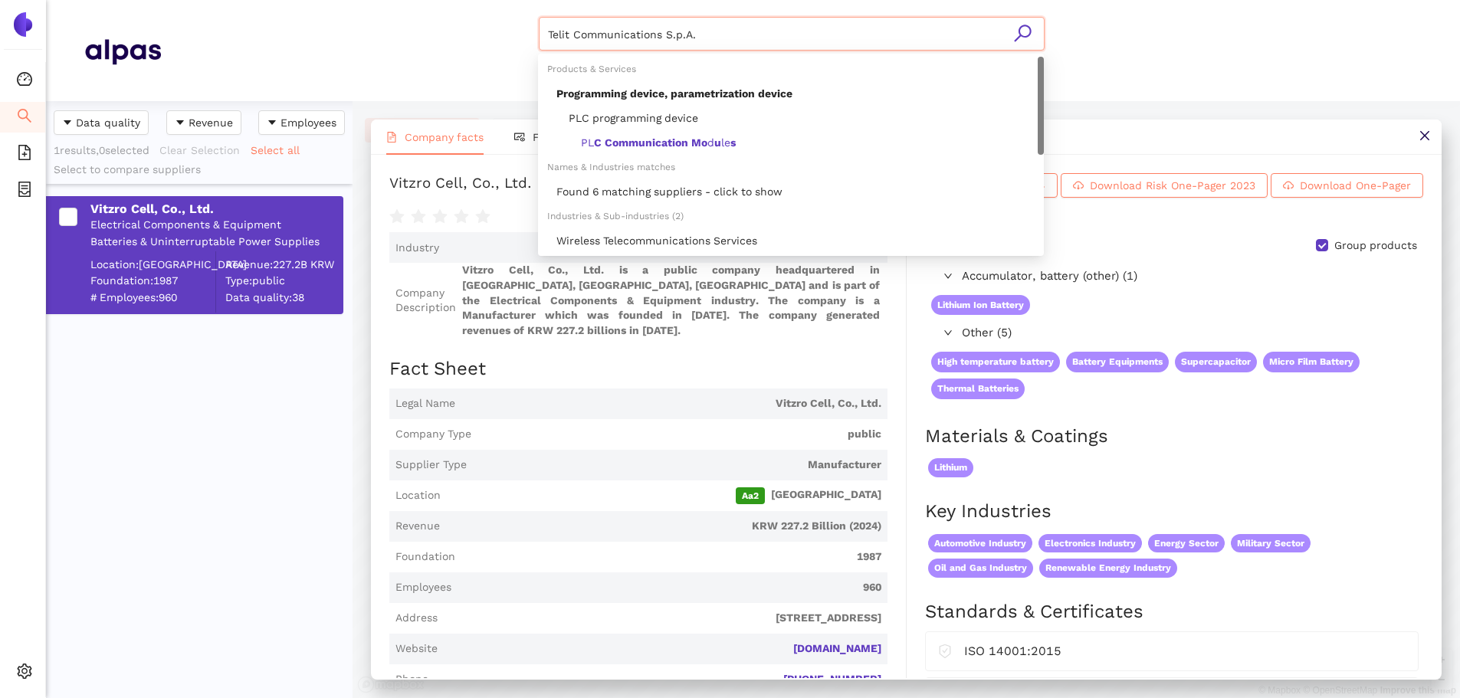
click at [1027, 44] on input "Telit Communications S.p.A." at bounding box center [791, 35] width 487 height 34
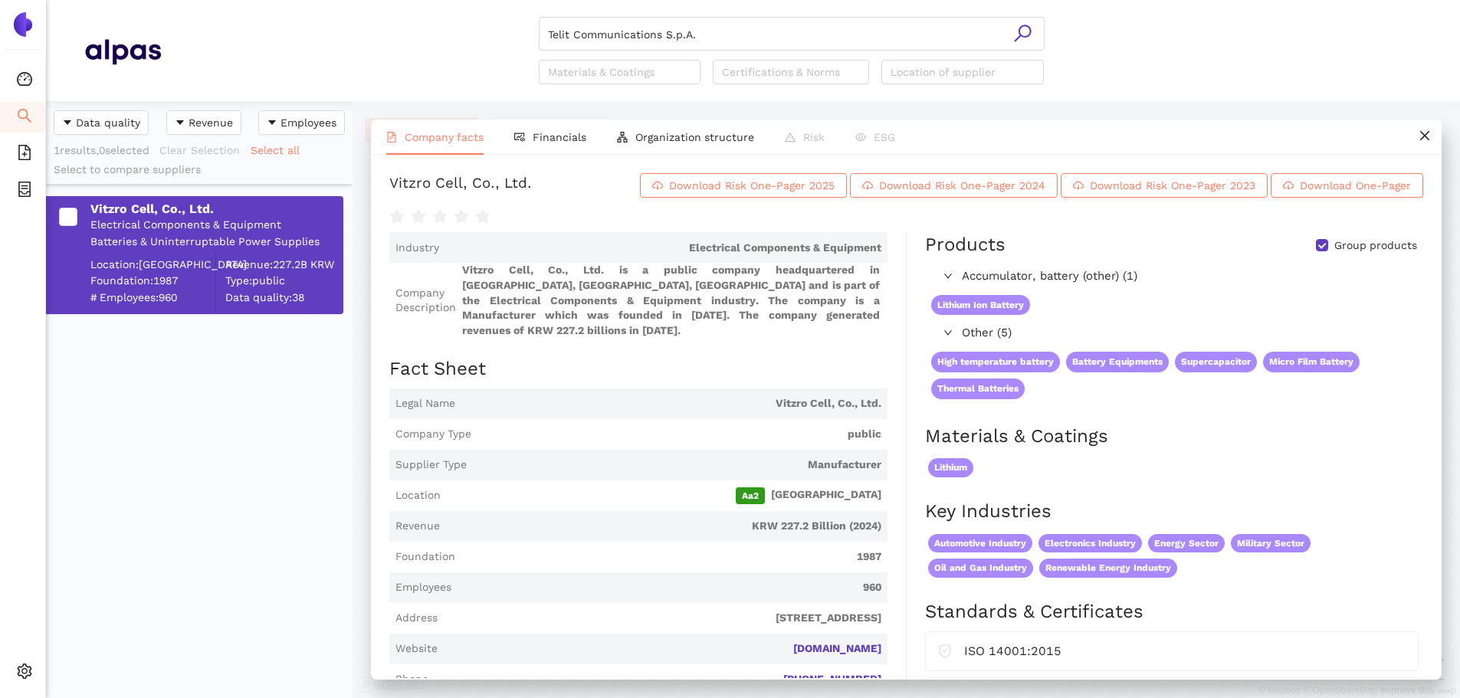
click at [1019, 35] on icon "search" at bounding box center [1022, 33] width 19 height 19
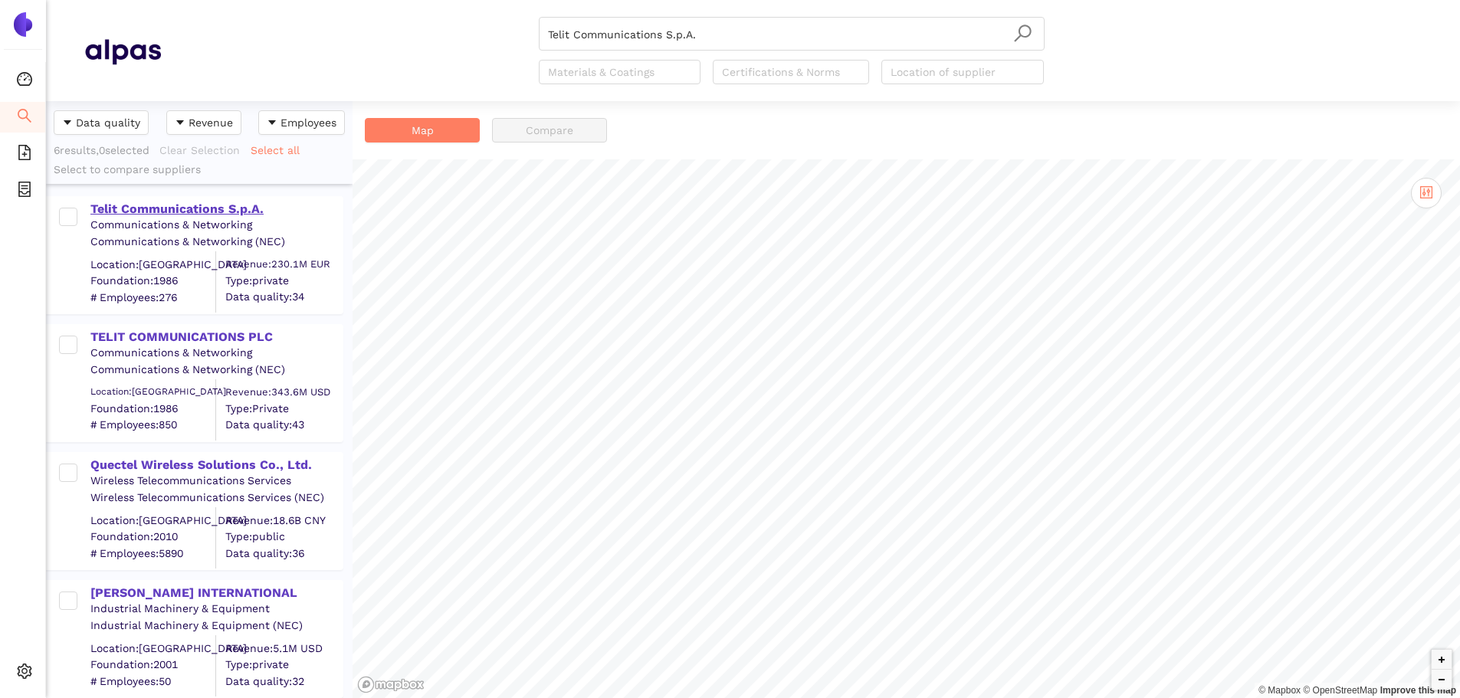
click at [184, 212] on div "Telit Communications S.p.A." at bounding box center [215, 209] width 251 height 17
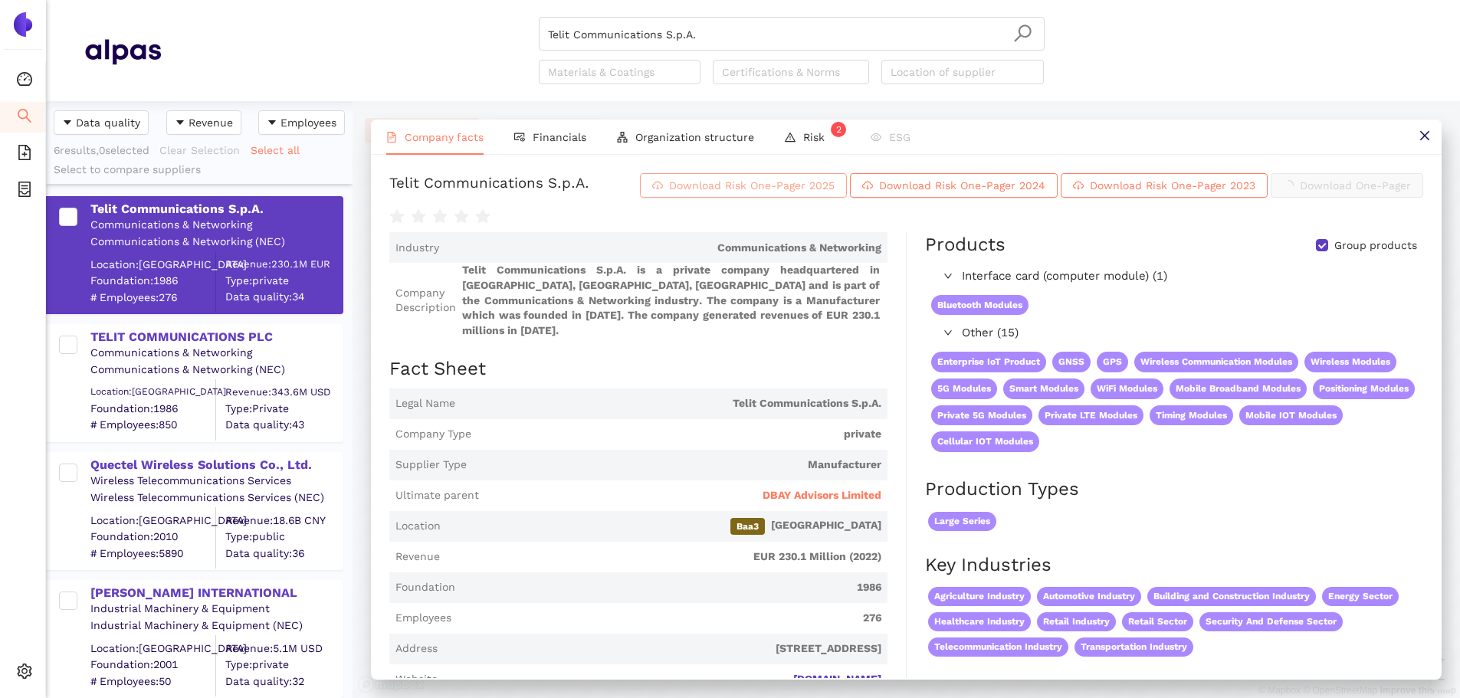
click at [835, 192] on span "Download Risk One-Pager 2025" at bounding box center [752, 185] width 166 height 17
click at [717, 38] on input "Telit Communications S.p.A." at bounding box center [791, 35] width 487 height 34
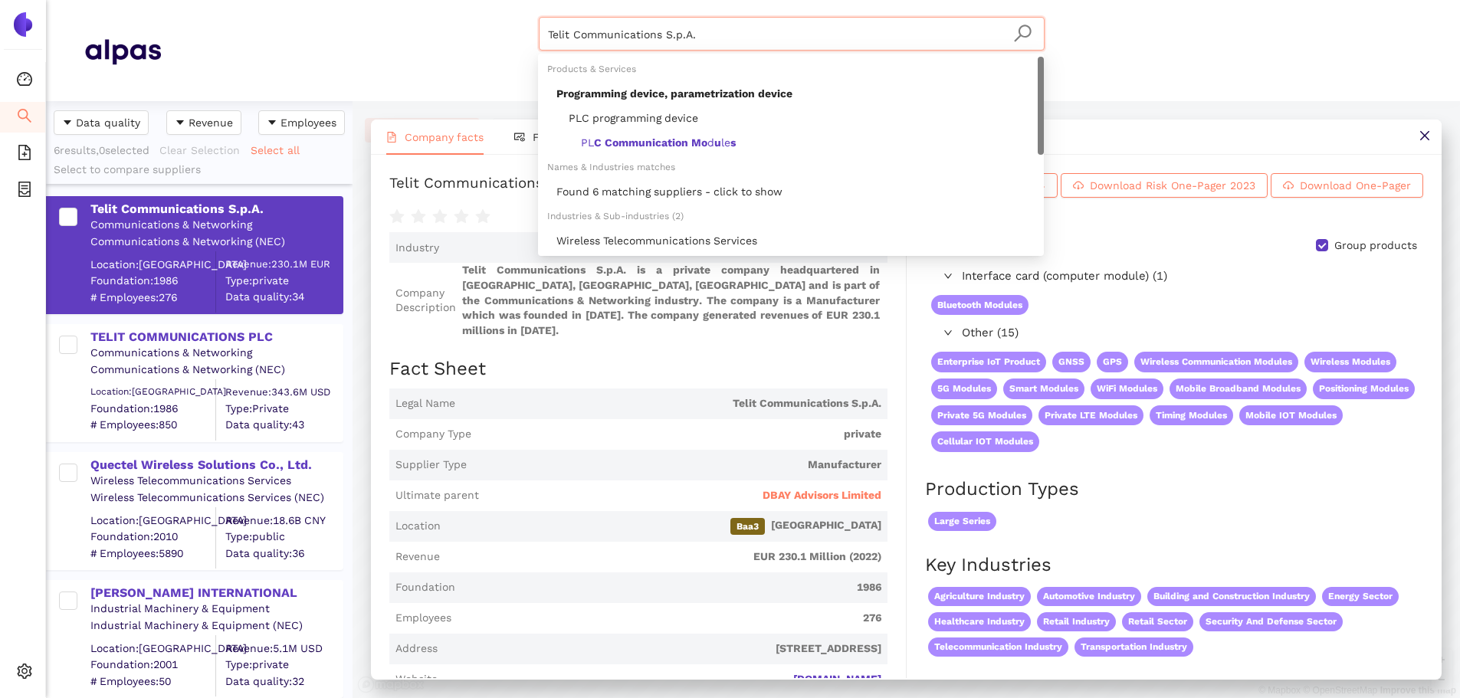
drag, startPoint x: 671, startPoint y: 40, endPoint x: 377, endPoint y: 64, distance: 294.5
click at [316, 47] on div "Telit Communications S.p.A. Materials & Coatings Certifications & Norms Locatio…" at bounding box center [791, 50] width 1261 height 67
paste input "DK Corporation"
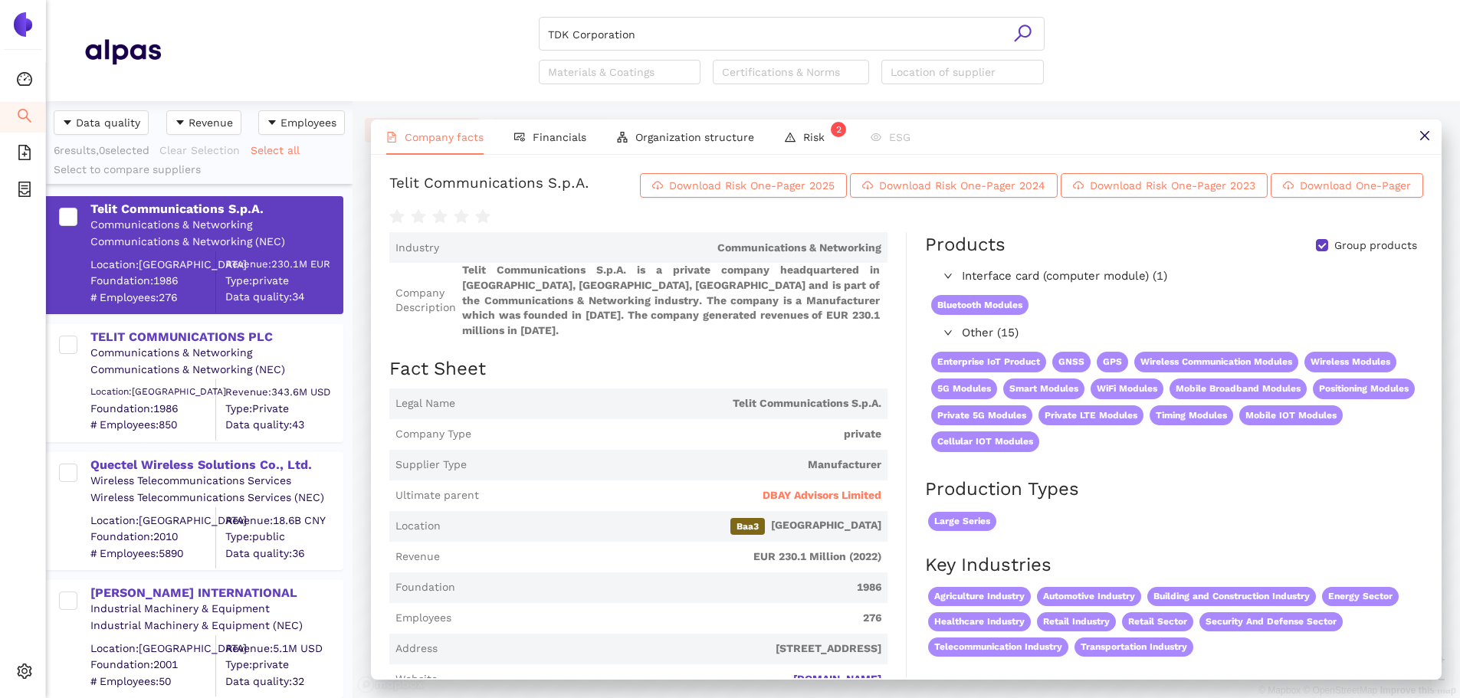
click at [1022, 32] on icon "search" at bounding box center [1022, 33] width 19 height 19
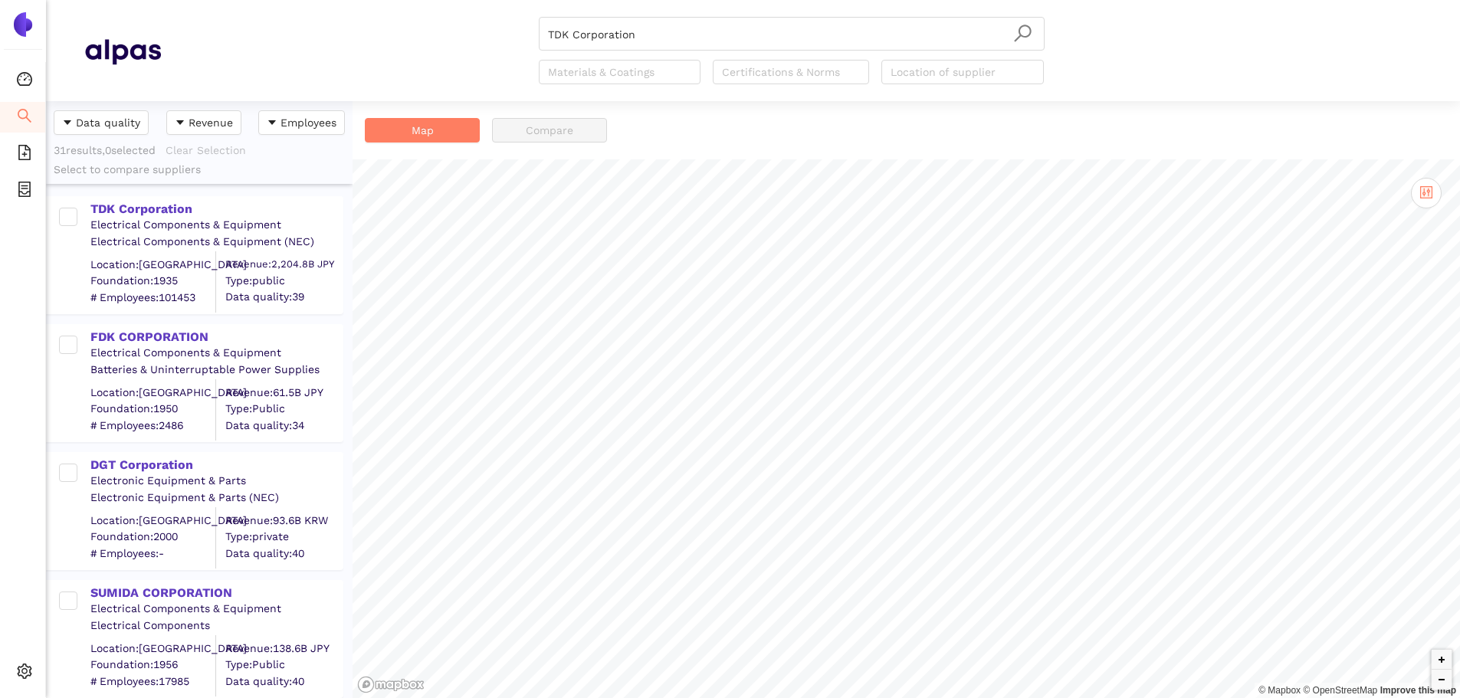
drag, startPoint x: 149, startPoint y: 207, endPoint x: 22, endPoint y: 217, distance: 126.8
click at [149, 206] on div "TDK Corporation" at bounding box center [215, 209] width 251 height 17
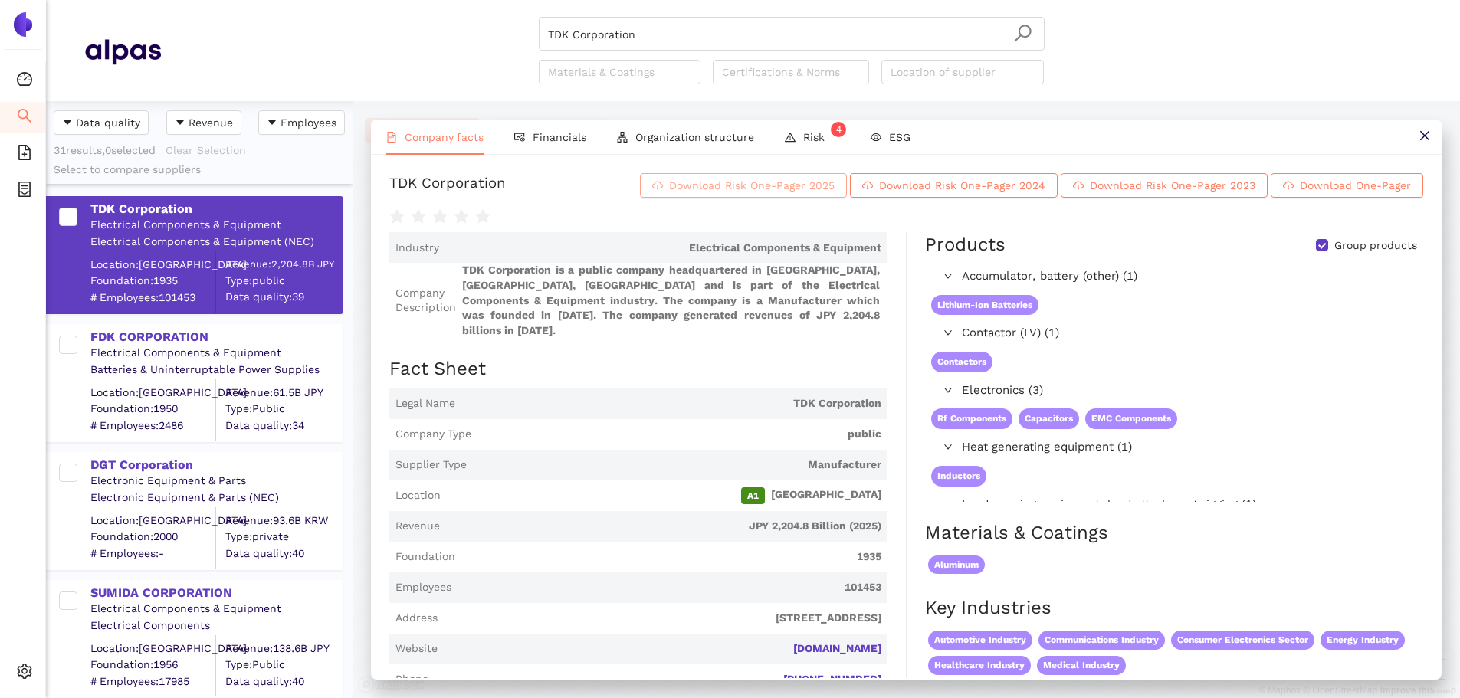
click at [733, 194] on span "Download Risk One-Pager 2025" at bounding box center [752, 185] width 166 height 17
click at [653, 42] on input "TDK Corporation" at bounding box center [791, 35] width 487 height 34
drag, startPoint x: 649, startPoint y: 36, endPoint x: 408, endPoint y: 27, distance: 240.8
click at [408, 26] on div "TDK Corporation Materials & Coatings Certifications & Norms Location of supplier" at bounding box center [791, 50] width 1261 height 67
paste input "AOGLAS LIMITED"
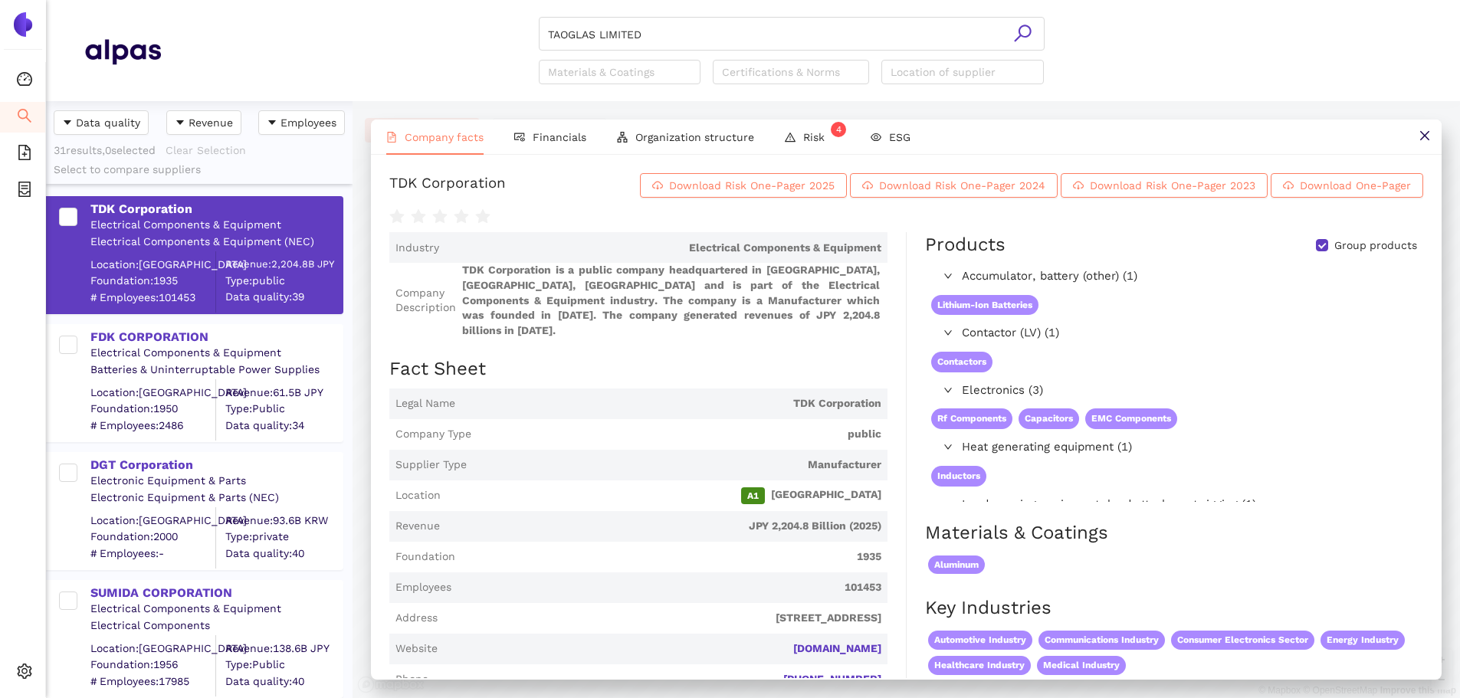
click at [1029, 34] on icon "search" at bounding box center [1022, 33] width 19 height 19
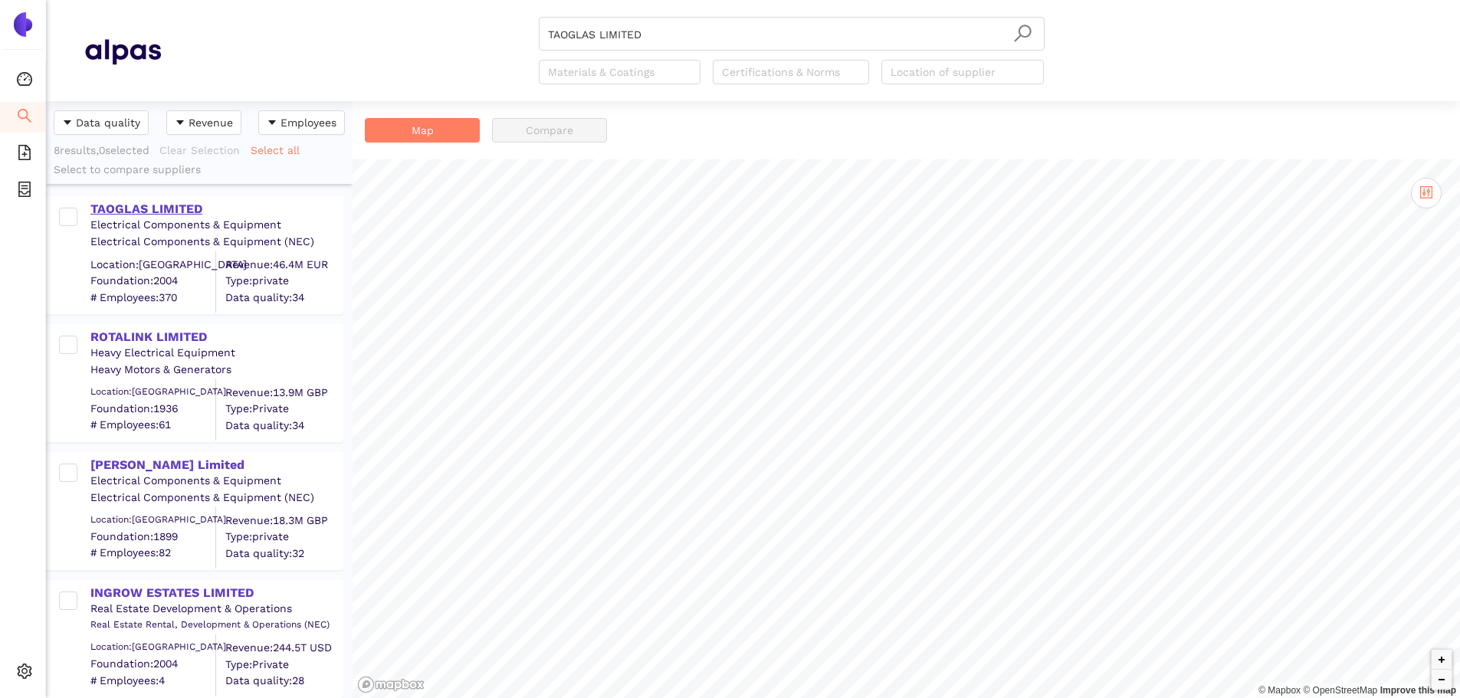
click at [179, 204] on div "TAOGLAS LIMITED" at bounding box center [215, 209] width 251 height 17
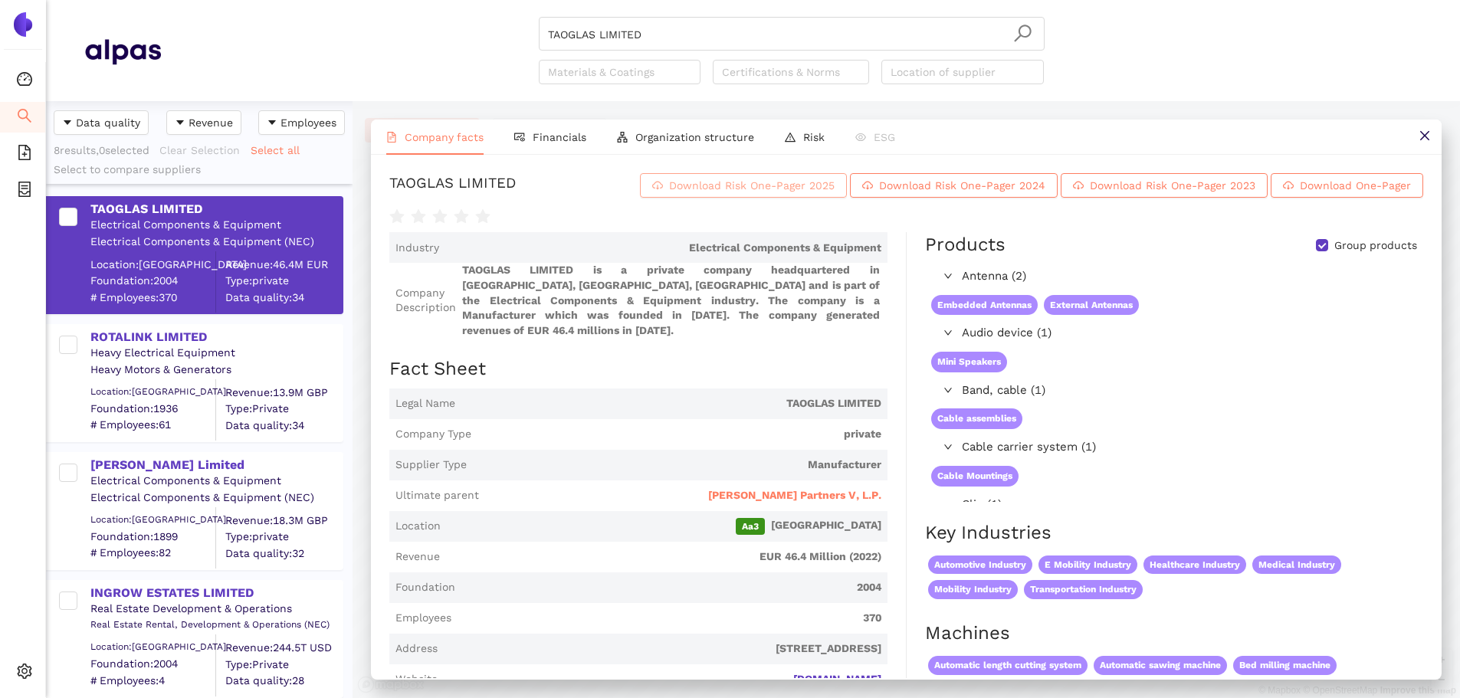
click at [674, 192] on span "Download Risk One-Pager 2025" at bounding box center [752, 185] width 166 height 17
drag, startPoint x: 650, startPoint y: 28, endPoint x: 665, endPoint y: 40, distance: 19.6
click at [653, 28] on input "TAOGLAS LIMITED" at bounding box center [791, 35] width 487 height 34
drag, startPoint x: 520, startPoint y: 33, endPoint x: 414, endPoint y: 51, distance: 108.1
click at [399, 41] on div "TAOGLAS LIMITED Materials & Coatings Certifications & Norms Location of supplier" at bounding box center [791, 50] width 1261 height 67
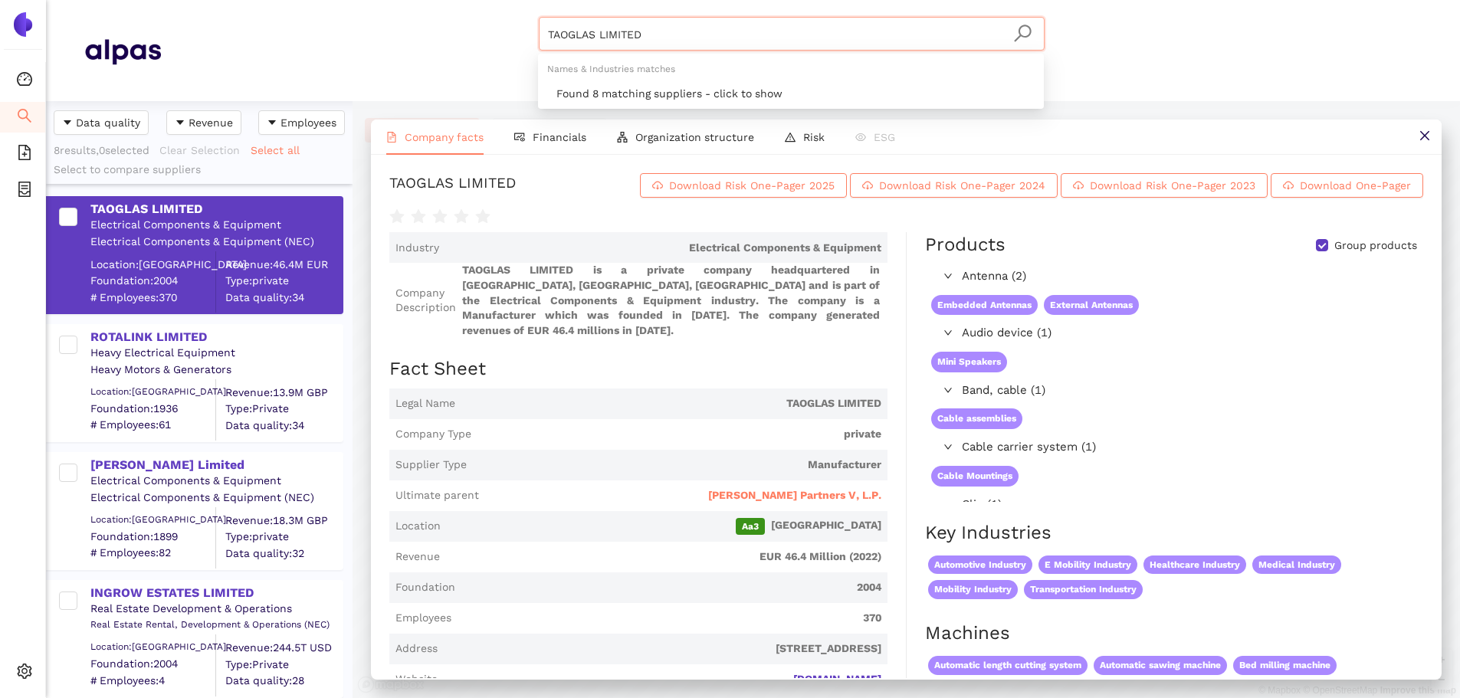
paste input "ERTAN"
click at [1020, 28] on icon "search" at bounding box center [1022, 33] width 17 height 17
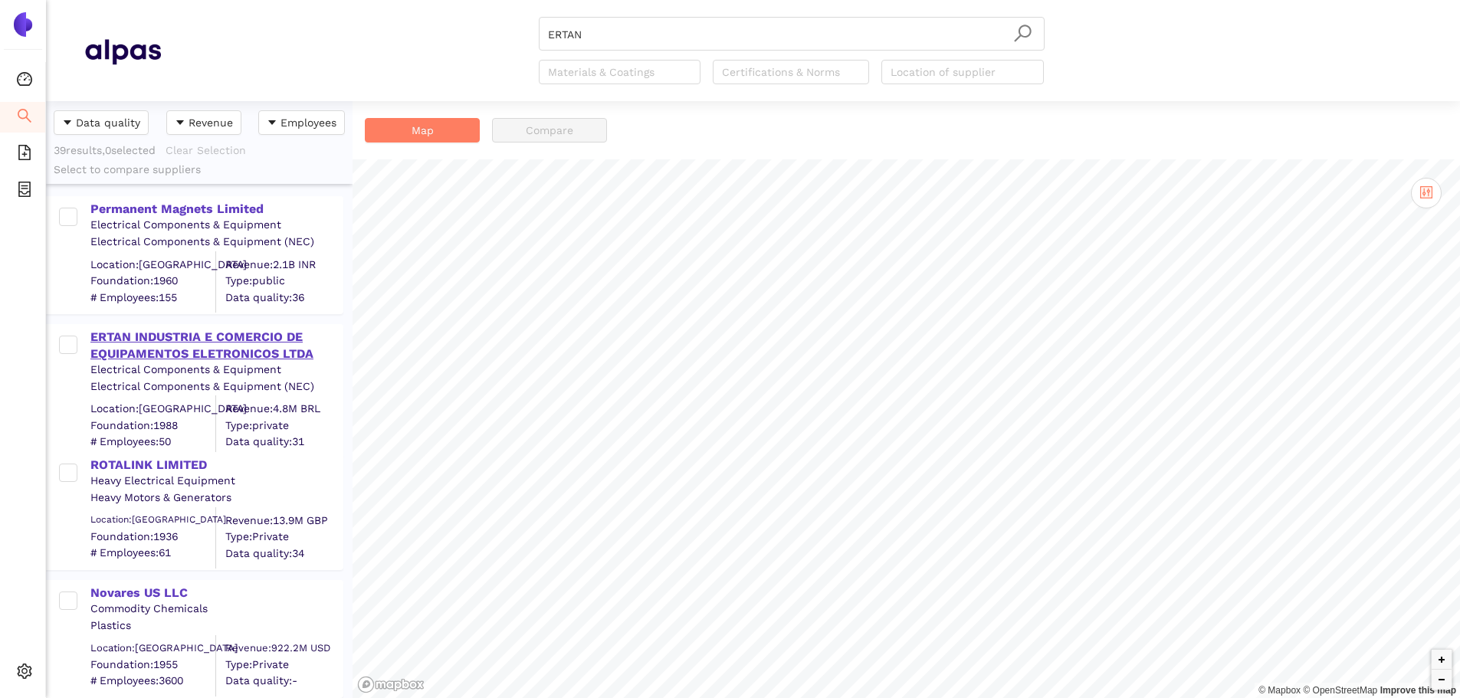
click at [178, 339] on div "ERTAN INDUSTRIA E COMERCIO DE EQUIPAMENTOS ELETRONICOS LTDA" at bounding box center [215, 346] width 251 height 34
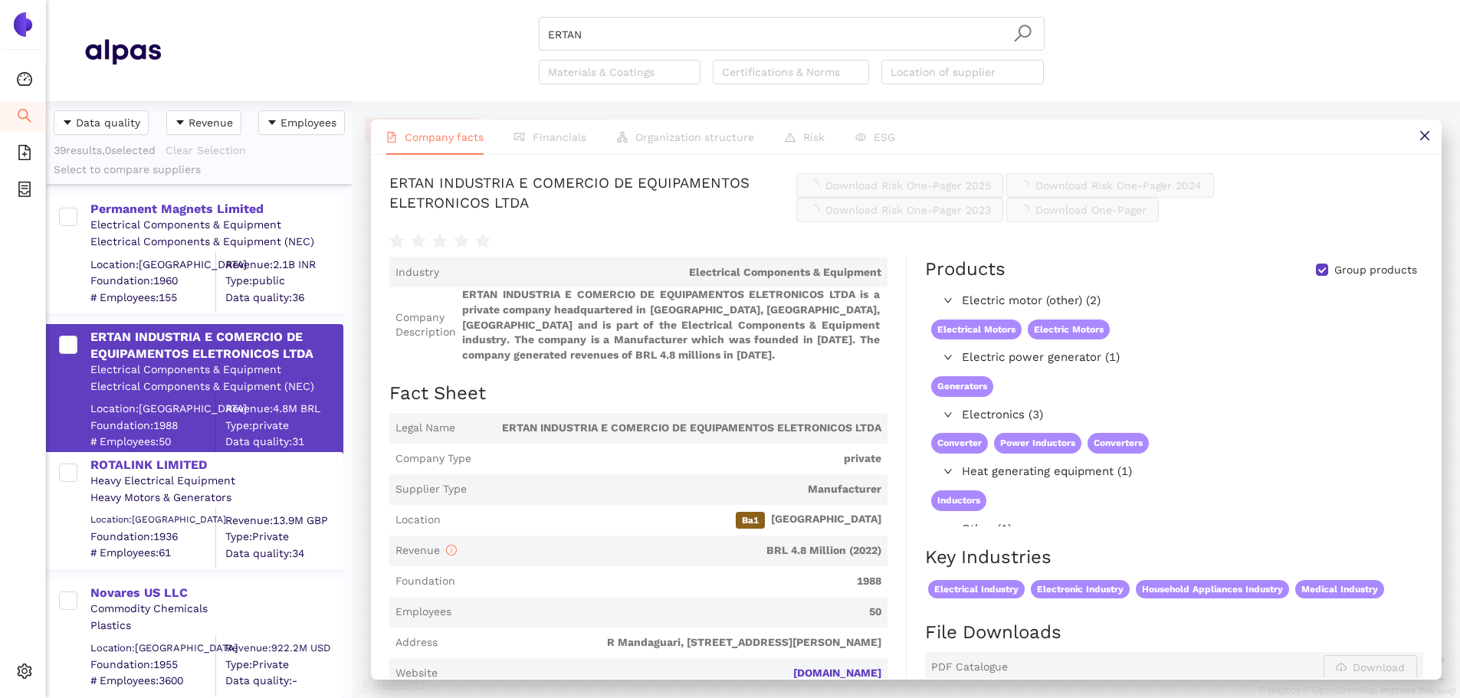
click at [991, 190] on span "Download Risk One-Pager 2025" at bounding box center [908, 185] width 166 height 17
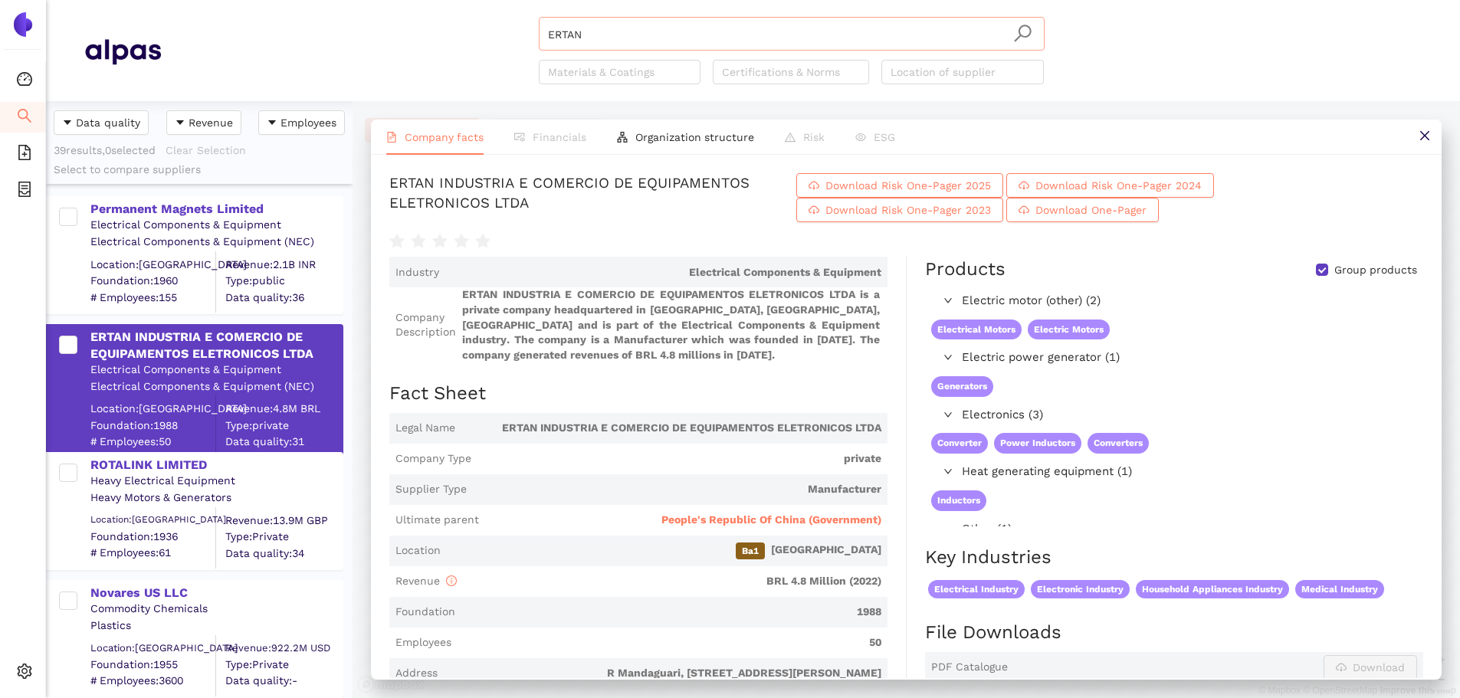
drag, startPoint x: 701, startPoint y: 26, endPoint x: 683, endPoint y: 32, distance: 19.4
click at [692, 29] on input "ERTAN" at bounding box center [791, 35] width 487 height 34
drag, startPoint x: 604, startPoint y: 33, endPoint x: 438, endPoint y: 34, distance: 166.3
click at [438, 33] on div "ERTAN Materials & Coatings Certifications & Norms Location of supplier" at bounding box center [791, 50] width 1261 height 67
paste input "SKYWAVE ANTENNAS, INC."
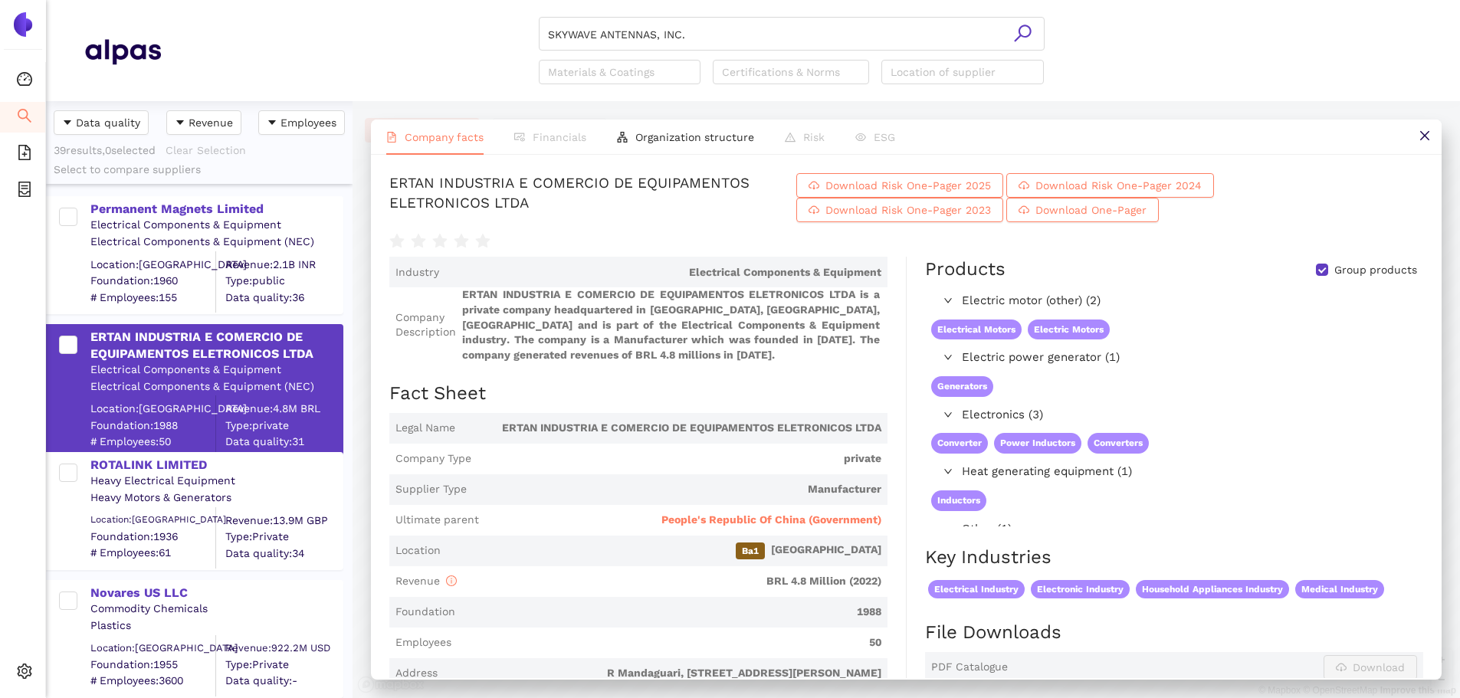
drag, startPoint x: 1024, startPoint y: 28, endPoint x: 11, endPoint y: 300, distance: 1049.1
click at [1024, 28] on icon "search" at bounding box center [1022, 33] width 19 height 19
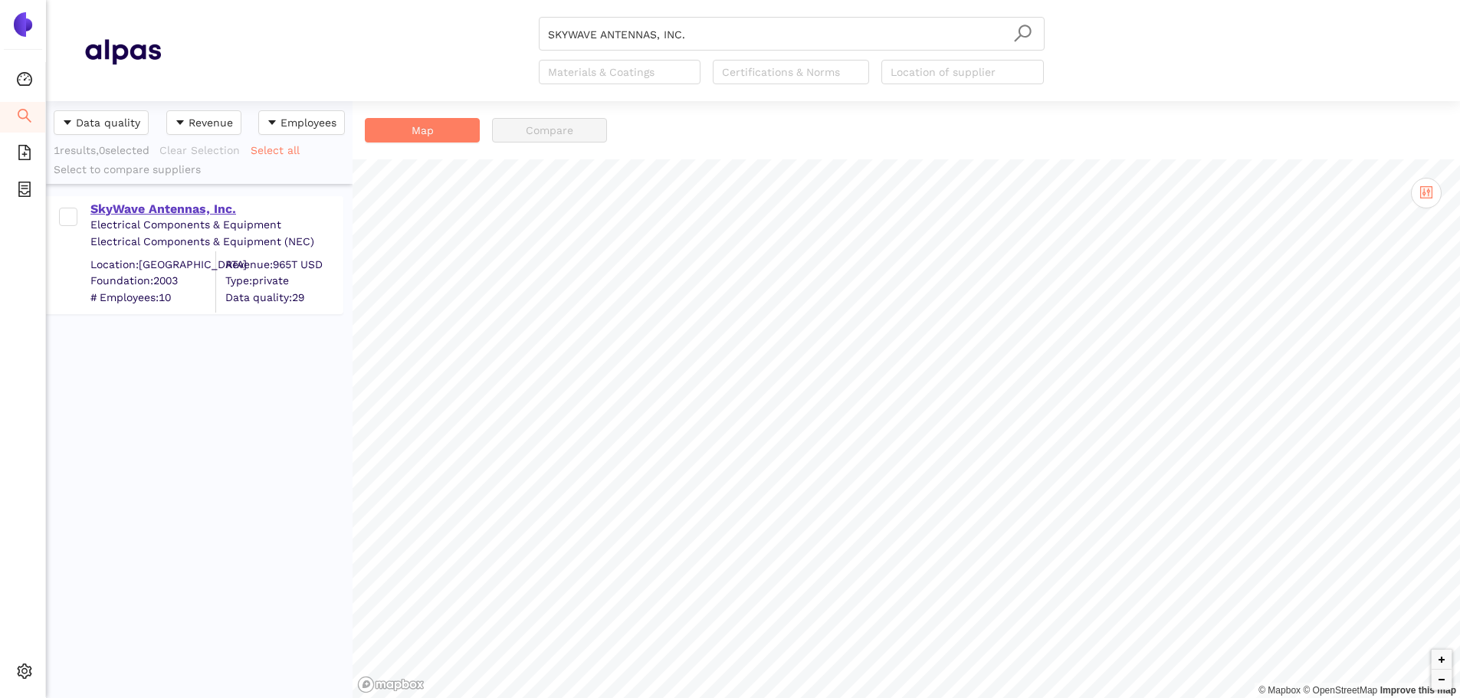
click at [192, 211] on div "SkyWave Antennas, Inc." at bounding box center [215, 209] width 251 height 17
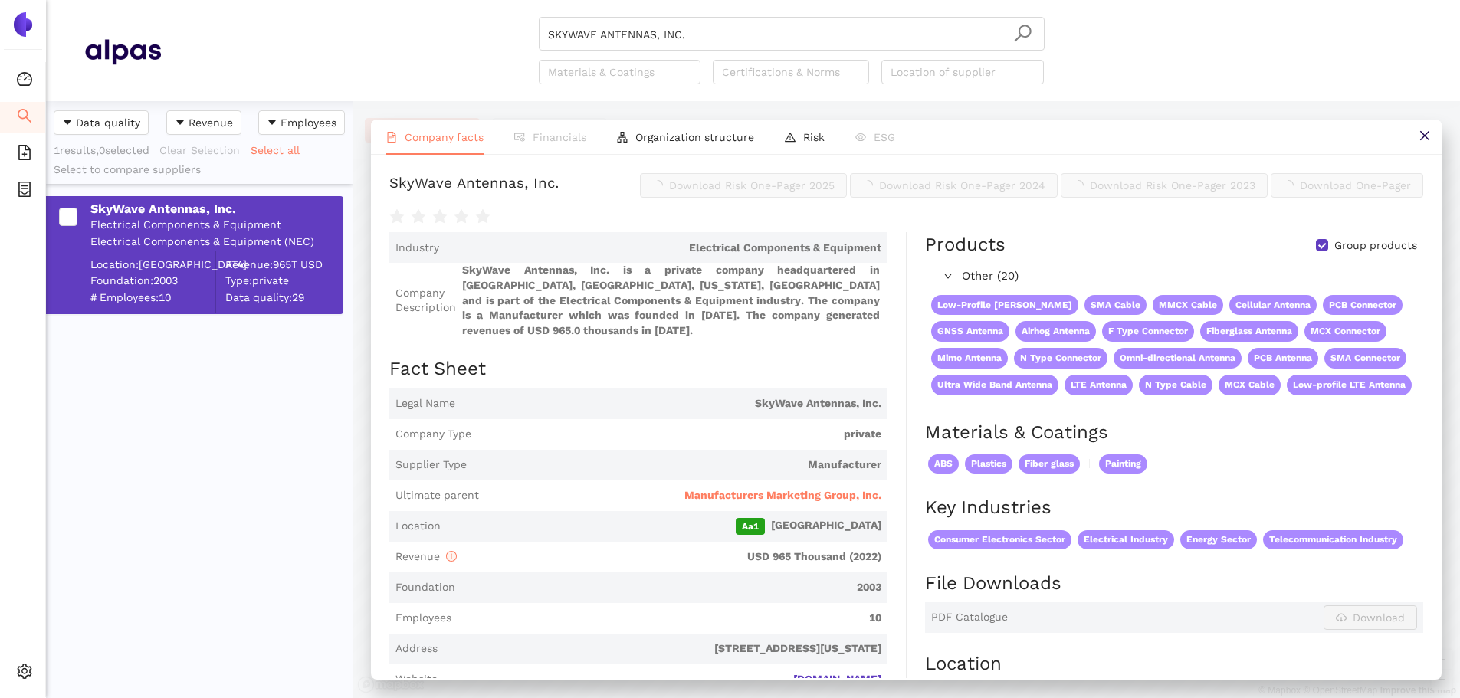
click at [835, 194] on span "Download Risk One-Pager 2025" at bounding box center [752, 185] width 166 height 17
click at [690, 35] on input "SKYWAVE ANTENNAS, INC." at bounding box center [791, 35] width 487 height 34
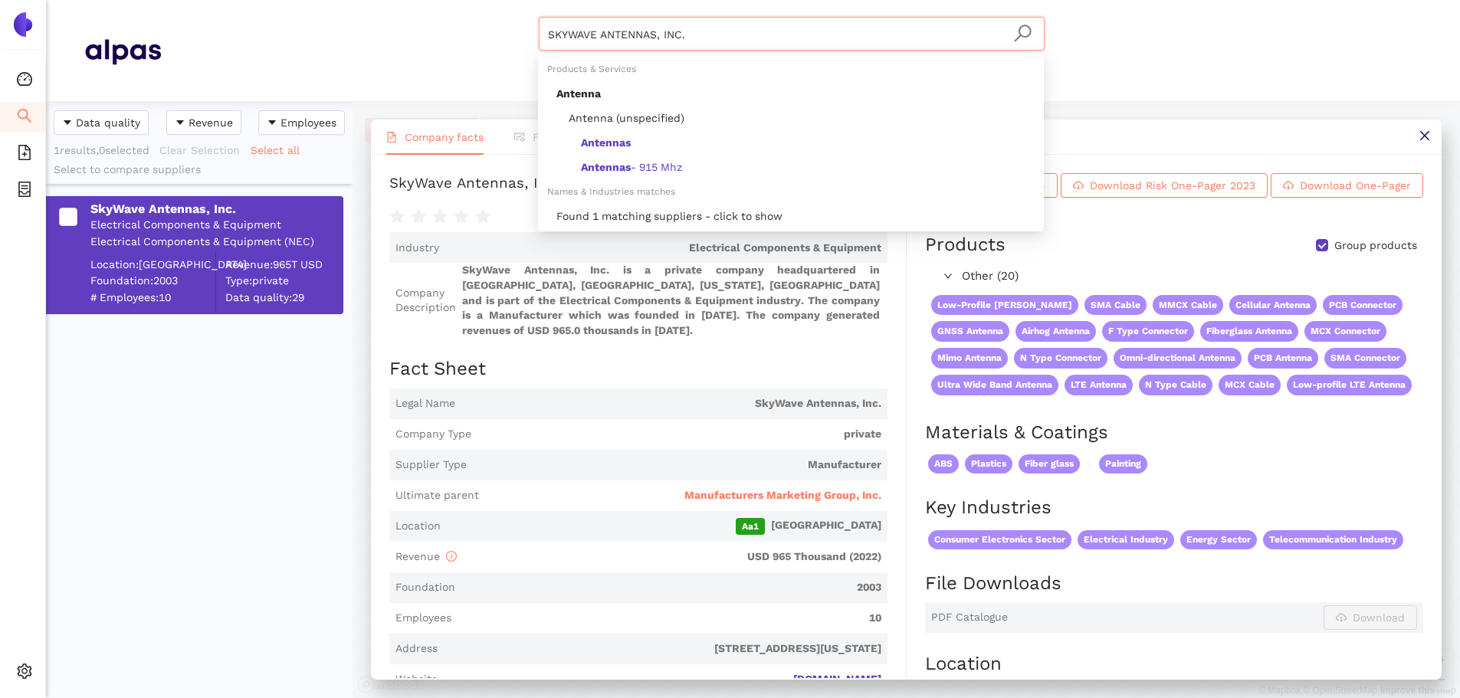
drag, startPoint x: 692, startPoint y: 31, endPoint x: 492, endPoint y: 8, distance: 201.3
click at [492, 8] on header "SKYWAVE ANTENNAS, INC. Materials & Coatings Certifications & Norms Location of …" at bounding box center [753, 50] width 1414 height 101
paste input "TECNOCON CHICOTES ELETRO ELETRONICOS INDUSTRIA E COMERCIO LTDA"
click at [1030, 25] on icon "search" at bounding box center [1022, 33] width 19 height 19
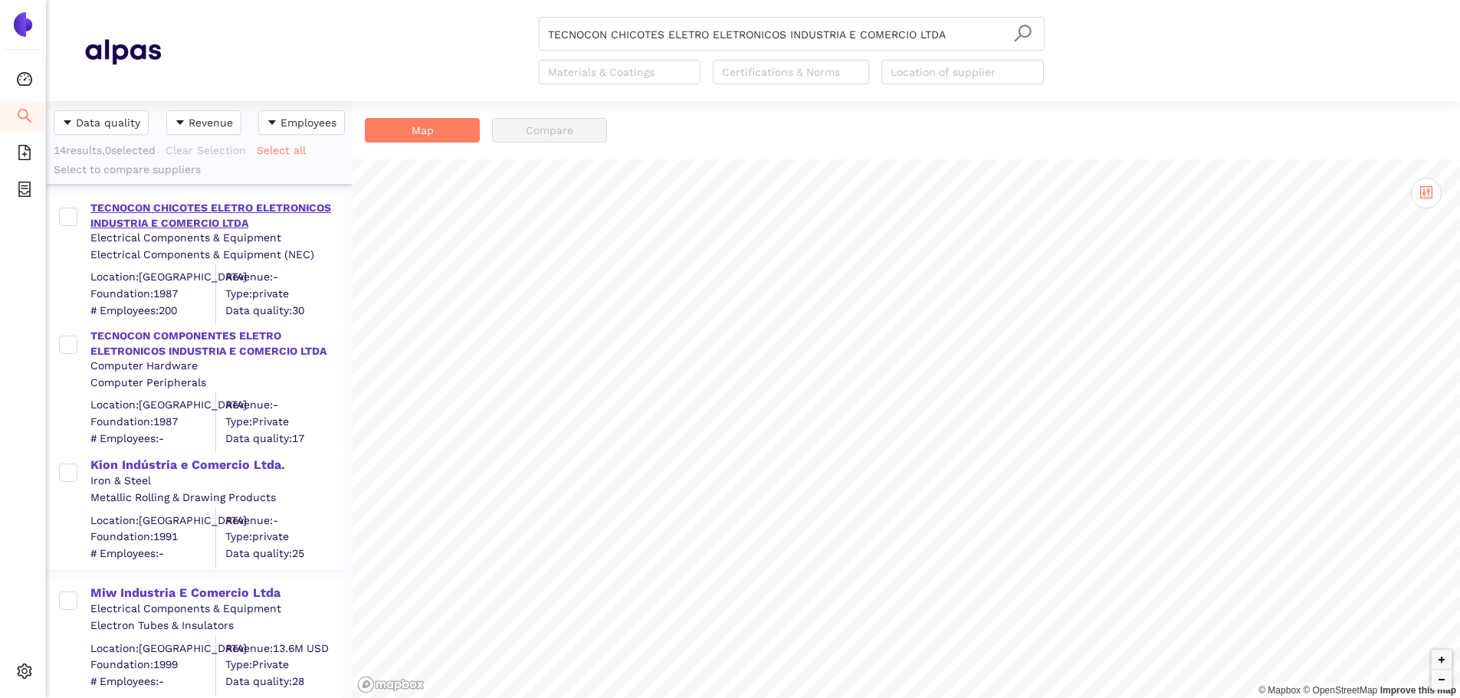
click at [200, 214] on div "TECNOCON CHICOTES ELETRO ELETRONICOS INDUSTRIA E COMERCIO LTDA" at bounding box center [215, 216] width 251 height 30
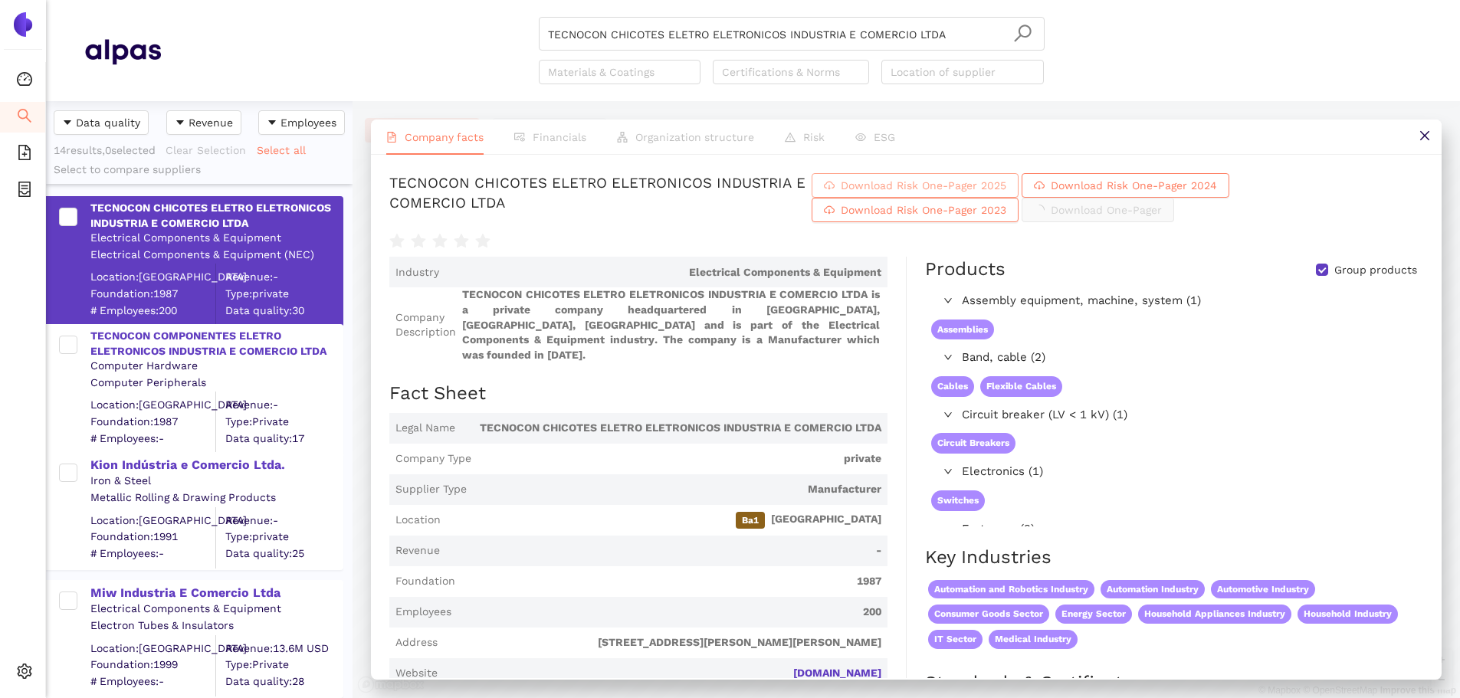
click at [993, 193] on span "Download Risk One-Pager 2025" at bounding box center [924, 185] width 166 height 17
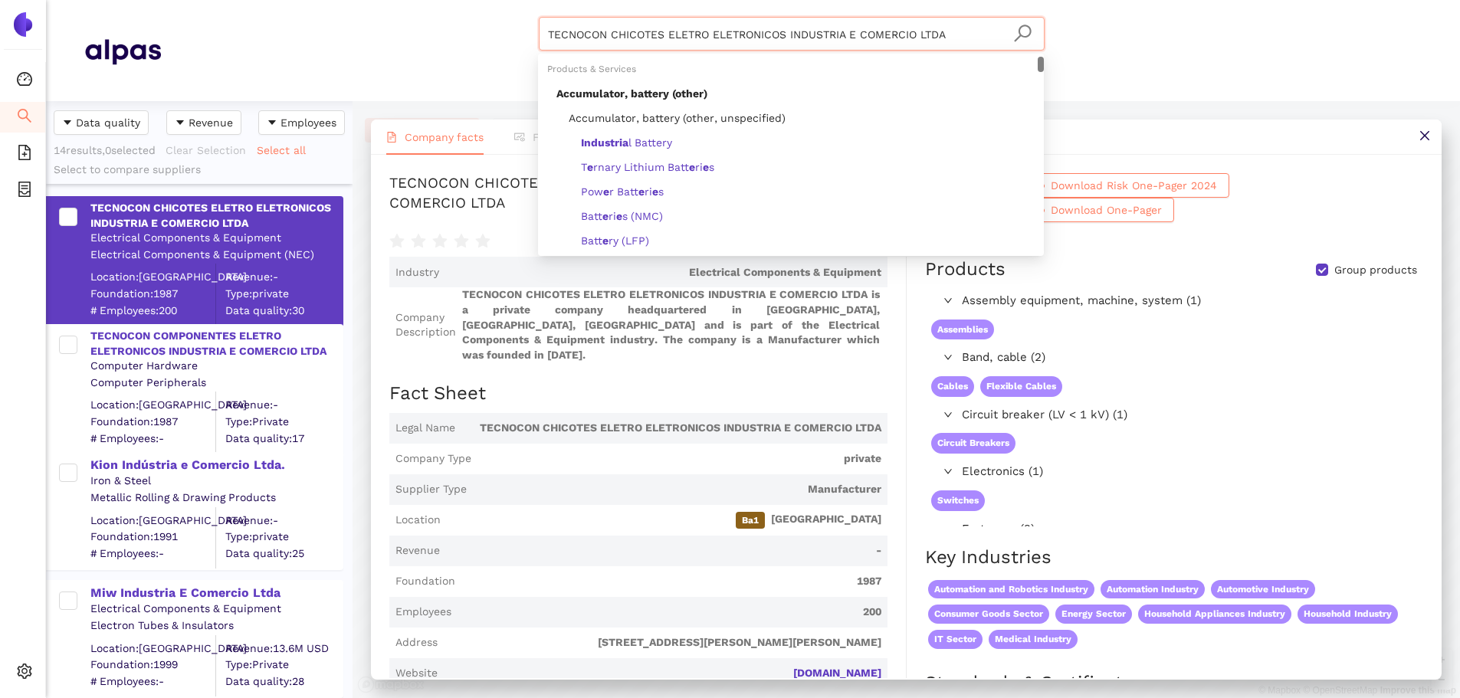
drag, startPoint x: 547, startPoint y: 18, endPoint x: 490, endPoint y: 8, distance: 58.2
click at [490, 8] on header "TECNOCON CHICOTES ELETRO ELETRONICOS INDUSTRIA E COMERCIO LTDA Materials & Coat…" at bounding box center [753, 50] width 1414 height 101
paste input "Gruner Aktiengesellschaft"
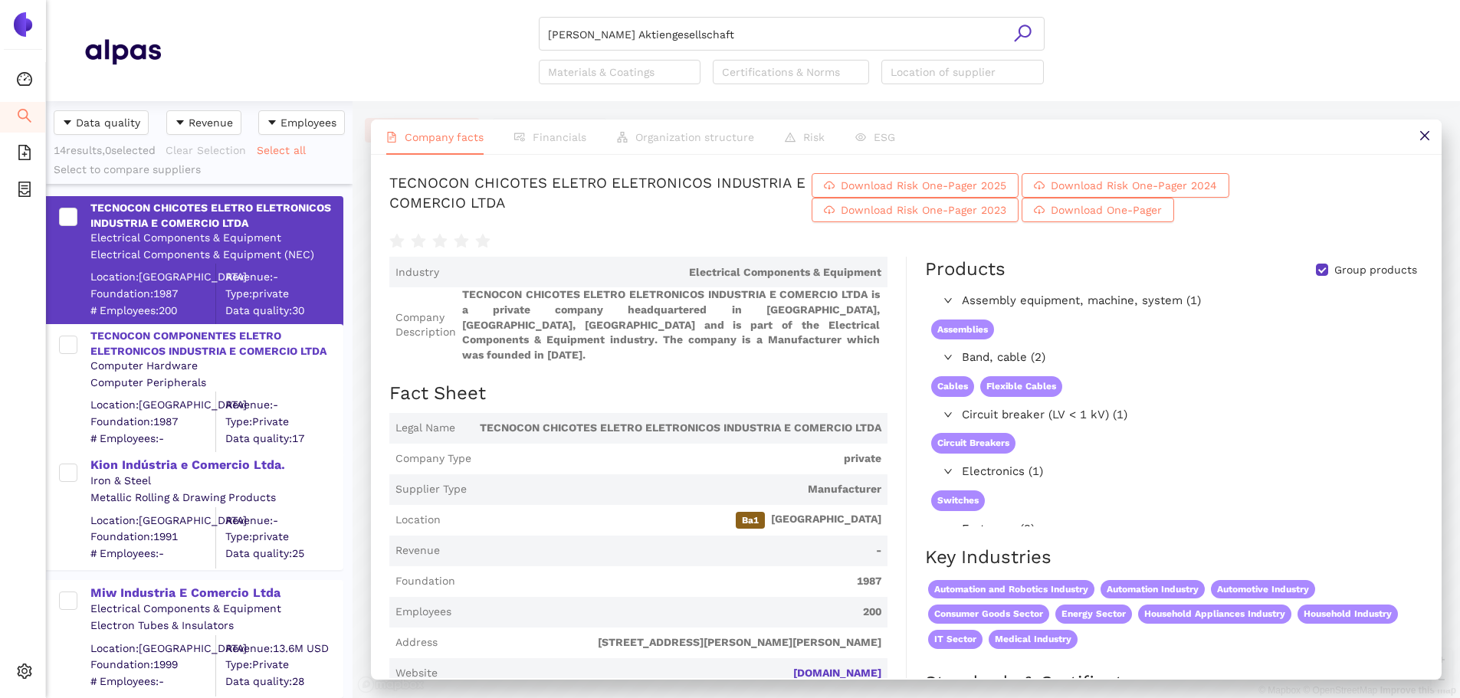
click at [1025, 32] on icon "search" at bounding box center [1022, 33] width 19 height 19
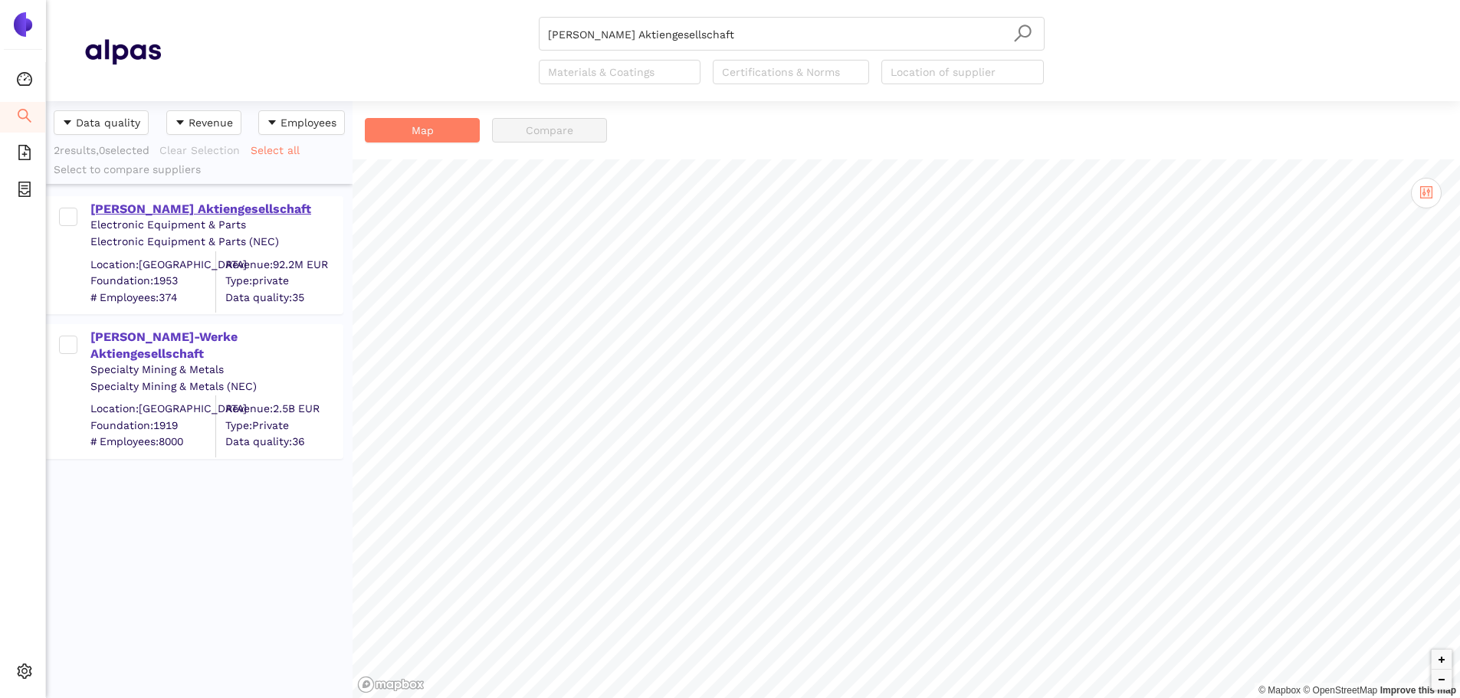
click at [205, 208] on div "Gruner Aktiengesellschaft" at bounding box center [215, 209] width 251 height 17
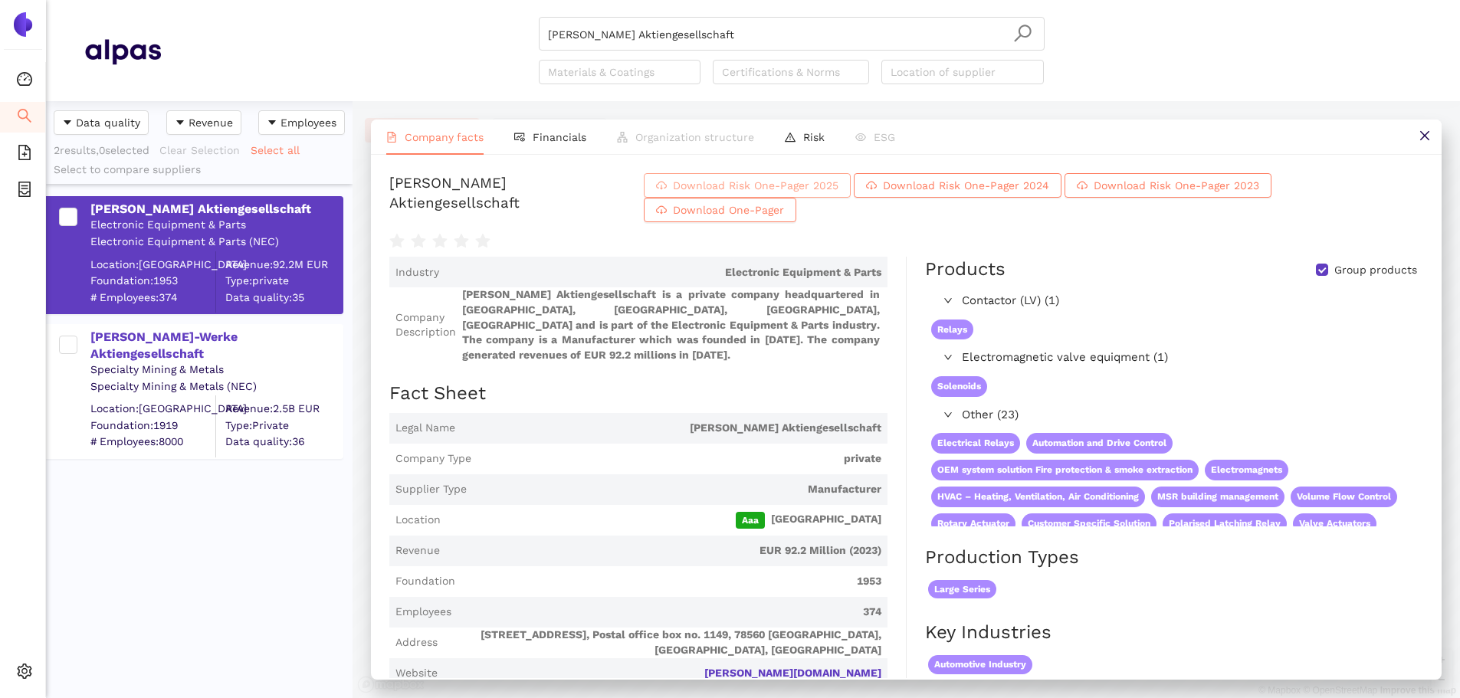
click at [831, 192] on span "Download Risk One-Pager 2025" at bounding box center [756, 185] width 166 height 17
drag, startPoint x: 739, startPoint y: 45, endPoint x: 713, endPoint y: 36, distance: 27.6
click at [733, 44] on input "Gruner Aktiengesellschaft" at bounding box center [791, 35] width 487 height 34
drag, startPoint x: 713, startPoint y: 36, endPoint x: 723, endPoint y: 53, distance: 20.0
click at [338, 46] on div "Gruner Aktiengesellschaft Materials & Coatings Certifications & Norms Location …" at bounding box center [791, 50] width 1261 height 67
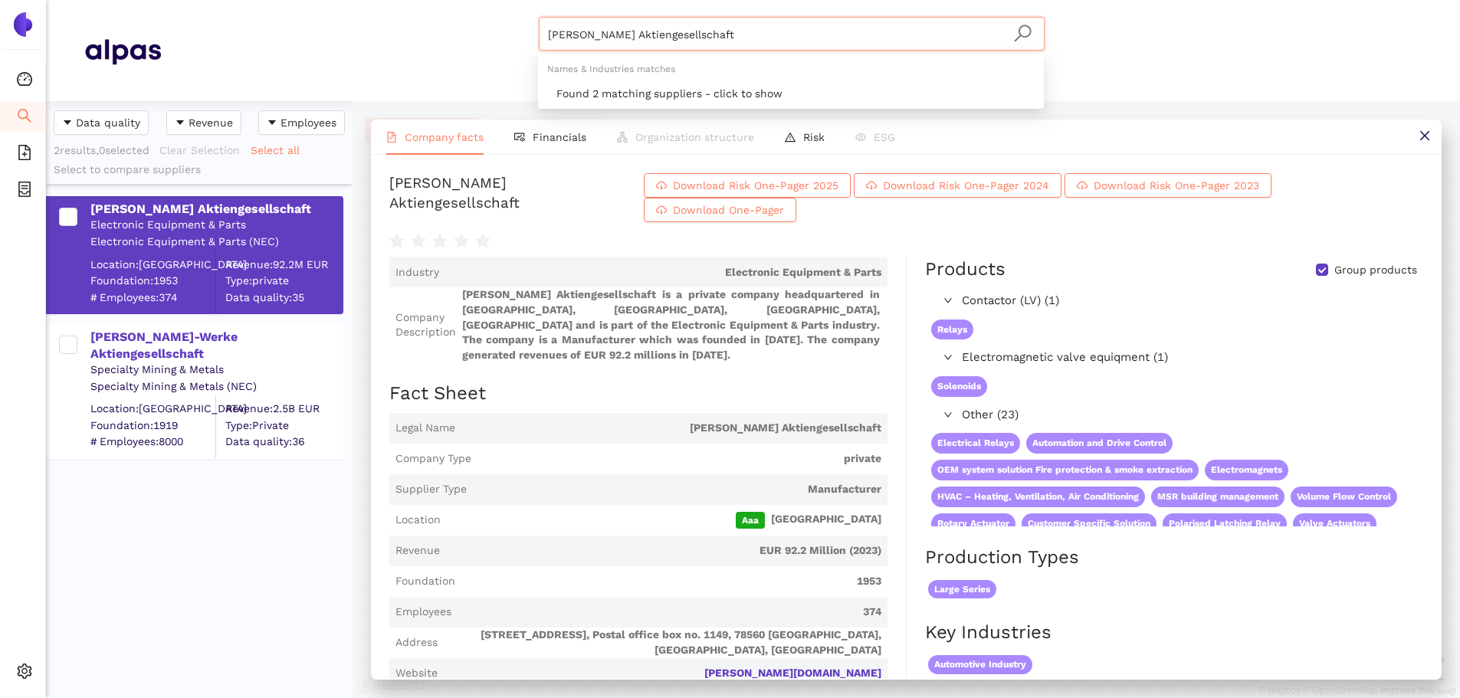
paste input "Wieland-Werke AG"
click at [1021, 27] on icon "search" at bounding box center [1022, 33] width 17 height 17
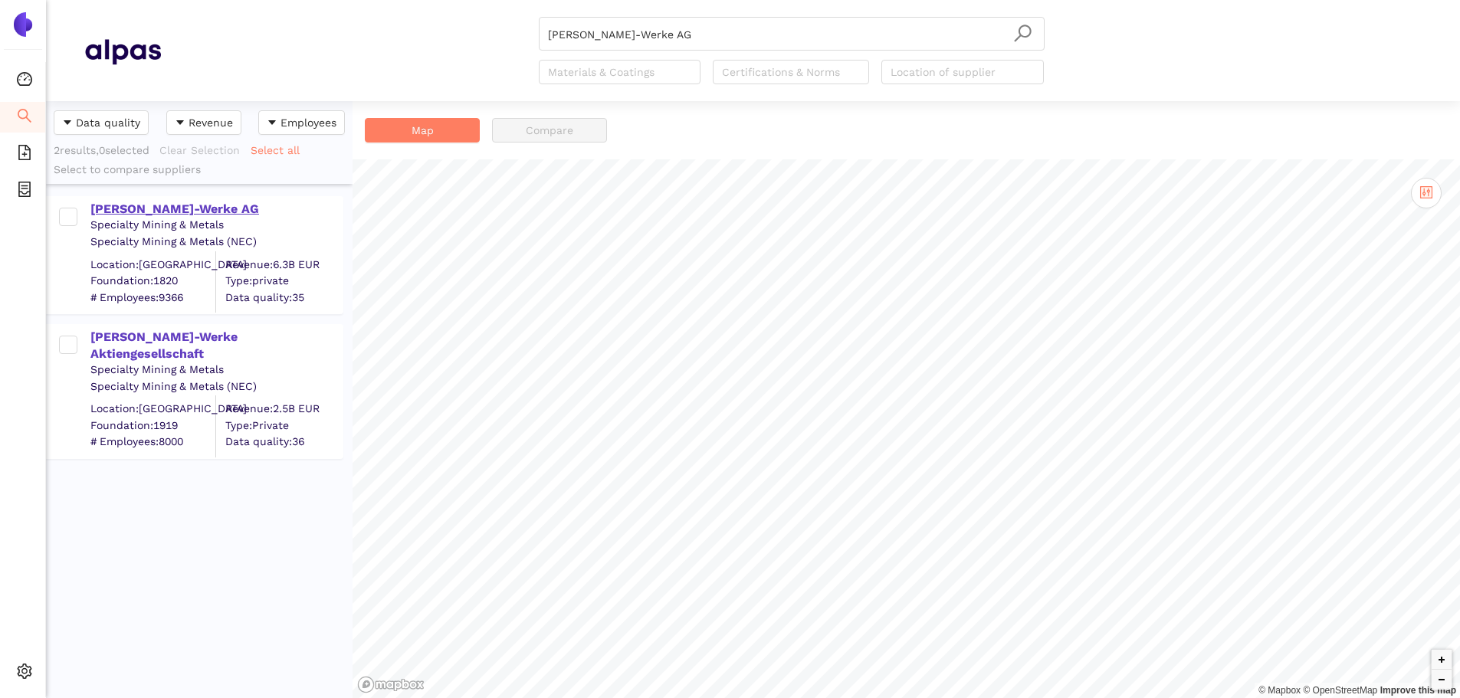
click at [159, 212] on div "Wieland-Werke AG" at bounding box center [215, 209] width 251 height 17
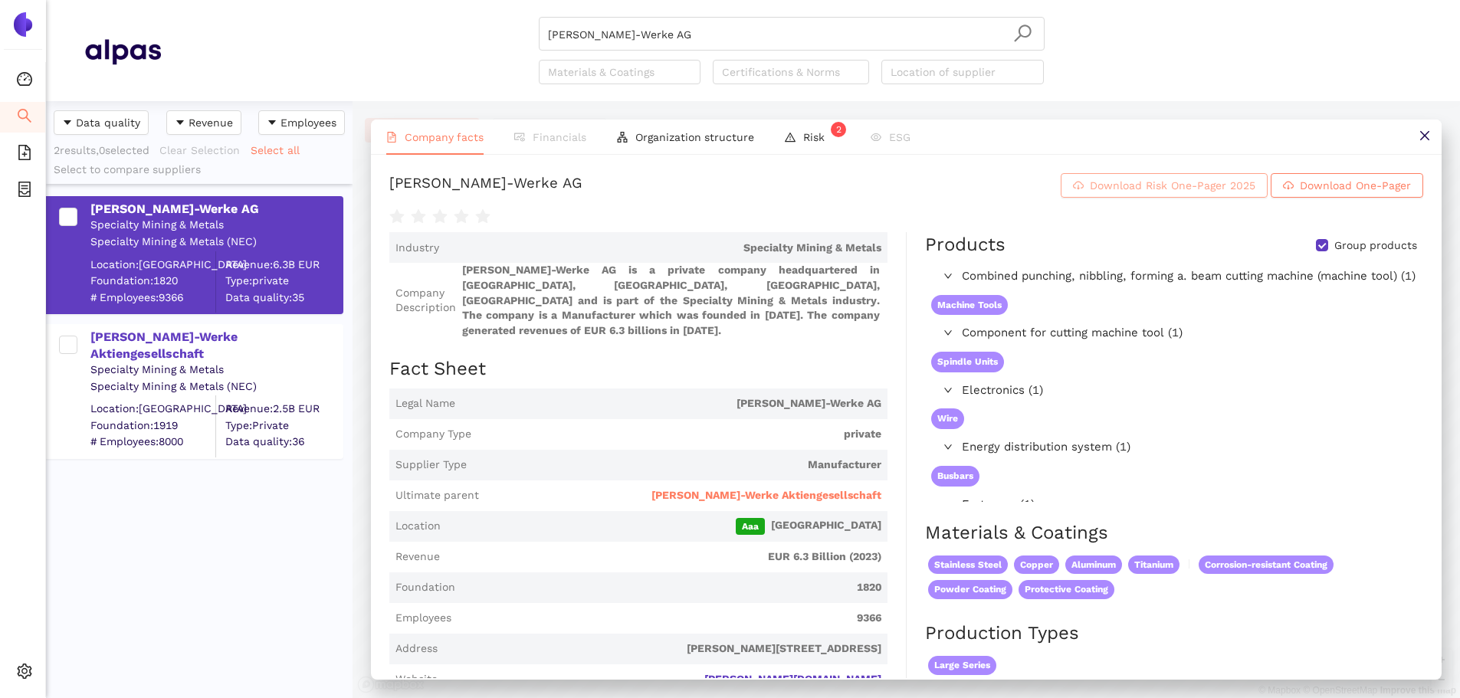
click at [1114, 194] on span "Download Risk One-Pager 2025" at bounding box center [1173, 185] width 166 height 17
drag, startPoint x: 718, startPoint y: 15, endPoint x: 707, endPoint y: 24, distance: 14.7
click at [714, 19] on header "Wieland-Werke AG Materials & Coatings Certifications & Norms Location of suppli…" at bounding box center [753, 50] width 1414 height 101
click at [674, 23] on input "Wieland-Werke AG" at bounding box center [791, 35] width 487 height 34
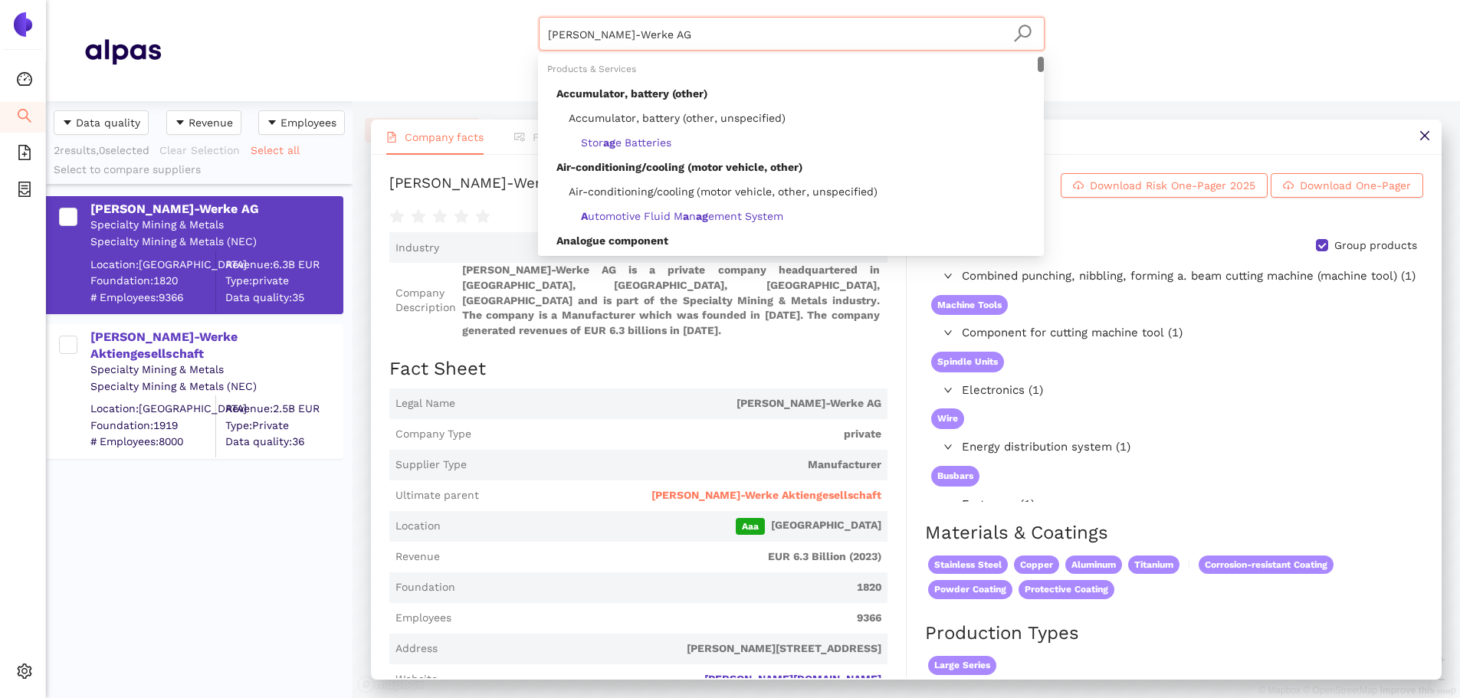
drag, startPoint x: 664, startPoint y: 22, endPoint x: 662, endPoint y: 31, distance: 8.7
click at [664, 23] on input "Wieland-Werke AG" at bounding box center [791, 35] width 487 height 34
drag, startPoint x: 666, startPoint y: 36, endPoint x: 368, endPoint y: 12, distance: 299.1
click at [366, 8] on header "Wieland-Werke AG Materials & Coatings Certifications & Norms Location of suppli…" at bounding box center [753, 50] width 1414 height 101
paste input "Rosti Group AB"
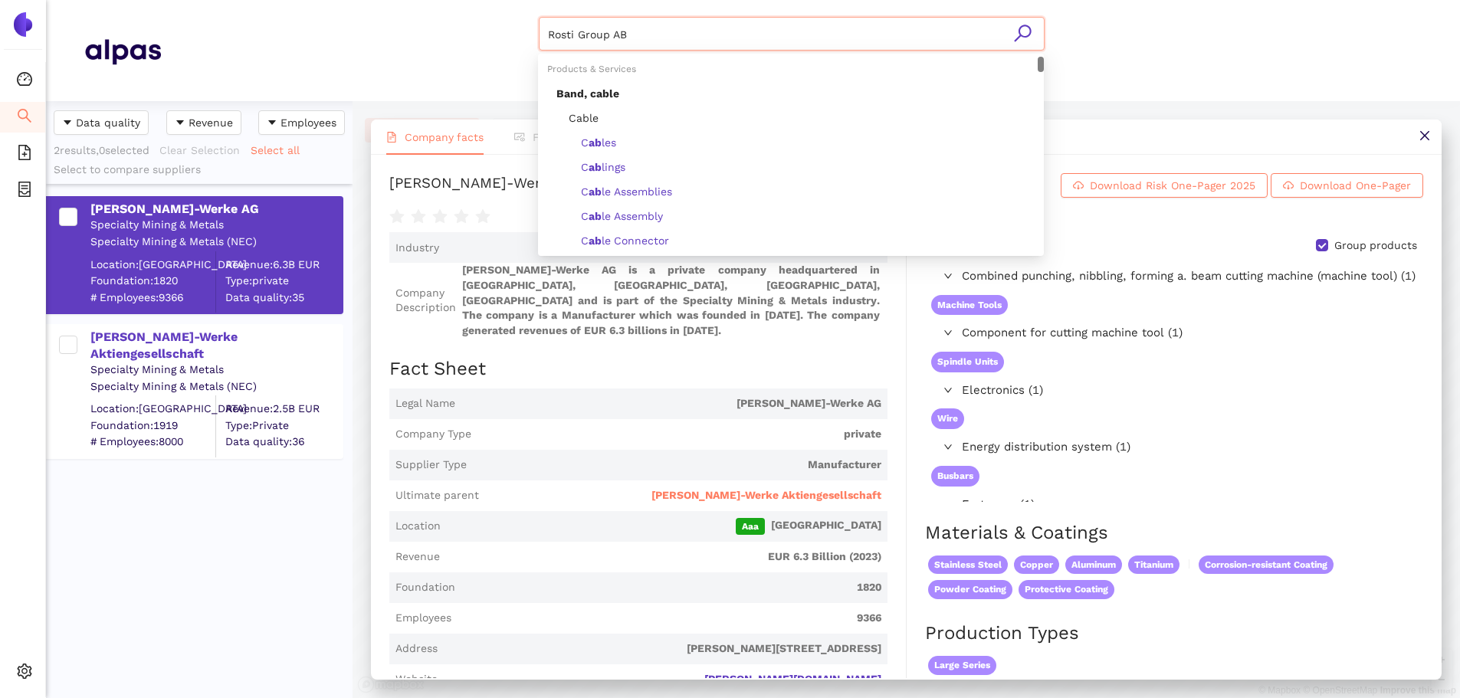
drag, startPoint x: 1031, startPoint y: 28, endPoint x: 51, endPoint y: 485, distance: 1080.7
click at [1027, 29] on icon "search" at bounding box center [1022, 33] width 19 height 19
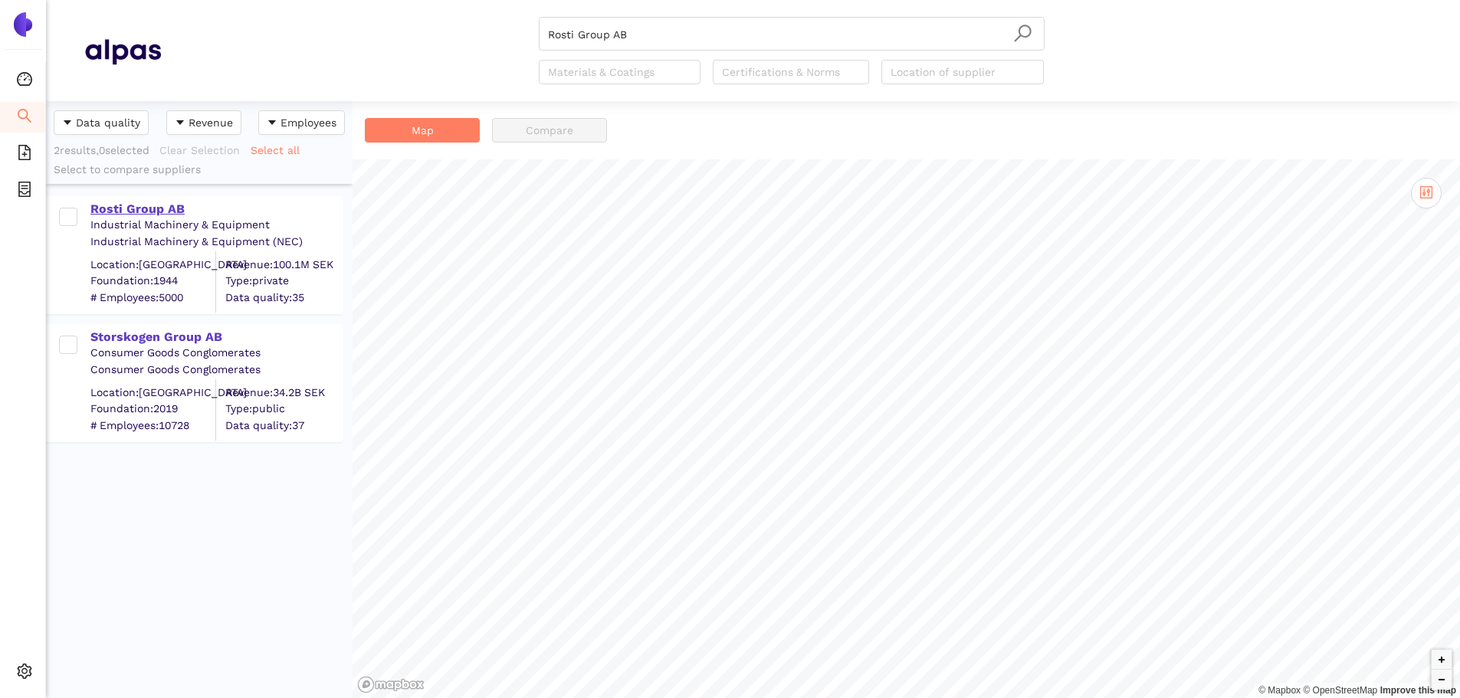
click at [168, 213] on div "Rosti Group AB" at bounding box center [215, 209] width 251 height 17
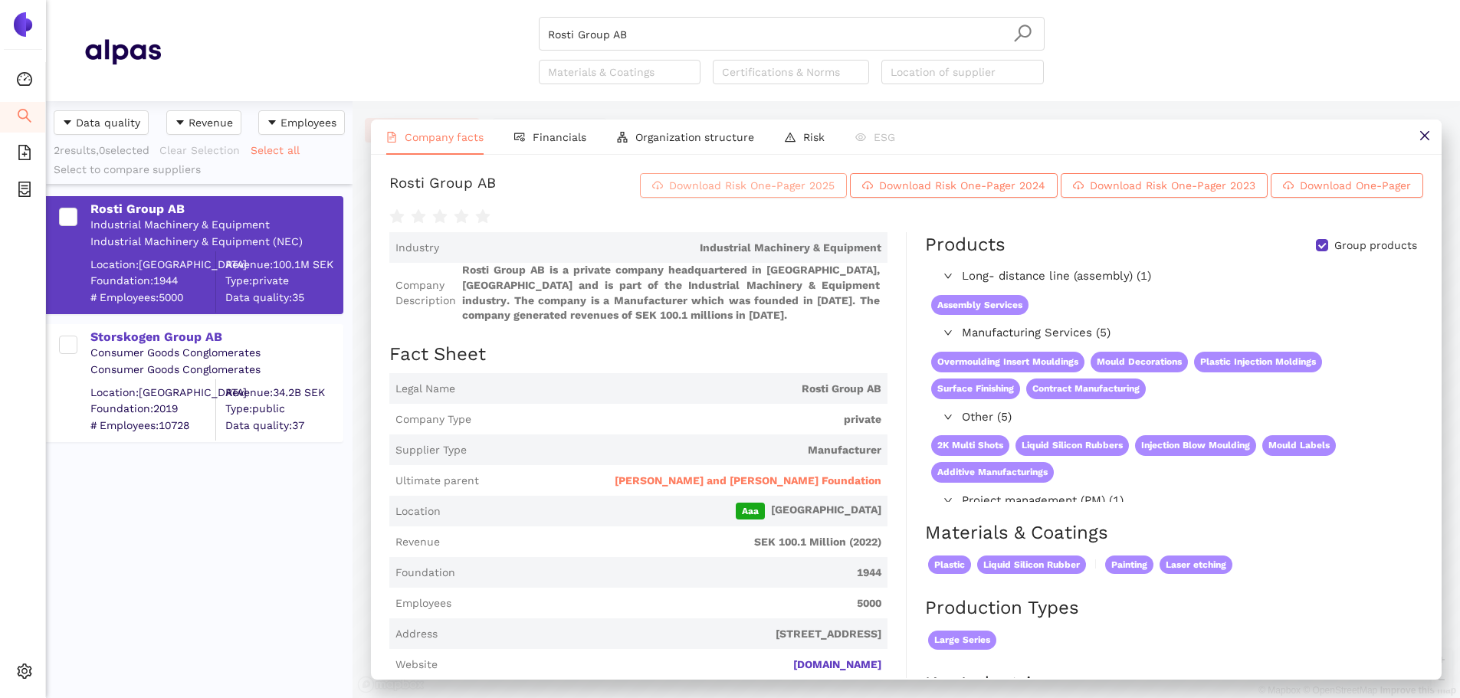
drag, startPoint x: 741, startPoint y: 195, endPoint x: 741, endPoint y: 212, distance: 16.1
click at [741, 194] on span "Download Risk One-Pager 2025" at bounding box center [752, 185] width 166 height 17
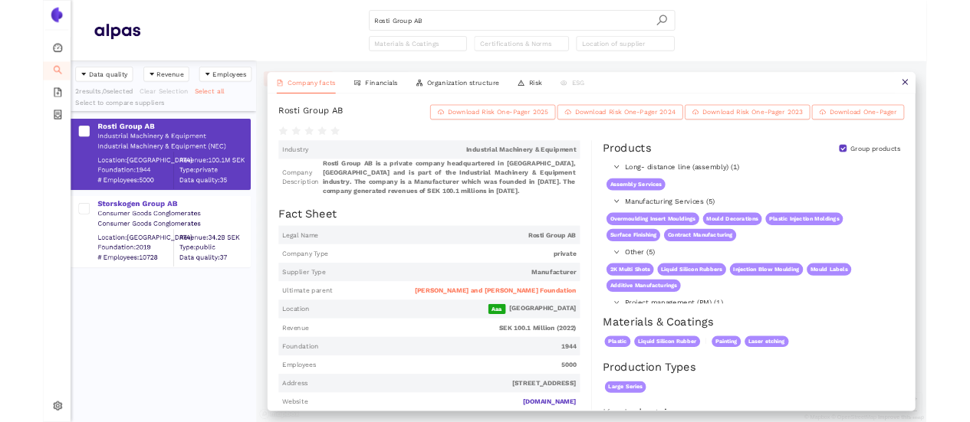
scroll to position [586, 295]
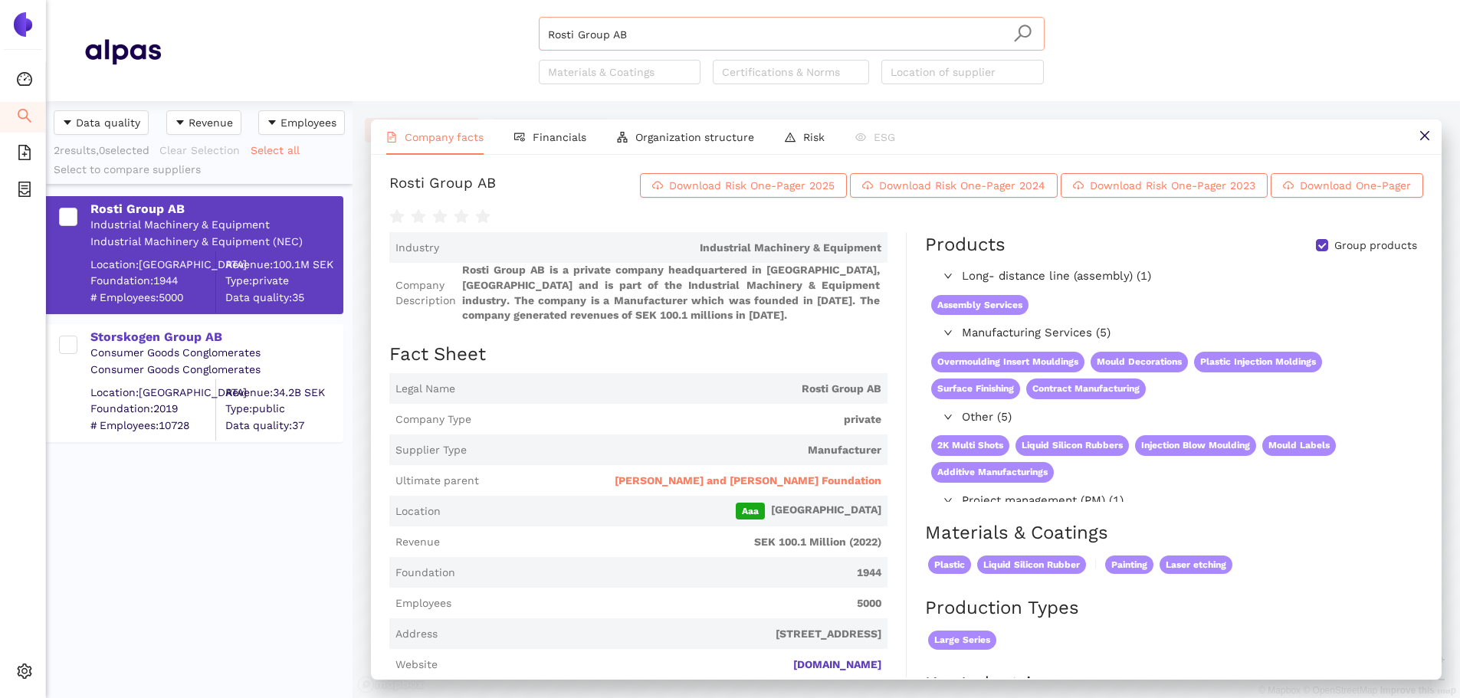
click at [646, 48] on input "Rosti Group AB" at bounding box center [791, 35] width 487 height 34
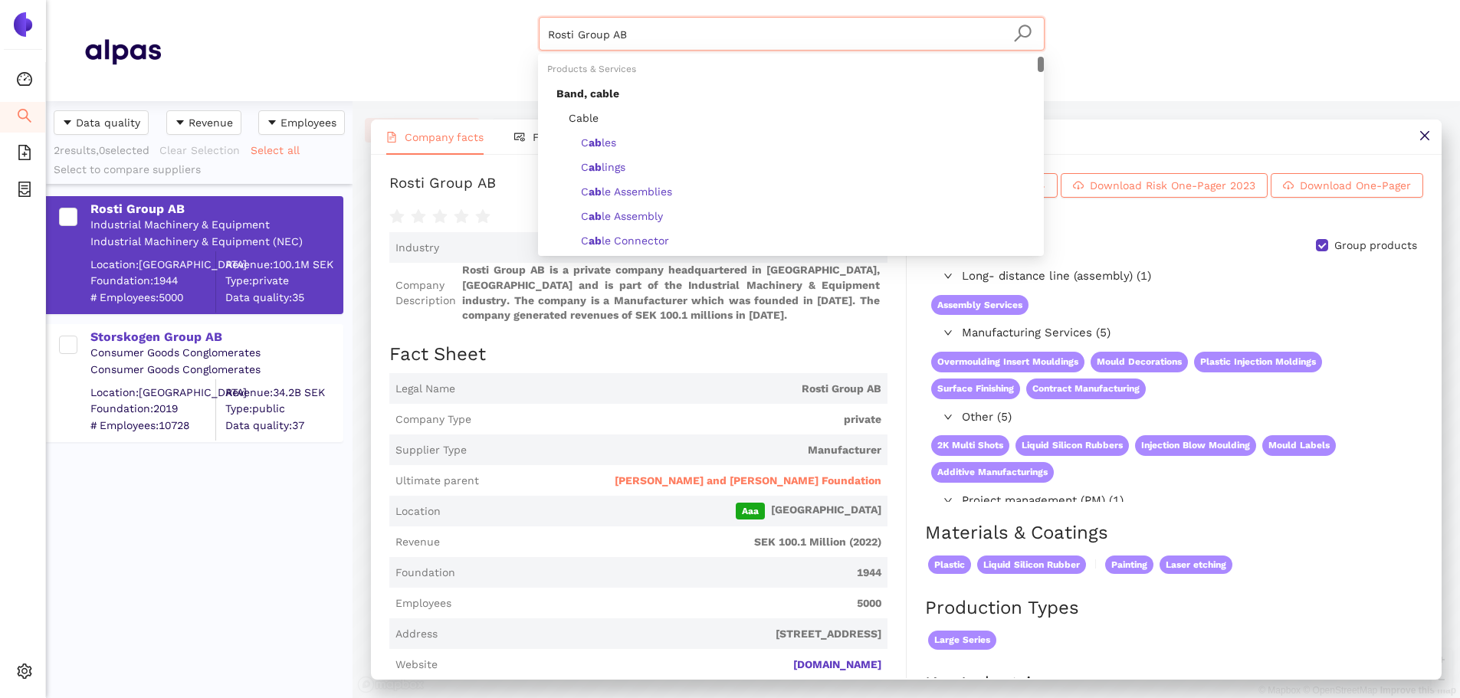
drag, startPoint x: 549, startPoint y: 14, endPoint x: 606, endPoint y: 26, distance: 58.8
click at [454, 0] on header "Rosti Group AB Materials & Coatings Certifications & Norms Location of supplier" at bounding box center [753, 50] width 1414 height 101
paste input "JMN Joseph Müller GmbH & Co.Press- und Spritzgießtechnik KG"
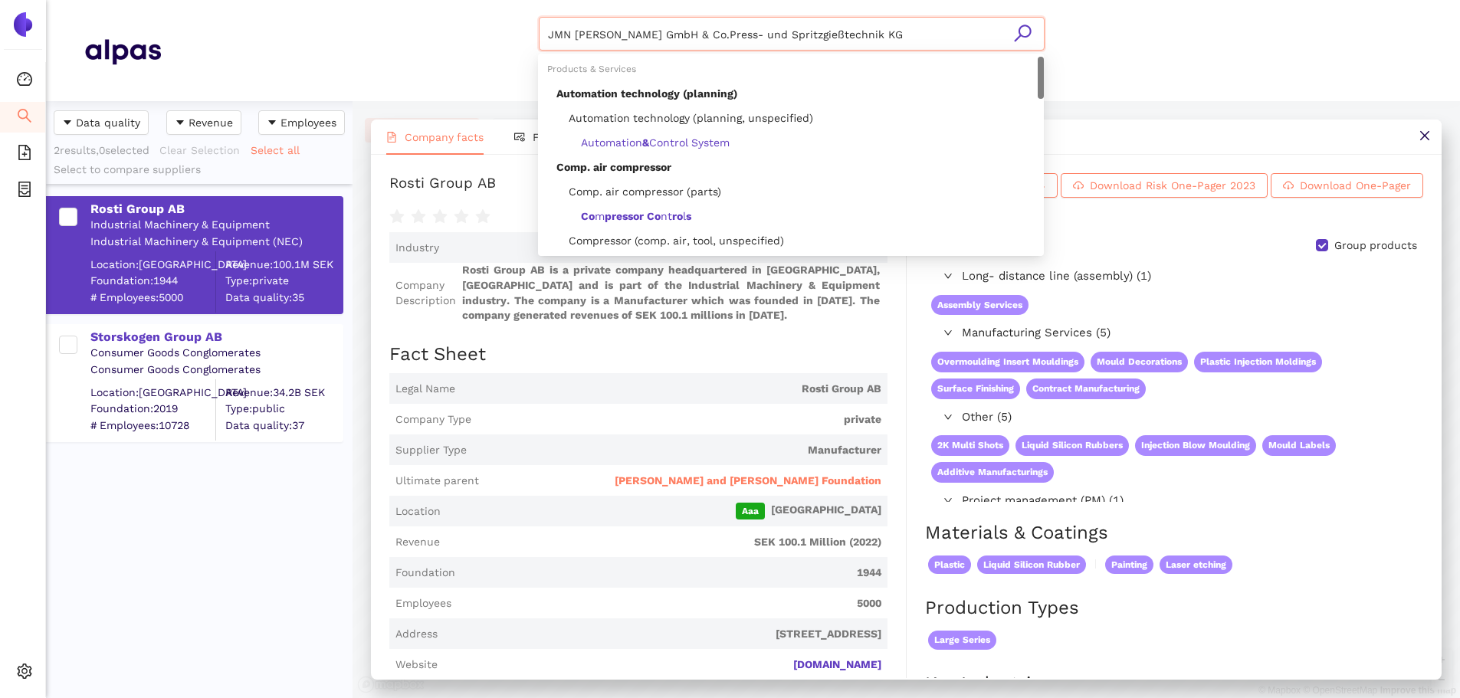
drag, startPoint x: 910, startPoint y: 78, endPoint x: 941, endPoint y: 51, distance: 40.7
click at [942, 51] on div "JMN Joseph Müller GmbH & Co.Press- und Spritzgießtechnik KG Materials & Coating…" at bounding box center [792, 50] width 506 height 67
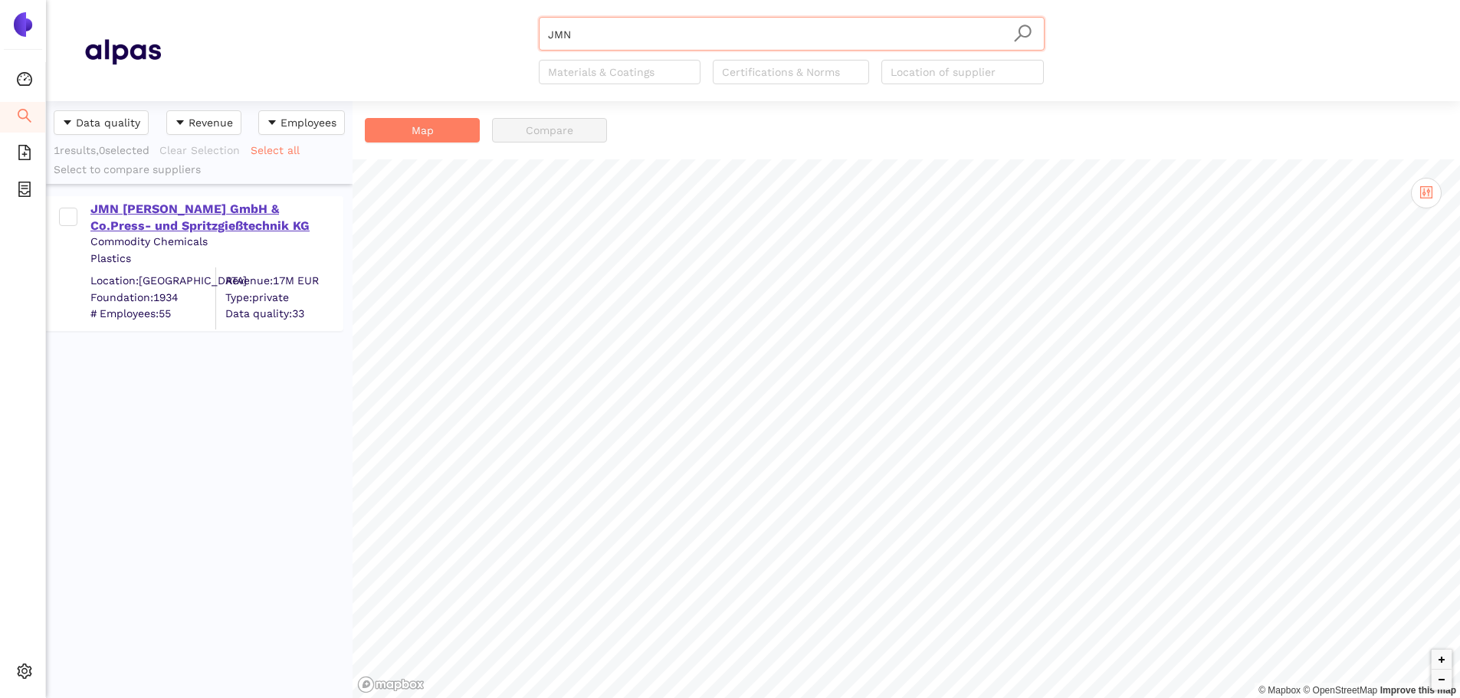
drag, startPoint x: 705, startPoint y: 145, endPoint x: 175, endPoint y: 214, distance: 534.8
click at [175, 214] on div "JMN Joseph Müller GmbH & Co.Press- und Spritzgießtechnik KG" at bounding box center [215, 218] width 251 height 34
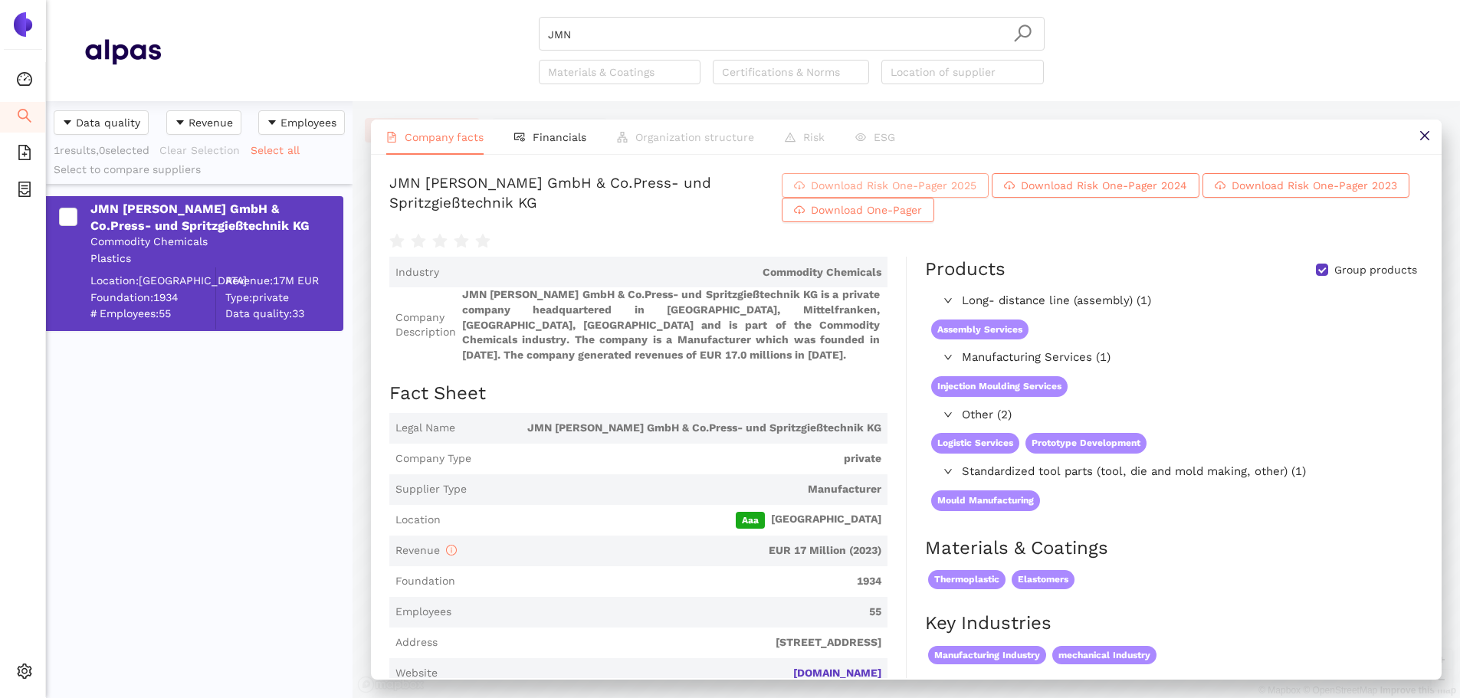
click at [976, 194] on span "Download Risk One-Pager 2025" at bounding box center [894, 185] width 166 height 17
click at [590, 31] on input "JMN" at bounding box center [791, 35] width 487 height 34
drag, startPoint x: 523, startPoint y: 10, endPoint x: 645, endPoint y: 44, distance: 126.6
click at [471, 1] on header "JMN Materials & Coatings Certifications & Norms Location of supplier" at bounding box center [753, 50] width 1414 height 101
paste input "RENESAS ELECTRONICS CORPORATIO"
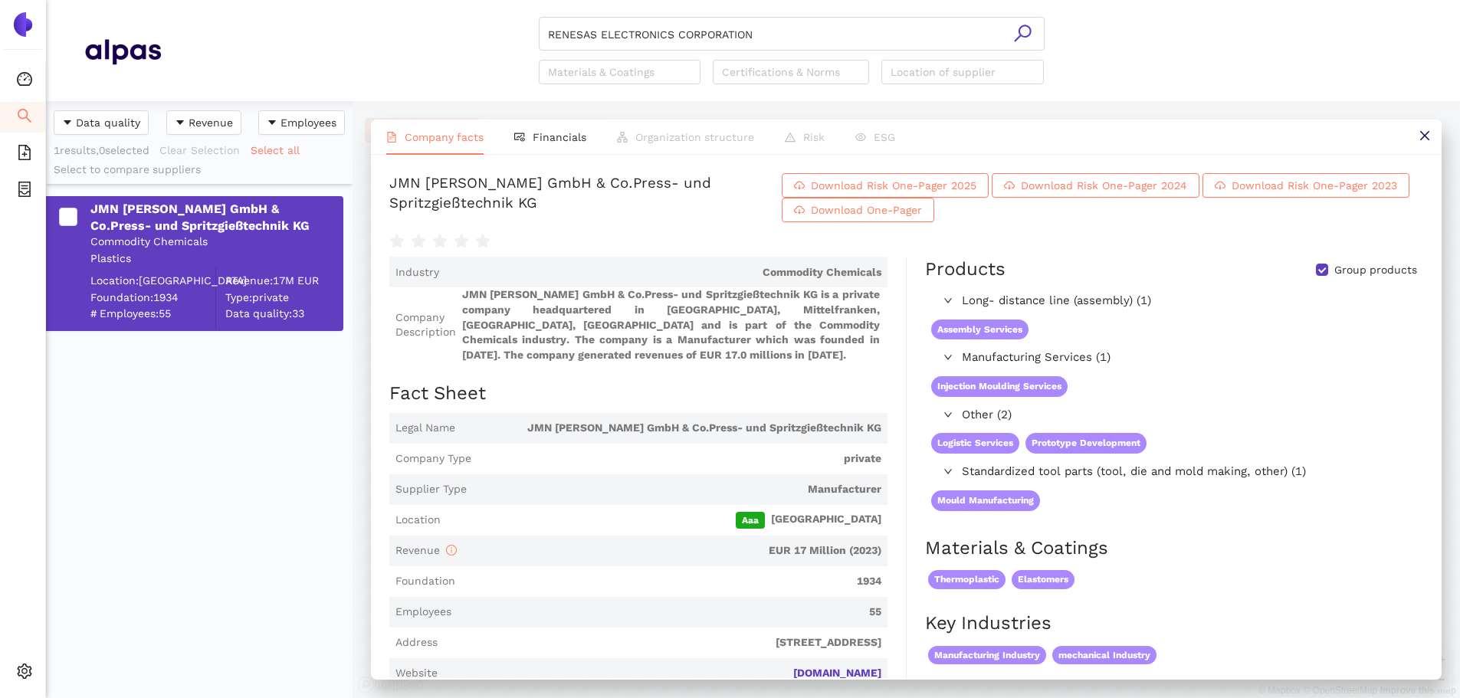
click at [1021, 27] on icon "search" at bounding box center [1022, 33] width 19 height 19
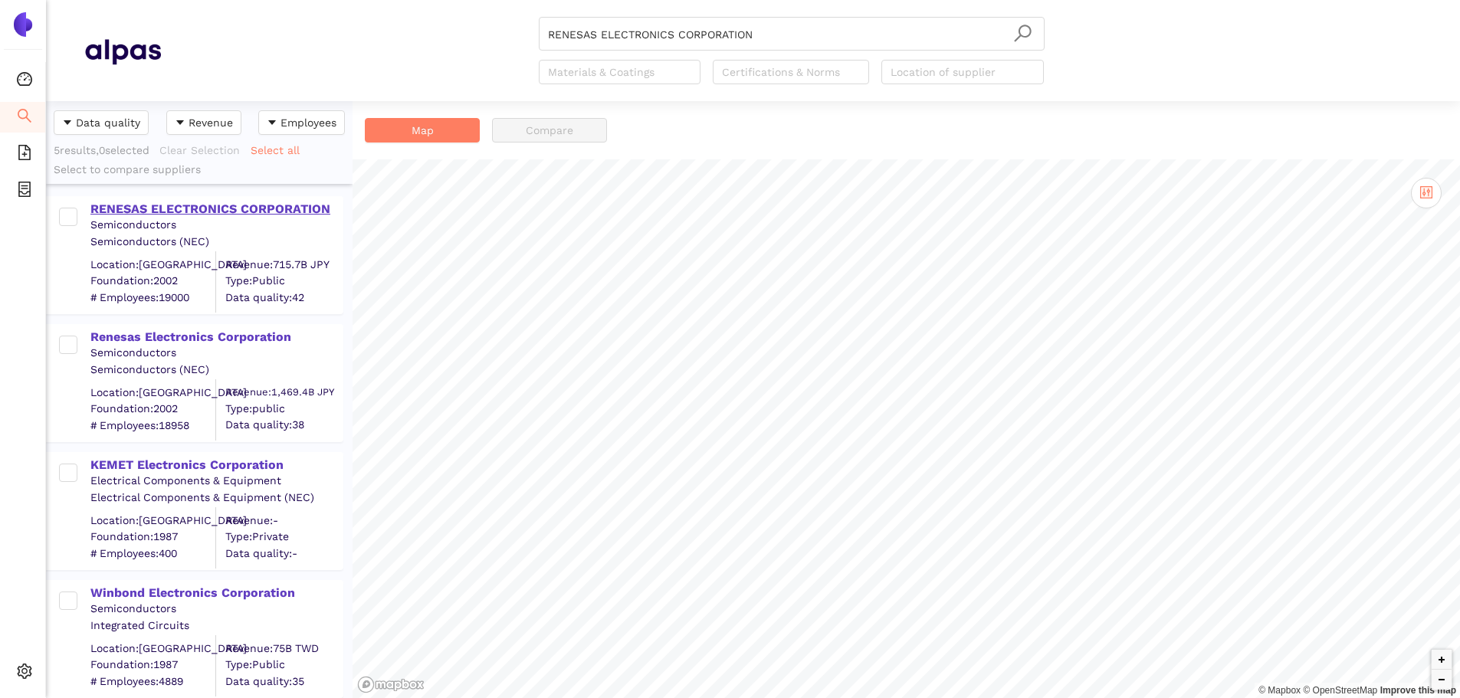
click at [209, 211] on div "RENESAS ELECTRONICS CORPORATION" at bounding box center [215, 209] width 251 height 17
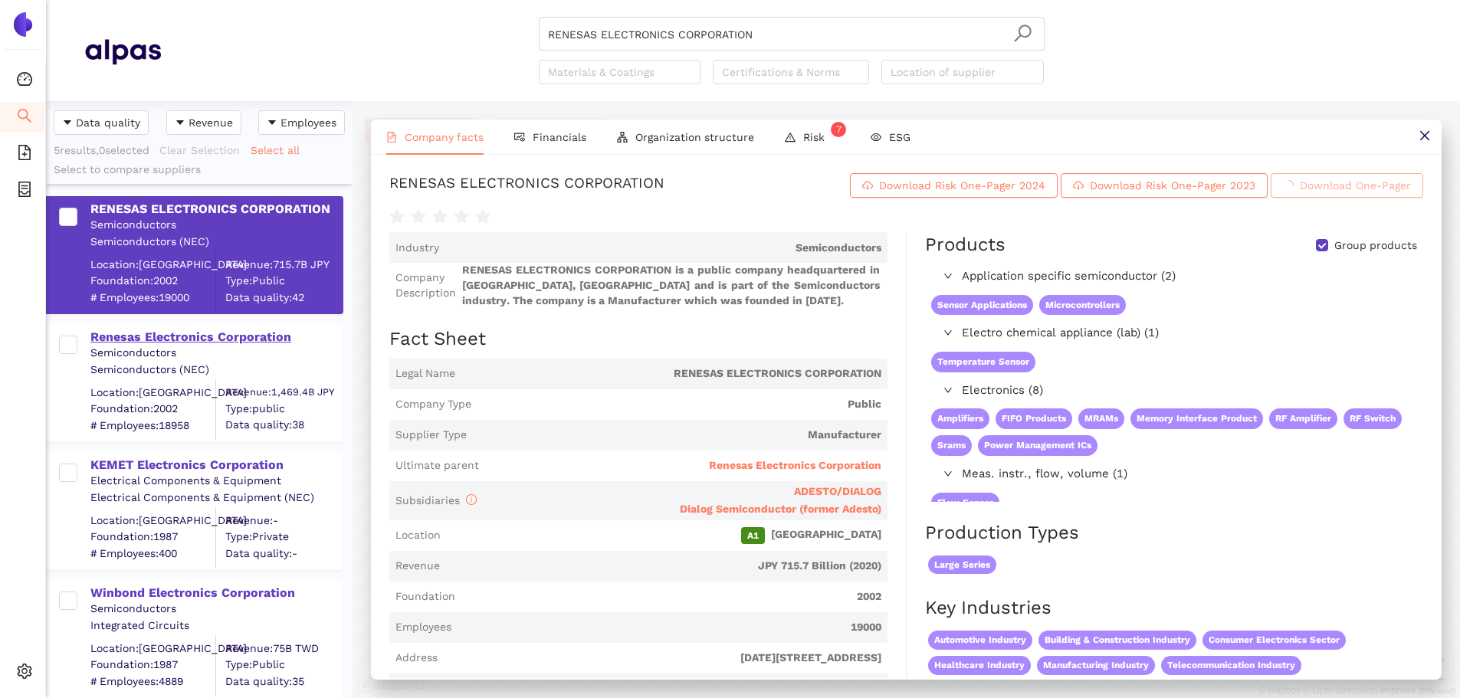
click at [191, 342] on div "Renesas Electronics Corporation" at bounding box center [215, 337] width 251 height 17
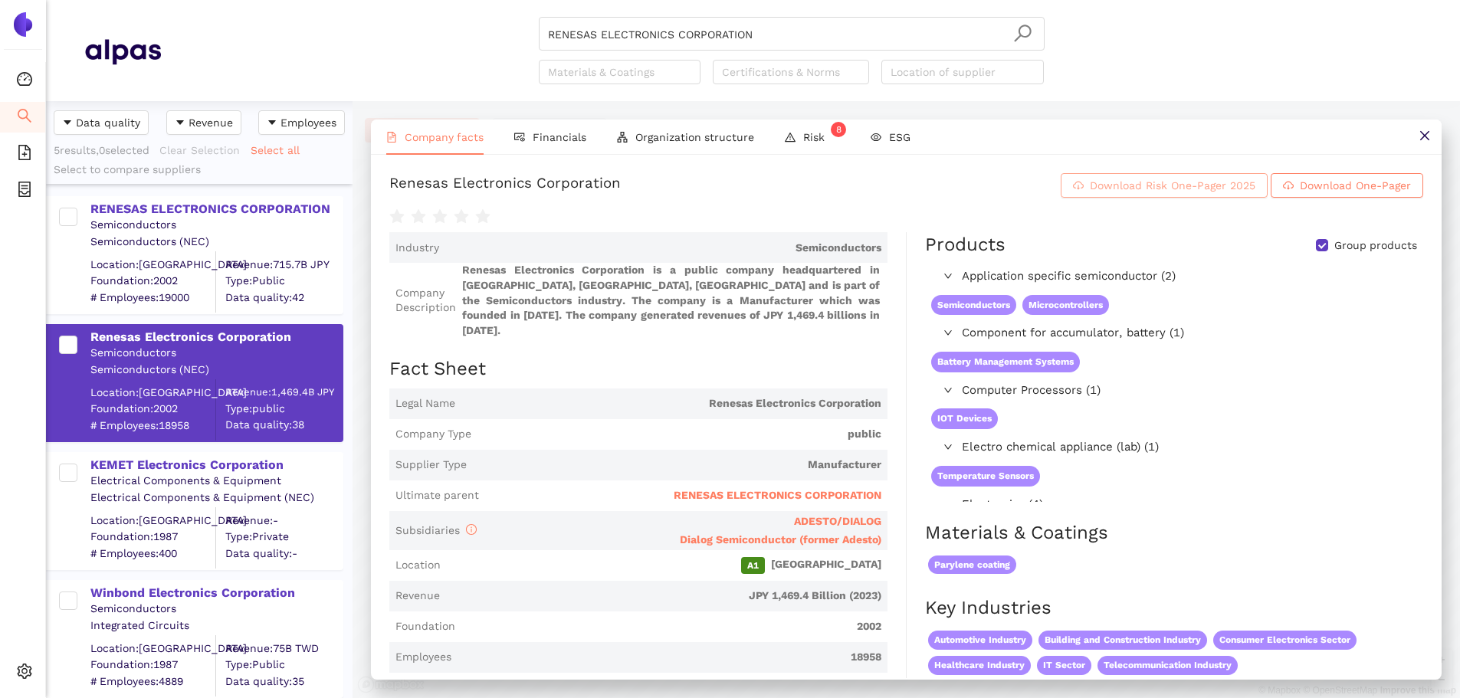
click at [1125, 194] on span "Download Risk One-Pager 2025" at bounding box center [1173, 185] width 166 height 17
click at [756, 30] on input "RENESAS ELECTRONICS CORPORATION" at bounding box center [791, 35] width 487 height 34
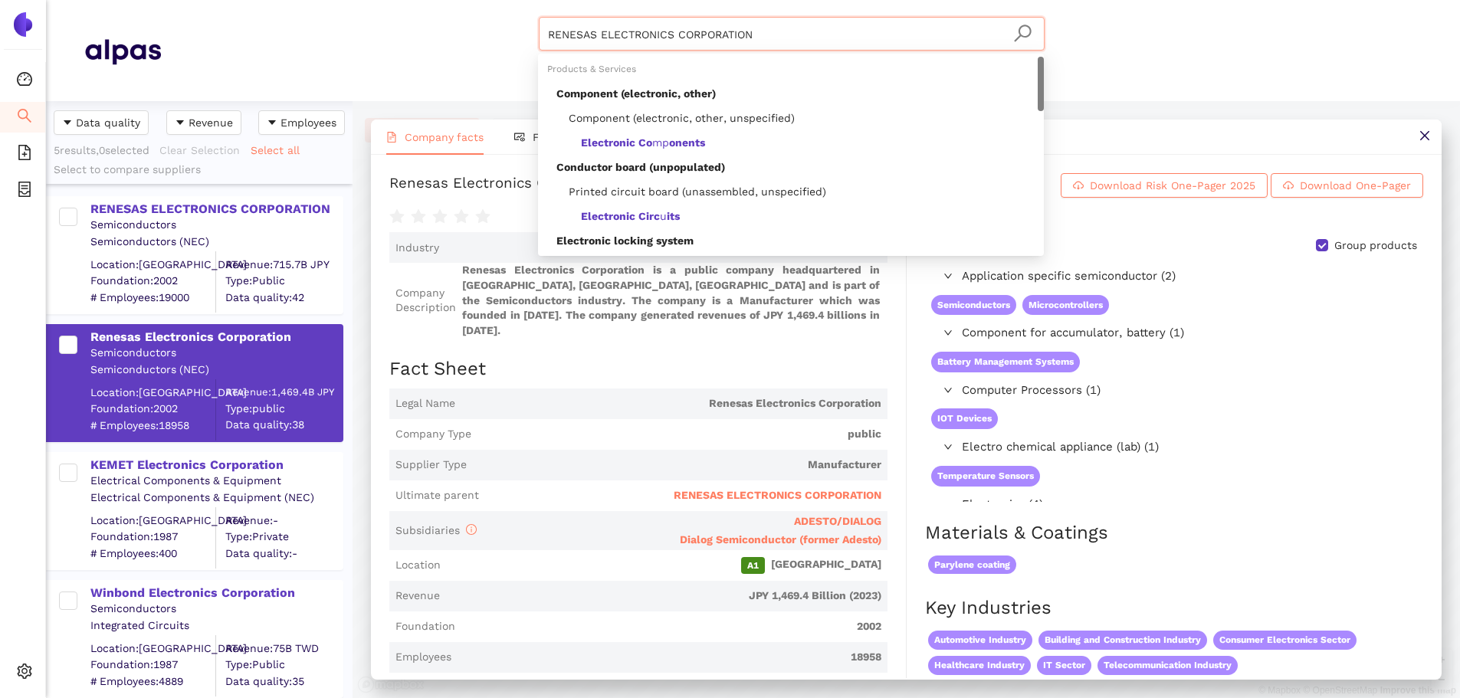
drag, startPoint x: 550, startPoint y: 6, endPoint x: 414, endPoint y: -10, distance: 136.6
click at [414, 0] on html "Dashboard Search eSourcing Templates eSourcing Projects Settings RENESAS ELECTR…" at bounding box center [730, 349] width 1460 height 698
paste input "Cia Industrial H. Carlos Schneider"
click at [1022, 31] on icon "search" at bounding box center [1022, 33] width 19 height 19
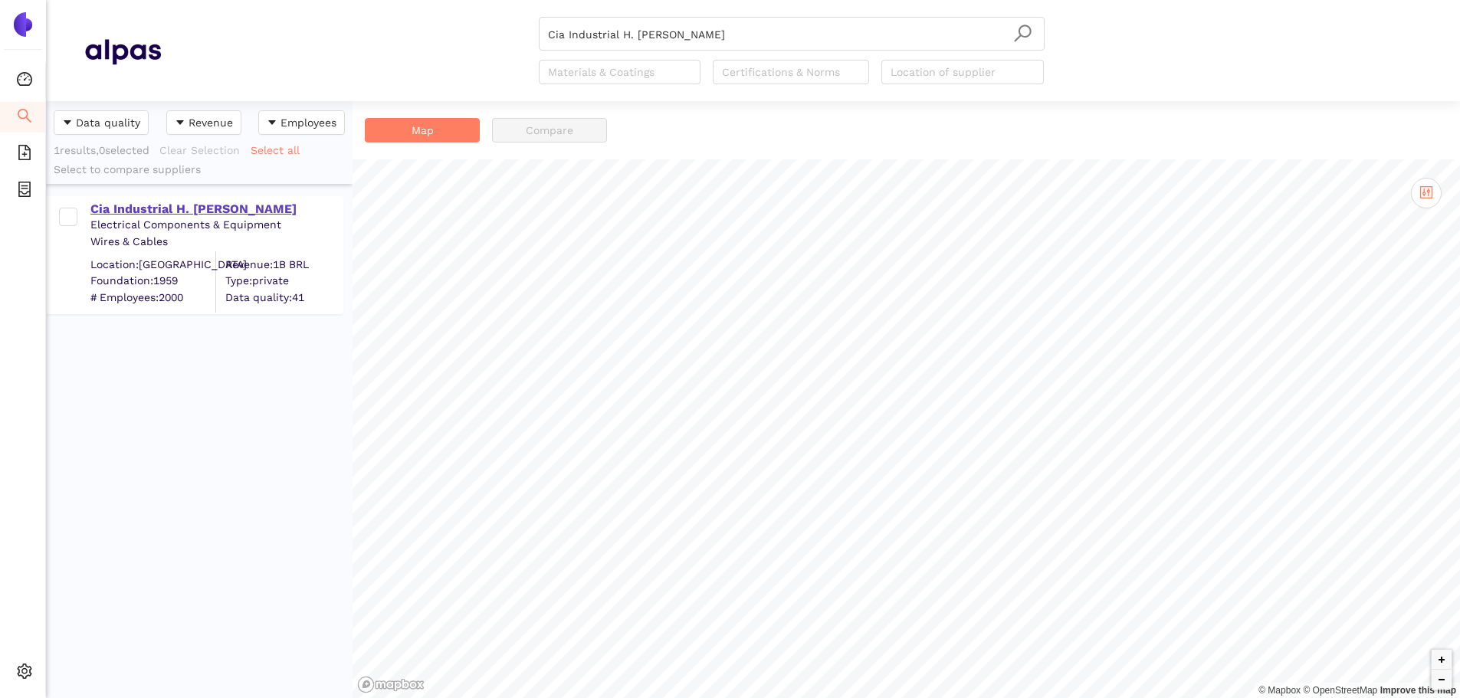
click at [220, 205] on div "Cia Industrial H. Carlos Schneider" at bounding box center [215, 209] width 251 height 17
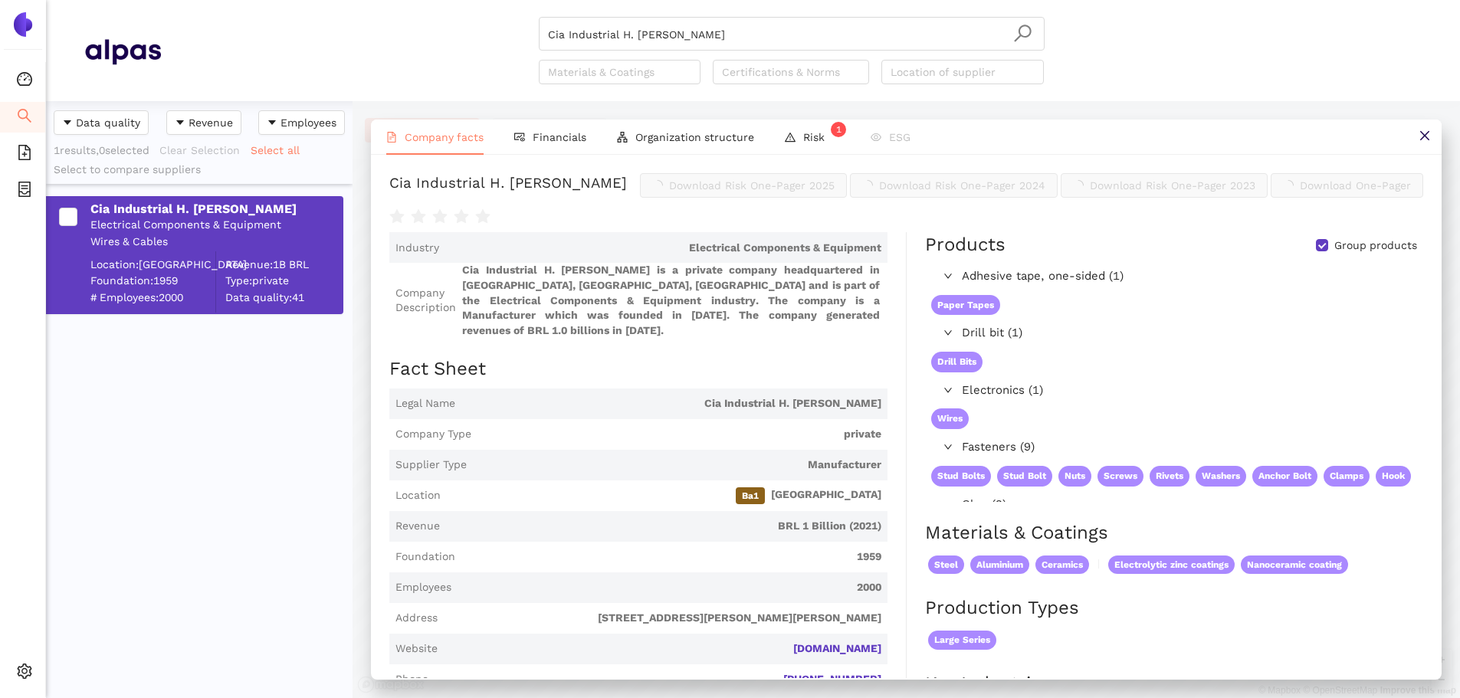
click at [835, 194] on span "Download Risk One-Pager 2025" at bounding box center [752, 185] width 166 height 17
click at [720, 36] on input "Cia Industrial H. Carlos Schneider" at bounding box center [791, 35] width 487 height 34
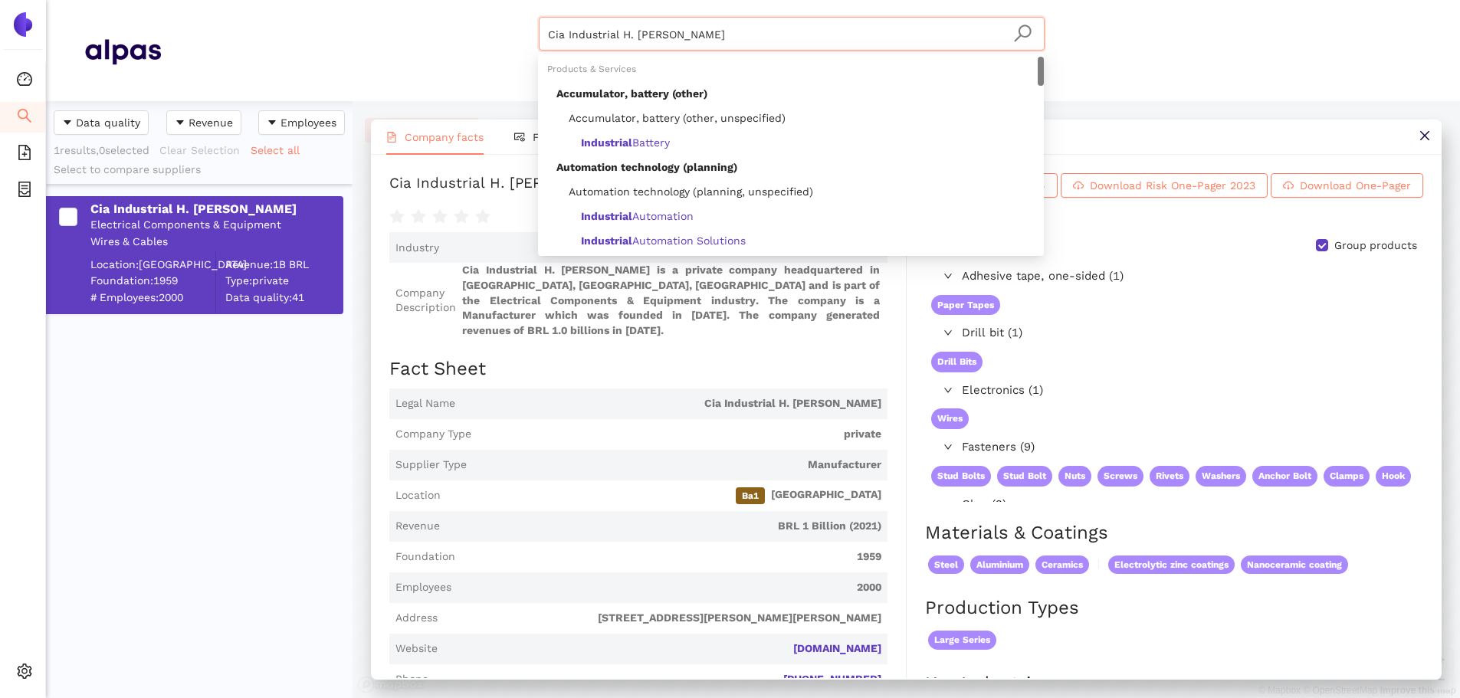
drag, startPoint x: 554, startPoint y: 11, endPoint x: 494, endPoint y: -2, distance: 62.1
click at [494, 0] on html "Dashboard Search eSourcing Templates eSourcing Projects Settings Cia Industrial…" at bounding box center [730, 349] width 1460 height 698
paste input "VINATech Co.,Ltd."
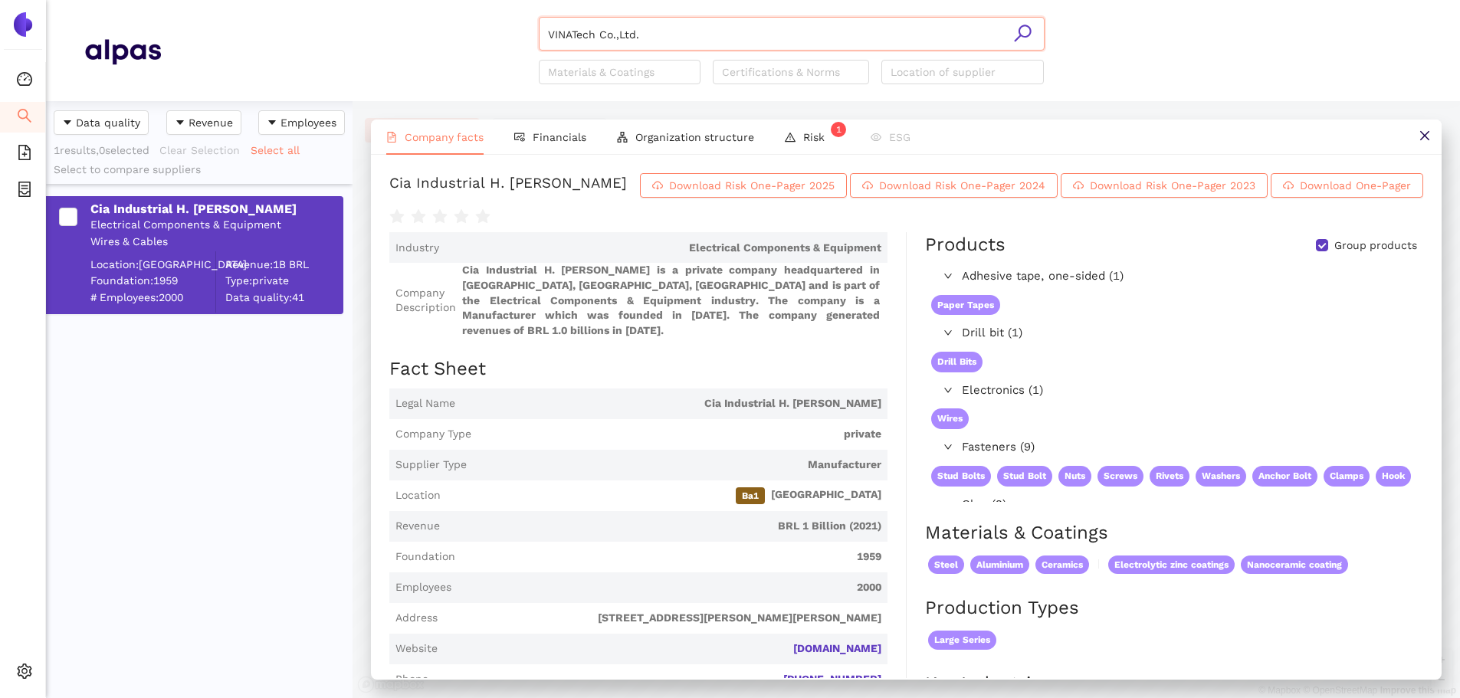
click at [1022, 30] on icon "search" at bounding box center [1022, 33] width 19 height 19
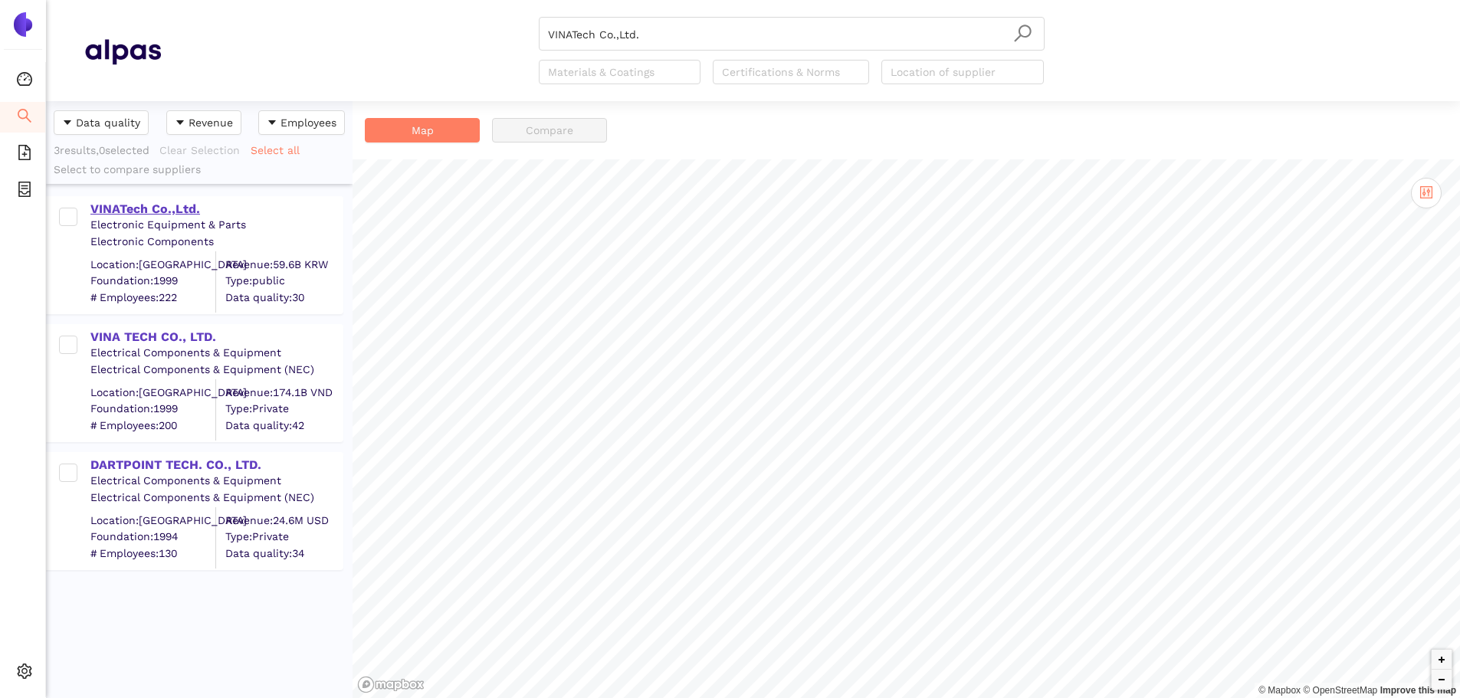
click at [154, 207] on div "VINATech Co.,Ltd." at bounding box center [215, 209] width 251 height 17
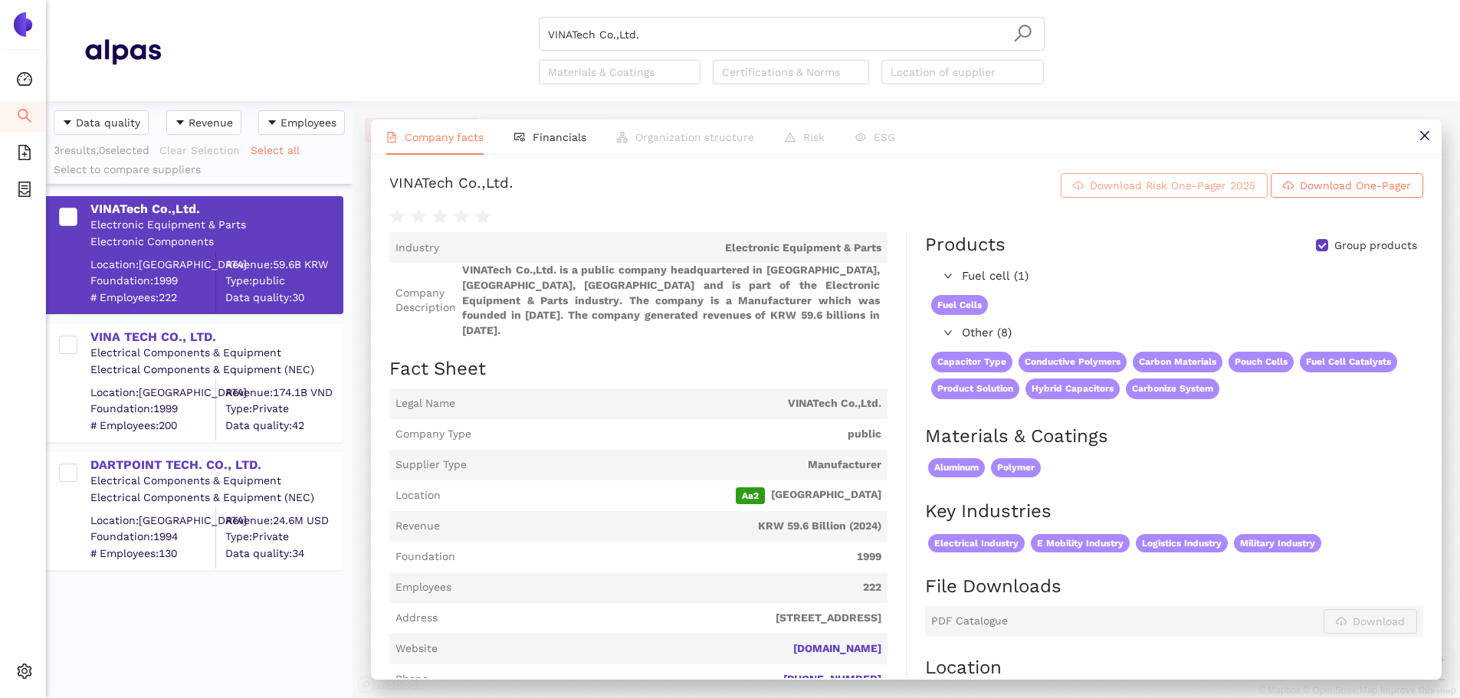
click at [1090, 193] on span "Download Risk One-Pager 2025" at bounding box center [1173, 185] width 166 height 17
click at [673, 39] on input "VINATech Co.,Ltd." at bounding box center [791, 35] width 487 height 34
drag, startPoint x: 663, startPoint y: 31, endPoint x: 406, endPoint y: -5, distance: 259.4
click at [406, 0] on html "Dashboard Search eSourcing Templates eSourcing Projects Settings VINATech Co.,L…" at bounding box center [730, 349] width 1460 height 698
paste input "Silicon Laboratories Inc"
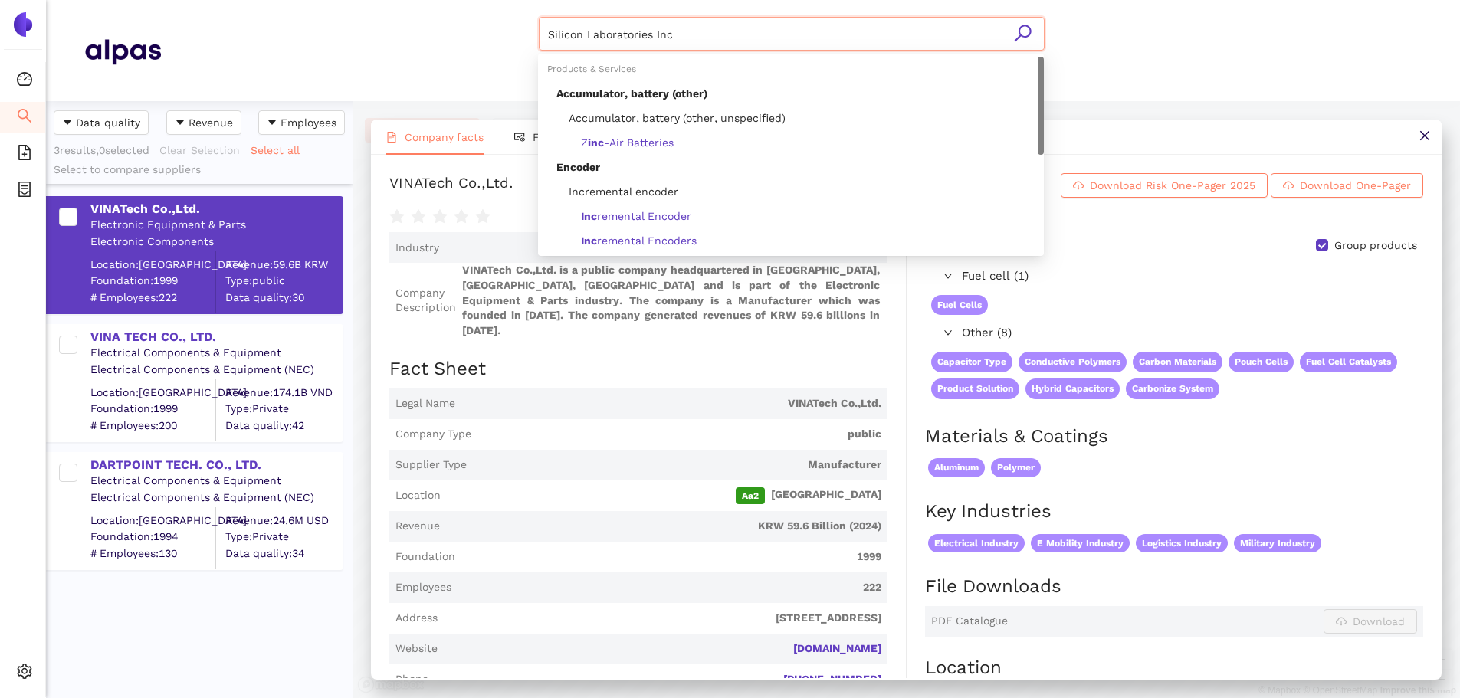
click at [1029, 30] on icon "search" at bounding box center [1022, 33] width 19 height 19
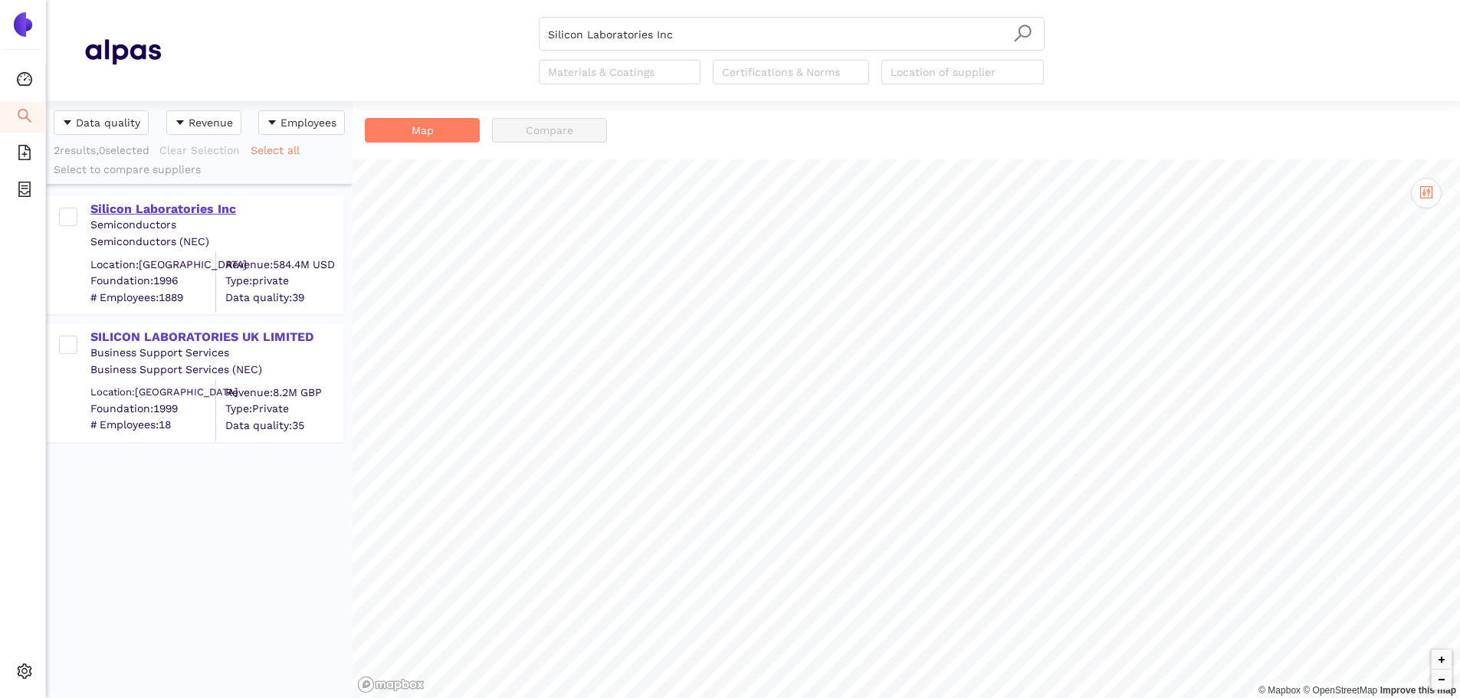
click at [191, 202] on div "Silicon Laboratories Inc" at bounding box center [215, 209] width 251 height 17
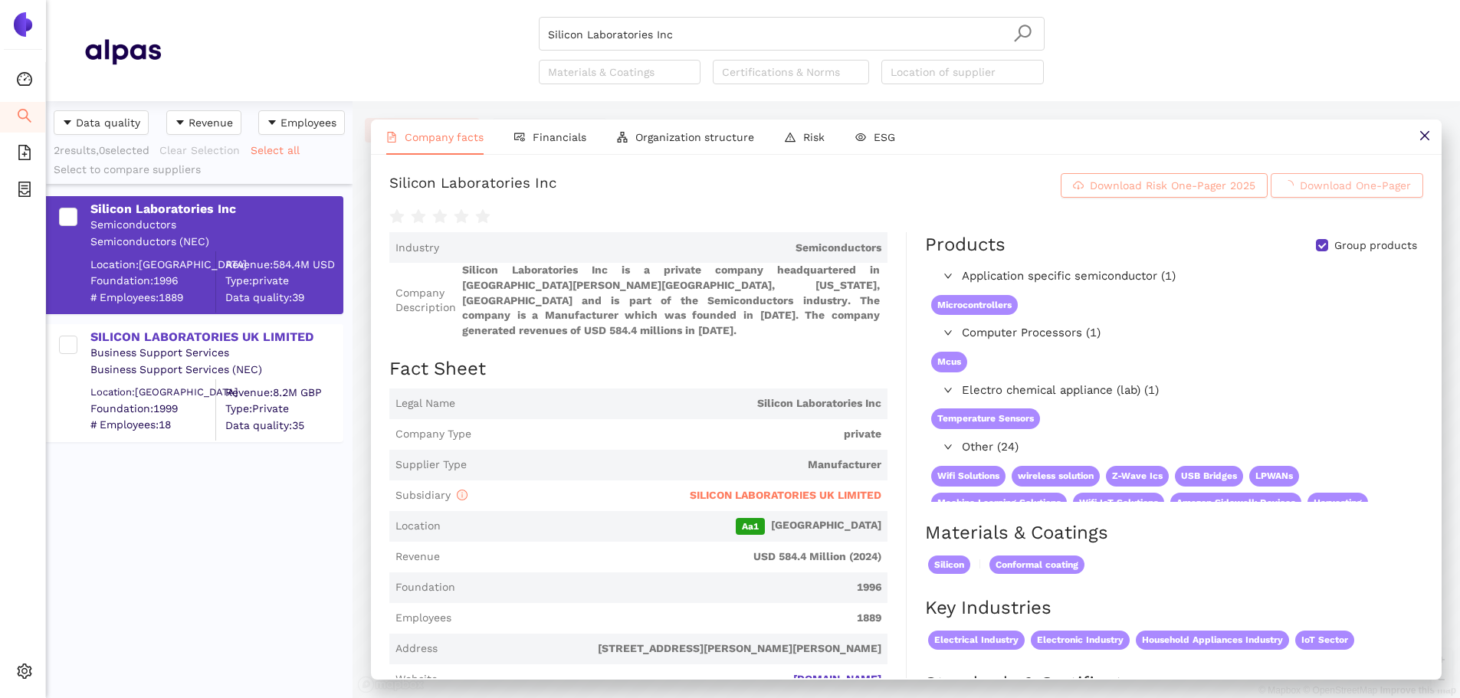
click at [1073, 191] on icon "cloud-download" at bounding box center [1078, 185] width 11 height 11
click at [689, 36] on input "Silicon Laboratories Inc" at bounding box center [791, 35] width 487 height 34
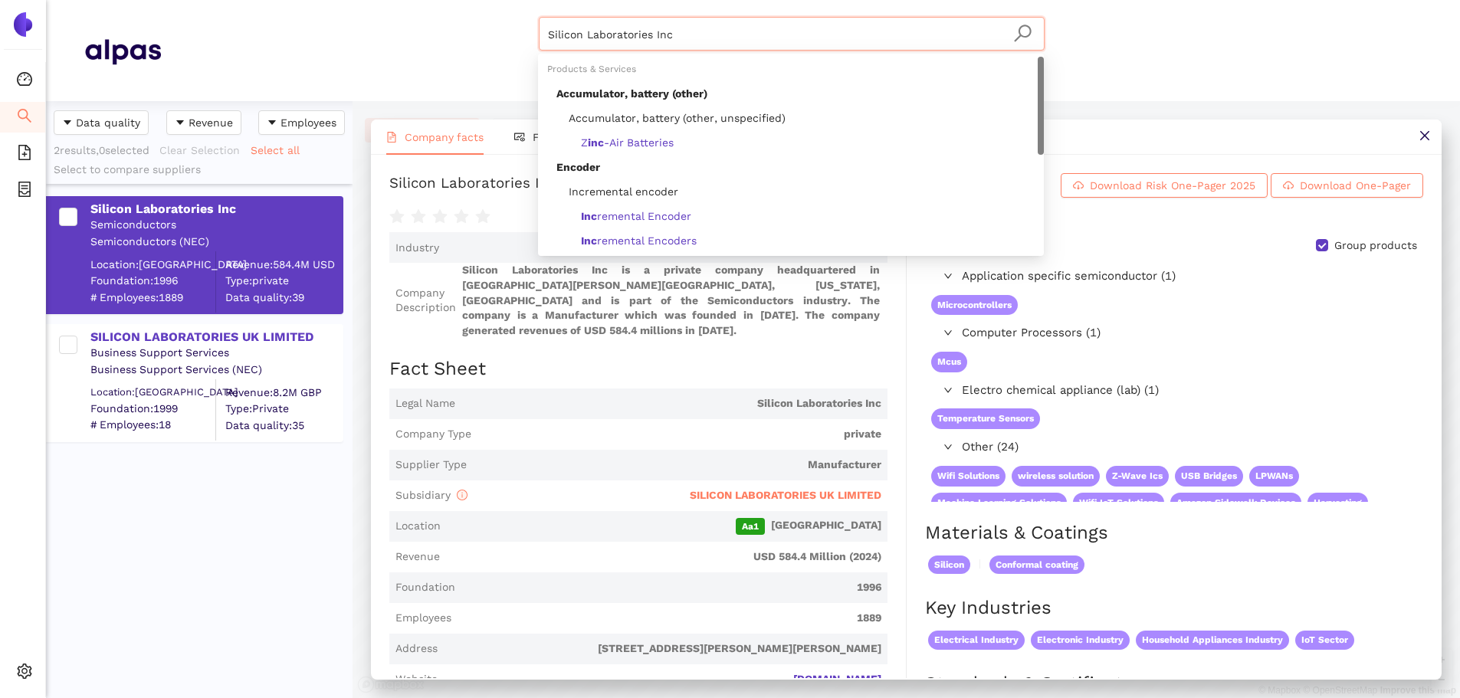
drag, startPoint x: 514, startPoint y: 10, endPoint x: 357, endPoint y: 0, distance: 157.4
click at [337, 0] on html "Dashboard Search eSourcing Templates eSourcing Projects Settings Silicon Labora…" at bounding box center [730, 349] width 1460 height 698
paste input "Bras-Onda Papelao Ondulado Ltda"
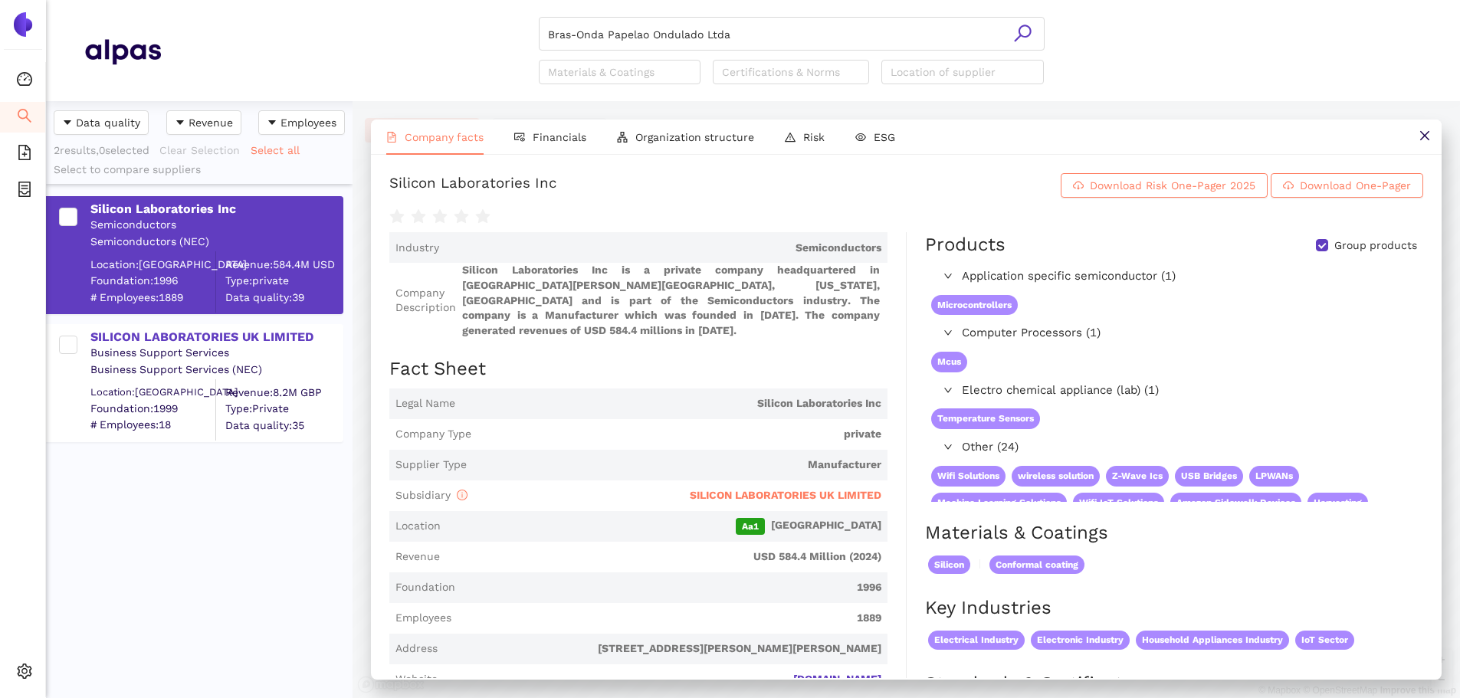
click at [1025, 28] on icon "search" at bounding box center [1022, 33] width 19 height 19
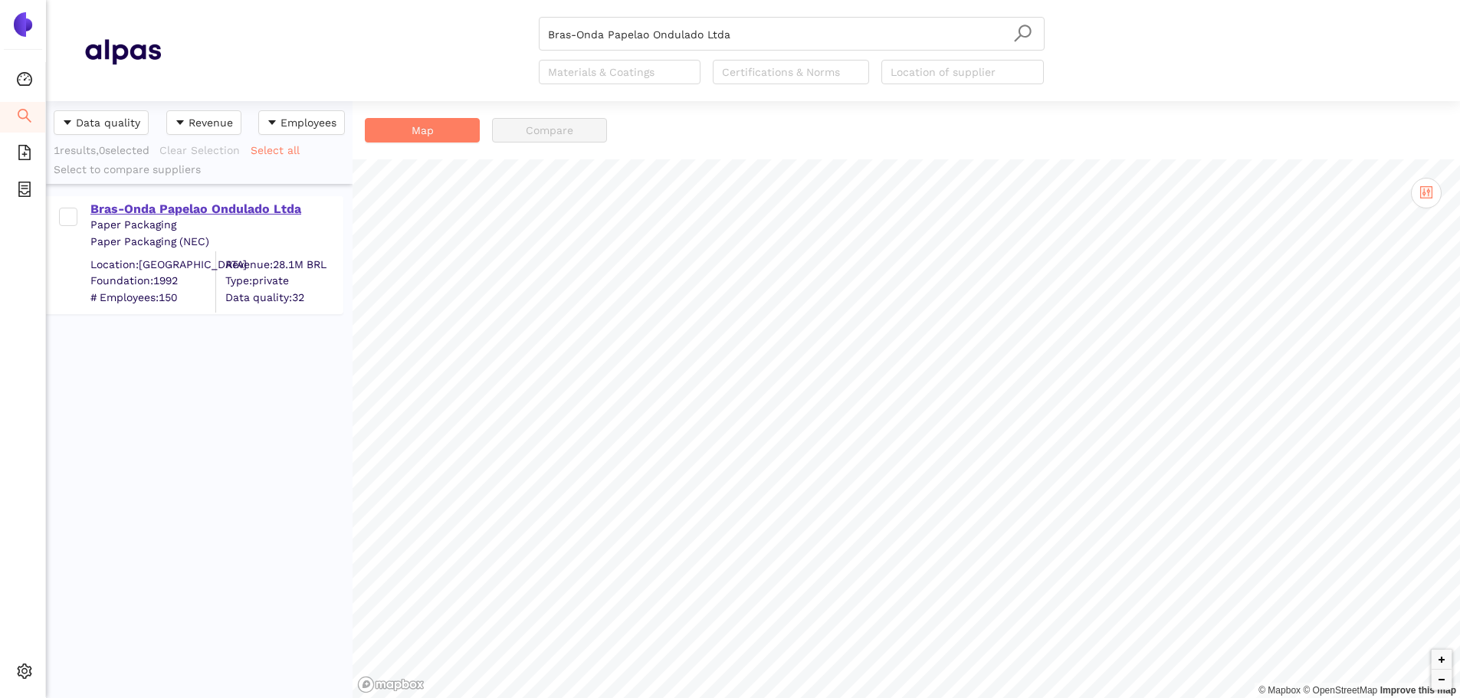
click at [195, 203] on div "Bras-Onda Papelao Ondulado Ltda" at bounding box center [215, 209] width 251 height 17
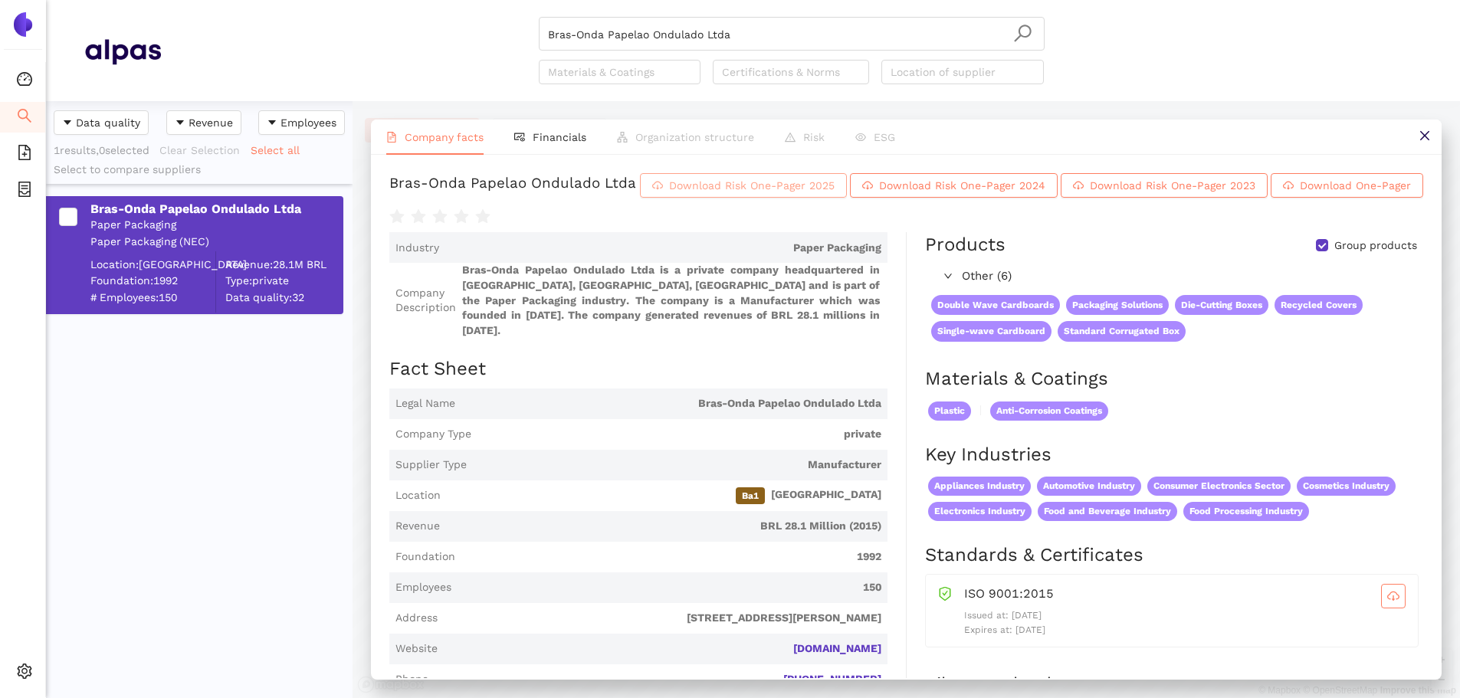
click at [835, 194] on span "Download Risk One-Pager 2025" at bounding box center [752, 185] width 166 height 17
drag, startPoint x: 684, startPoint y: 31, endPoint x: 739, endPoint y: 37, distance: 54.8
click at [688, 30] on input "Bras-Onda Papelao Ondulado Ltda" at bounding box center [791, 35] width 487 height 34
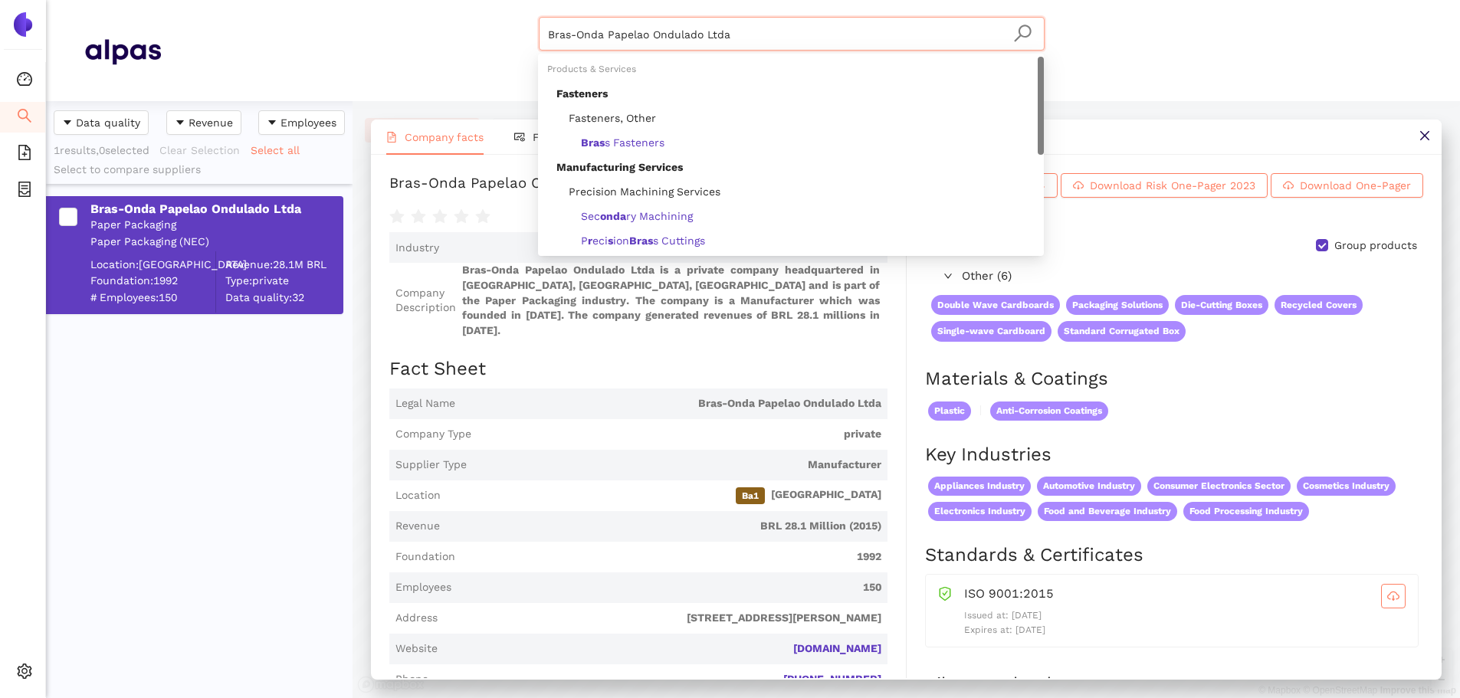
drag, startPoint x: 750, startPoint y: 37, endPoint x: 399, endPoint y: -13, distance: 354.5
click at [399, 0] on html "Dashboard Search eSourcing Templates eSourcing Projects Settings Bras-Onda Pape…" at bounding box center [730, 349] width 1460 height 698
paste input "Guangdong Minfei Motor Electric Co., Ltd."
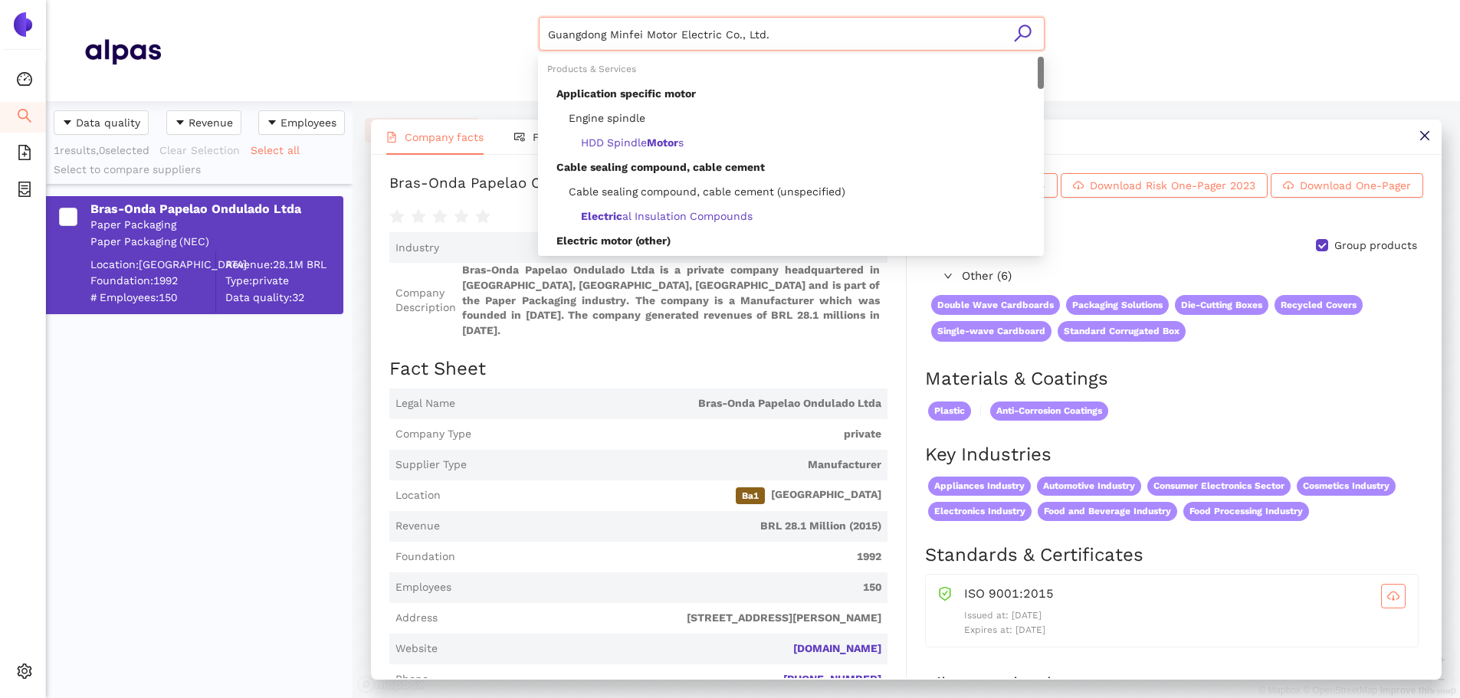
click at [1019, 27] on icon "search" at bounding box center [1022, 33] width 19 height 19
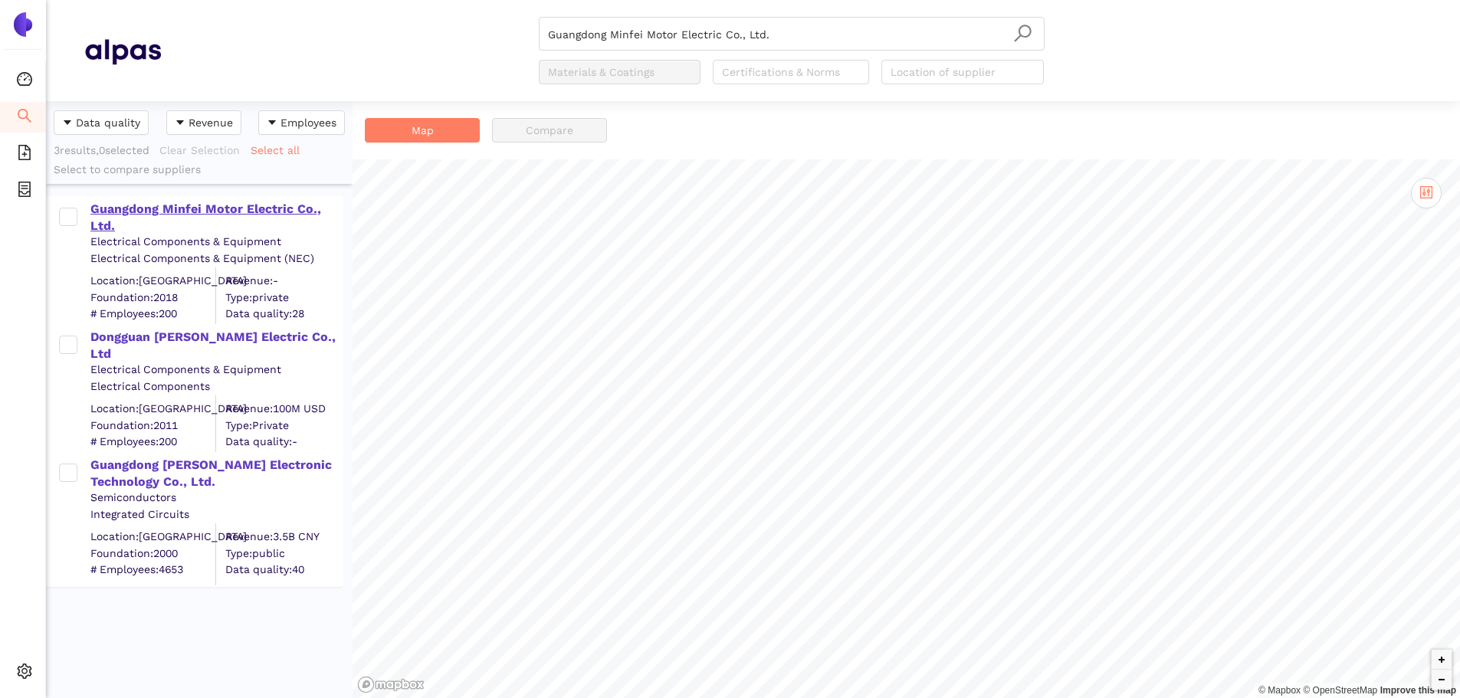
click at [246, 208] on div "Guangdong Minfei Motor Electric Co., Ltd." at bounding box center [215, 218] width 251 height 34
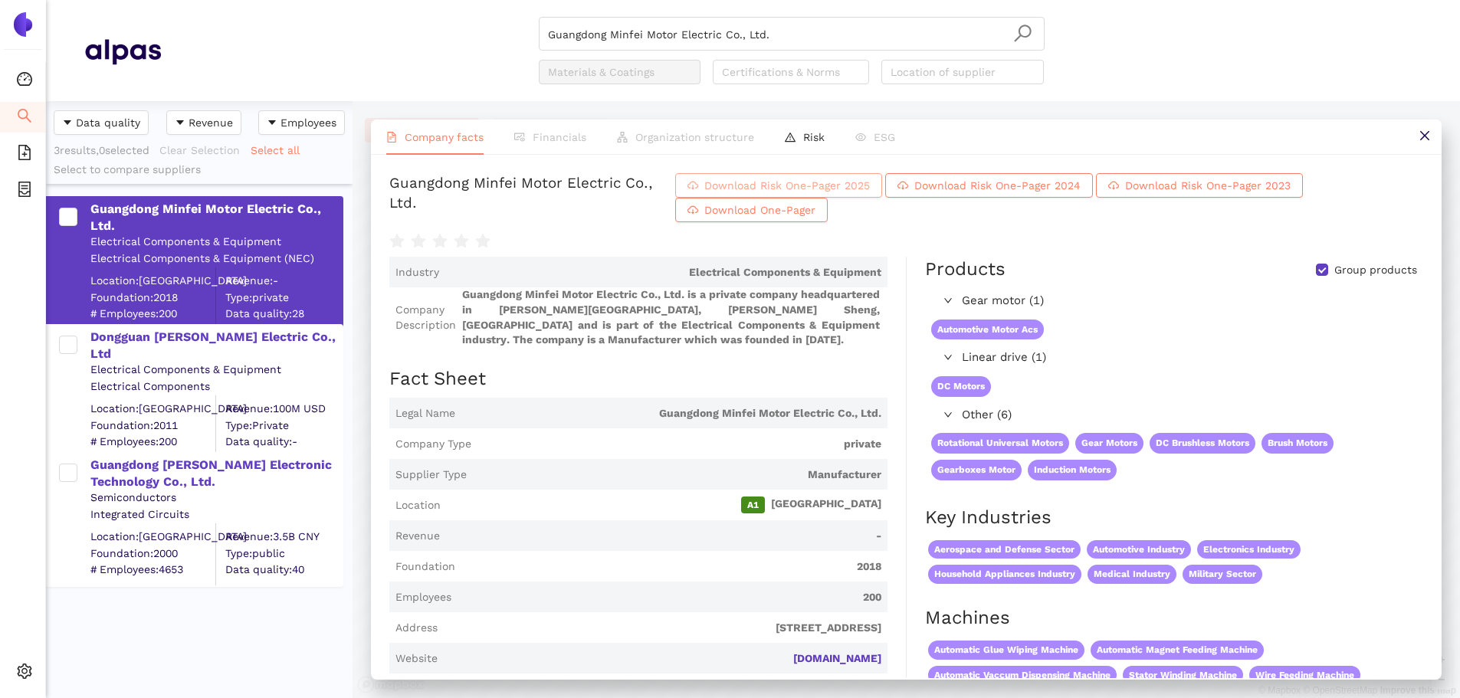
click at [870, 194] on span "Download Risk One-Pager 2025" at bounding box center [787, 185] width 166 height 17
drag, startPoint x: 789, startPoint y: 25, endPoint x: 776, endPoint y: 36, distance: 17.4
click at [786, 26] on input "Guangdong Minfei Motor Electric Co., Ltd." at bounding box center [791, 35] width 487 height 34
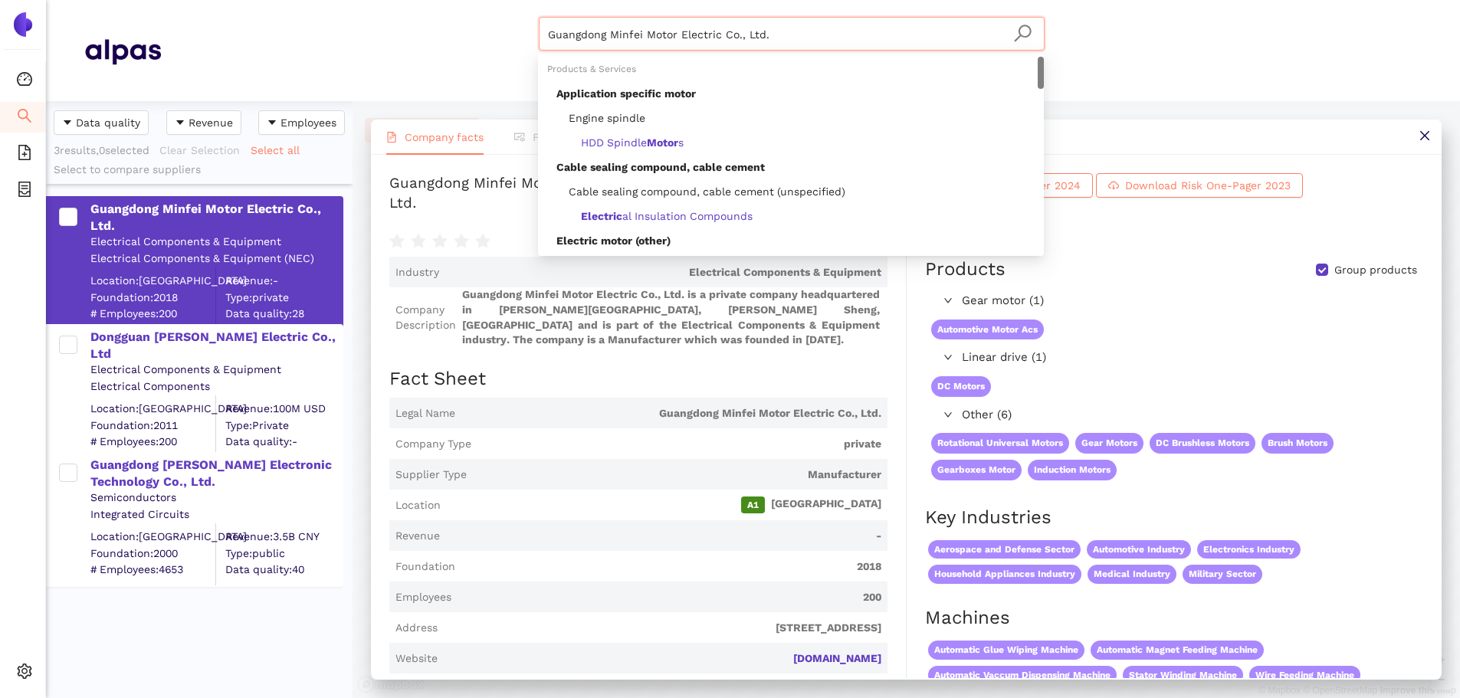
drag, startPoint x: 774, startPoint y: 37, endPoint x: 276, endPoint y: 33, distance: 498.2
click at [276, 33] on div "Guangdong Minfei Motor Electric Co., Ltd. Materials & Coatings Certifications &…" at bounding box center [791, 50] width 1261 height 67
paste input "DD DUO DIGIT INOVAÇÕES TECNOLÓGICAS"
click at [1021, 30] on icon "search" at bounding box center [1022, 33] width 19 height 19
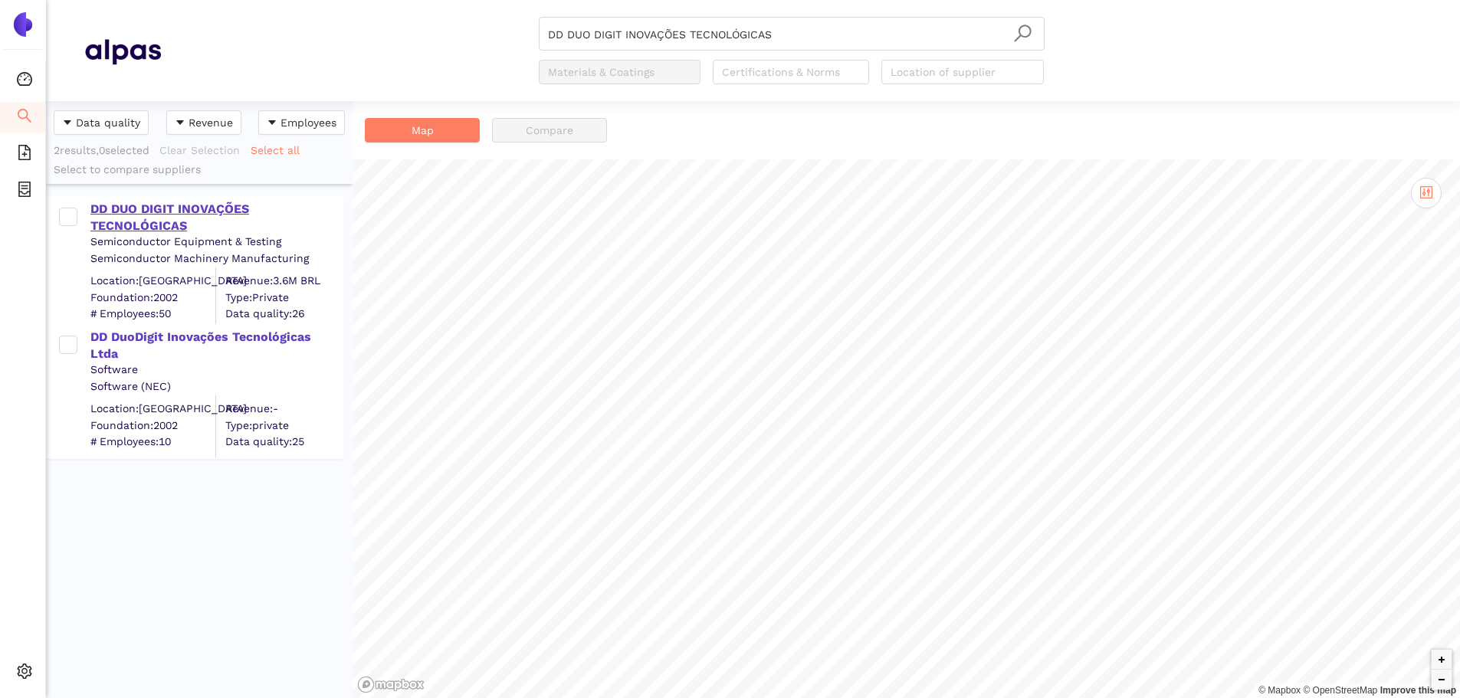
click at [185, 214] on div "DD DUO DIGIT INOVAÇÕES TECNOLÓGICAS" at bounding box center [215, 218] width 251 height 34
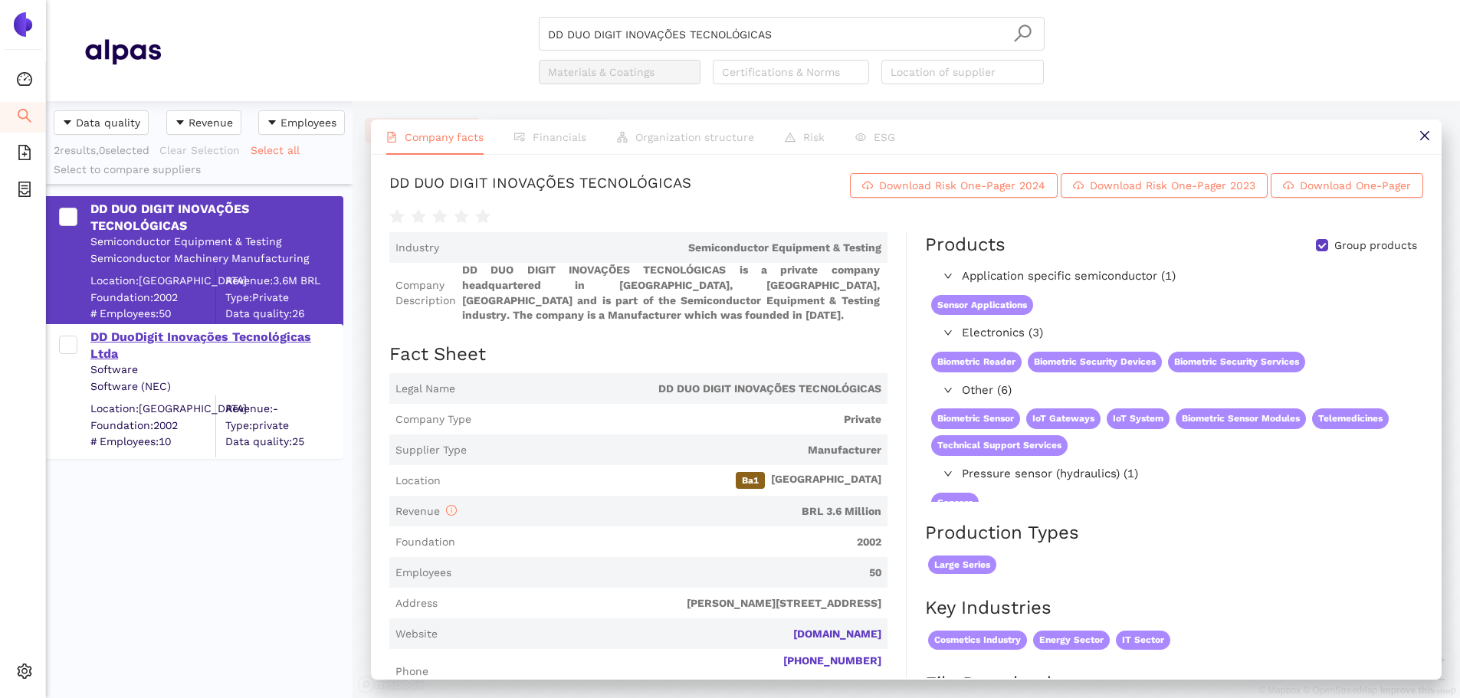
click at [267, 340] on div "DD DuoDigit Inovações Tecnológicas Ltda" at bounding box center [215, 346] width 251 height 34
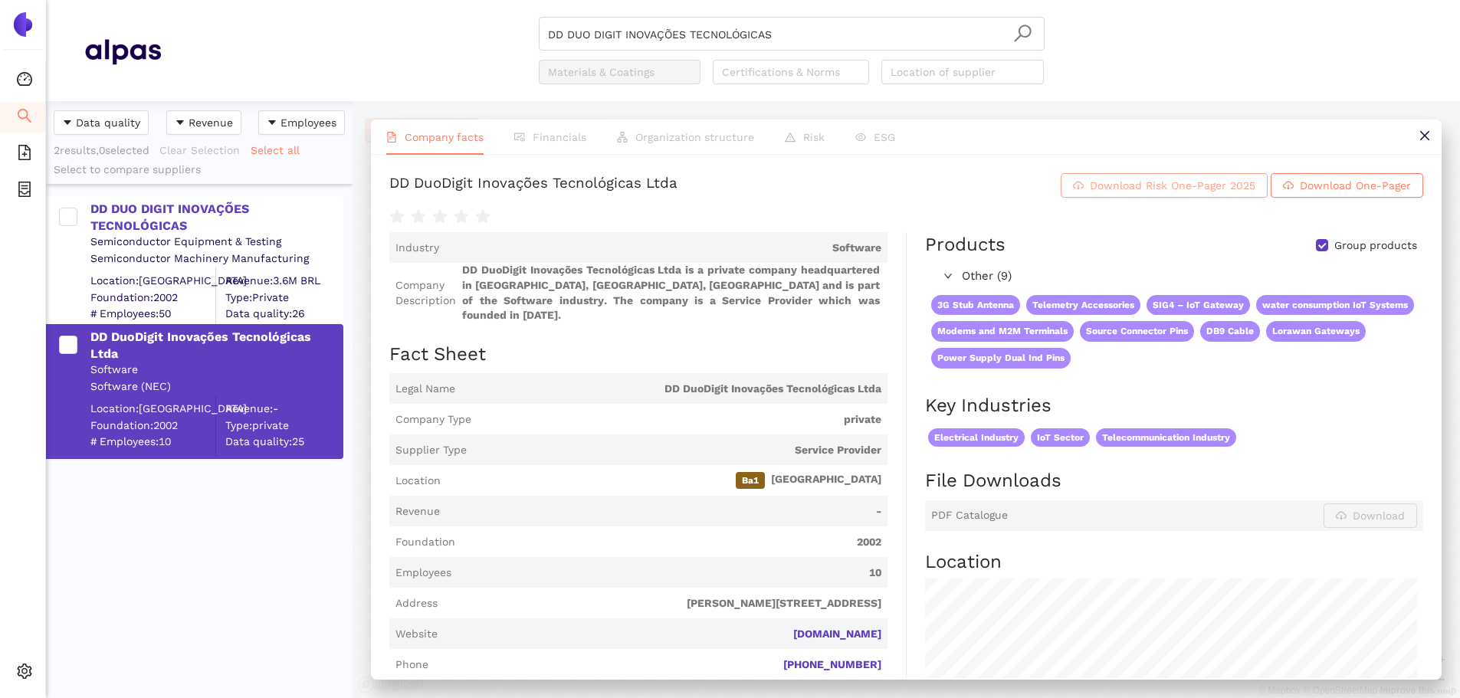
click at [1153, 194] on span "Download Risk One-Pager 2025" at bounding box center [1173, 185] width 166 height 17
click at [758, 37] on input "DD DUO DIGIT INOVAÇÕES TECNOLÓGICAS" at bounding box center [791, 35] width 487 height 34
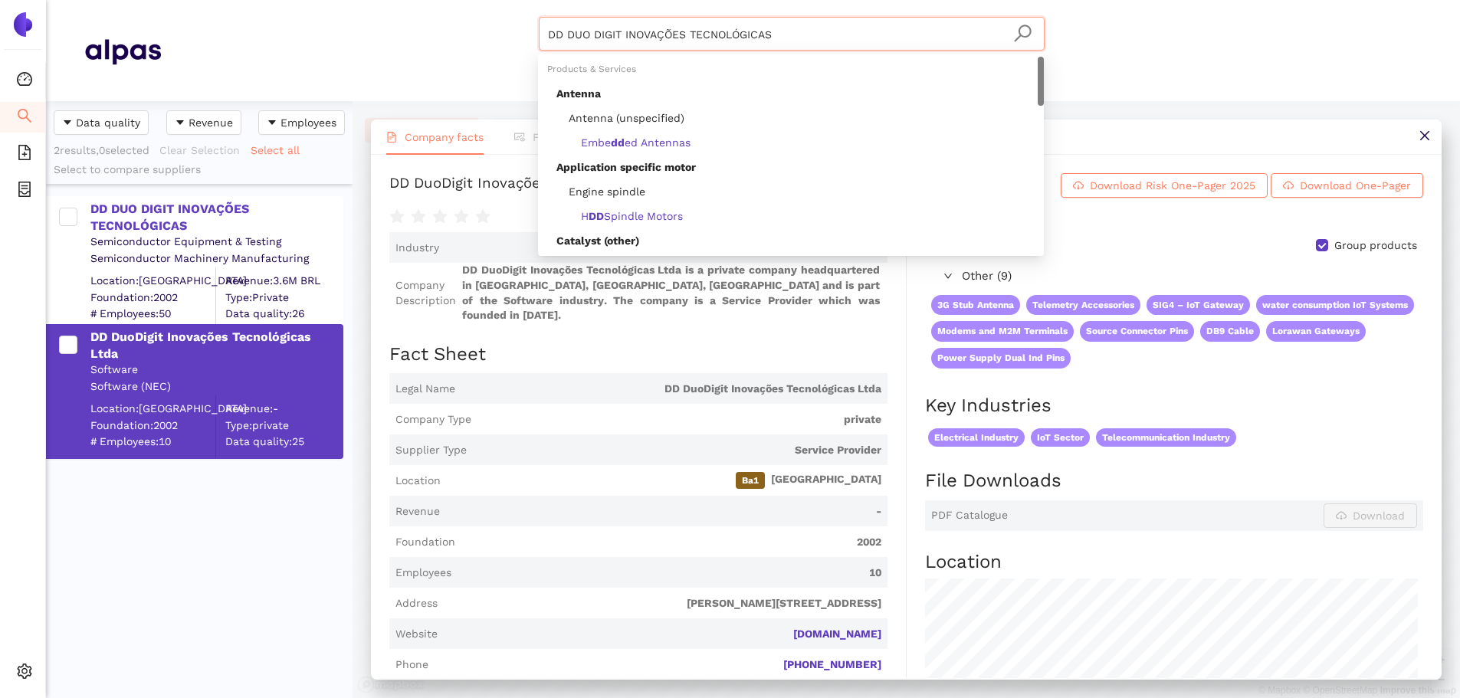
drag, startPoint x: 786, startPoint y: 34, endPoint x: 299, endPoint y: 24, distance: 486.8
click at [298, 22] on div "DD DUO DIGIT INOVAÇÕES TECNOLÓGICAS Materials & Coatings Certifications & Norms…" at bounding box center [791, 50] width 1261 height 67
paste input "ELC Produtos De Seguranca Industria E Comercio Ltda"
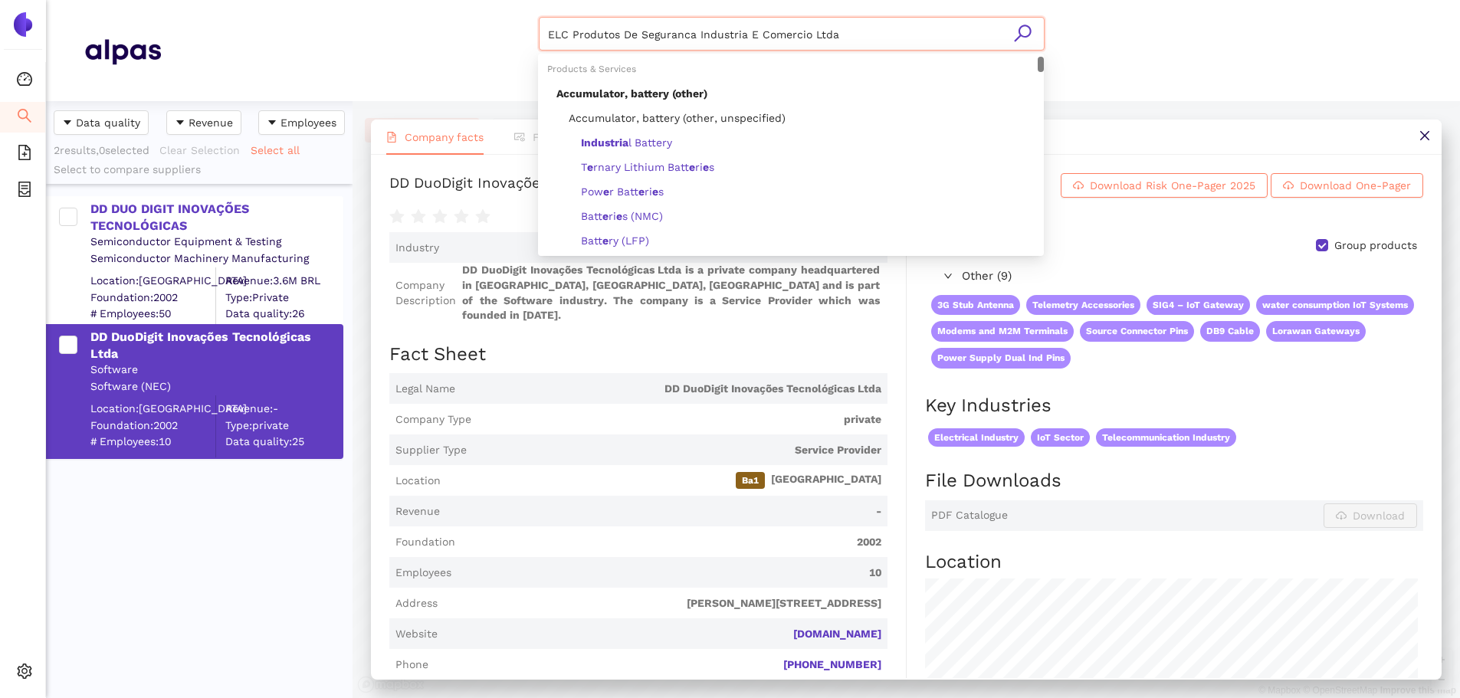
click at [1035, 38] on input "ELC Produtos De Seguranca Industria E Comercio Ltda" at bounding box center [791, 35] width 487 height 34
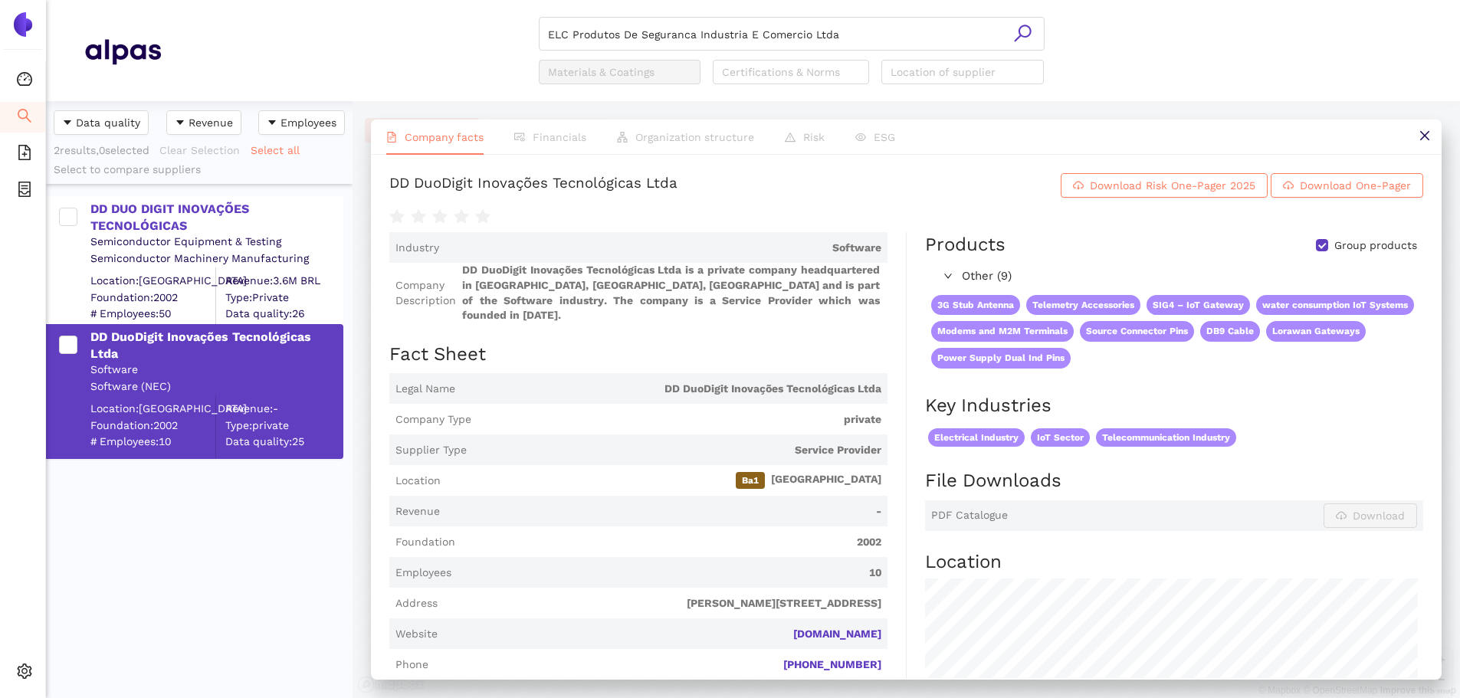
click at [1018, 35] on icon "search" at bounding box center [1022, 33] width 19 height 19
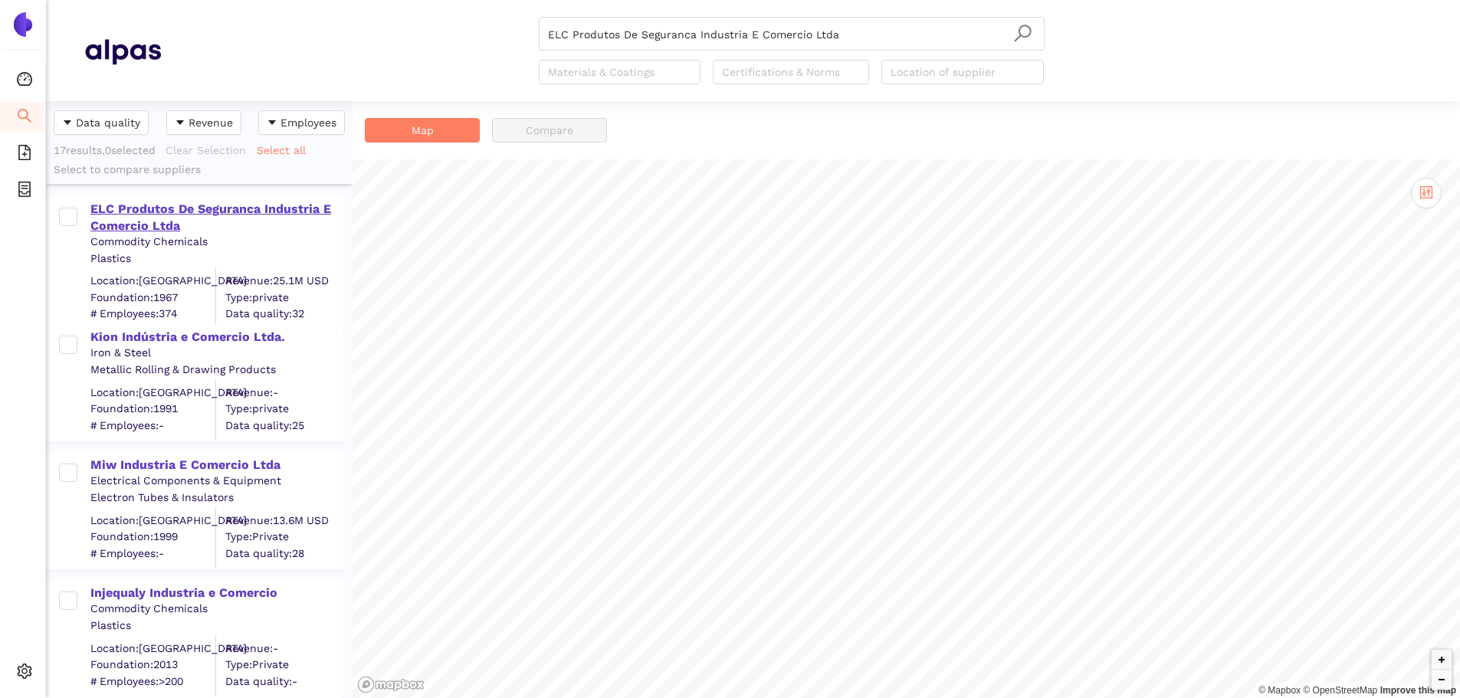
click at [261, 205] on div "ELC Produtos De Seguranca Industria E Comercio Ltda" at bounding box center [215, 218] width 251 height 34
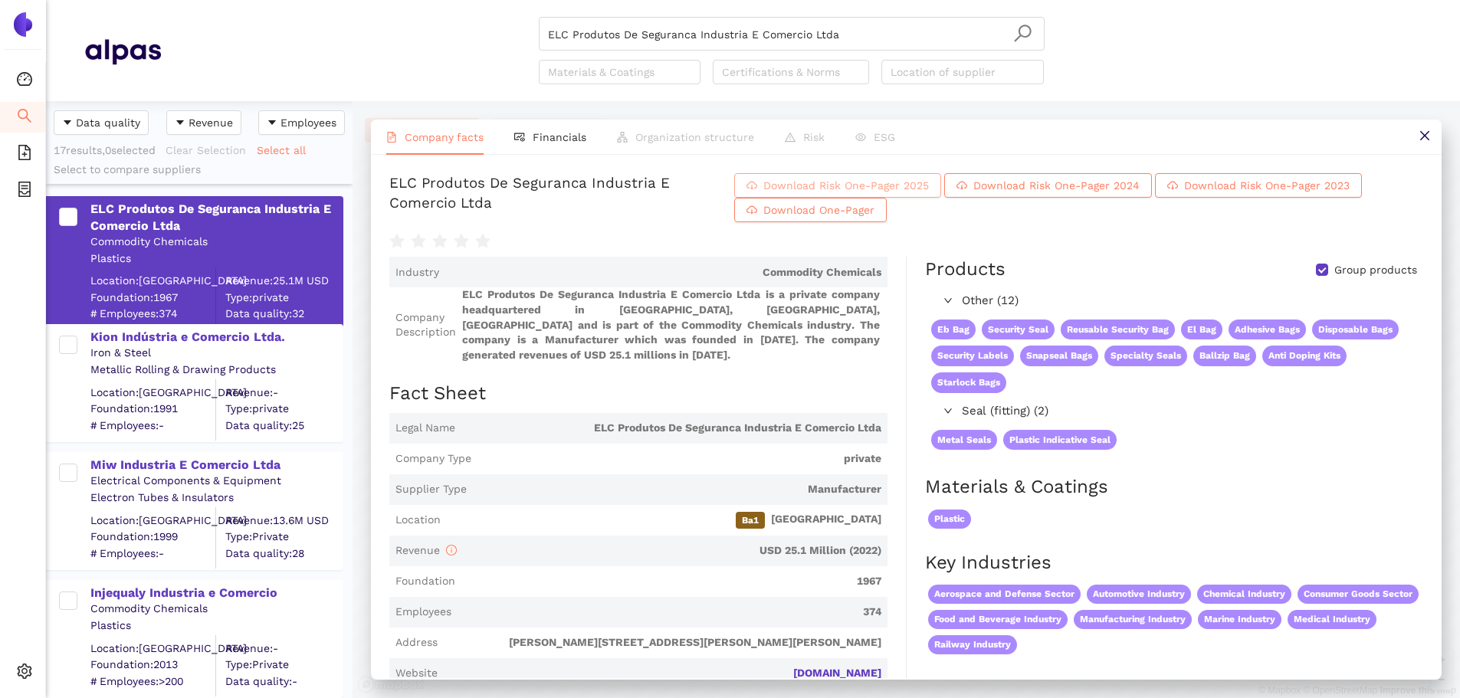
click at [915, 194] on span "Download Risk One-Pager 2025" at bounding box center [846, 185] width 166 height 17
drag, startPoint x: 875, startPoint y: 33, endPoint x: 820, endPoint y: 37, distance: 55.3
click at [869, 34] on input "ELC Produtos De Seguranca Industria E Comercio Ltda" at bounding box center [791, 35] width 487 height 34
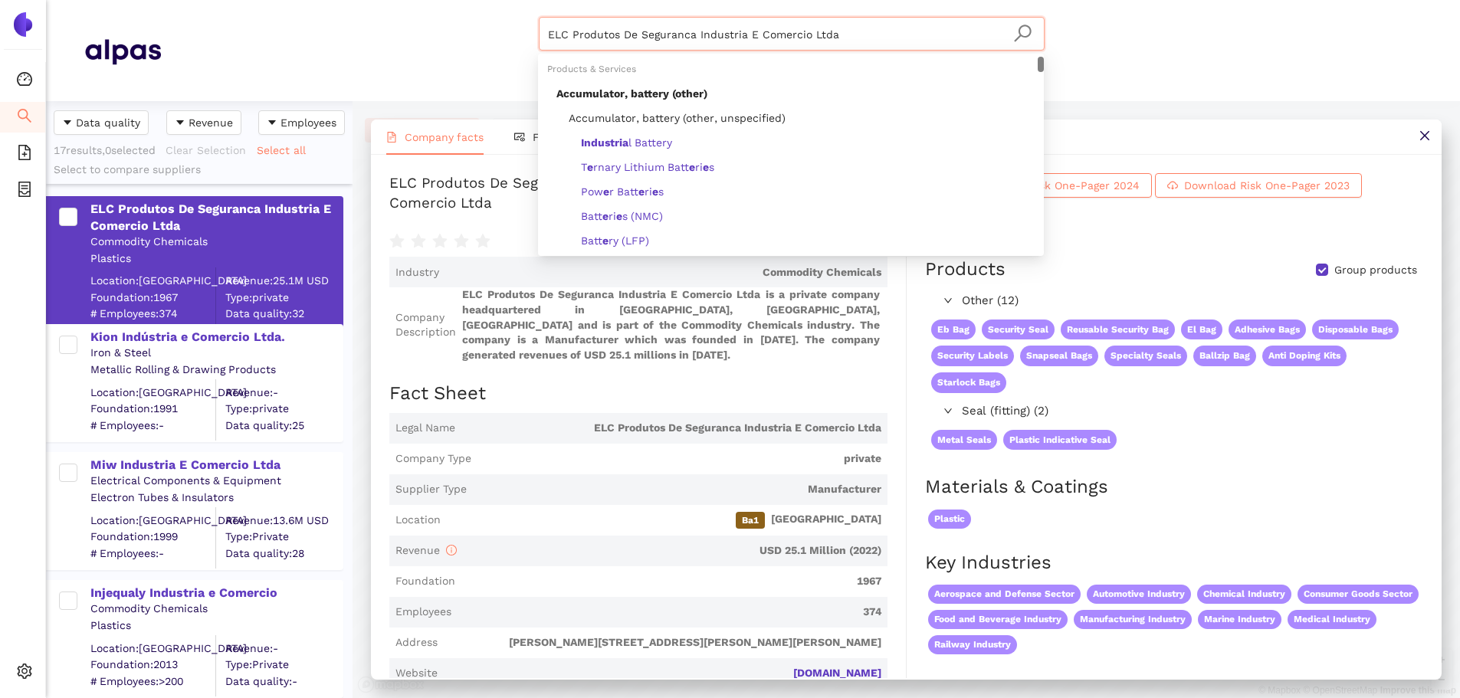
drag, startPoint x: 776, startPoint y: 31, endPoint x: 372, endPoint y: 20, distance: 403.3
click at [375, 18] on div "ELC Produtos De Seguranca Industria E Comercio Ltda Materials & Coatings Certif…" at bounding box center [791, 50] width 1261 height 67
drag, startPoint x: 653, startPoint y: 30, endPoint x: 205, endPoint y: 23, distance: 447.6
click at [205, 23] on div "ELC Produtos De Seguranca Industria E Comercio Ltda Materials & Coatings Certif…" at bounding box center [791, 50] width 1261 height 67
paste input "DGT CORPORATION"
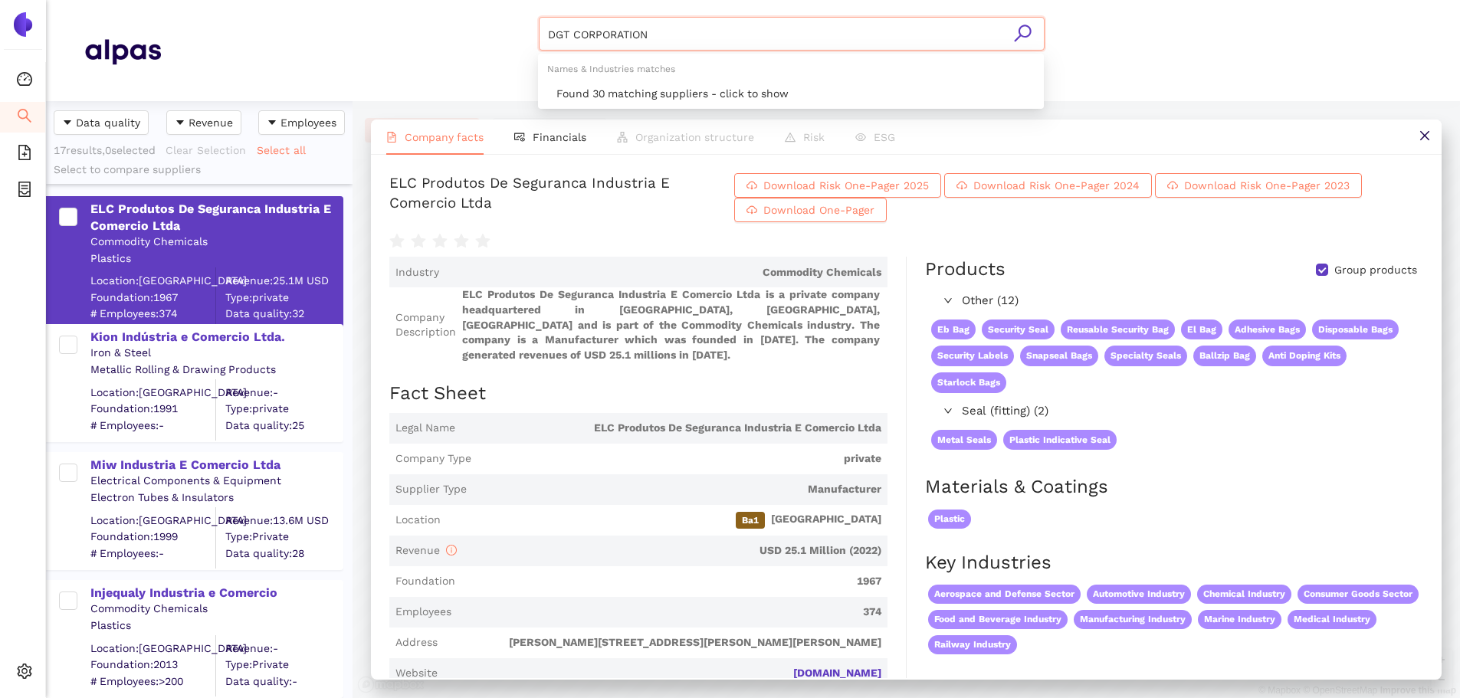
drag, startPoint x: 1027, startPoint y: 28, endPoint x: 8, endPoint y: 386, distance: 1080.6
click at [1025, 31] on icon "search" at bounding box center [1022, 33] width 19 height 19
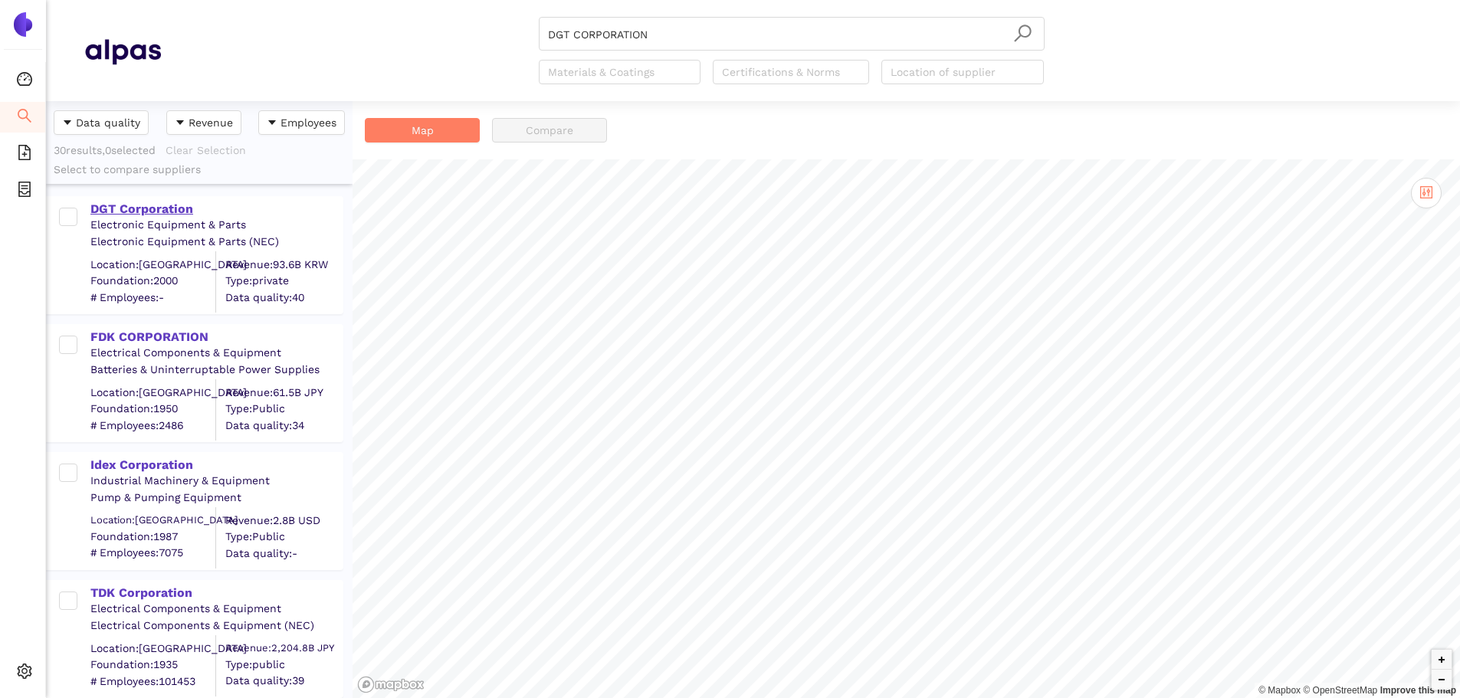
click at [162, 208] on div "DGT Corporation" at bounding box center [215, 209] width 251 height 17
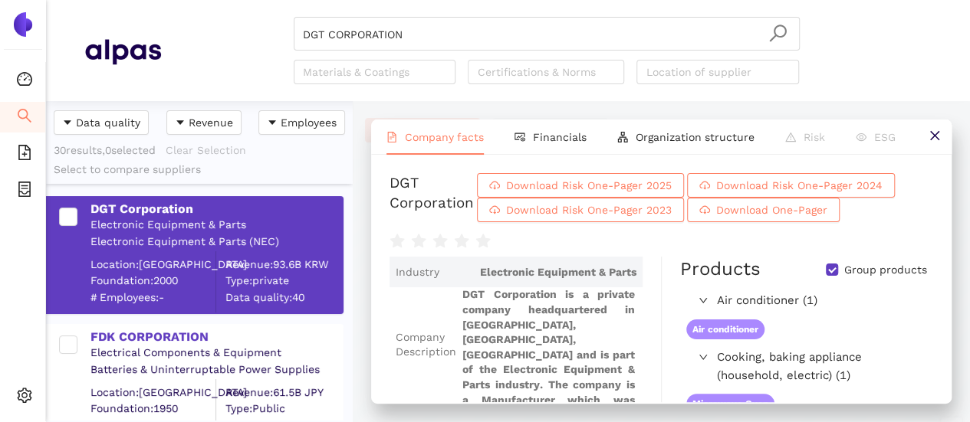
scroll to position [310, 294]
click at [429, 31] on input "DGT CORPORATION" at bounding box center [546, 35] width 487 height 34
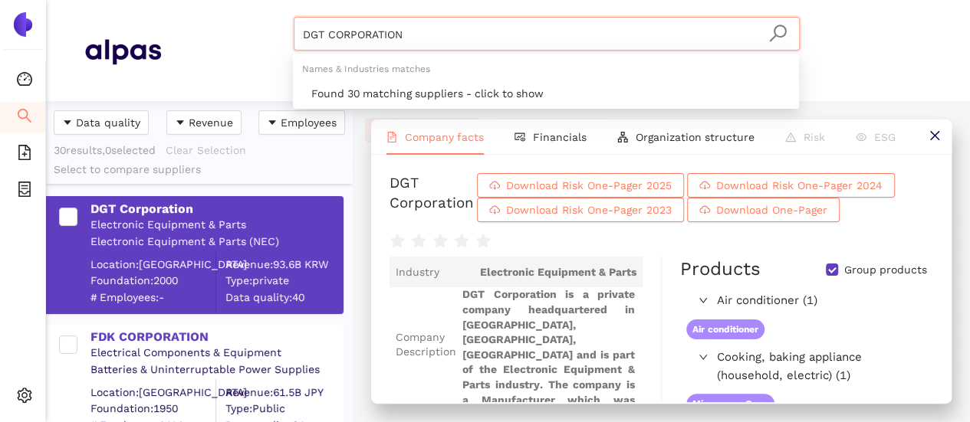
drag, startPoint x: 428, startPoint y: 34, endPoint x: 100, endPoint y: -4, distance: 330.3
click at [100, 0] on html "Dashboard Search eSourcing Templates eSourcing Projects Settings DGT CORPORATIO…" at bounding box center [485, 211] width 970 height 422
paste input "TE Connectivity Ltd."
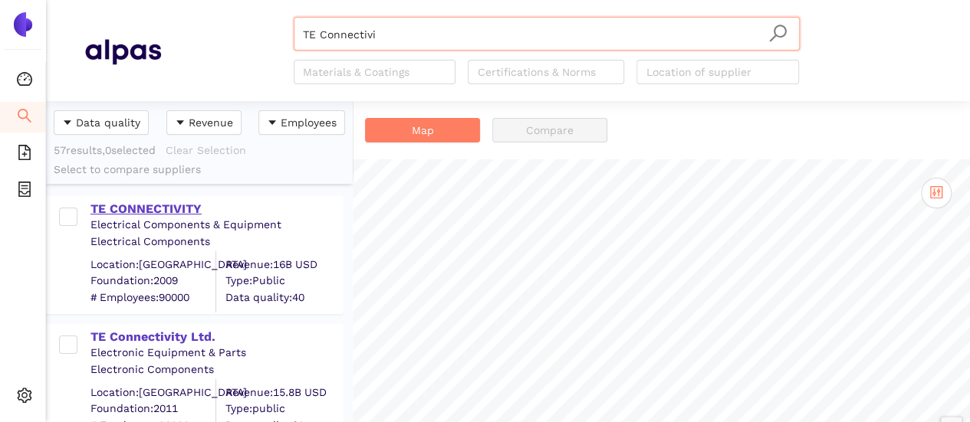
type input "TE Connectivi"
click at [181, 202] on div "TE CONNECTIVITY" at bounding box center [215, 209] width 251 height 17
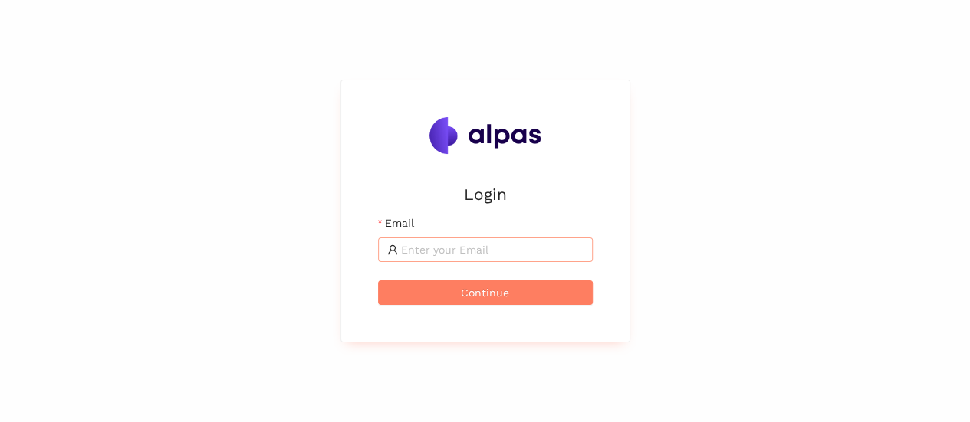
click at [507, 251] on input "Email" at bounding box center [492, 249] width 182 height 17
type input "[EMAIL_ADDRESS][DOMAIN_NAME]"
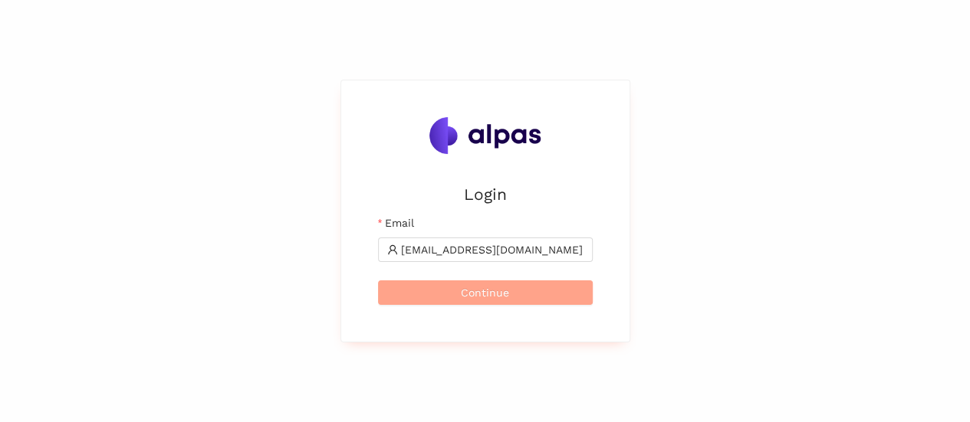
click at [485, 295] on span "Continue" at bounding box center [485, 292] width 48 height 17
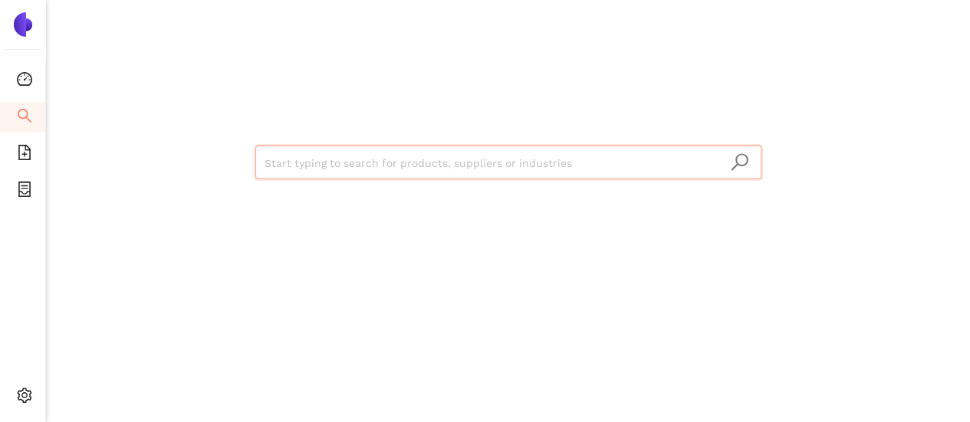
type input "TE Connectivity Ltd."
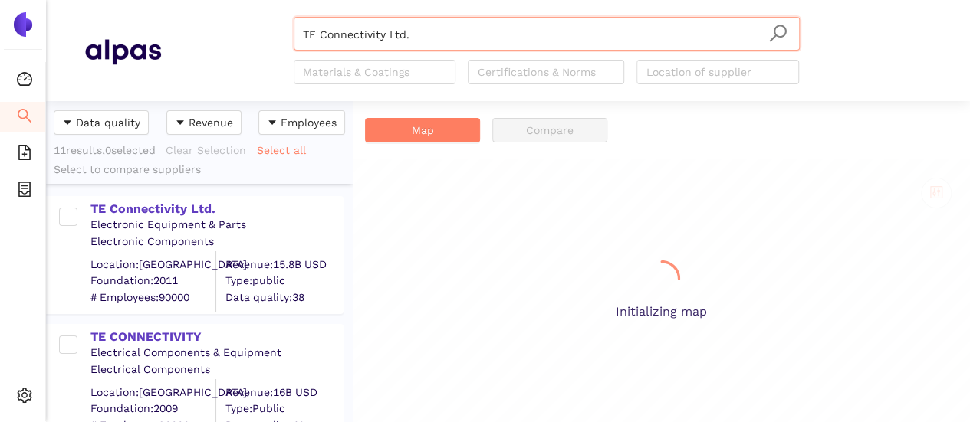
scroll to position [310, 294]
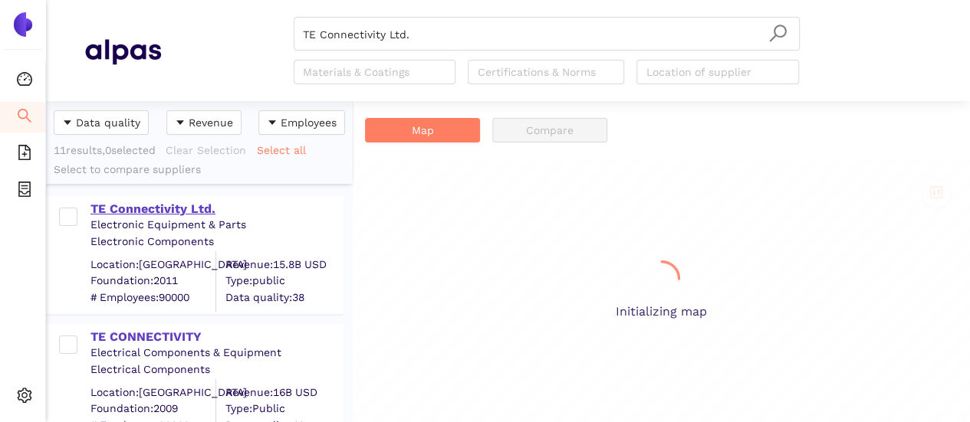
click at [183, 206] on div "TE Connectivity Ltd." at bounding box center [215, 209] width 251 height 17
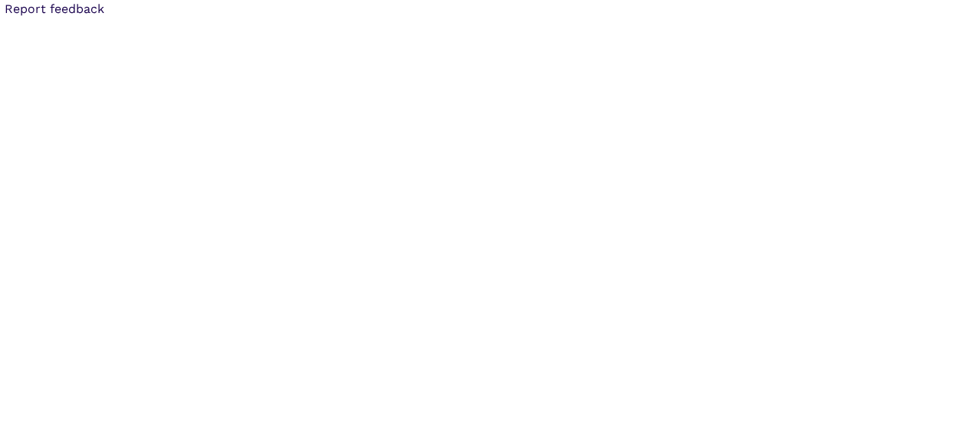
drag, startPoint x: 753, startPoint y: 64, endPoint x: 742, endPoint y: 74, distance: 14.6
click at [753, 64] on body "Report feedback Created with Highcharts 9.1.1 Chart context menu TE Connectivit…" at bounding box center [485, 211] width 970 height 422
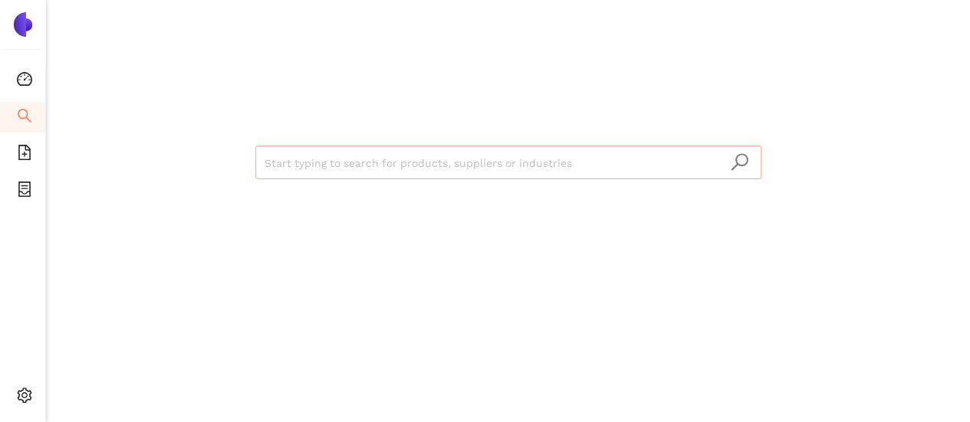
click at [327, 170] on input "search" at bounding box center [507, 163] width 487 height 34
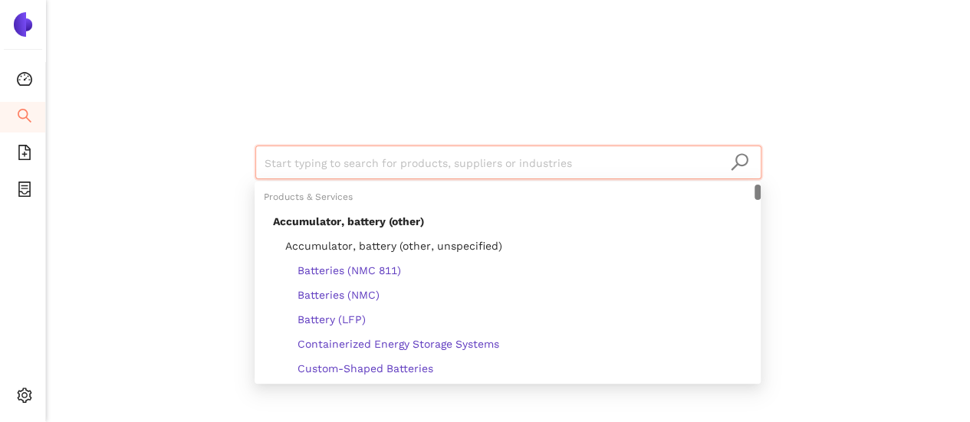
click at [638, 156] on input "search" at bounding box center [507, 163] width 487 height 34
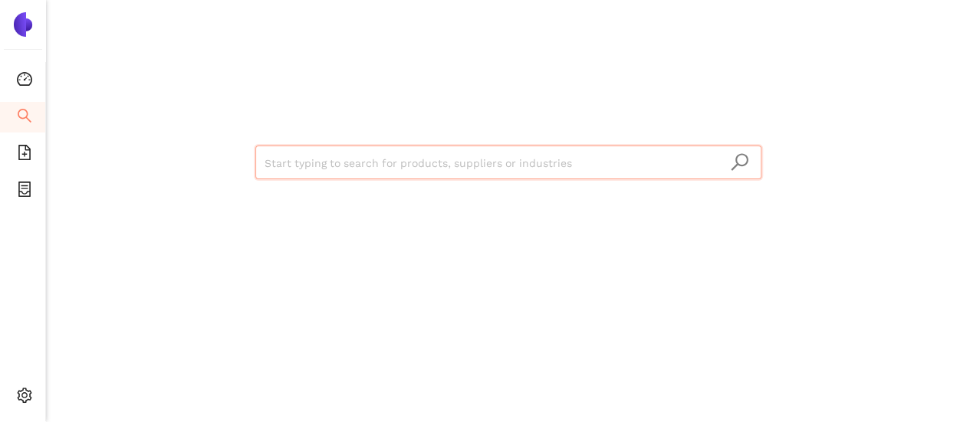
click at [428, 141] on div "Start typing to search for products, suppliers or industries" at bounding box center [508, 160] width 920 height 321
click at [428, 163] on input "search" at bounding box center [507, 163] width 487 height 34
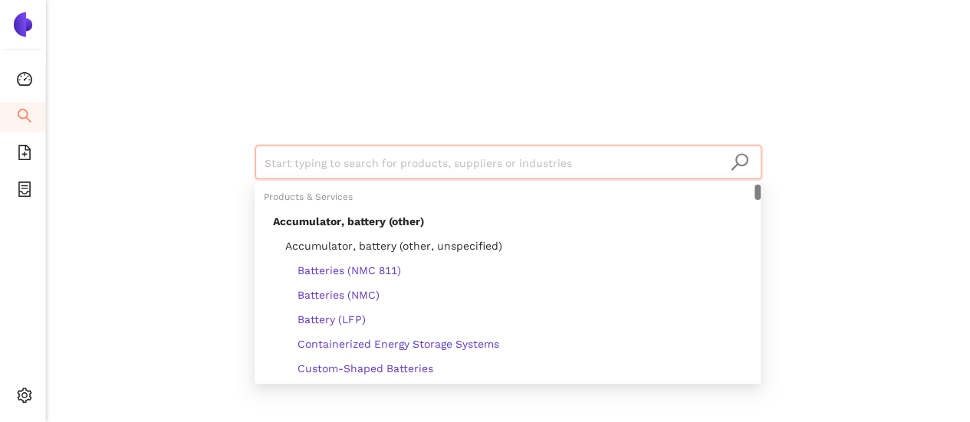
paste input "TE Connectivity Ltd."
type input "TE Connectivity Ltd."
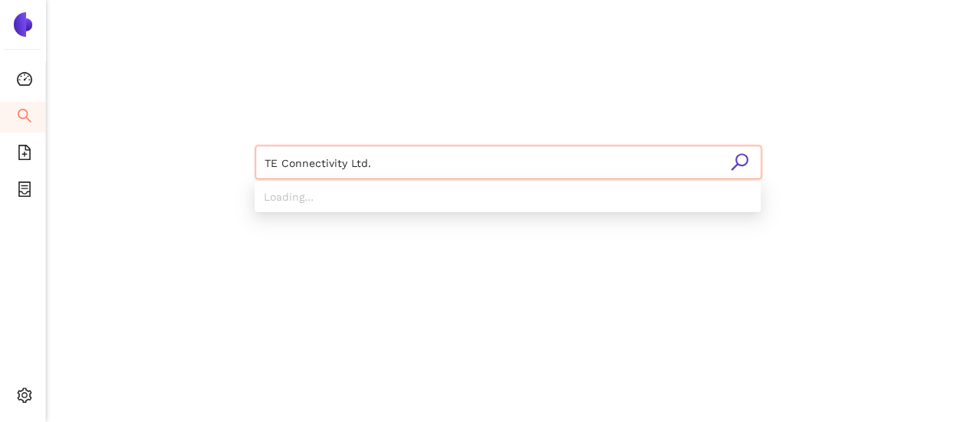
click at [744, 161] on icon "search" at bounding box center [739, 162] width 19 height 19
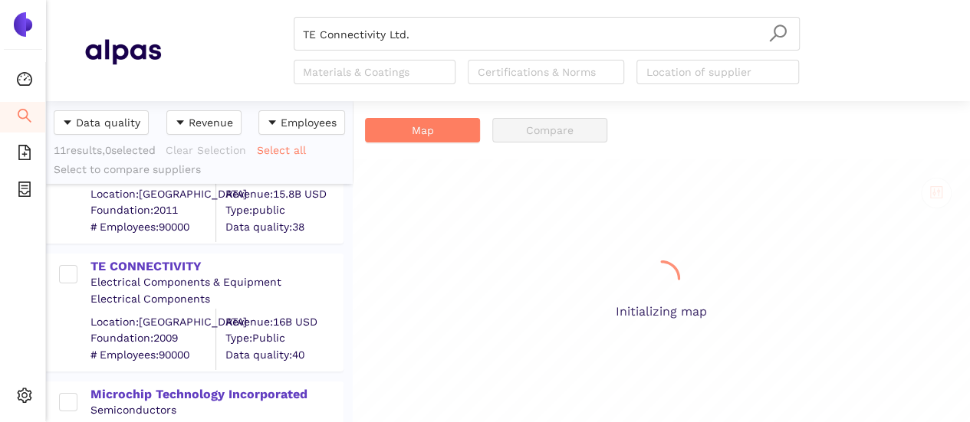
scroll to position [77, 0]
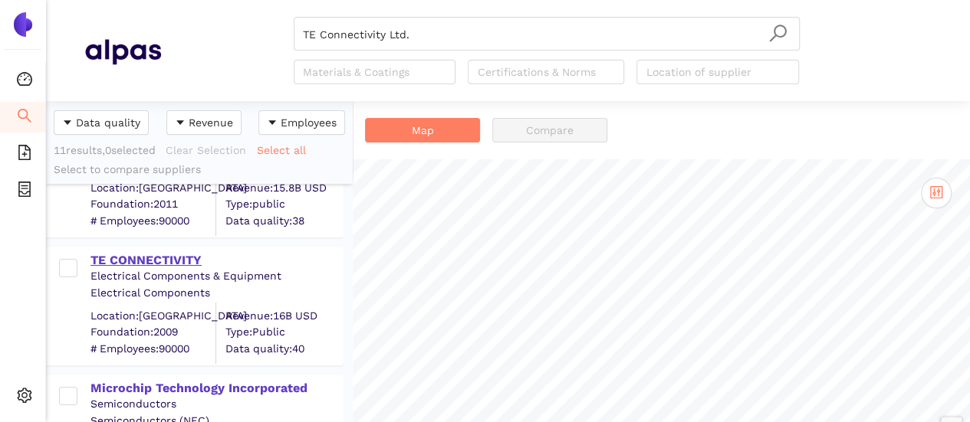
click at [145, 257] on div "TE CONNECTIVITY" at bounding box center [215, 260] width 251 height 17
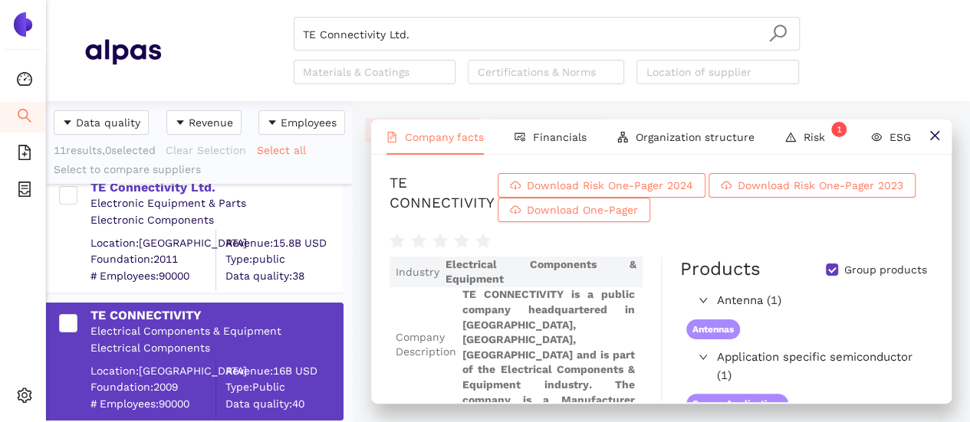
scroll to position [0, 0]
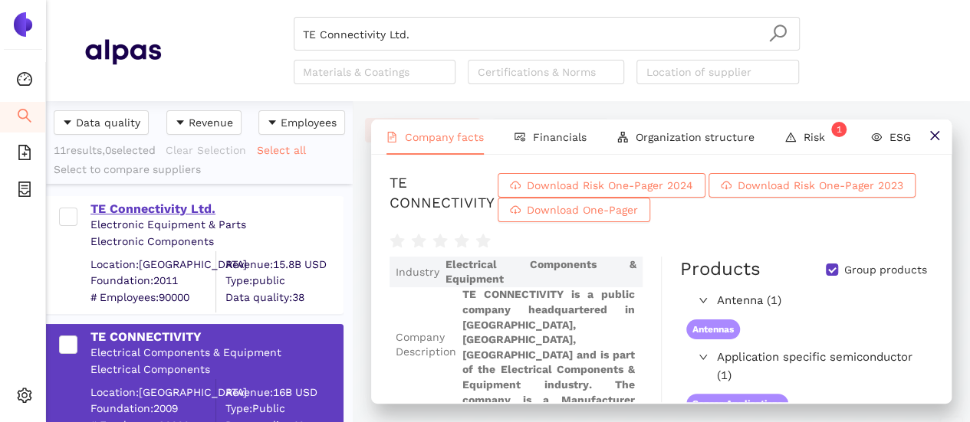
click at [166, 206] on div "TE Connectivity Ltd." at bounding box center [215, 209] width 251 height 17
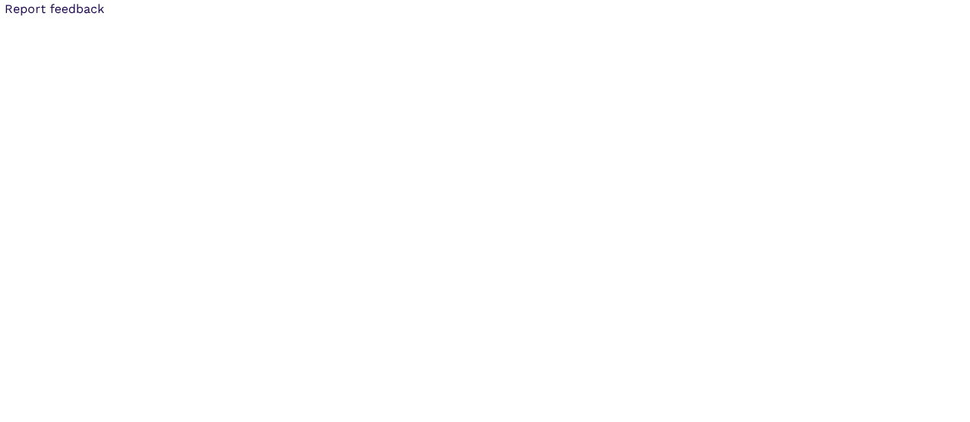
drag, startPoint x: 8, startPoint y: 10, endPoint x: 135, endPoint y: 17, distance: 126.6
click at [114, 19] on body "Report feedback Created with Highcharts 9.1.1 Chart context menu Antenna: 11.1%…" at bounding box center [485, 211] width 970 height 422
click at [143, 14] on div "Report feedback" at bounding box center [485, 9] width 970 height 18
drag, startPoint x: 103, startPoint y: 9, endPoint x: 9, endPoint y: 0, distance: 94.0
click at [9, 0] on html "Report feedback Created with Highcharts 9.1.1 Chart context menu Antenna: 11.1%…" at bounding box center [485, 211] width 970 height 422
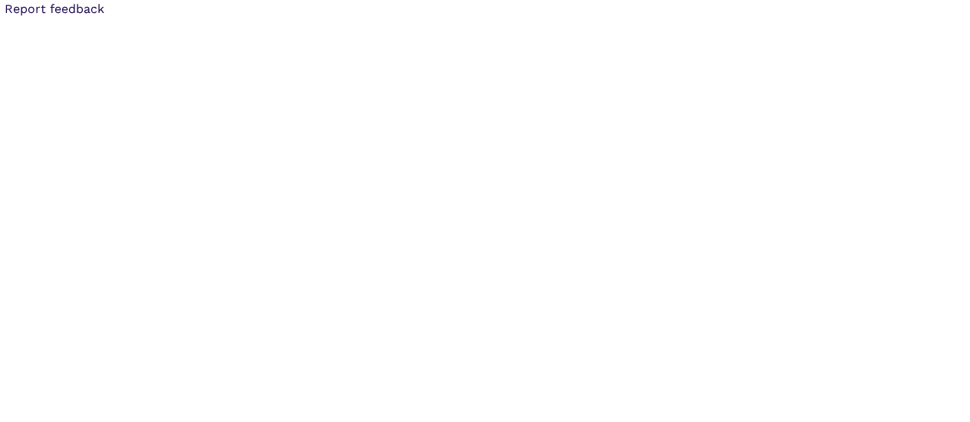
click at [146, 36] on body "Report feedback Created with Highcharts 9.1.1 Chart context menu Antenna: 11.1%…" at bounding box center [485, 211] width 970 height 422
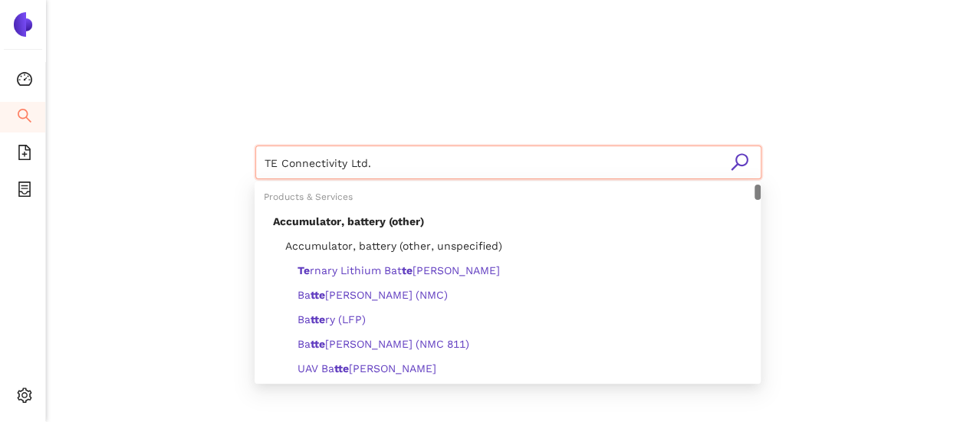
drag, startPoint x: 387, startPoint y: 164, endPoint x: 156, endPoint y: 136, distance: 232.4
click at [156, 136] on div "TE Connectivity Ltd." at bounding box center [508, 160] width 920 height 321
paste input "DGT CORPORATION"
type input "DGT CORPORATION"
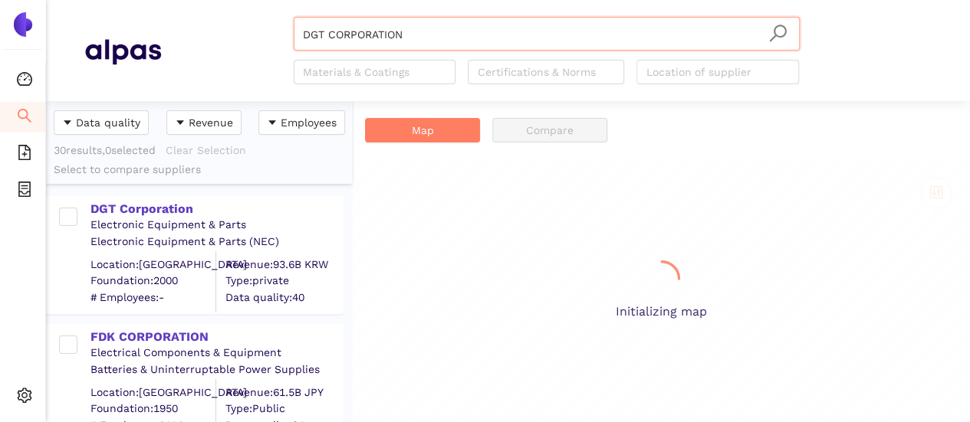
scroll to position [310, 294]
drag, startPoint x: 143, startPoint y: 208, endPoint x: 131, endPoint y: 189, distance: 22.3
click at [143, 207] on div "DGT Corporation" at bounding box center [215, 209] width 251 height 17
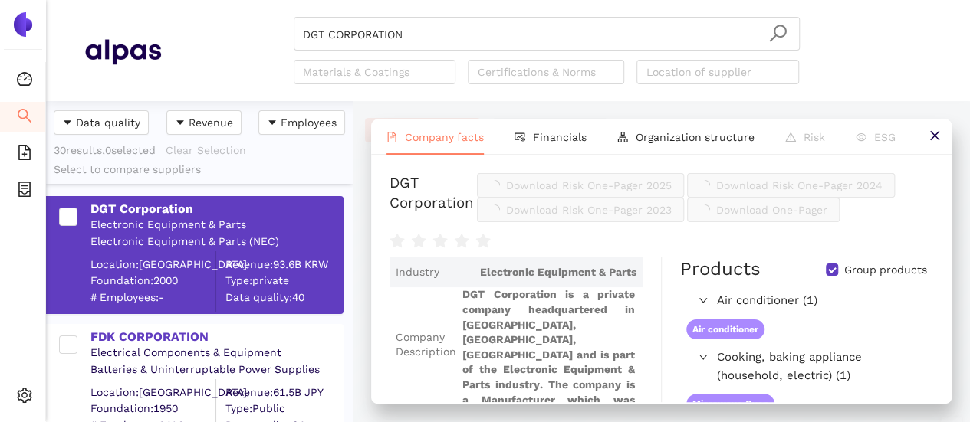
click at [671, 194] on span "Download Risk One-Pager 2025" at bounding box center [589, 185] width 166 height 17
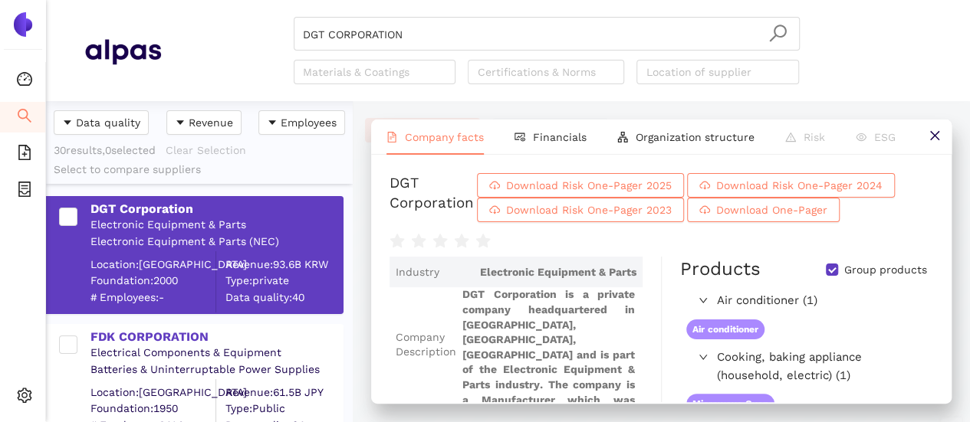
click at [207, 17] on div "DGT CORPORATION Materials & Coatings Certifications & Norms Location of supplier" at bounding box center [546, 50] width 770 height 67
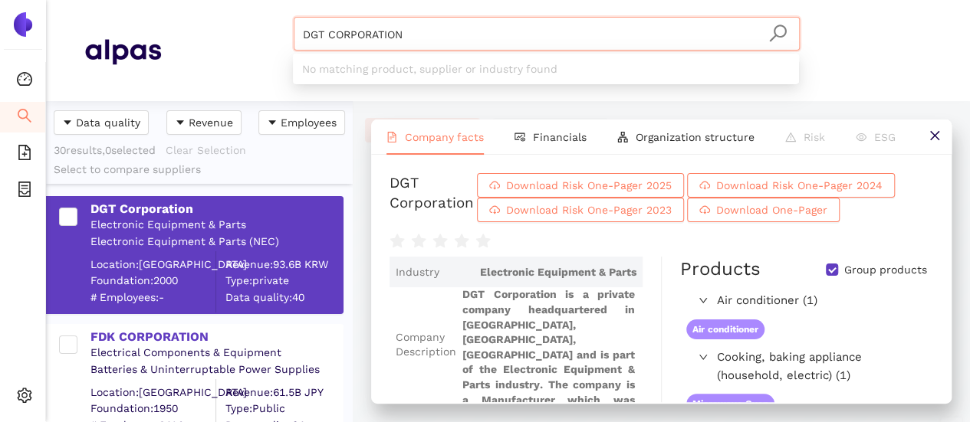
drag, startPoint x: 399, startPoint y: 44, endPoint x: 337, endPoint y: 46, distance: 61.3
click at [163, 8] on header "DGT CORPORATION Materials & Coatings Certifications & Norms Location of supplier" at bounding box center [508, 50] width 924 height 101
drag, startPoint x: 419, startPoint y: 37, endPoint x: 90, endPoint y: 27, distance: 328.9
click at [74, 7] on header "DGT CORPORATION Materials & Coatings Certifications & Norms Location of supplier" at bounding box center [508, 50] width 924 height 101
paste input "GLOBOPACK EMBALAGENS LTDA"
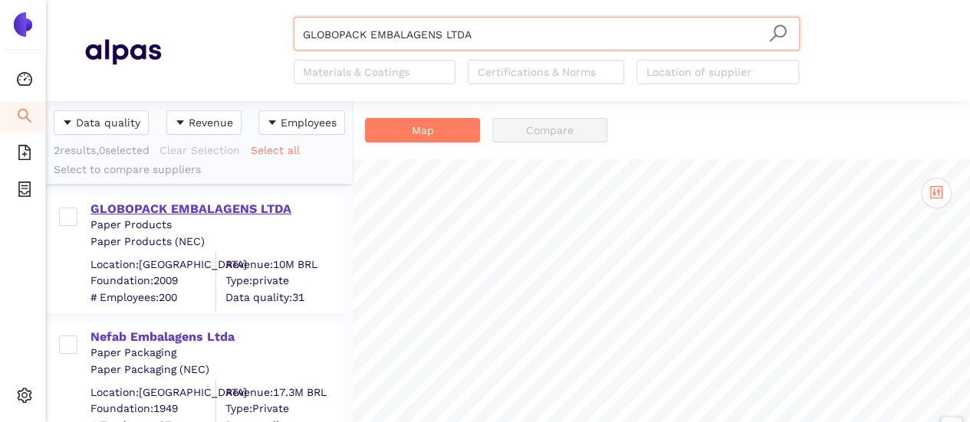
type input "GLOBOPACK EMBALAGENS LTDA"
click at [109, 205] on div "GLOBOPACK EMBALAGENS LTDA" at bounding box center [215, 209] width 251 height 17
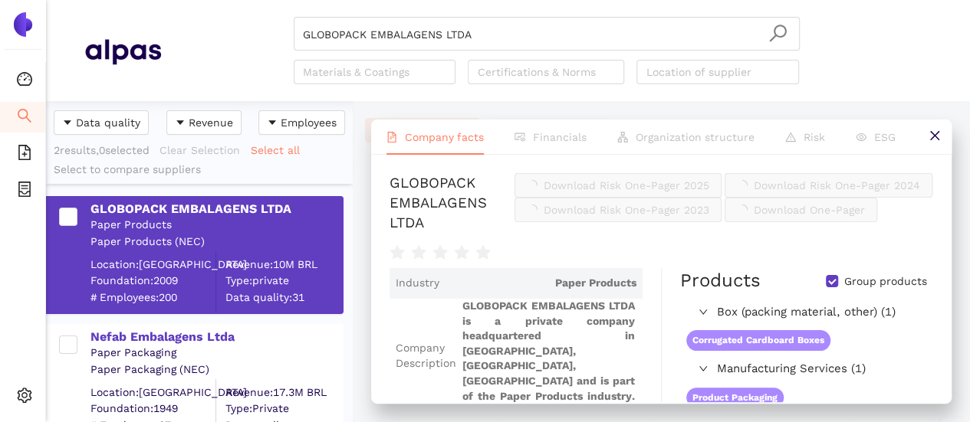
click at [709, 191] on span "Download Risk One-Pager 2025" at bounding box center [626, 185] width 166 height 17
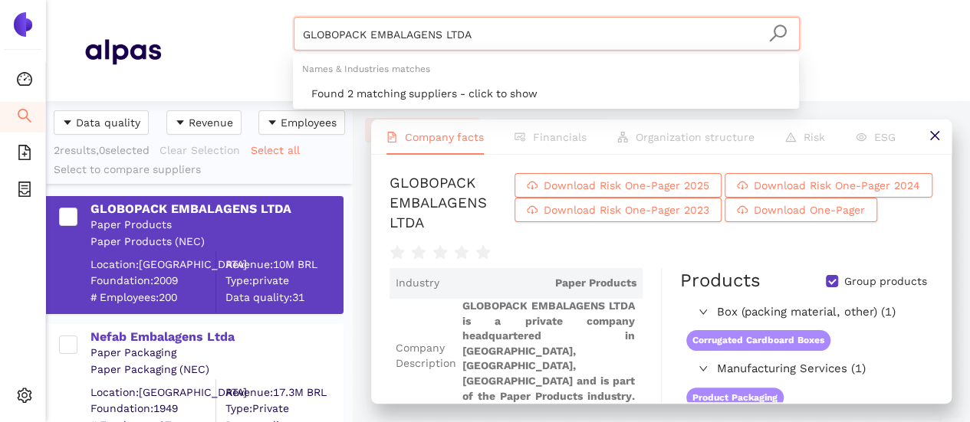
drag, startPoint x: 350, startPoint y: -5, endPoint x: 112, endPoint y: -34, distance: 240.1
click at [112, 0] on html "Dashboard Search eSourcing Templates eSourcing Projects Settings GLOBOPACK EMBA…" at bounding box center [485, 211] width 970 height 422
paste input "Hebei Jiya Electronics Co., Ltd."
type input "Hebei Jiya Electronics Co., Ltd."
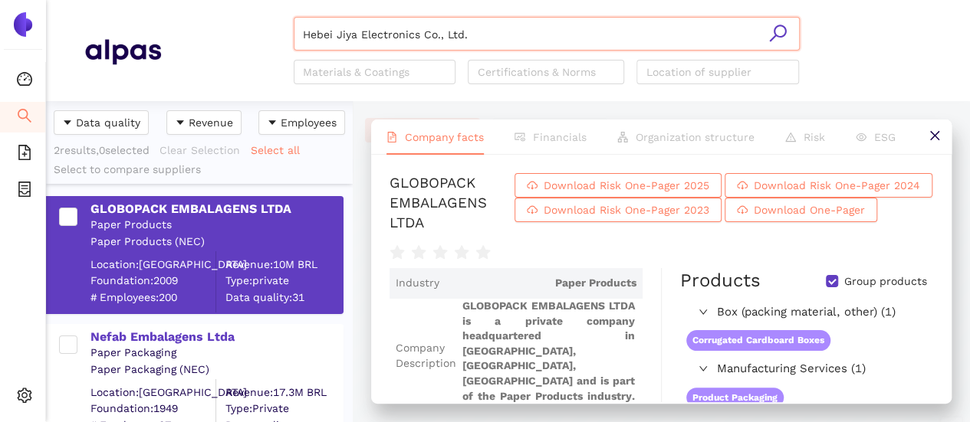
click at [786, 29] on icon "search" at bounding box center [777, 33] width 19 height 19
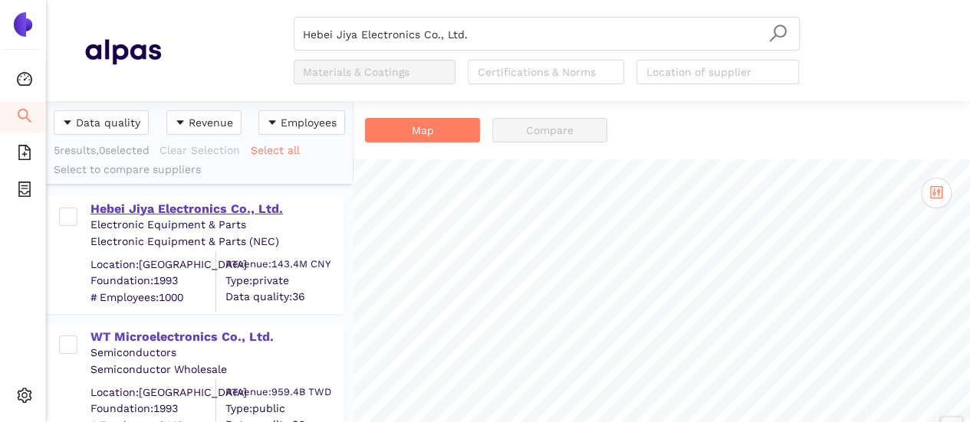
click at [163, 209] on div "Hebei Jiya Electronics Co., Ltd." at bounding box center [215, 209] width 251 height 17
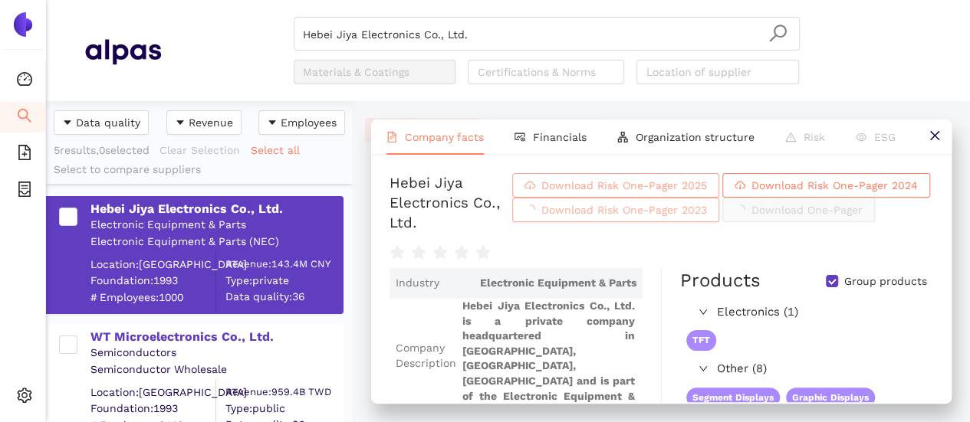
click at [535, 191] on icon "cloud-download" at bounding box center [529, 185] width 11 height 11
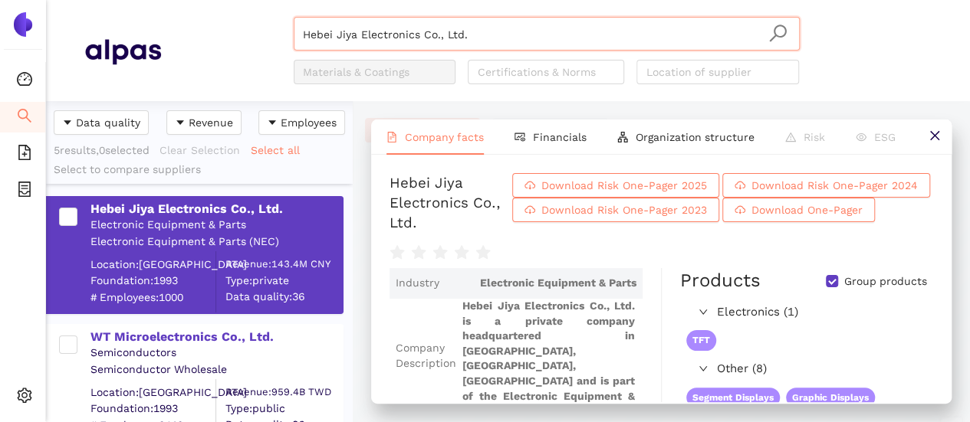
drag, startPoint x: 499, startPoint y: 34, endPoint x: 41, endPoint y: -54, distance: 466.7
click at [41, 0] on html "Dashboard Search eSourcing Templates eSourcing Projects Settings Hebei Jiya Ele…" at bounding box center [485, 211] width 970 height 422
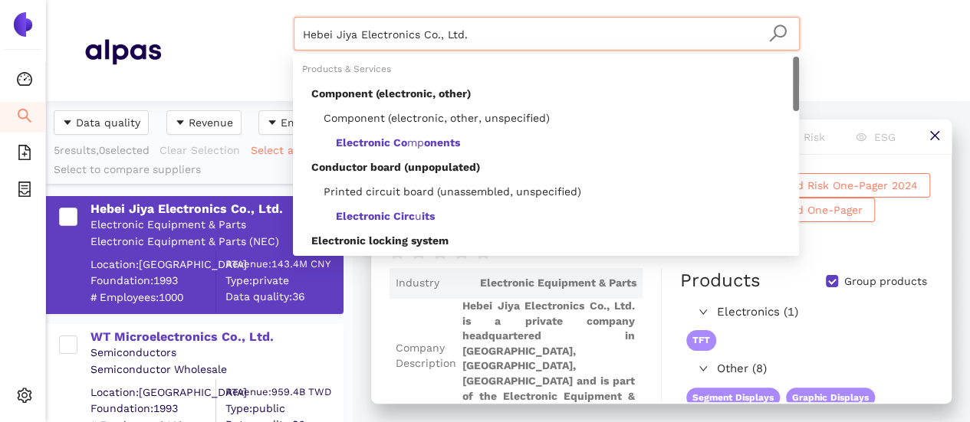
paste input "Moltec Molas de Precisao Ltda"
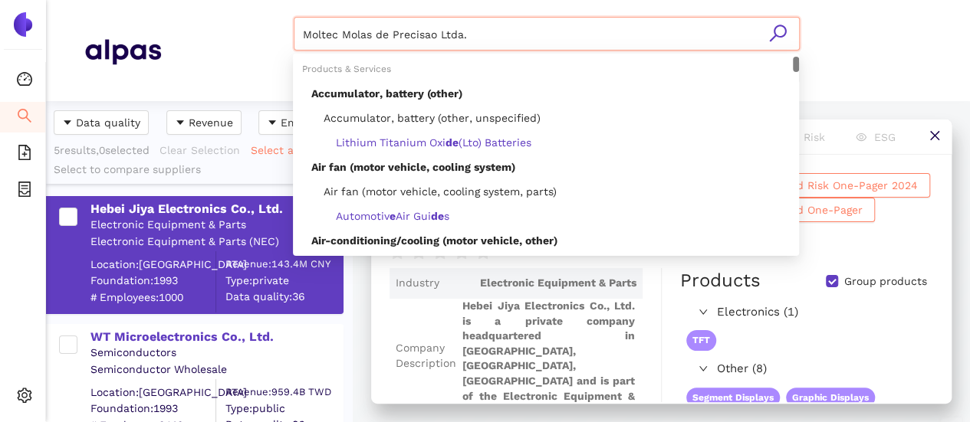
type input "Moltec Molas de Precisao Ltda."
click at [777, 30] on icon "search" at bounding box center [777, 33] width 19 height 19
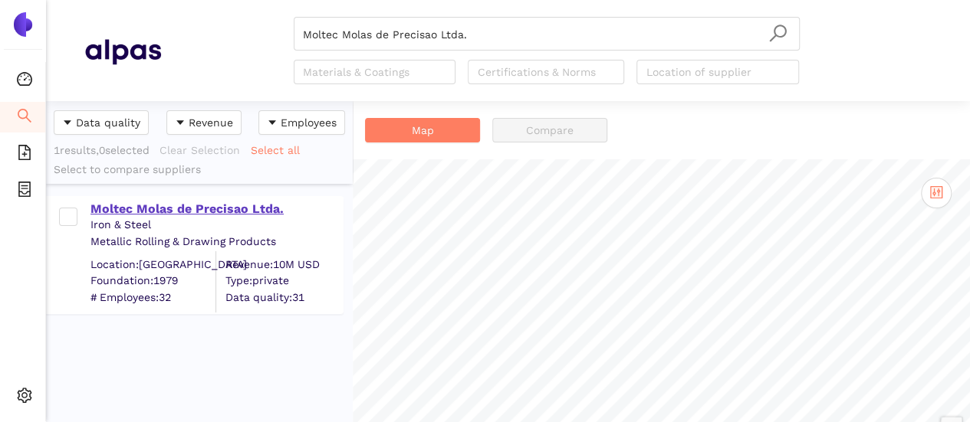
click at [211, 206] on div "Moltec Molas de Precisao Ltda." at bounding box center [215, 209] width 251 height 17
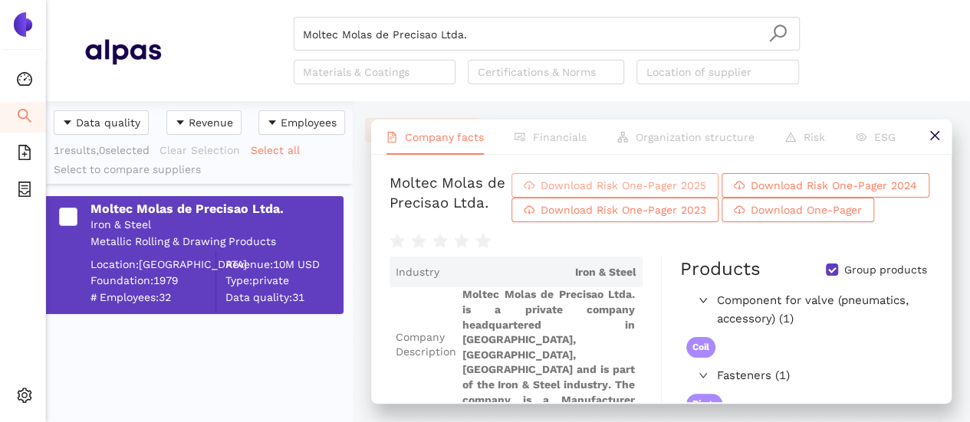
click at [706, 194] on span "Download Risk One-Pager 2025" at bounding box center [623, 185] width 166 height 17
drag, startPoint x: 196, startPoint y: 5, endPoint x: 0, endPoint y: -14, distance: 197.1
click at [0, 0] on html "Dashboard Search eSourcing Templates eSourcing Projects Settings Moltec Molas d…" at bounding box center [485, 211] width 970 height 422
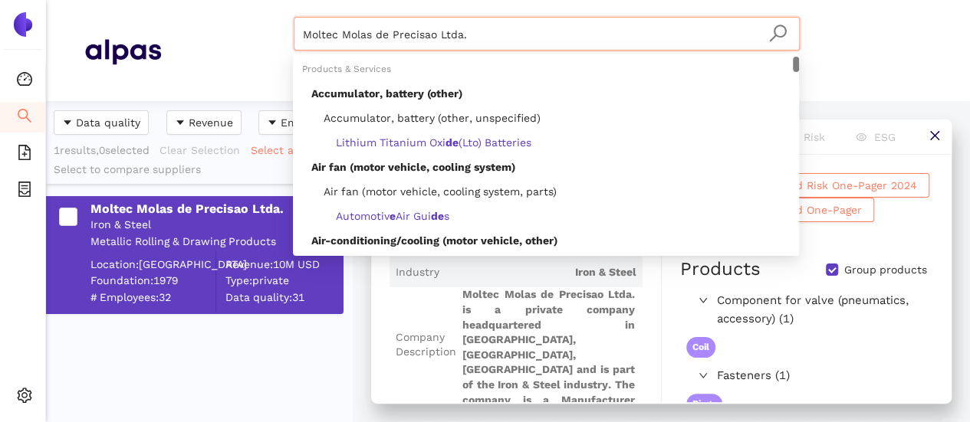
paste input "SPREAD PROFIT TECHNOLOGY TAIWAN CO., LTD"
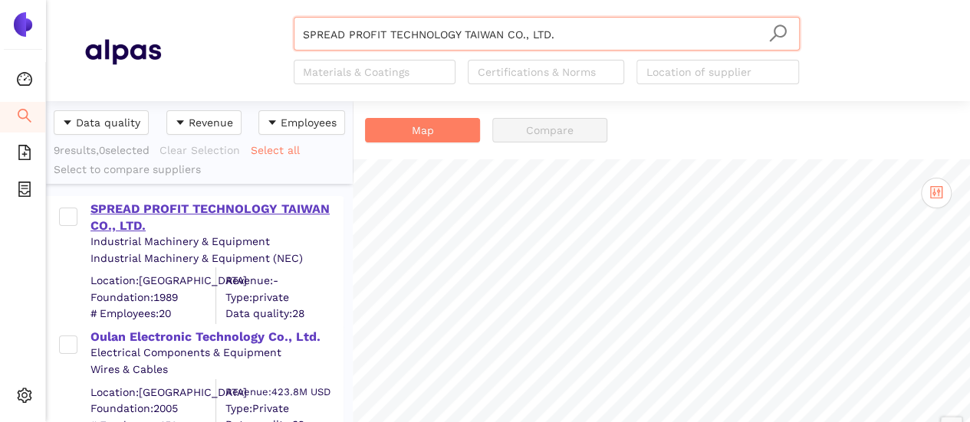
type input "SPREAD PROFIT TECHNOLOGY TAIWAN CO., LTD."
click at [248, 205] on div "SPREAD PROFIT TECHNOLOGY TAIWAN CO., LTD." at bounding box center [215, 218] width 251 height 34
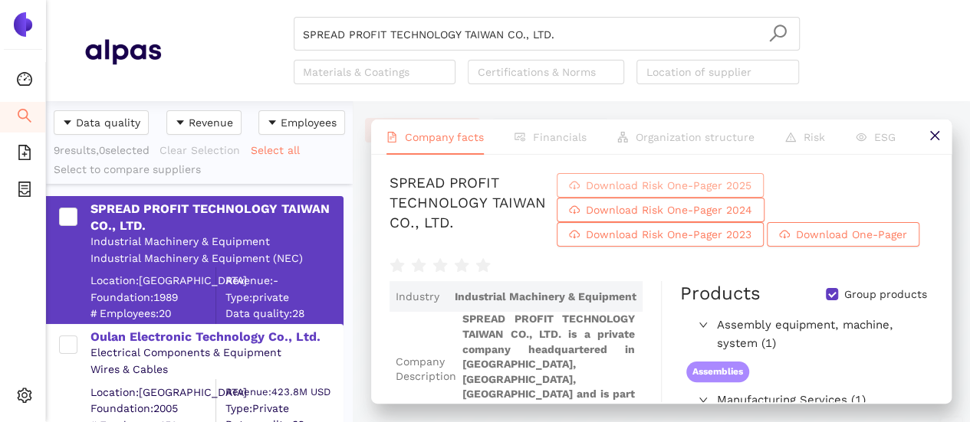
click at [751, 194] on span "Download Risk One-Pager 2025" at bounding box center [669, 185] width 166 height 17
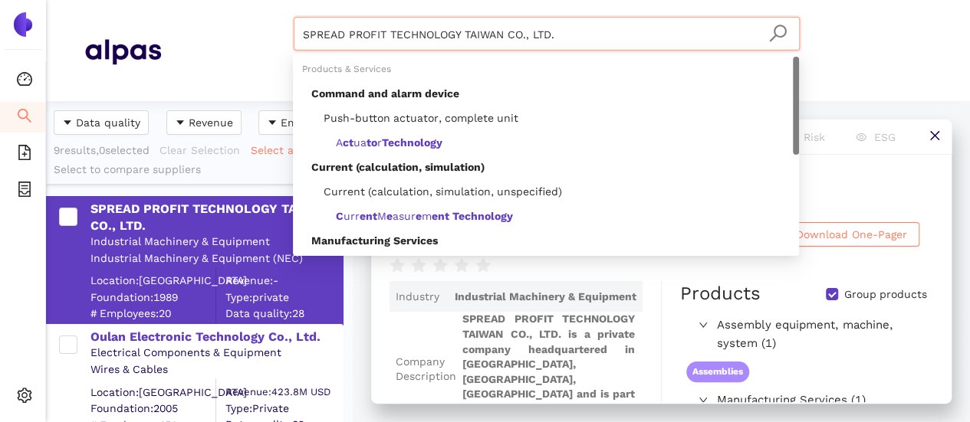
click at [565, 38] on input "SPREAD PROFIT TECHNOLOGY TAIWAN CO., LTD." at bounding box center [546, 35] width 487 height 34
drag, startPoint x: 550, startPoint y: 33, endPoint x: 167, endPoint y: -7, distance: 385.3
click at [167, 0] on html "Dashboard Search eSourcing Templates eSourcing Projects Settings SPREAD PROFIT …" at bounding box center [485, 211] width 970 height 422
paste input "Alfagraf Solucoes Industriais LTDA"
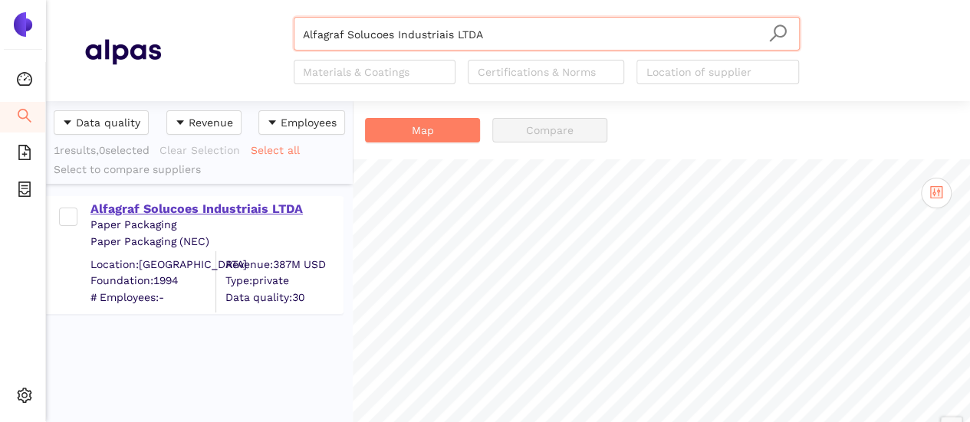
type input "Alfagraf Solucoes Industriais LTDA"
click at [159, 206] on div "Alfagraf Solucoes Industriais LTDA" at bounding box center [215, 209] width 251 height 17
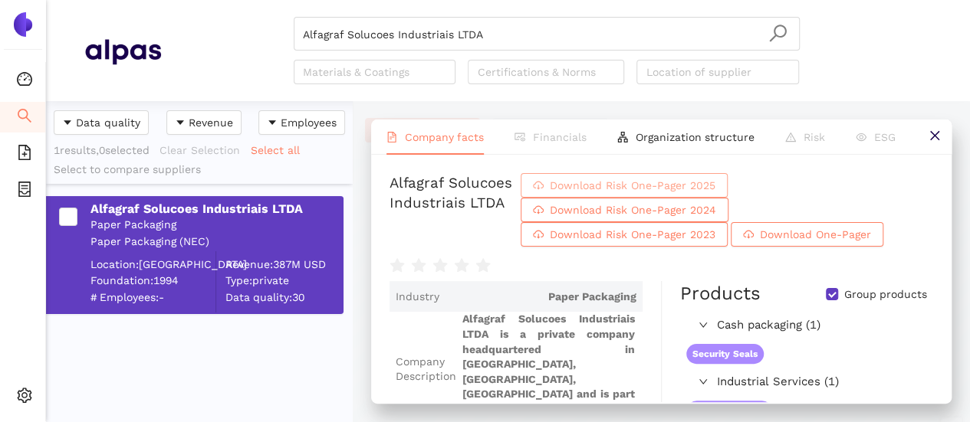
click at [715, 194] on span "Download Risk One-Pager 2025" at bounding box center [633, 185] width 166 height 17
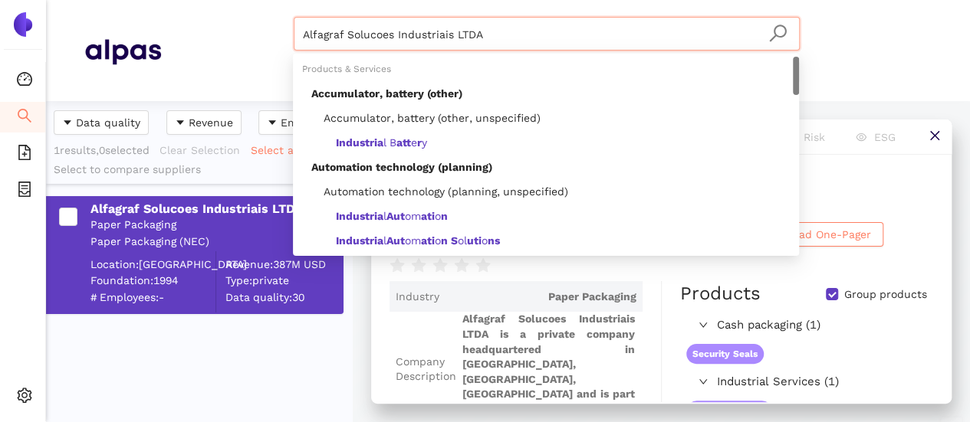
drag, startPoint x: 368, startPoint y: 21, endPoint x: 497, endPoint y: 83, distance: 142.6
click at [260, 16] on header "Alfagraf Solucoes Industriais LTDA Materials & Coatings Certifications & Norms …" at bounding box center [508, 50] width 924 height 101
paste input "Mkd Componentes Usinados LTDA."
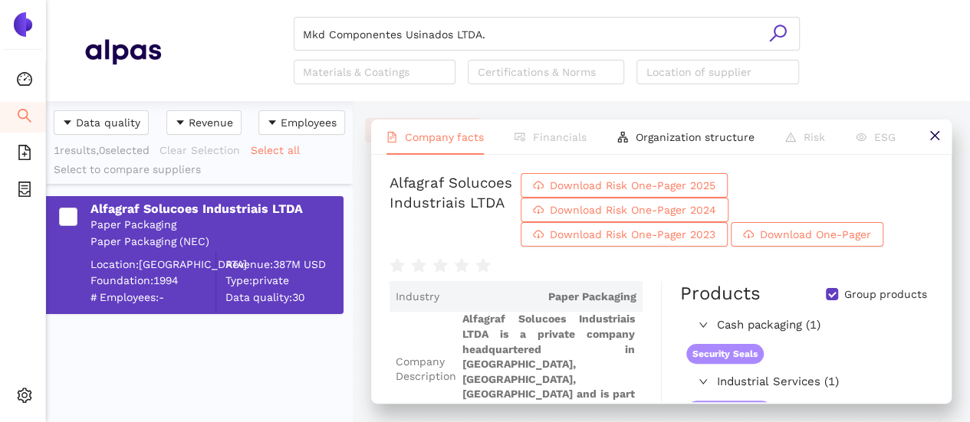
click at [776, 32] on icon "search" at bounding box center [777, 33] width 19 height 19
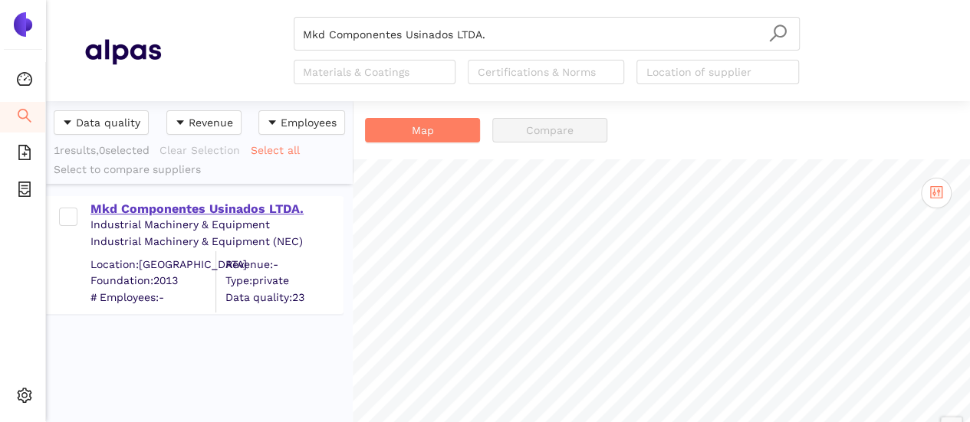
click at [211, 205] on div "Mkd Componentes Usinados LTDA." at bounding box center [215, 209] width 251 height 17
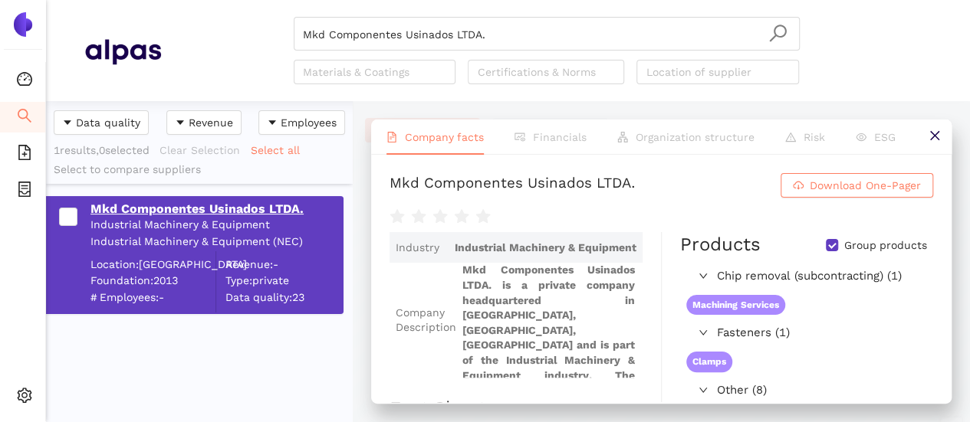
click at [189, 212] on div "Mkd Componentes Usinados LTDA." at bounding box center [215, 209] width 251 height 17
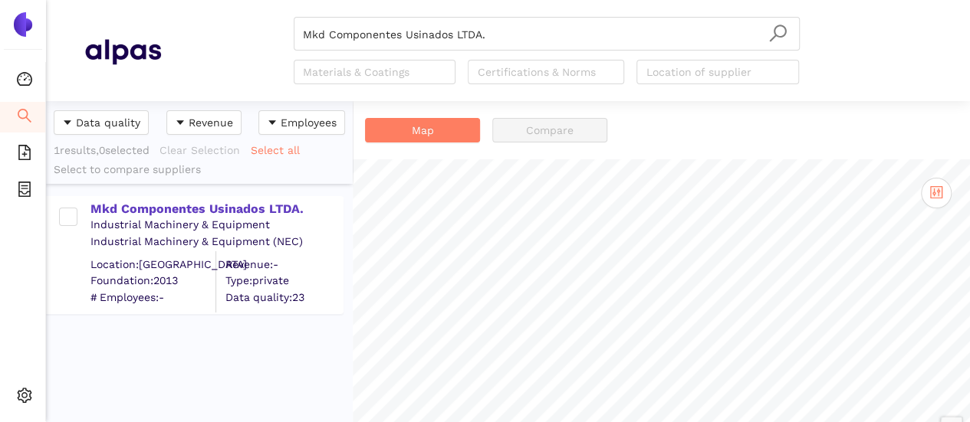
click at [221, 220] on div "Industrial Machinery & Equipment" at bounding box center [215, 225] width 251 height 15
click at [218, 208] on div "Mkd Componentes Usinados LTDA." at bounding box center [215, 209] width 251 height 17
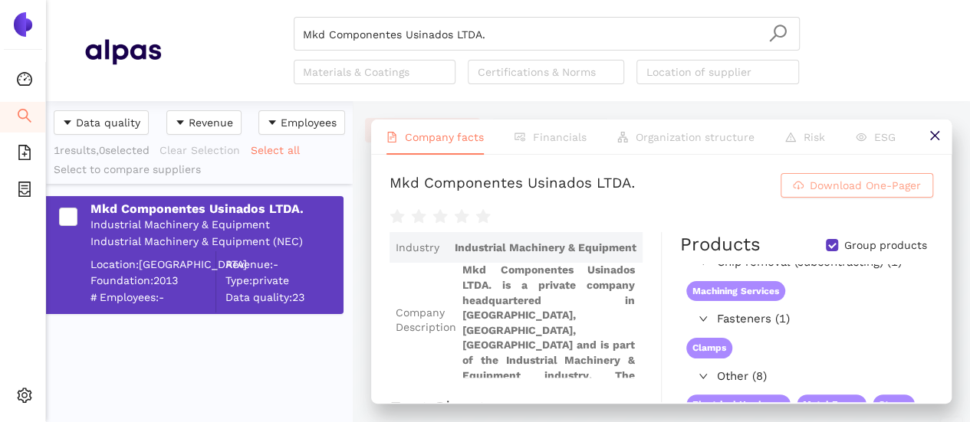
click at [792, 198] on button "Download One-Pager" at bounding box center [856, 185] width 153 height 25
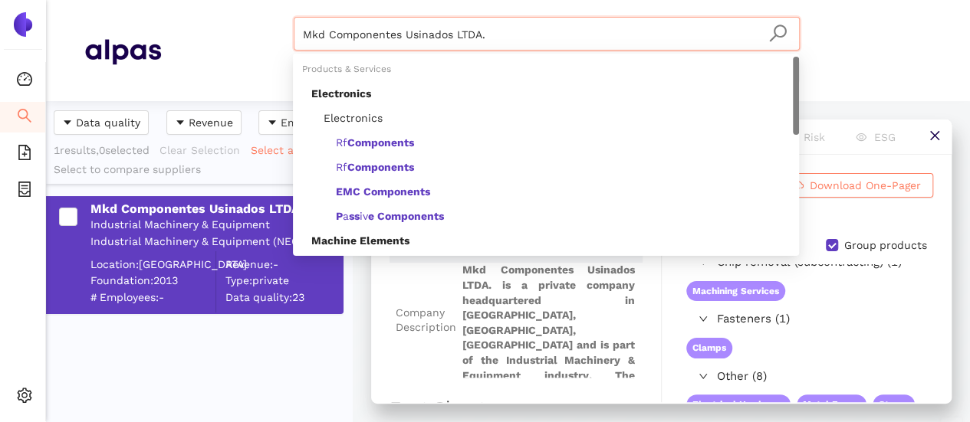
drag, startPoint x: 326, startPoint y: 31, endPoint x: 800, endPoint y: 85, distance: 476.7
click at [800, 85] on header "Mkd Componentes Usinados LTDA. Materials & Coatings Certifications & Norms Loca…" at bounding box center [508, 50] width 924 height 101
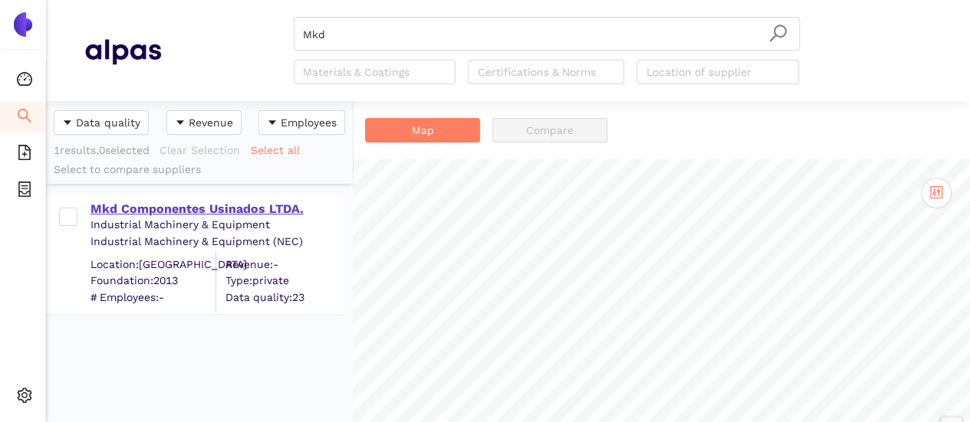
click at [190, 208] on div "Mkd Componentes Usinados LTDA." at bounding box center [215, 209] width 251 height 17
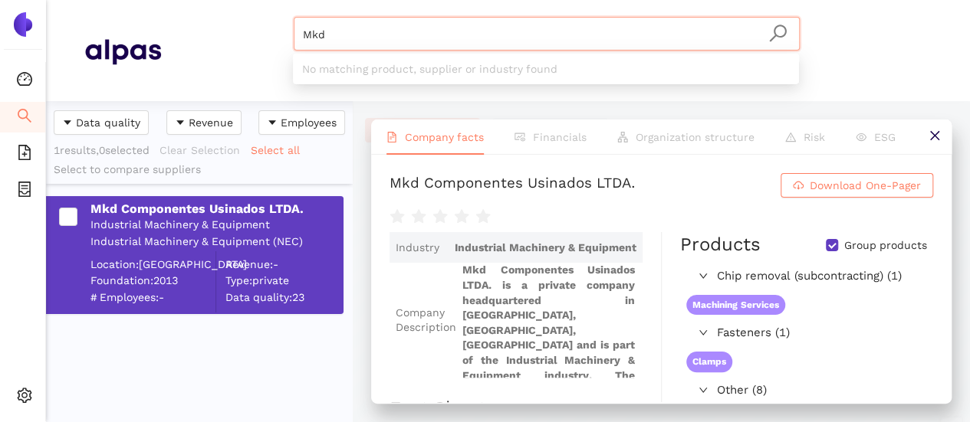
drag, startPoint x: 345, startPoint y: 27, endPoint x: 205, endPoint y: 8, distance: 141.5
click at [205, 6] on header "Mkd Materials & Coatings Certifications & Norms Location of supplier" at bounding box center [508, 50] width 924 height 101
paste input "HF do Paraná Industria e Comércio de Ferragens LTDA."
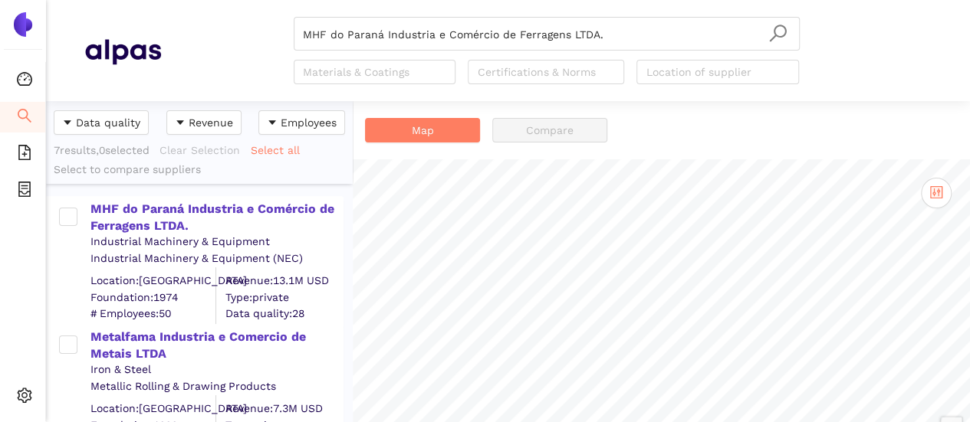
scroll to position [310, 294]
click at [186, 216] on div "MHF do Paraná Industria e Comércio de Ferragens LTDA." at bounding box center [215, 218] width 251 height 34
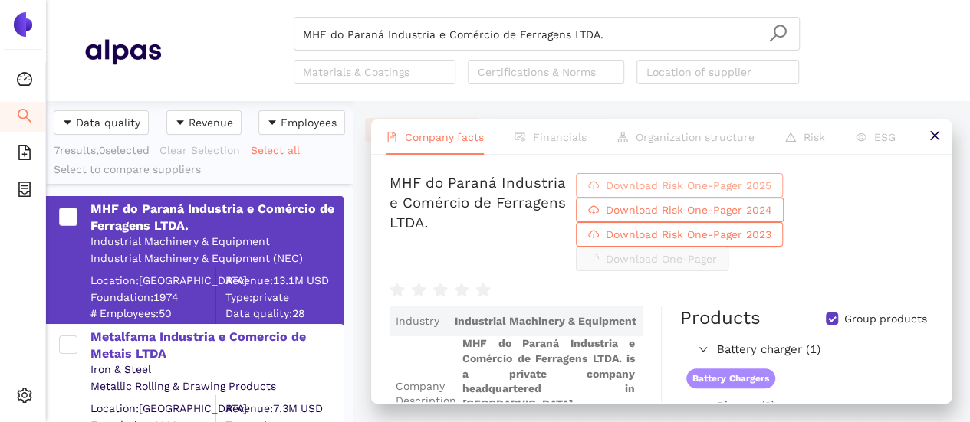
click at [770, 192] on span "Download Risk One-Pager 2025" at bounding box center [688, 185] width 166 height 17
click at [945, 67] on header "MHF do Paraná Industria e Comércio de Ferragens LTDA. Materials & Coatings Cert…" at bounding box center [508, 50] width 924 height 101
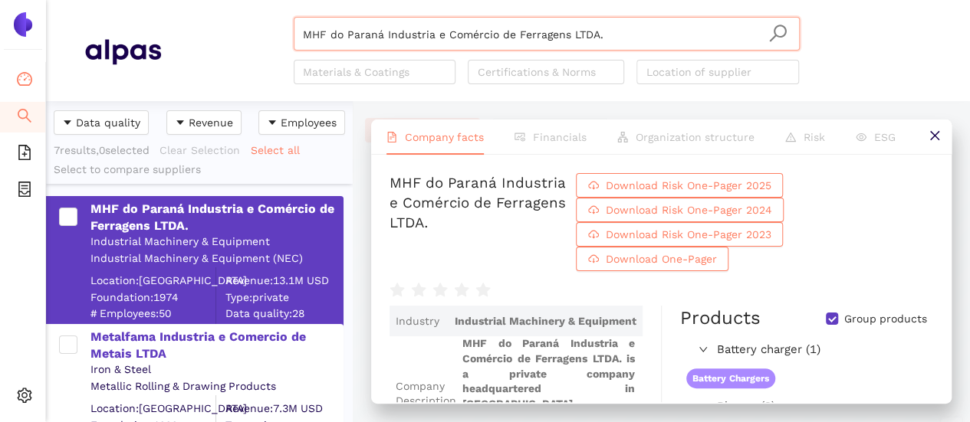
drag, startPoint x: 411, startPoint y: 43, endPoint x: 0, endPoint y: 90, distance: 413.4
click at [0, 90] on section "Dashboard Search eSourcing Templates eSourcing Projects Settings MHF do Paraná …" at bounding box center [485, 211] width 970 height 422
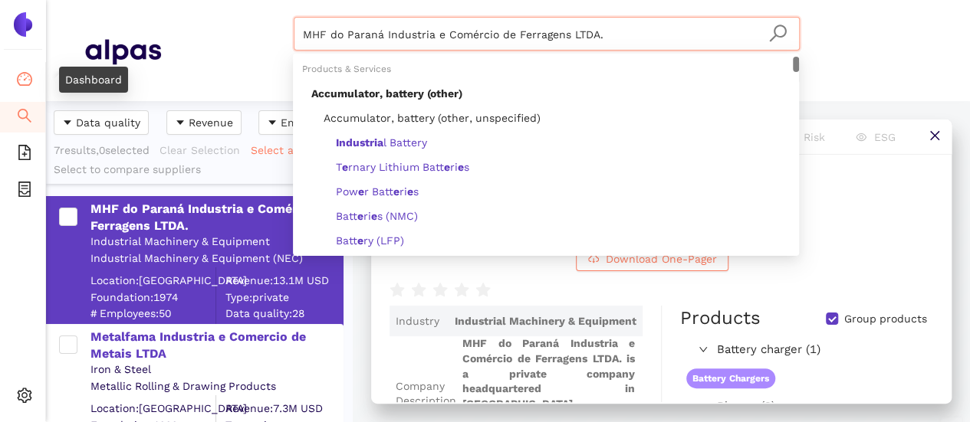
paste input "Toray International America Inc"
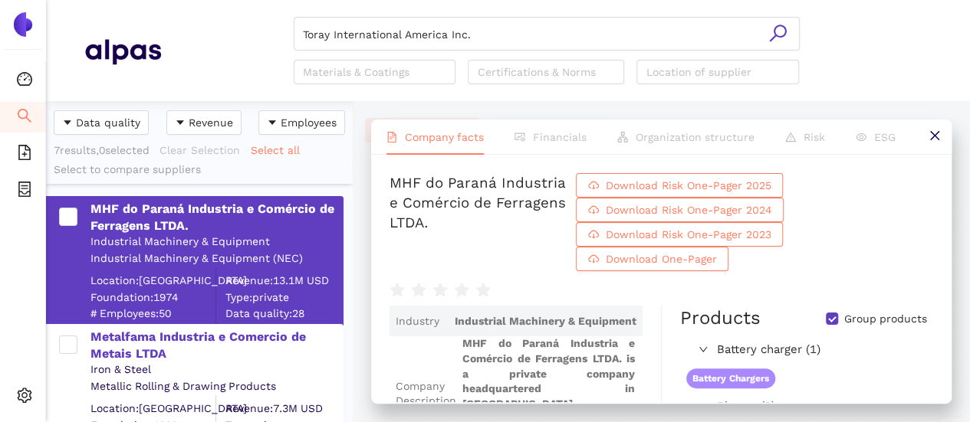
click at [783, 33] on icon "search" at bounding box center [777, 33] width 19 height 19
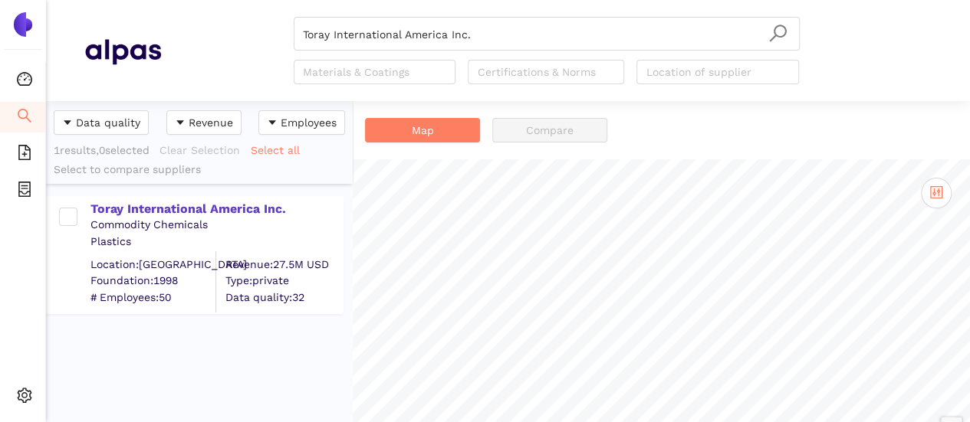
drag, startPoint x: 175, startPoint y: 215, endPoint x: 308, endPoint y: 318, distance: 168.3
click at [175, 216] on div "Toray International America Inc." at bounding box center [215, 209] width 251 height 17
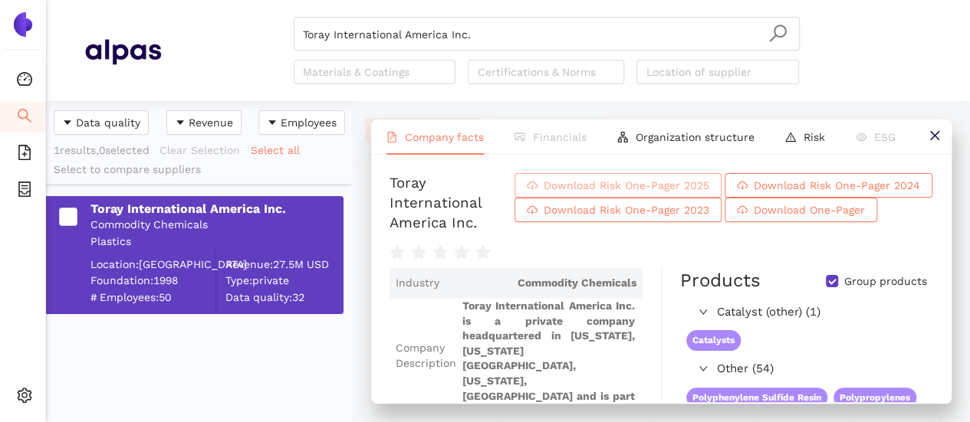
click at [709, 194] on span "Download Risk One-Pager 2025" at bounding box center [626, 185] width 166 height 17
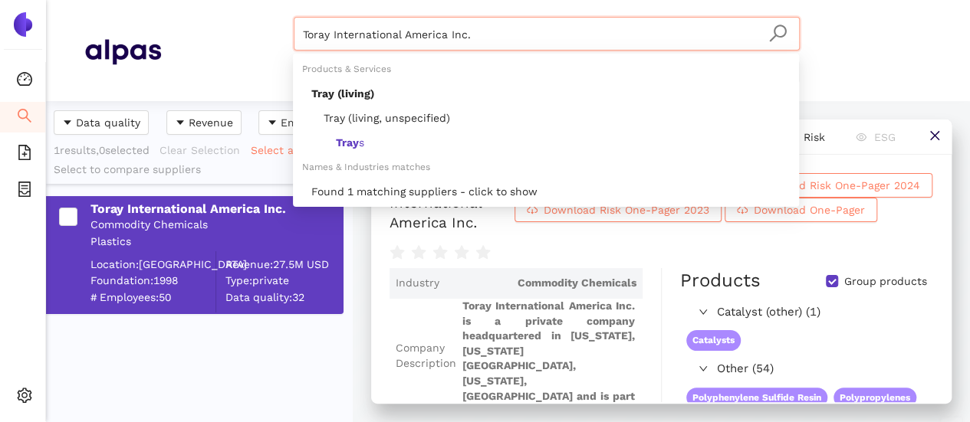
drag, startPoint x: 474, startPoint y: 32, endPoint x: 90, endPoint y: 77, distance: 385.8
click at [90, 76] on div "Toray International America Inc. Materials & Coatings Certifications & Norms Lo…" at bounding box center [507, 50] width 847 height 67
paste input "QUECTEL WIRELESS SOLUTIONS CO., LTD"
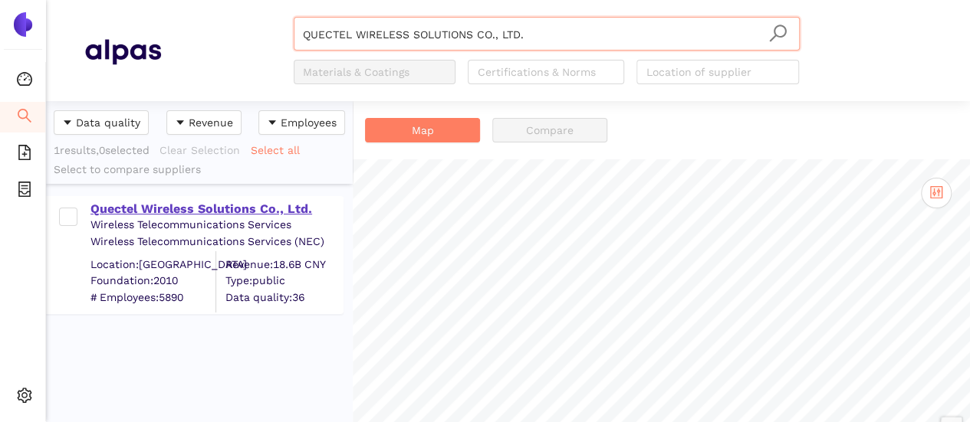
type input "QUECTEL WIRELESS SOLUTIONS CO., LTD."
click at [200, 202] on div "Quectel Wireless Solutions Co., Ltd." at bounding box center [215, 209] width 251 height 17
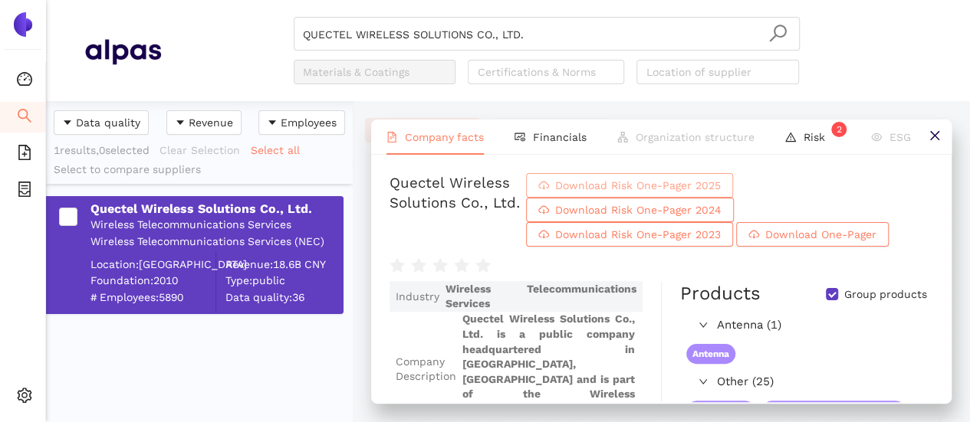
click at [720, 192] on span "Download Risk One-Pager 2025" at bounding box center [638, 185] width 166 height 17
drag, startPoint x: 540, startPoint y: 27, endPoint x: 549, endPoint y: 38, distance: 14.1
click at [540, 28] on input "QUECTEL WIRELESS SOLUTIONS CO., LTD." at bounding box center [546, 35] width 487 height 34
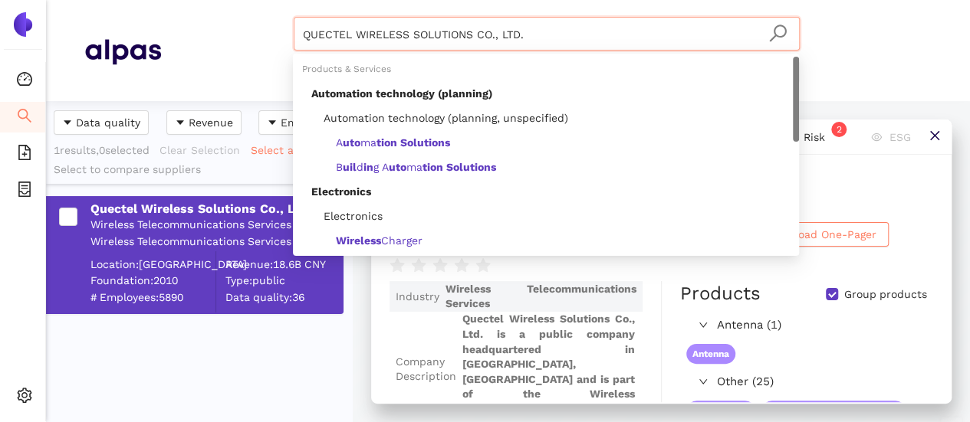
drag, startPoint x: 553, startPoint y: 33, endPoint x: 89, endPoint y: 79, distance: 466.7
click at [89, 78] on div "QUECTEL WIRELESS SOLUTIONS CO., LTD. Materials & Coatings Certifications & Norm…" at bounding box center [507, 50] width 847 height 67
paste input "ESLAM ESTAMPADOS EM METAIS LTDA"
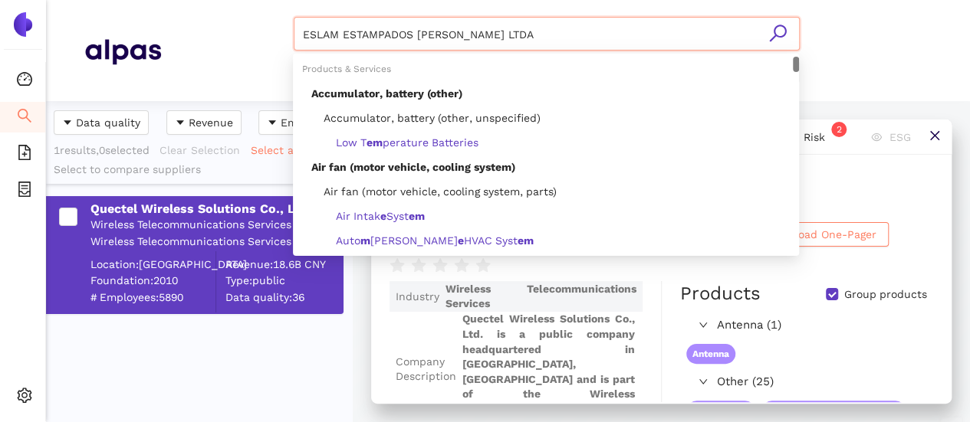
type input "ESLAM ESTAMPADOS EM METAIS LTDA"
click at [785, 30] on icon "search" at bounding box center [777, 33] width 17 height 17
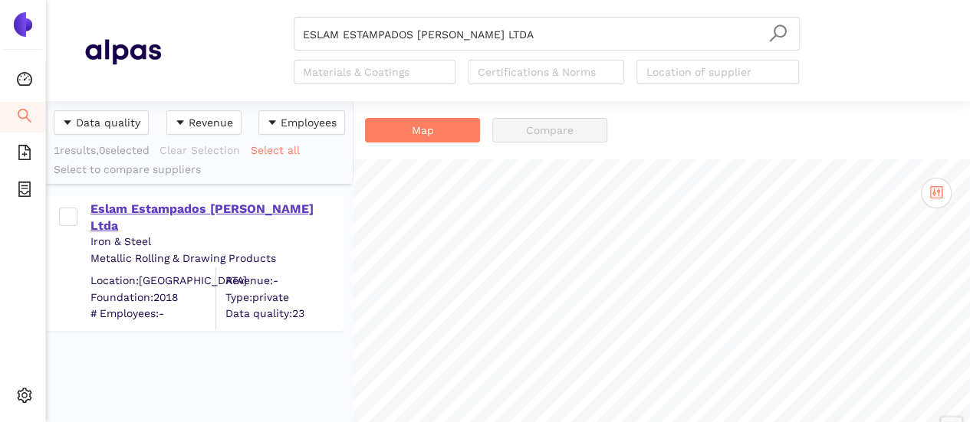
click at [201, 202] on div "Eslam Estampados Em Metais Ltda" at bounding box center [215, 218] width 251 height 34
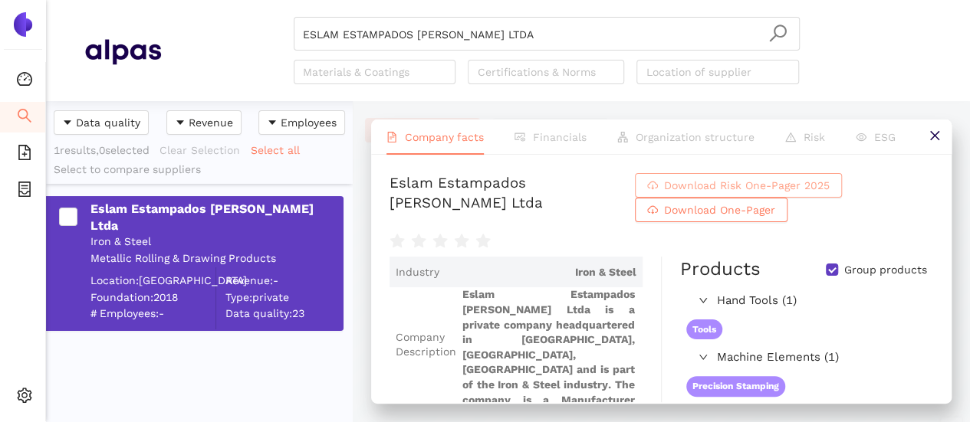
click at [829, 194] on span "Download Risk One-Pager 2025" at bounding box center [747, 185] width 166 height 17
click at [516, 38] on input "ESLAM ESTAMPADOS EM METAIS LTDA" at bounding box center [546, 35] width 487 height 34
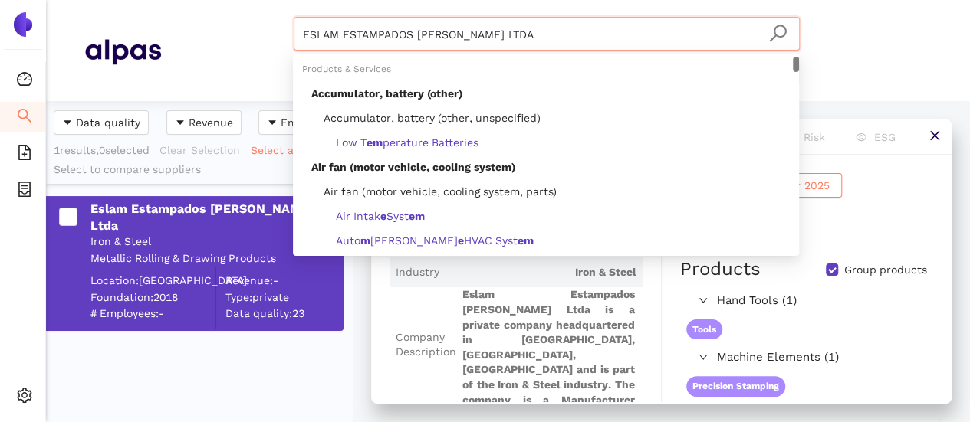
drag, startPoint x: 507, startPoint y: 30, endPoint x: 118, endPoint y: 87, distance: 392.8
click at [118, 87] on header "ESLAM ESTAMPADOS EM METAIS LTDA Materials & Coatings Certifications & Norms Loc…" at bounding box center [508, 50] width 924 height 101
paste input "Monpar Indústria e comércio de Auto Peças"
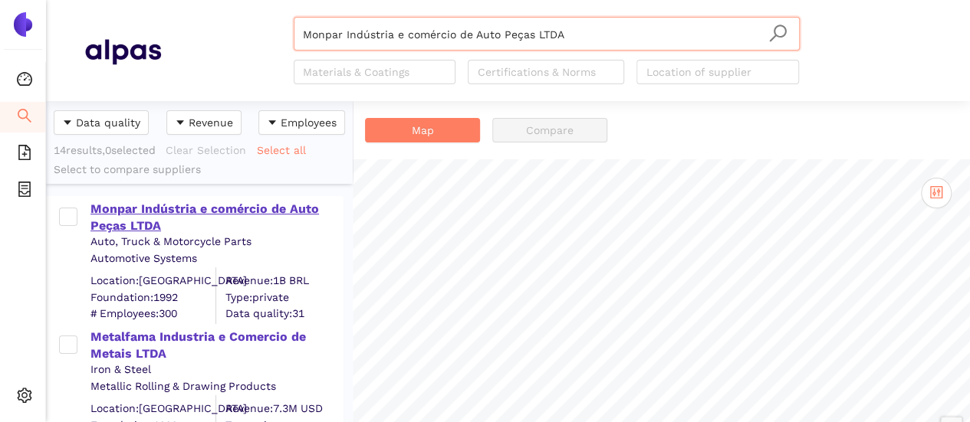
type input "Monpar Indústria e comércio de Auto Peças LTDA"
click at [184, 208] on div "Monpar Indústria e comércio de Auto Peças LTDA" at bounding box center [215, 218] width 251 height 34
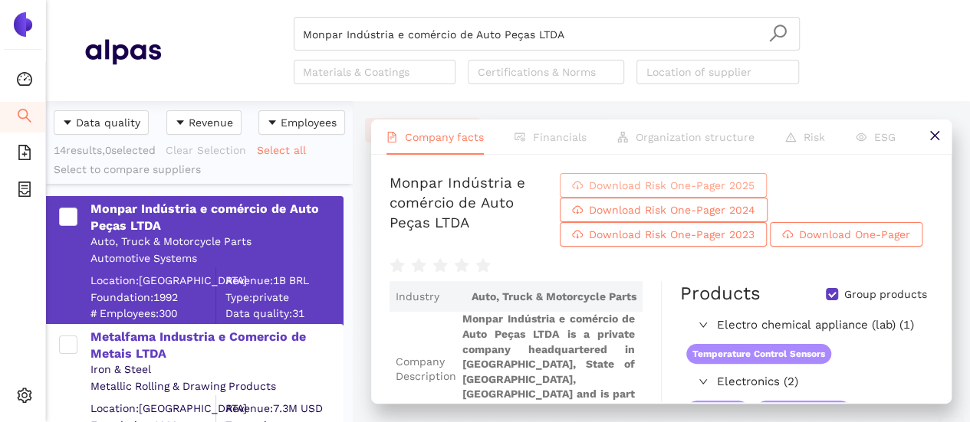
click at [743, 194] on span "Download Risk One-Pager 2025" at bounding box center [672, 185] width 166 height 17
drag, startPoint x: 582, startPoint y: 33, endPoint x: 94, endPoint y: 66, distance: 490.1
click at [94, 65] on div "Monpar Indústria e comércio de Auto Peças LTDA Materials & Coatings Certificati…" at bounding box center [507, 50] width 847 height 67
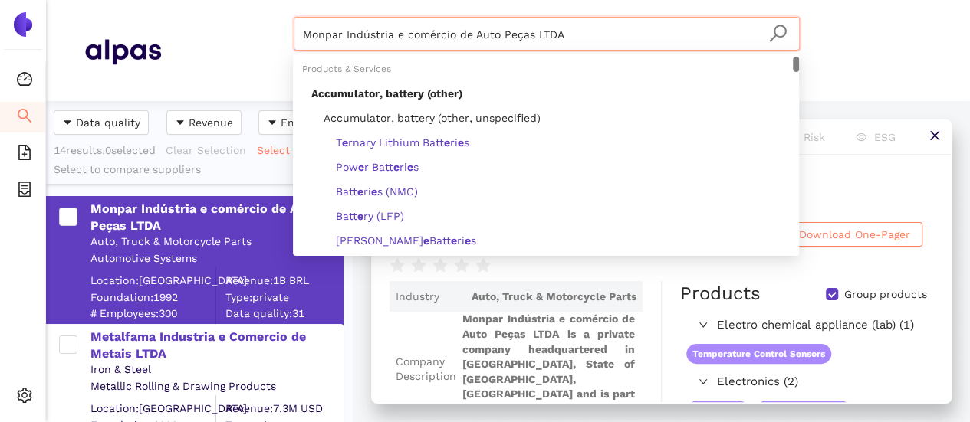
paste input "Xiamen Hongfa Electroacoustic Co.,Ltd."
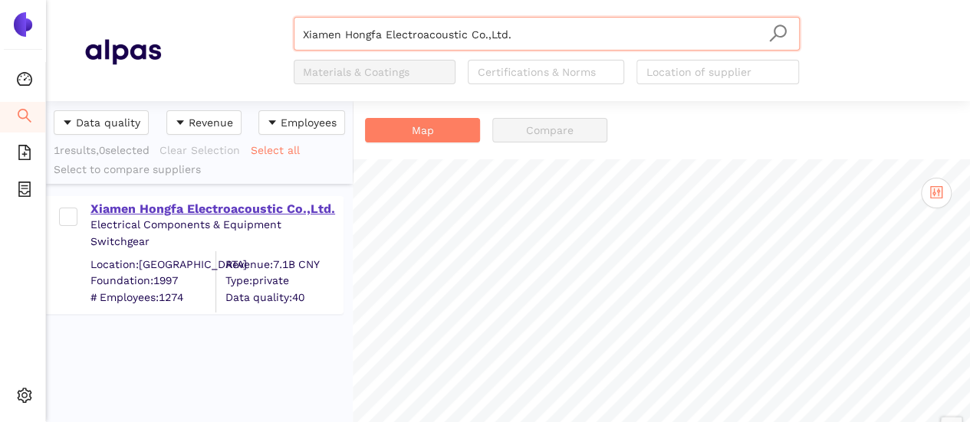
type input "Xiamen Hongfa Electroacoustic Co.,Ltd."
click at [250, 208] on div "Xiamen Hongfa Electroacoustic Co.,Ltd." at bounding box center [215, 209] width 251 height 17
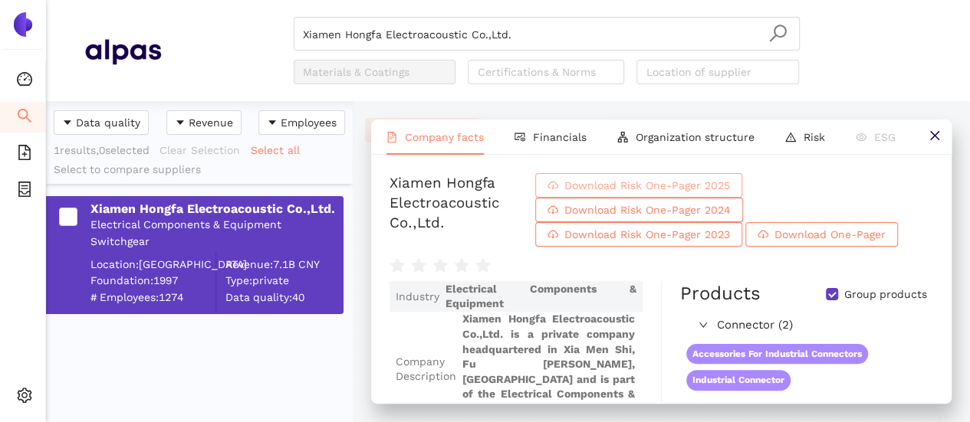
click at [730, 194] on span "Download Risk One-Pager 2025" at bounding box center [647, 185] width 166 height 17
click at [527, 41] on input "Xiamen Hongfa Electroacoustic Co.,Ltd." at bounding box center [546, 35] width 487 height 34
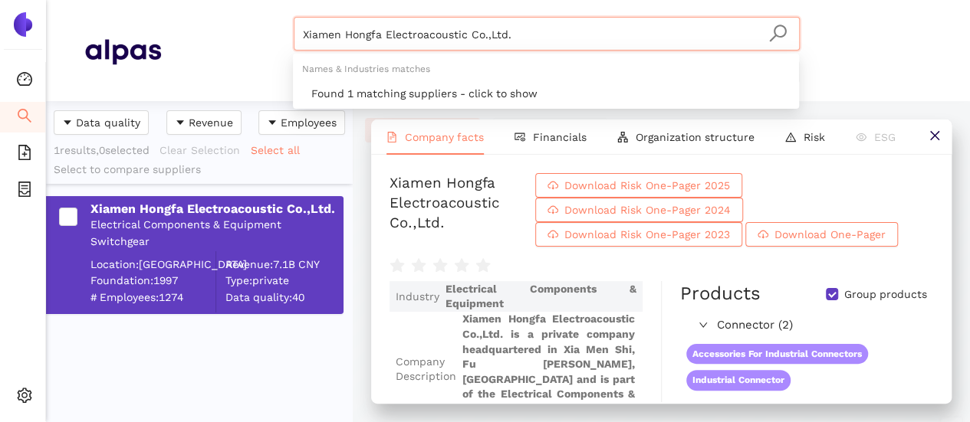
drag, startPoint x: 471, startPoint y: 43, endPoint x: 224, endPoint y: 65, distance: 247.8
click at [224, 65] on div "Xiamen Hongfa Electroacoustic Co.,Ltd. Materials & Coatings Certifications & No…" at bounding box center [546, 50] width 770 height 67
paste input "OSWELL E-GROUP LIMITED"
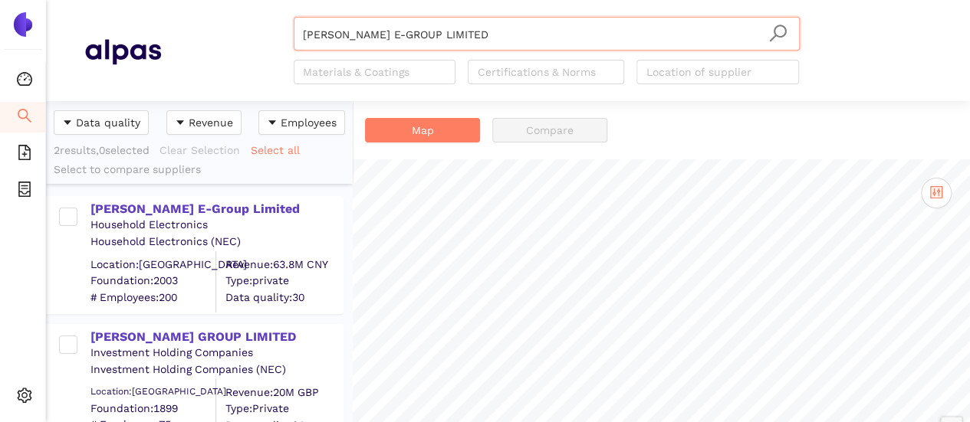
type input "OSWELL E-GROUP LIMITED"
click at [189, 197] on div "Oswell E-Group Limited Household Electronics Household Electronics (NEC) Locati…" at bounding box center [194, 255] width 297 height 118
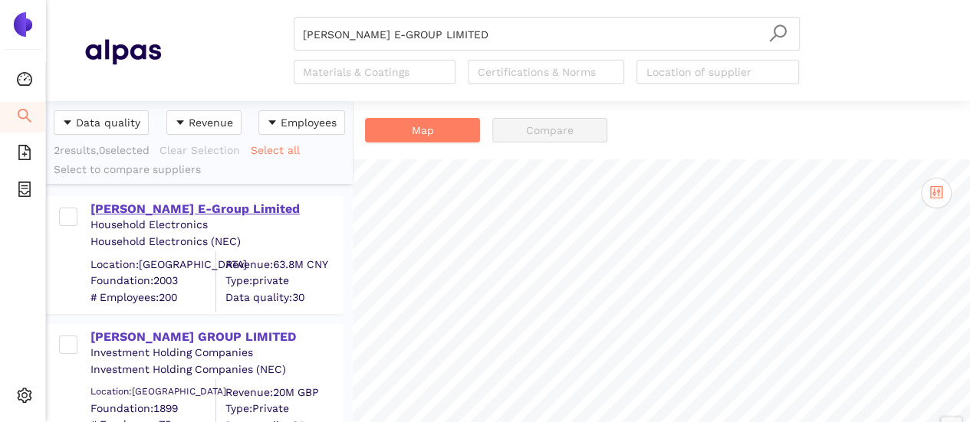
click at [185, 208] on div "Oswell E-Group Limited" at bounding box center [215, 209] width 251 height 17
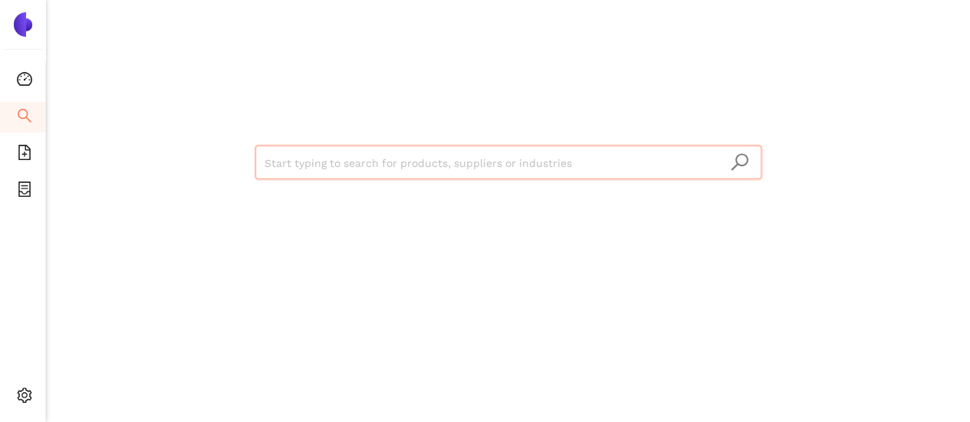
click at [540, 151] on input "search" at bounding box center [507, 163] width 487 height 34
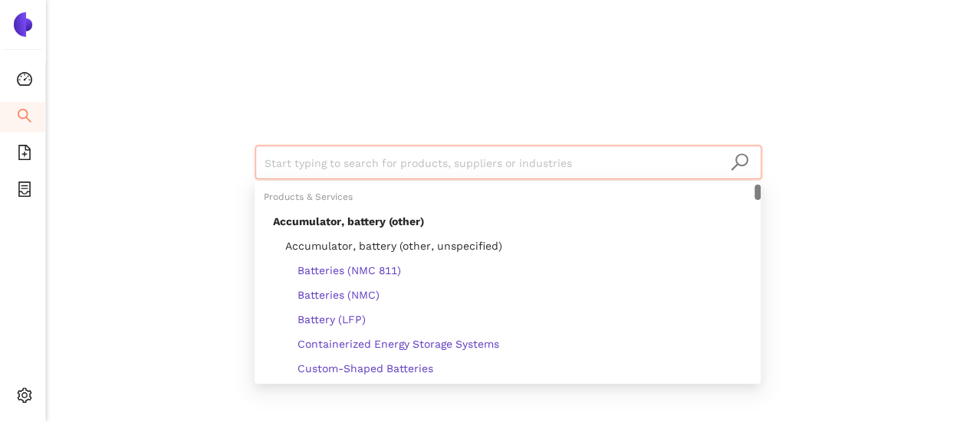
click at [535, 164] on input "search" at bounding box center [507, 163] width 487 height 34
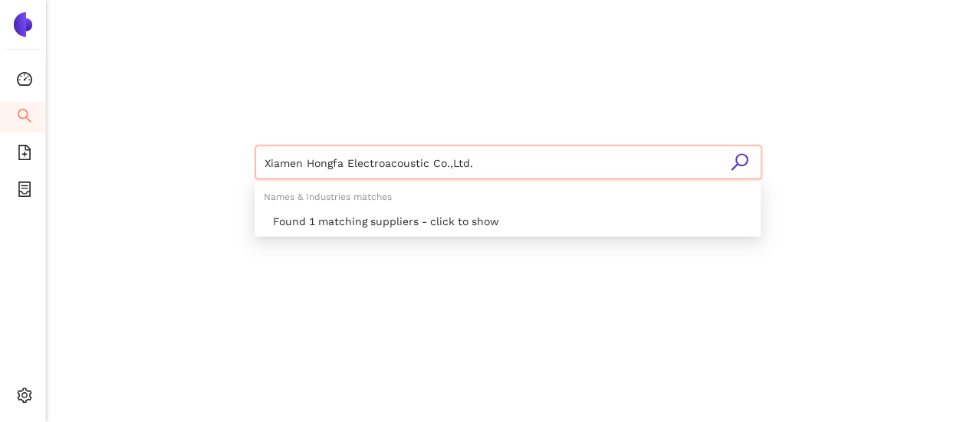
type input "Xiamen Hongfa Electroacoustic Co.,Ltd."
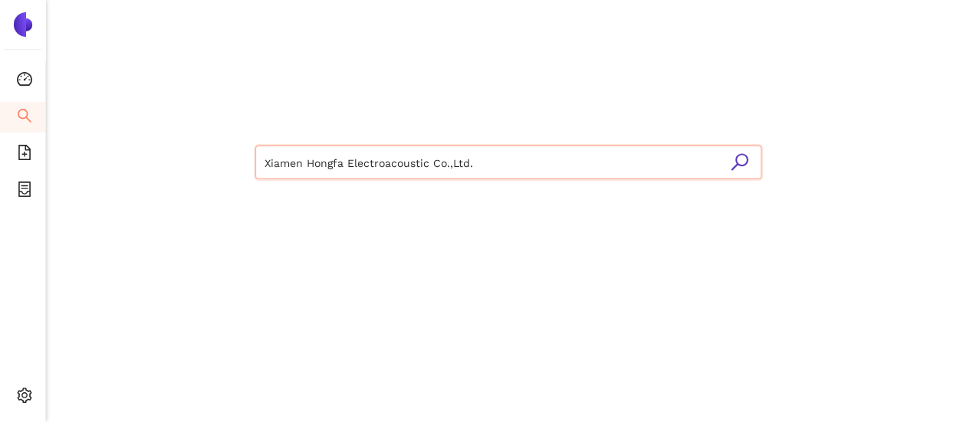
click at [733, 164] on icon "search" at bounding box center [739, 162] width 19 height 19
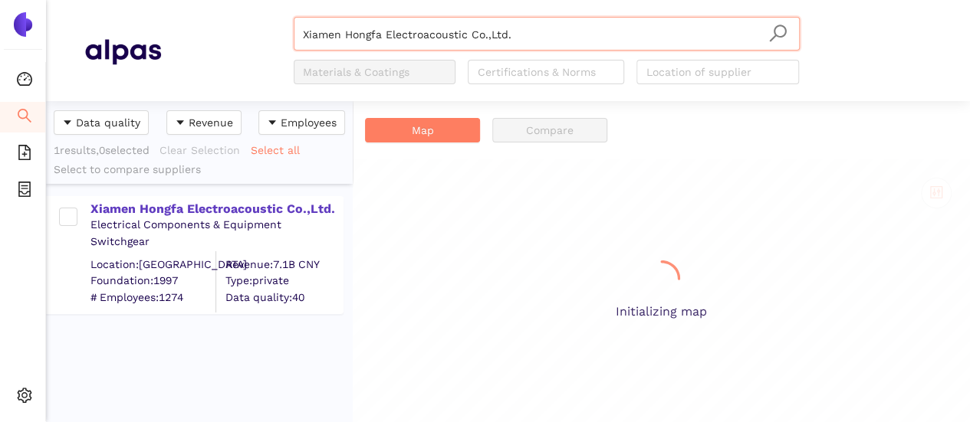
scroll to position [310, 294]
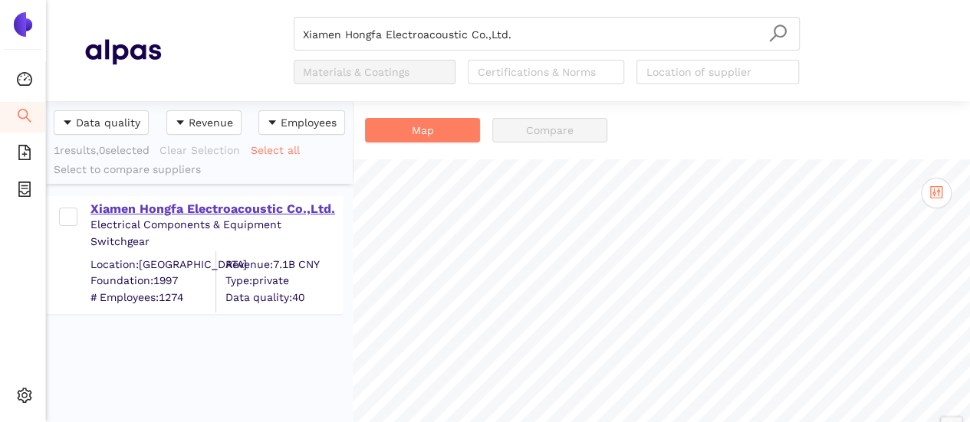
click at [252, 212] on div "Xiamen Hongfa Electroacoustic Co.,Ltd." at bounding box center [215, 209] width 251 height 17
